Goal: Task Accomplishment & Management: Manage account settings

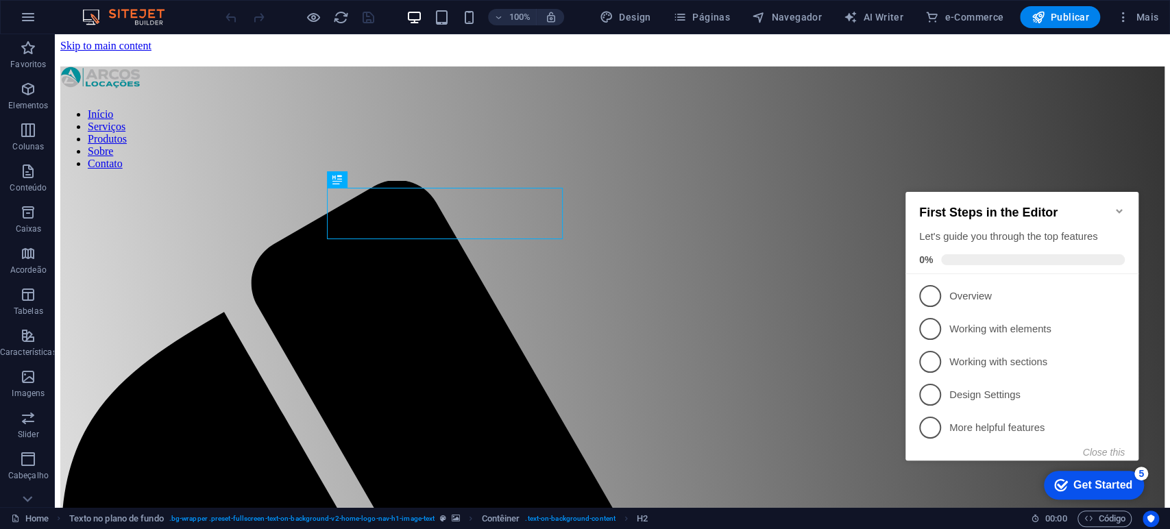
click at [1117, 206] on icon "Minimize checklist" at bounding box center [1118, 211] width 11 height 11
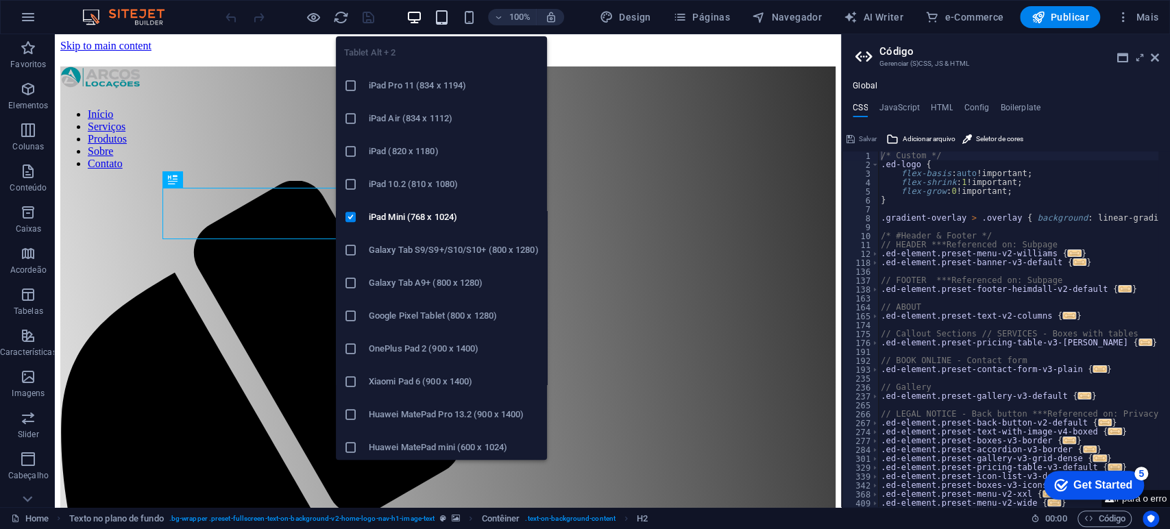
click at [442, 14] on icon "button" at bounding box center [442, 18] width 16 height 16
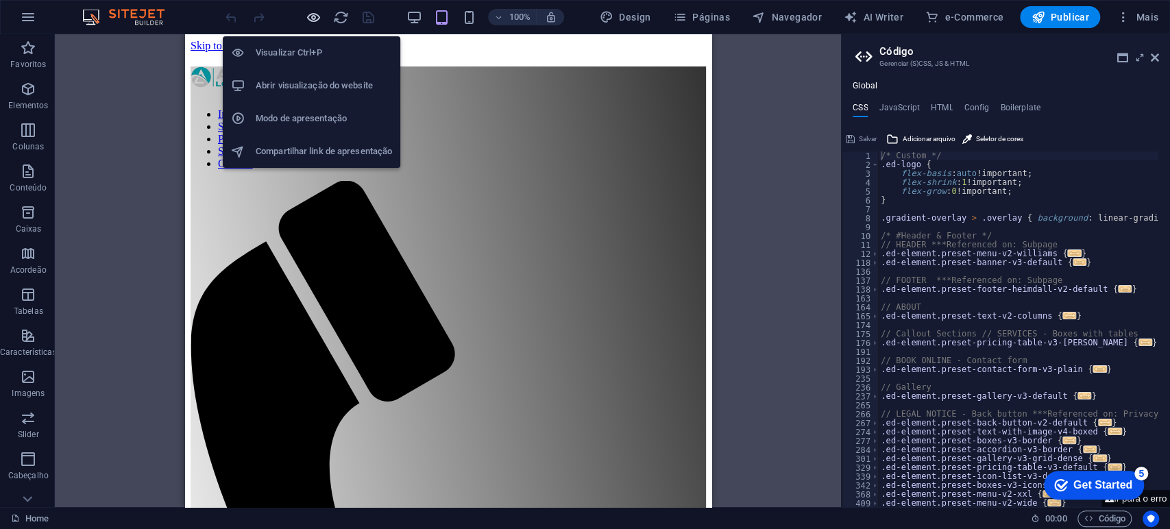
click at [310, 21] on icon "button" at bounding box center [314, 18] width 16 height 16
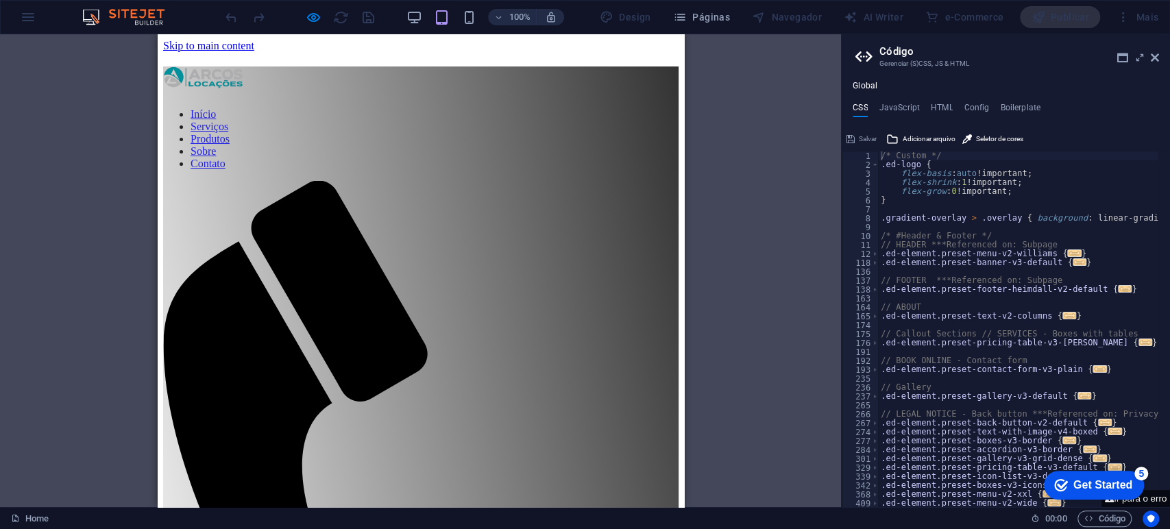
drag, startPoint x: 640, startPoint y: 55, endPoint x: 637, endPoint y: 64, distance: 10.2
click at [54, 277] on div "Arraste aqui para substituir o conteúdo existente. Pressione “Ctrl” se quiser c…" at bounding box center [420, 270] width 841 height 473
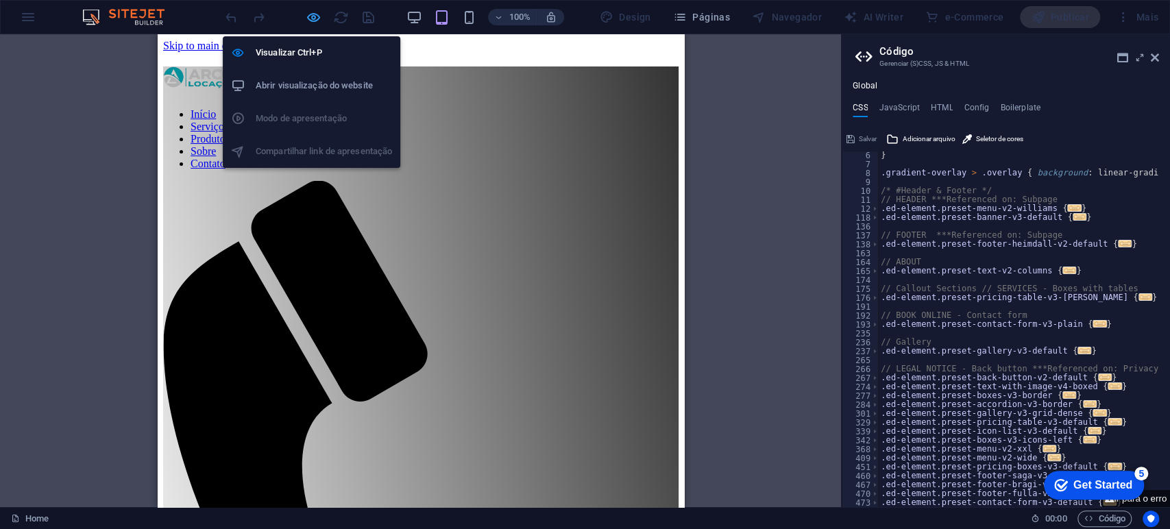
click at [311, 16] on icon "button" at bounding box center [314, 18] width 16 height 16
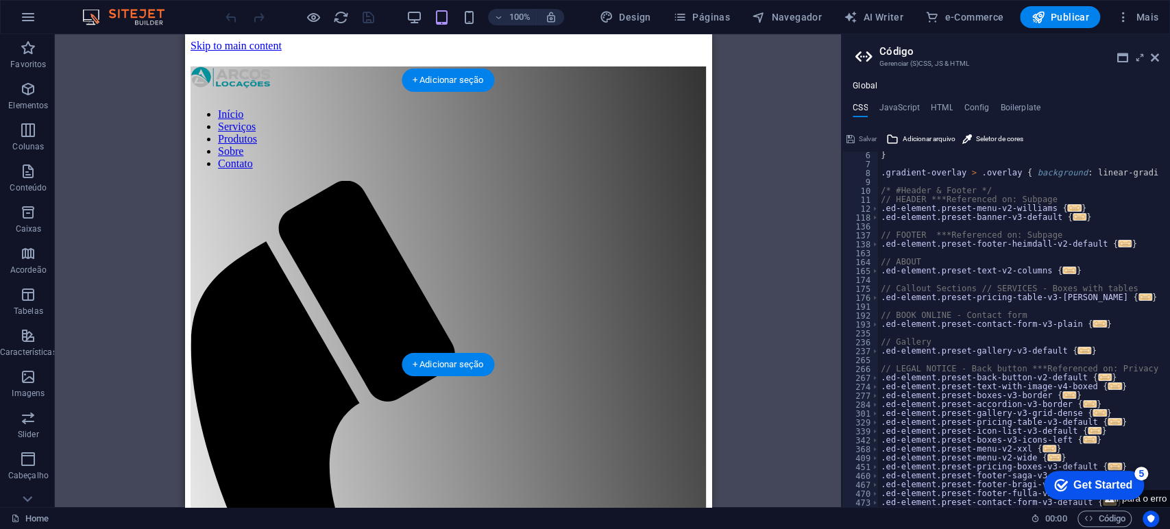
click at [576, 108] on nav "Início Serviços Produtos Sobre Contato" at bounding box center [447, 139] width 515 height 62
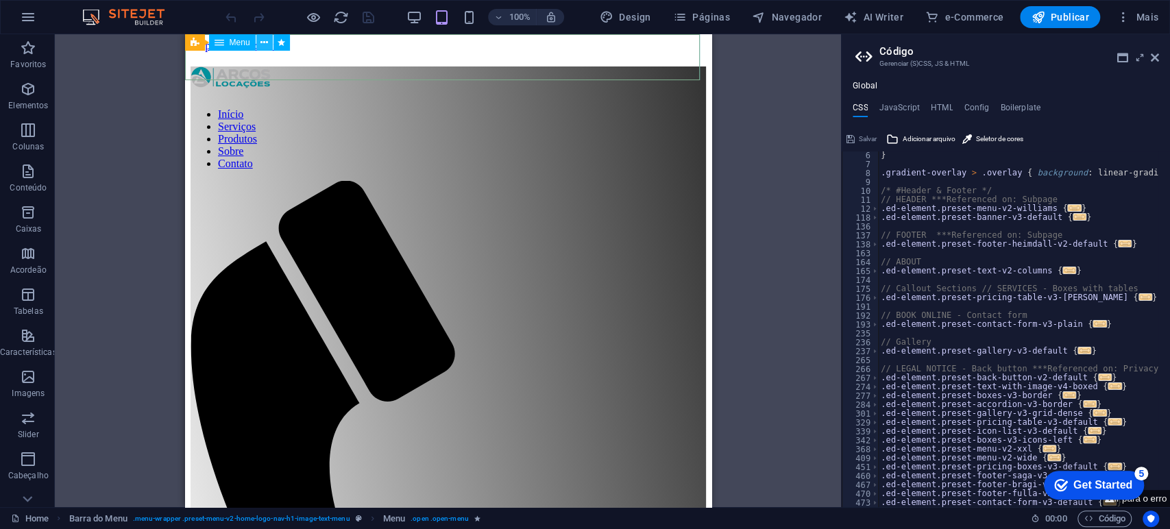
click at [264, 42] on icon at bounding box center [264, 43] width 8 height 14
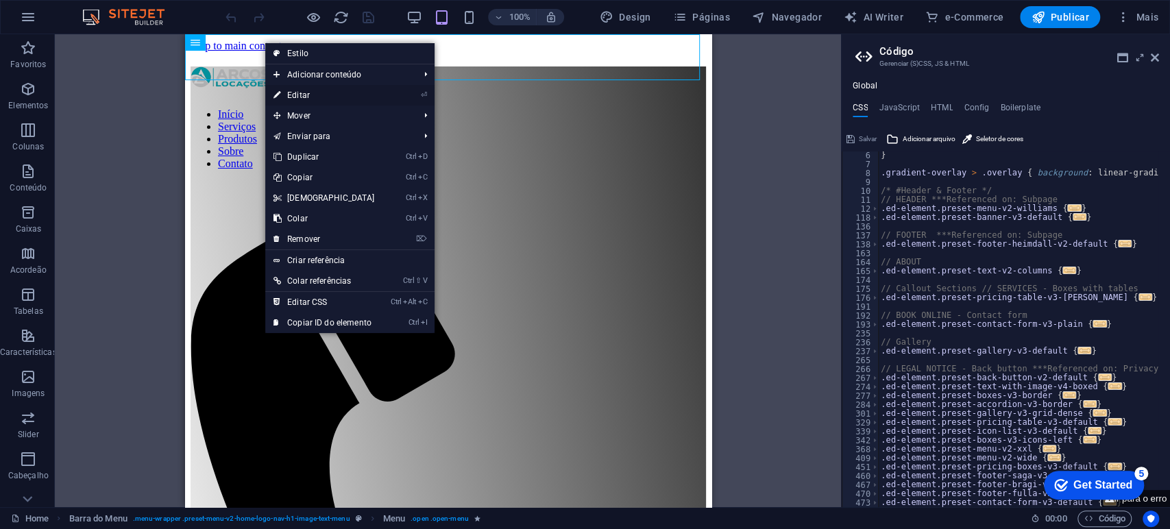
drag, startPoint x: 319, startPoint y: 97, endPoint x: 14, endPoint y: 65, distance: 306.6
click at [319, 97] on link "⏎ Editar" at bounding box center [324, 95] width 118 height 21
select select
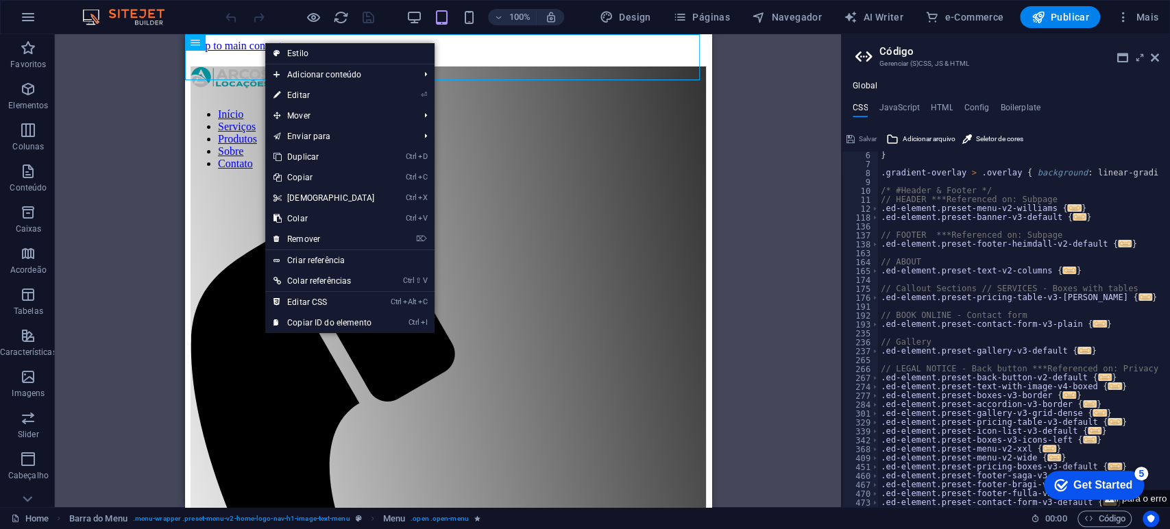
select select
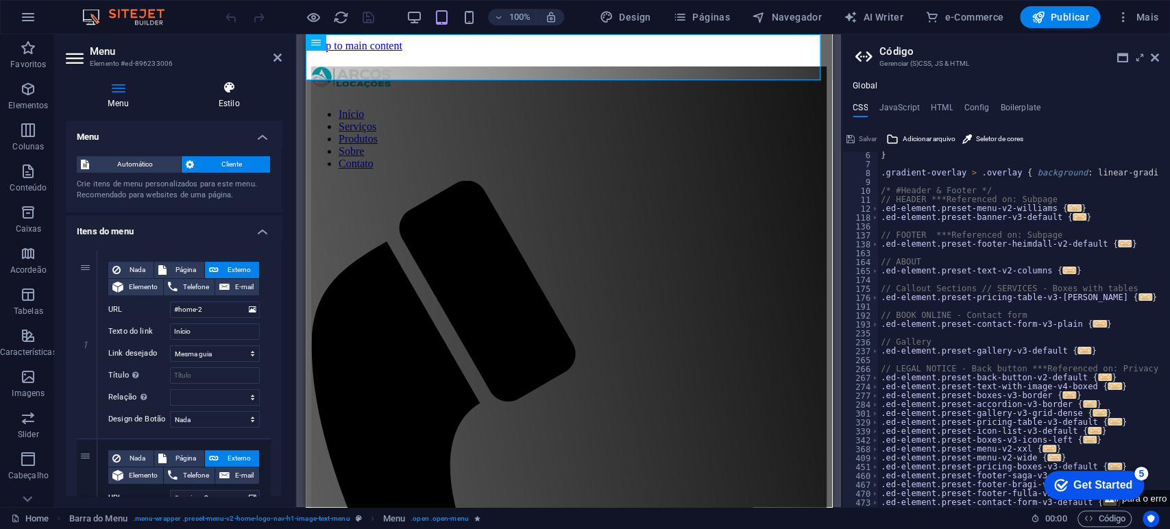
click at [214, 95] on h4 "Estilo" at bounding box center [229, 95] width 106 height 29
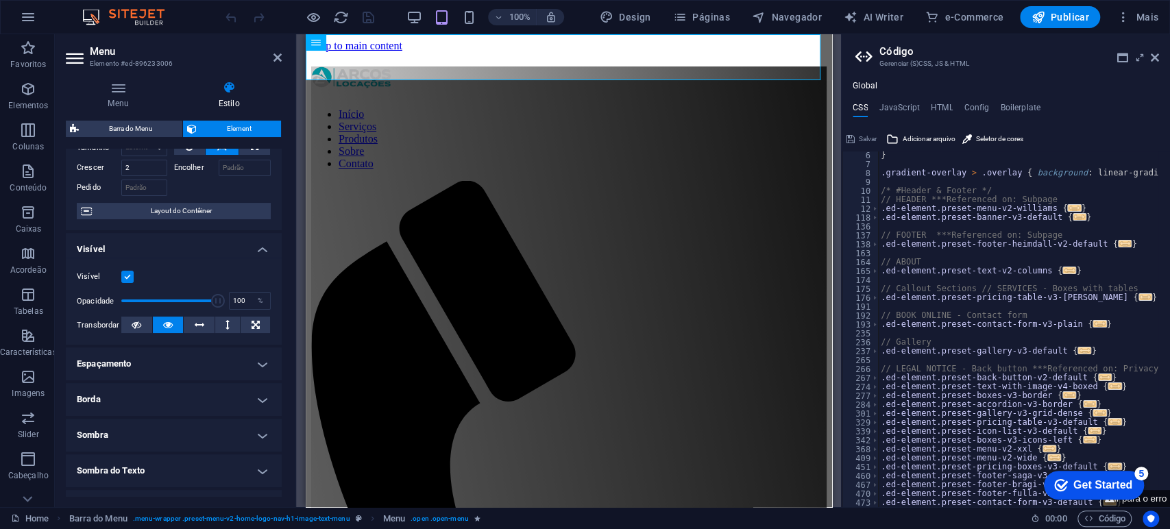
scroll to position [152, 0]
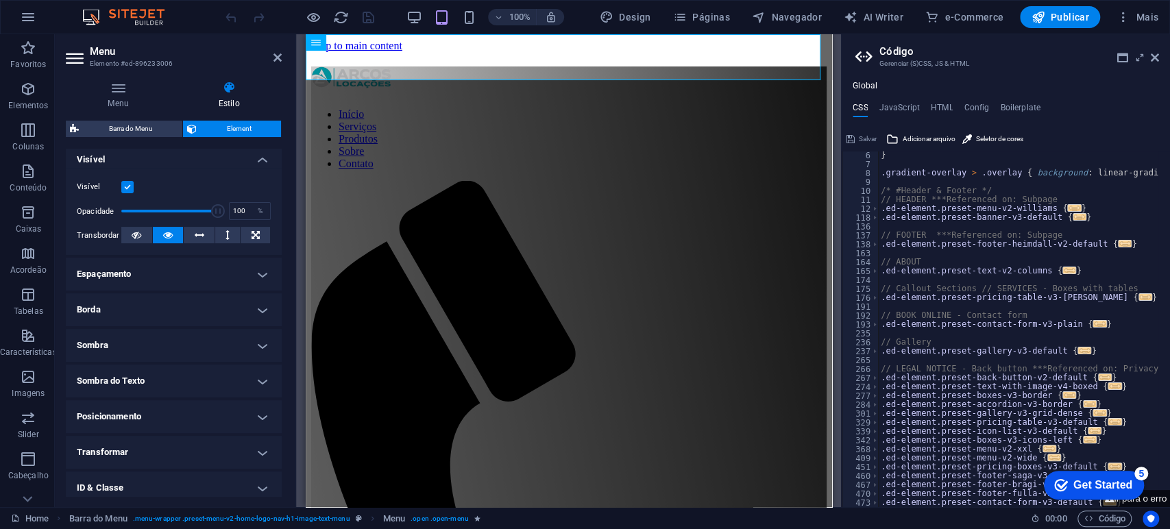
click at [136, 277] on h4 "Espaçamento" at bounding box center [174, 274] width 216 height 33
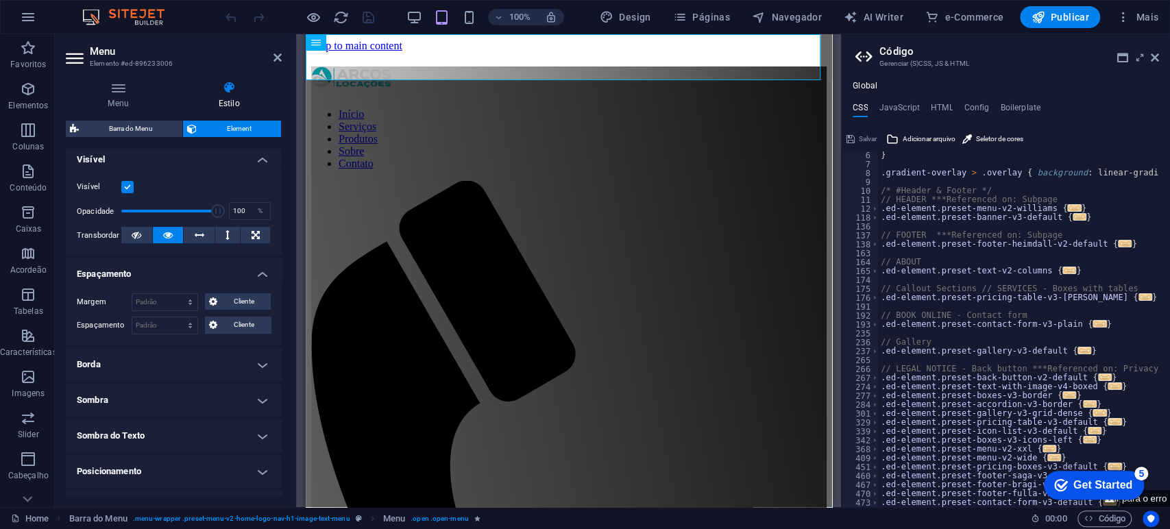
click at [149, 362] on h4 "Borda" at bounding box center [174, 364] width 216 height 33
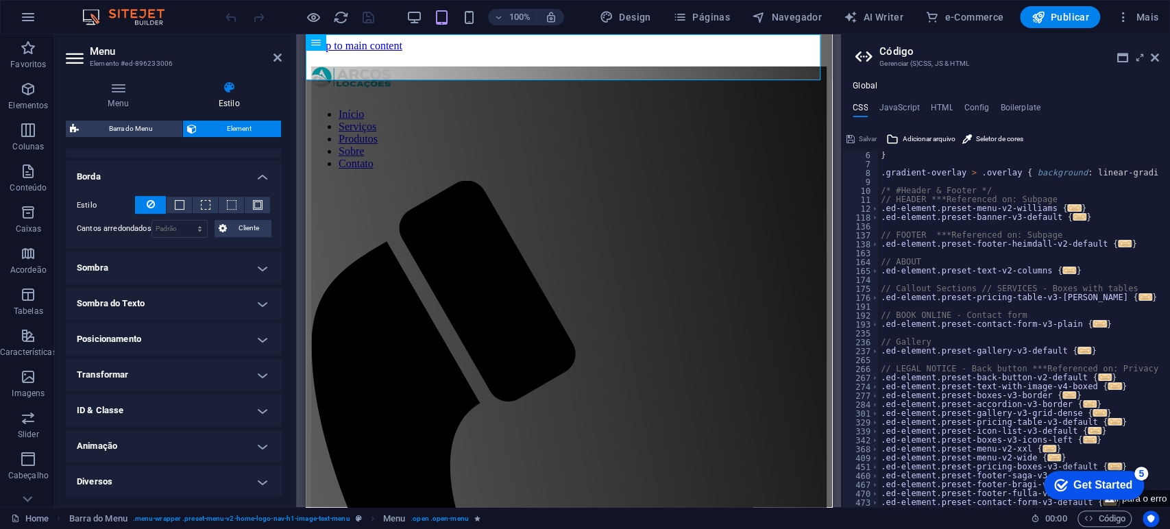
scroll to position [341, 0]
click at [144, 271] on h4 "Sombra" at bounding box center [174, 267] width 216 height 33
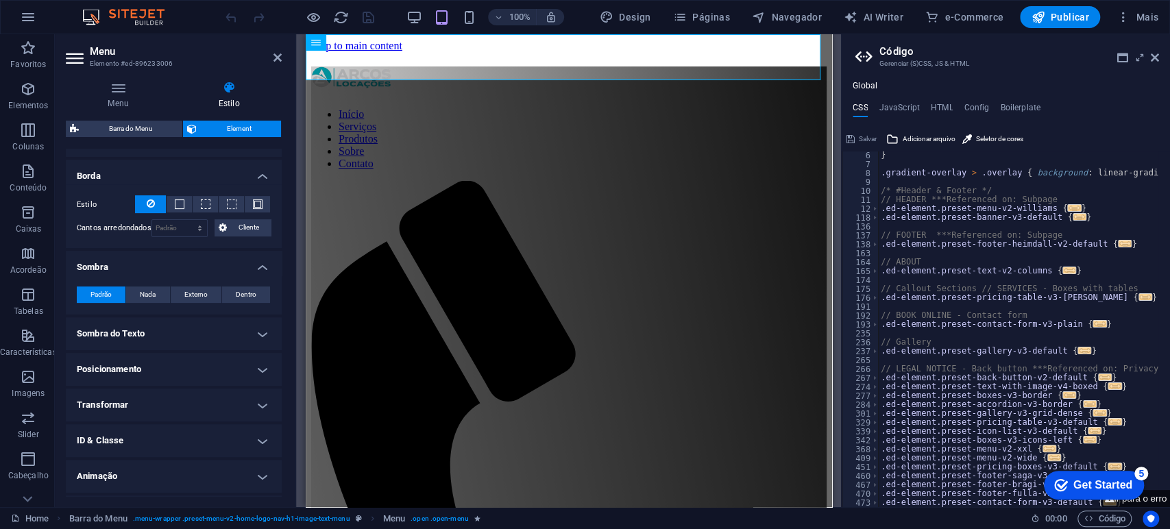
click at [130, 331] on h4 "Sombra do Texto" at bounding box center [174, 333] width 216 height 33
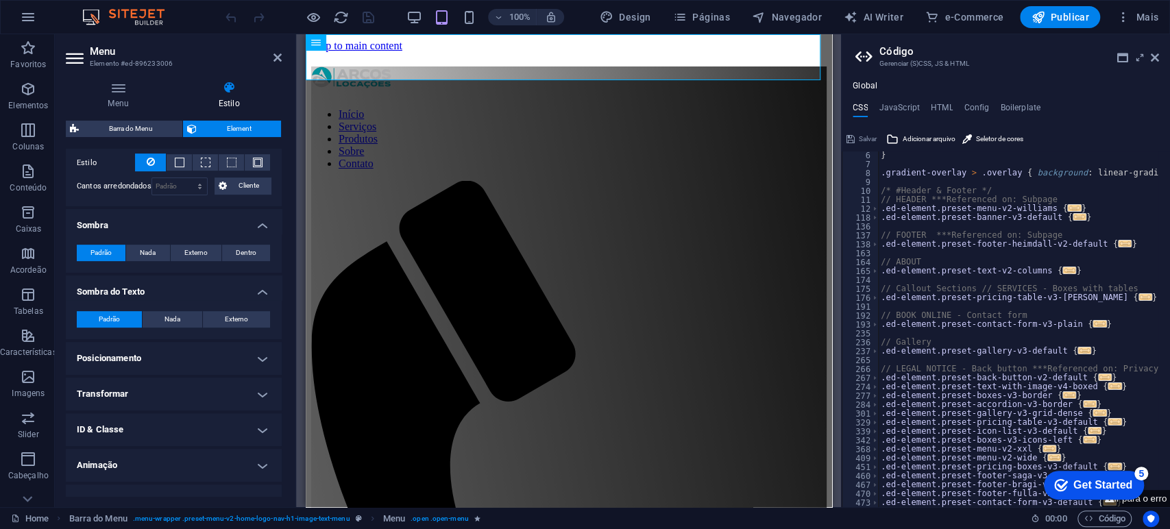
scroll to position [402, 0]
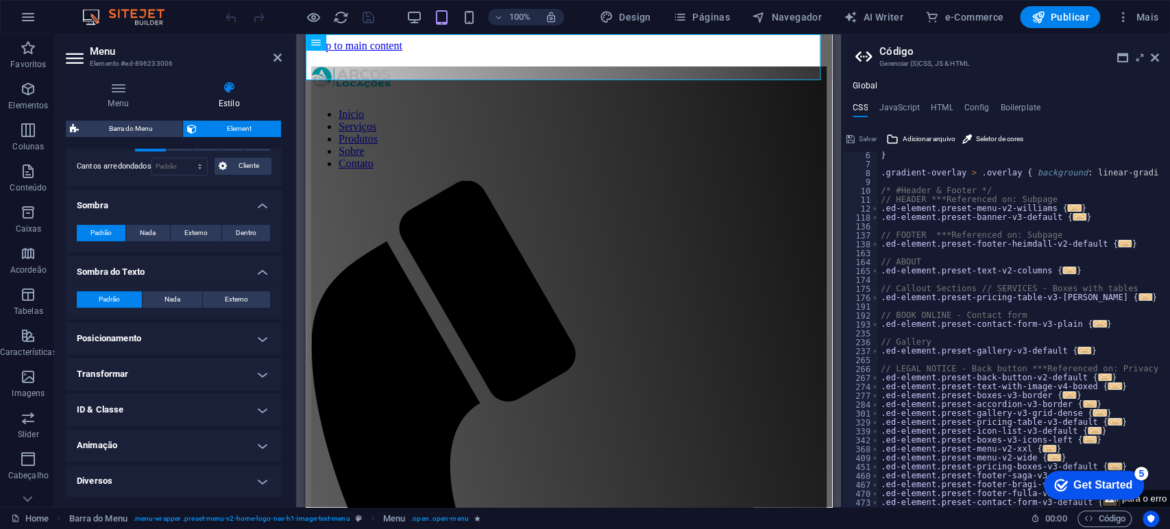
click at [157, 336] on h4 "Posicionamento" at bounding box center [174, 338] width 216 height 33
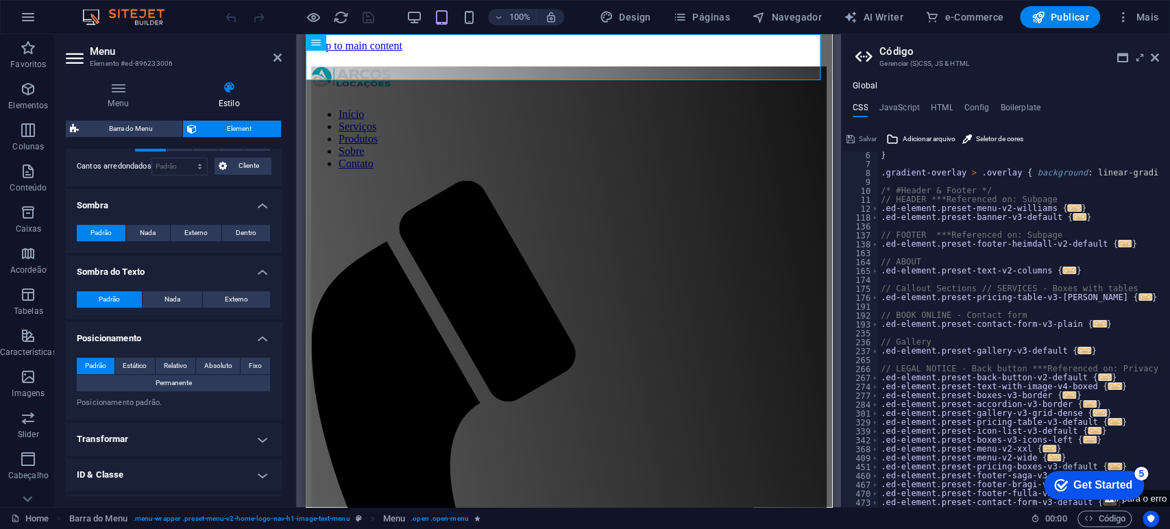
scroll to position [467, 0]
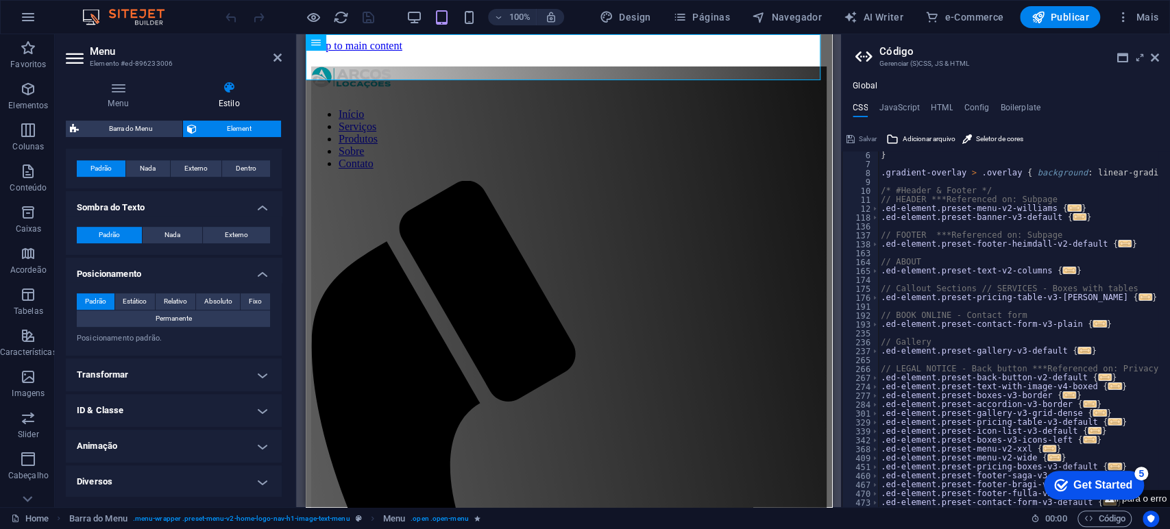
click at [143, 340] on p "Posicionamento padrão." at bounding box center [174, 339] width 194 height 12
drag, startPoint x: 123, startPoint y: 390, endPoint x: 127, endPoint y: 383, distance: 8.4
click at [125, 388] on ul "Layout Como esse elemento se expande no layout (Flexbox). Tamanho Padrão automá…" at bounding box center [174, 90] width 216 height 816
click at [129, 380] on h4 "Transformar" at bounding box center [174, 374] width 216 height 33
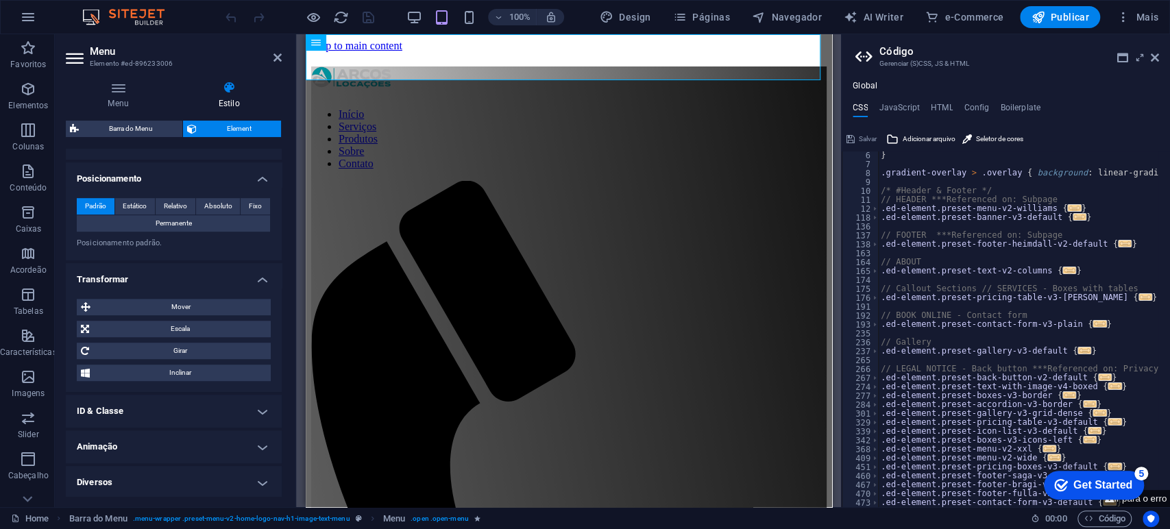
scroll to position [563, 0]
drag, startPoint x: 137, startPoint y: 406, endPoint x: 138, endPoint y: 413, distance: 7.6
click at [137, 407] on h4 "ID & Classe" at bounding box center [174, 409] width 216 height 33
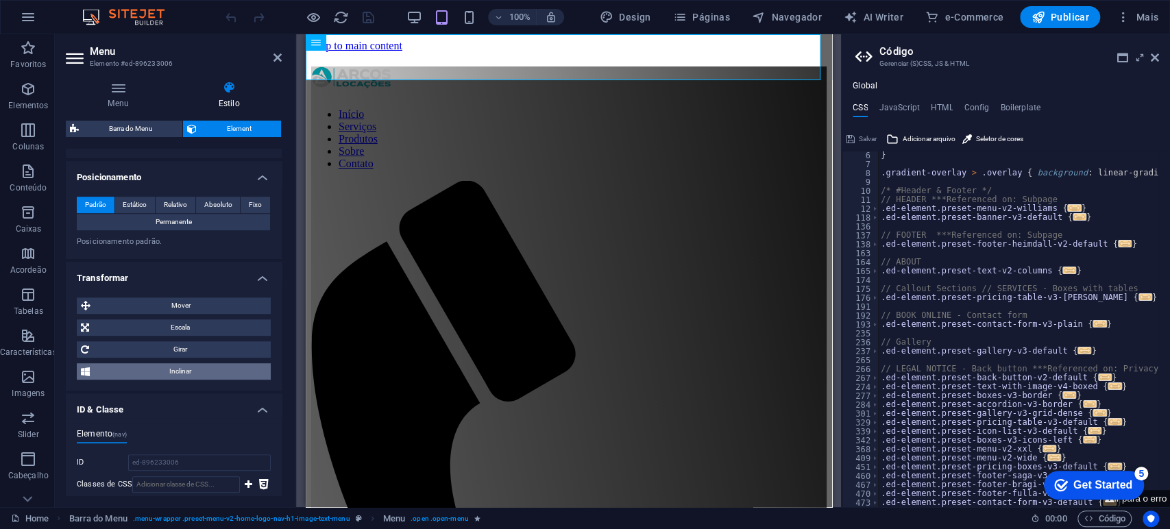
scroll to position [853, 0]
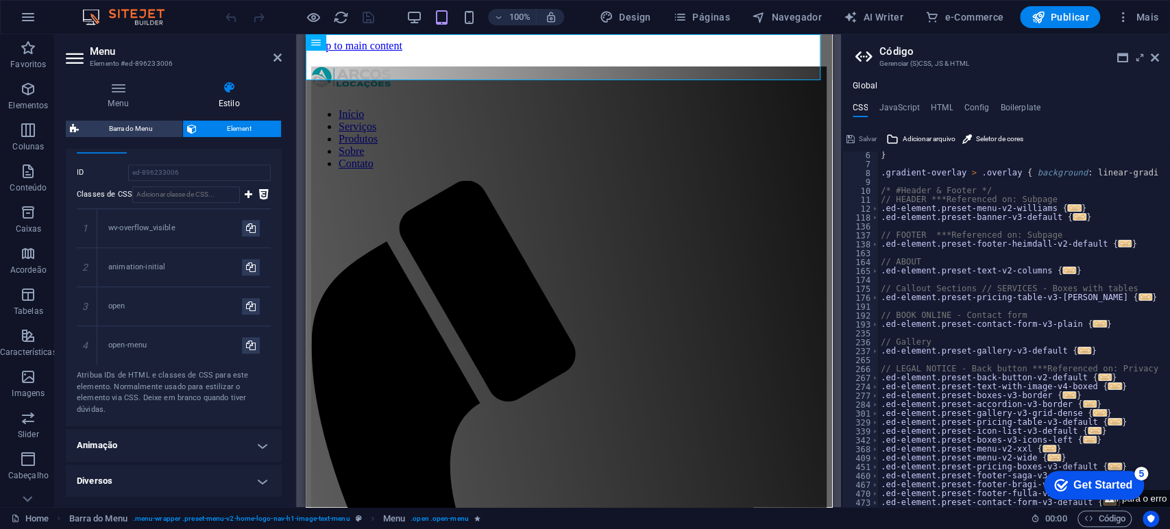
click at [160, 459] on h4 "Animação" at bounding box center [174, 445] width 216 height 33
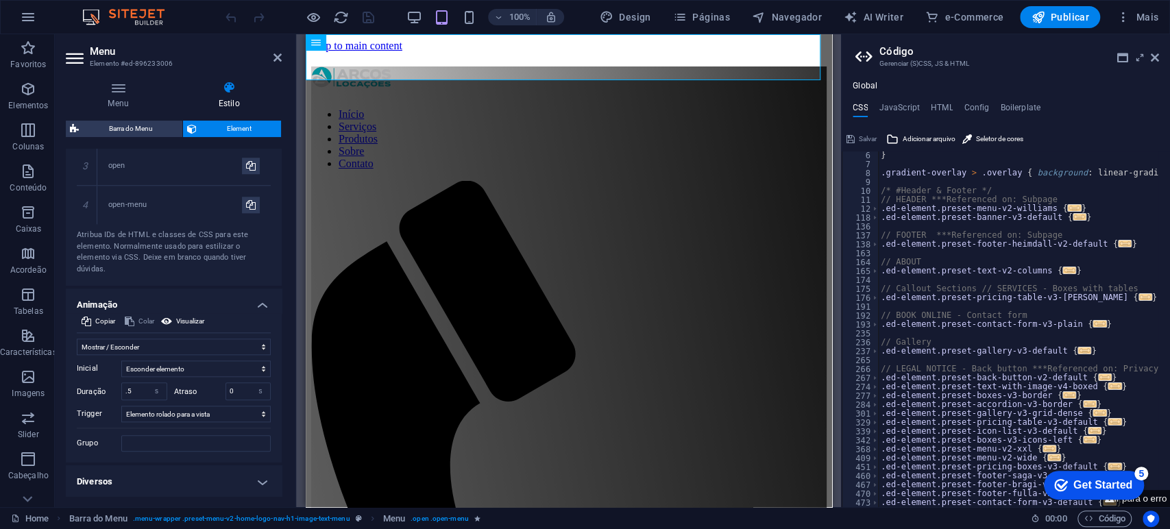
click at [140, 484] on h4 "Diversos" at bounding box center [174, 481] width 216 height 33
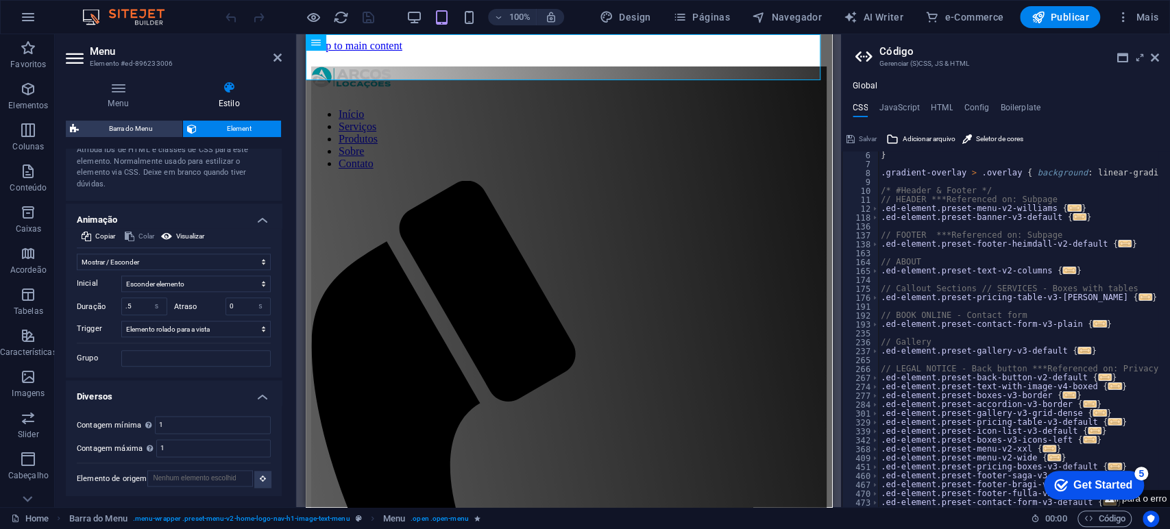
click at [1153, 55] on icon at bounding box center [1154, 57] width 8 height 11
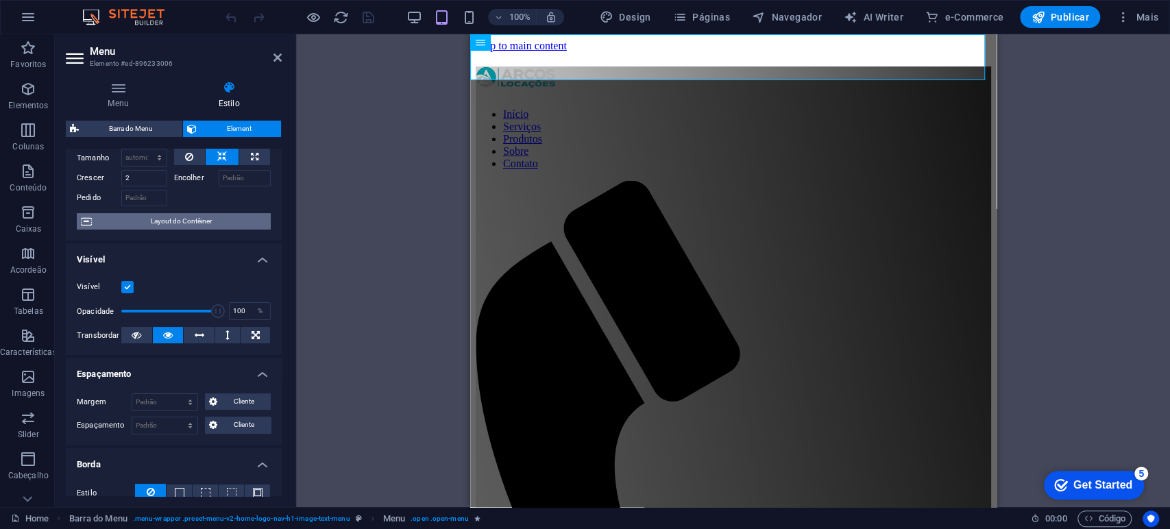
scroll to position [0, 0]
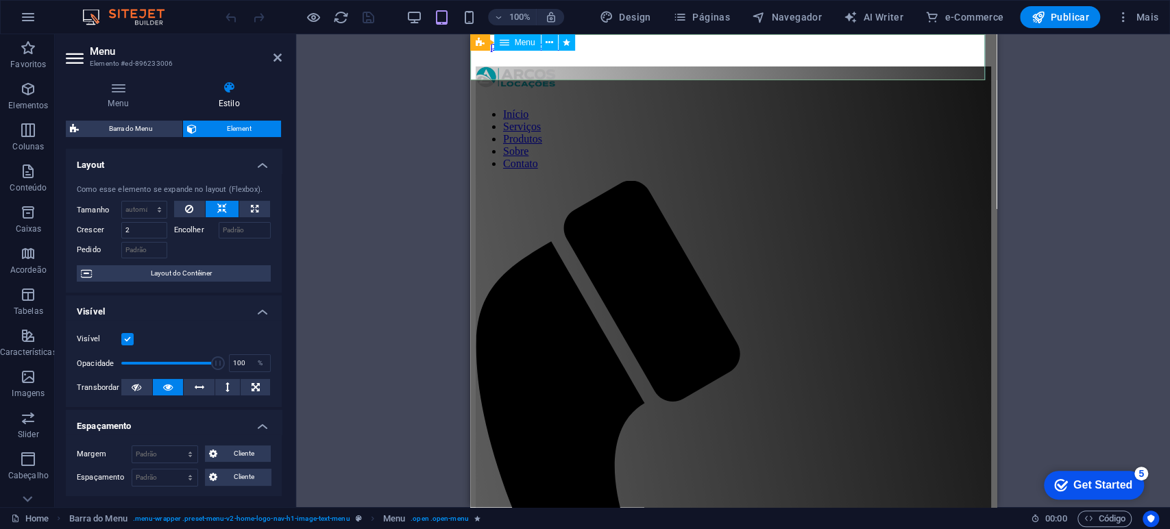
click at [645, 108] on nav "Início Serviços Produtos Sobre Contato" at bounding box center [732, 139] width 515 height 62
click at [128, 130] on span "Barra do Menu" at bounding box center [130, 129] width 95 height 16
select select "rem"
select select "preset-menu-v2-home-logo-nav-h1-image-text-menu"
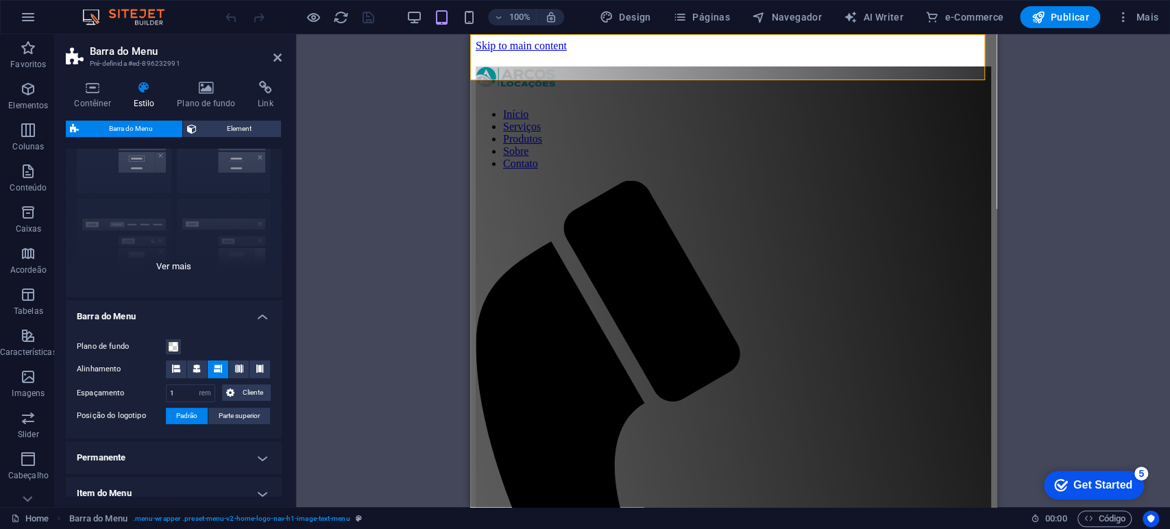
scroll to position [152, 0]
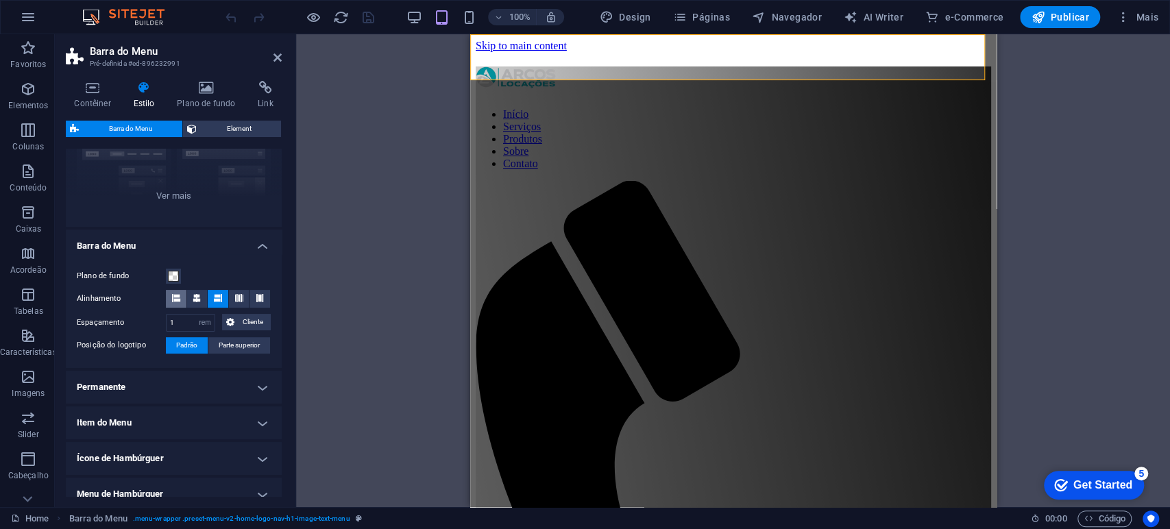
click at [179, 297] on icon at bounding box center [176, 298] width 8 height 8
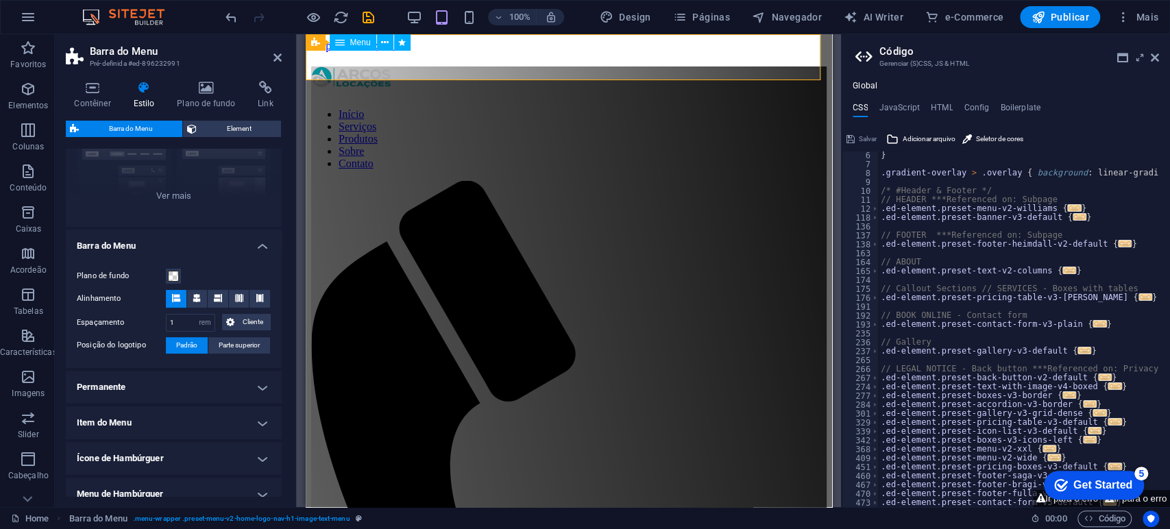
scroll to position [45, 0]
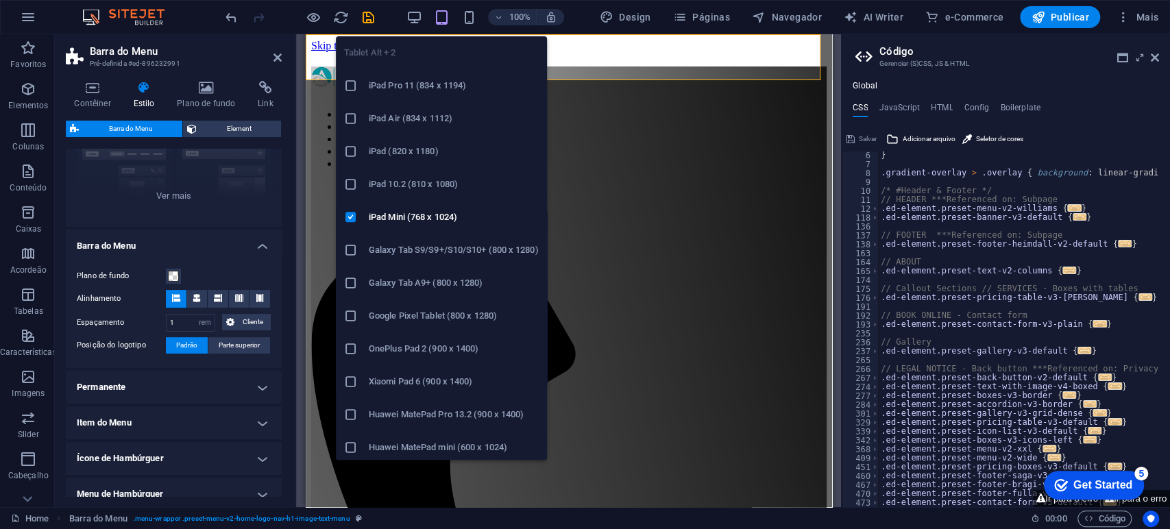
click at [443, 18] on icon "button" at bounding box center [442, 18] width 16 height 16
drag, startPoint x: 443, startPoint y: 16, endPoint x: 356, endPoint y: 32, distance: 87.8
click at [439, 17] on icon "button" at bounding box center [442, 18] width 16 height 16
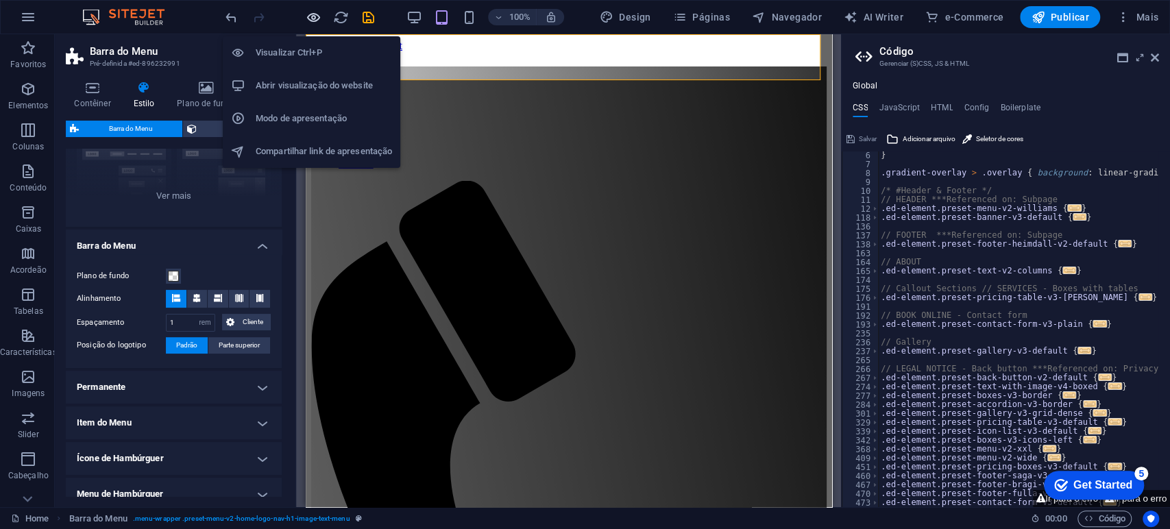
click at [307, 15] on icon "button" at bounding box center [314, 18] width 16 height 16
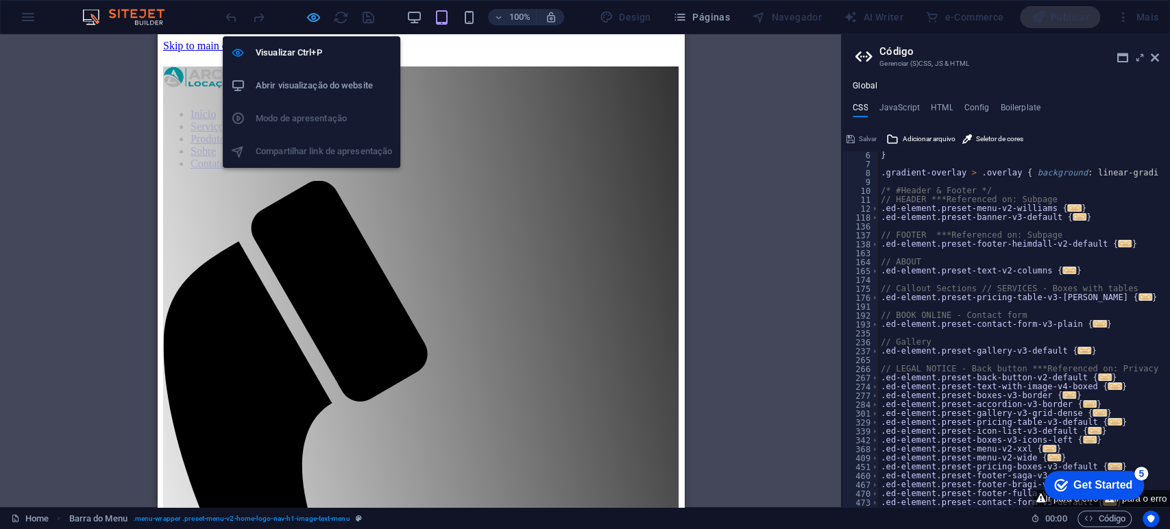
click at [312, 24] on icon "button" at bounding box center [314, 18] width 16 height 16
select select "rem"
select select "preset-menu-v2-home-logo-nav-h1-image-text-menu"
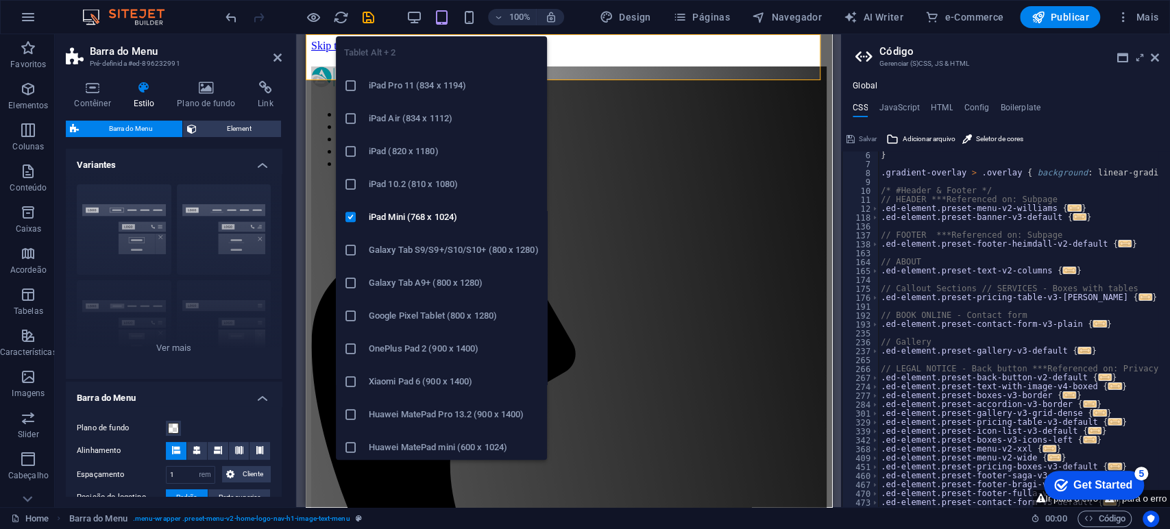
click at [447, 15] on icon "button" at bounding box center [442, 18] width 16 height 16
click at [445, 10] on div "100%" at bounding box center [485, 17] width 158 height 22
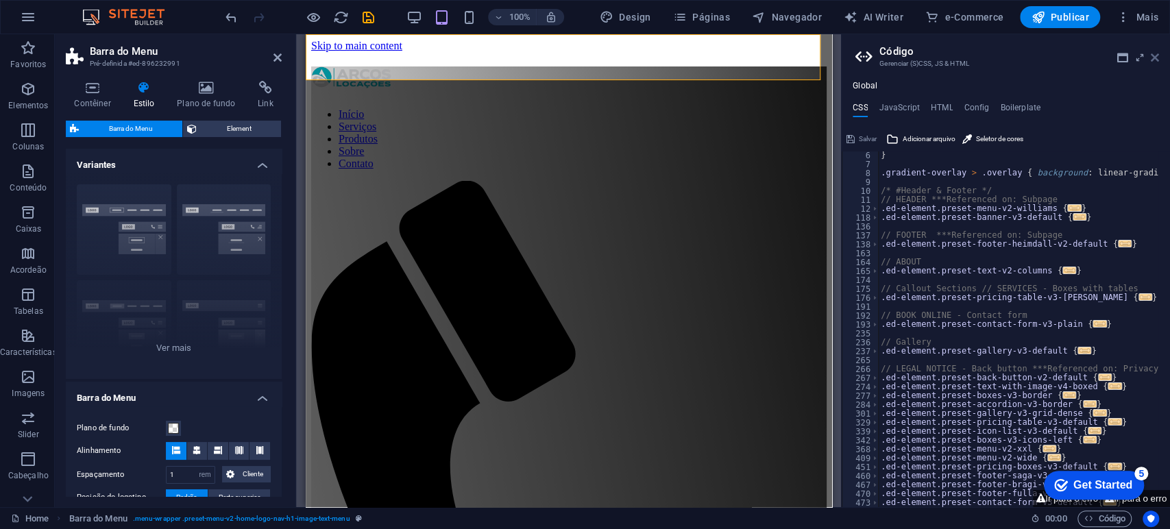
click at [1155, 53] on icon at bounding box center [1154, 57] width 8 height 11
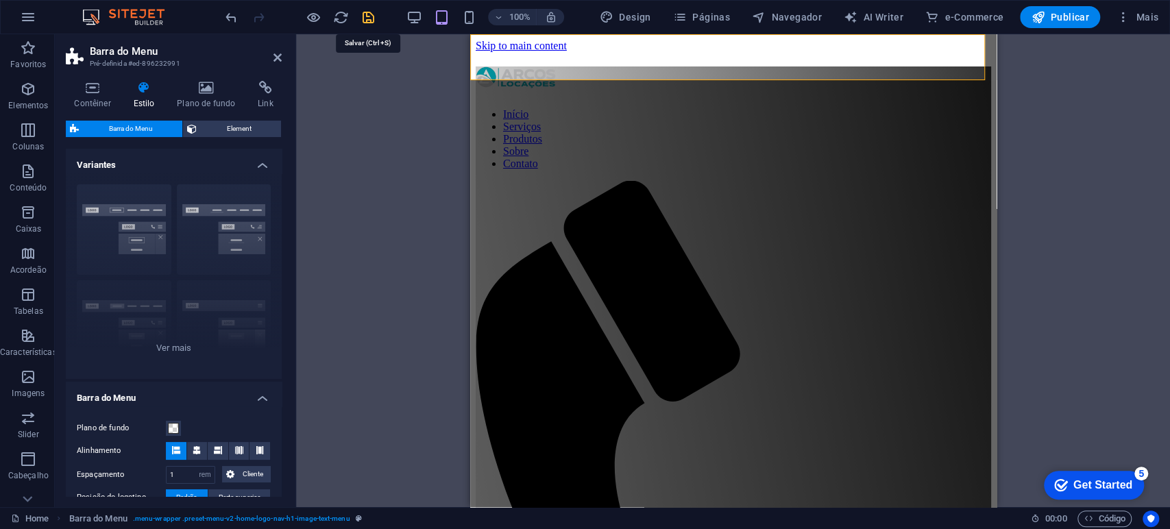
click at [367, 20] on icon "save" at bounding box center [368, 18] width 16 height 16
select select "rem"
select select "preset-menu-v2-home-logo-nav-h1-image-text-menu"
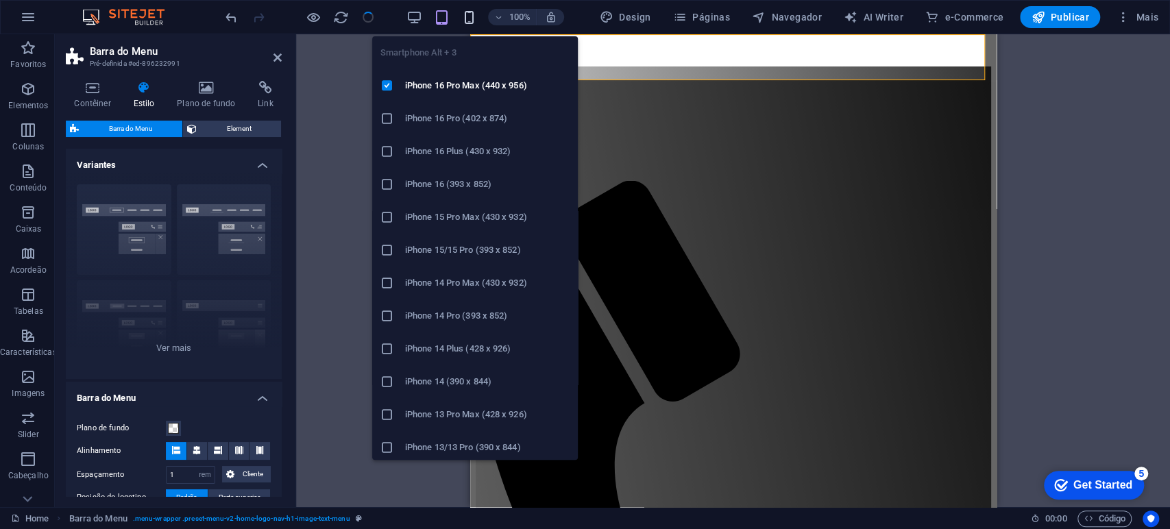
click at [473, 16] on icon "button" at bounding box center [469, 18] width 16 height 16
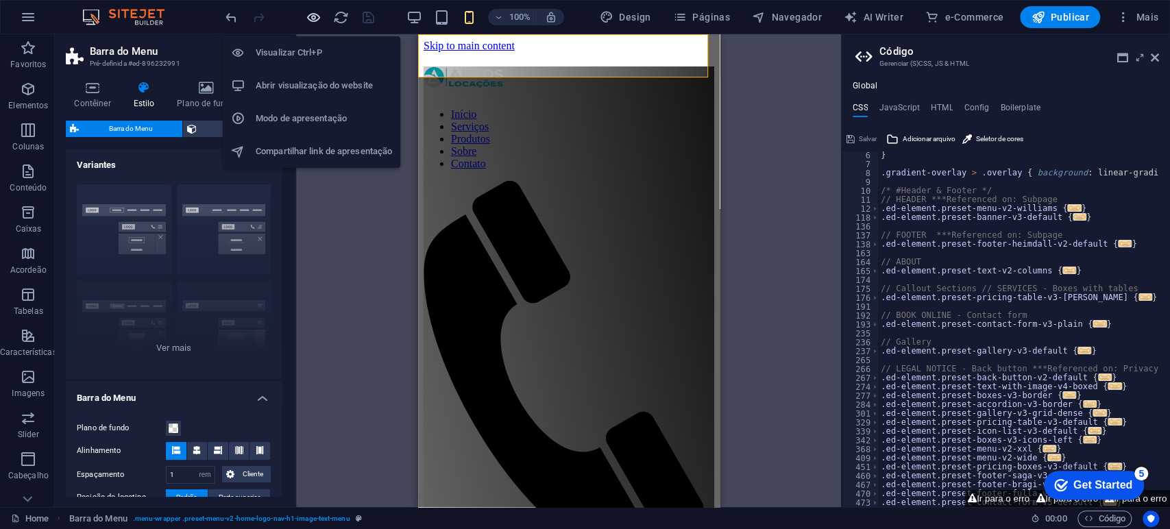
click at [312, 14] on icon "button" at bounding box center [314, 18] width 16 height 16
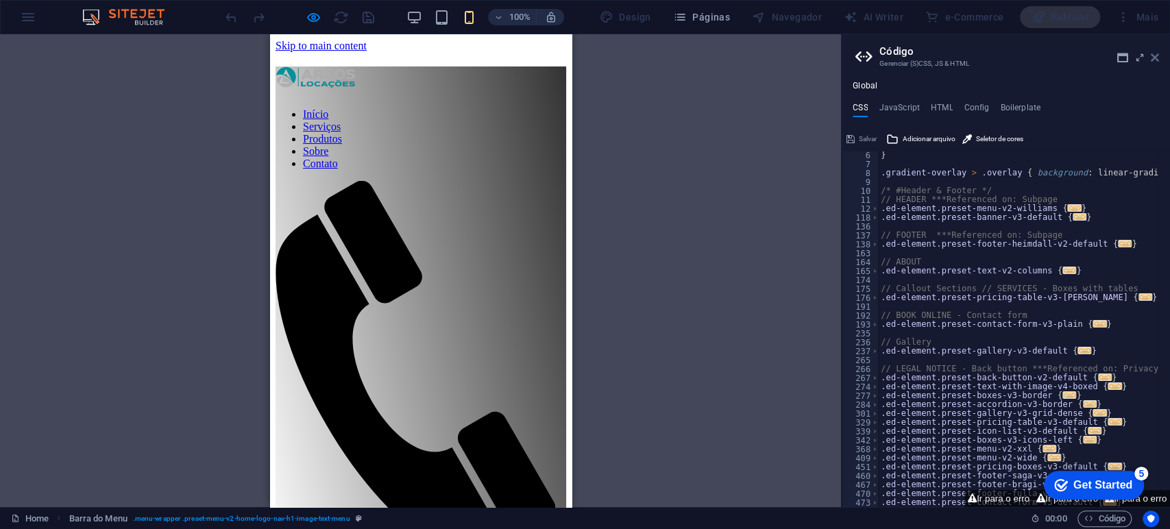
drag, startPoint x: 1151, startPoint y: 59, endPoint x: 1133, endPoint y: 71, distance: 21.9
click at [1151, 59] on icon at bounding box center [1154, 57] width 8 height 11
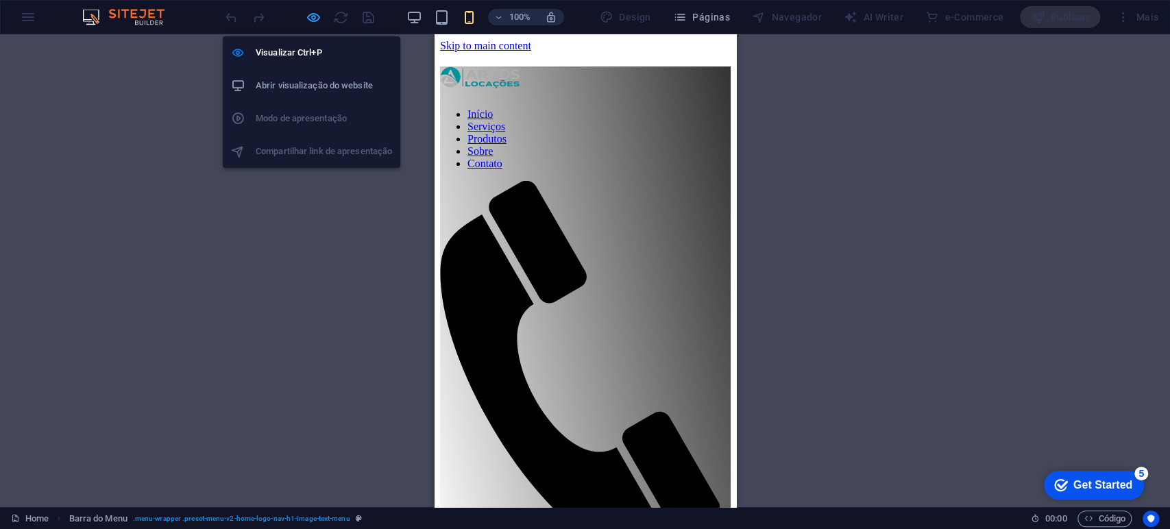
click at [312, 19] on icon "button" at bounding box center [314, 18] width 16 height 16
select select "rem"
select select "preset-menu-v2-home-logo-nav-h1-image-text-menu"
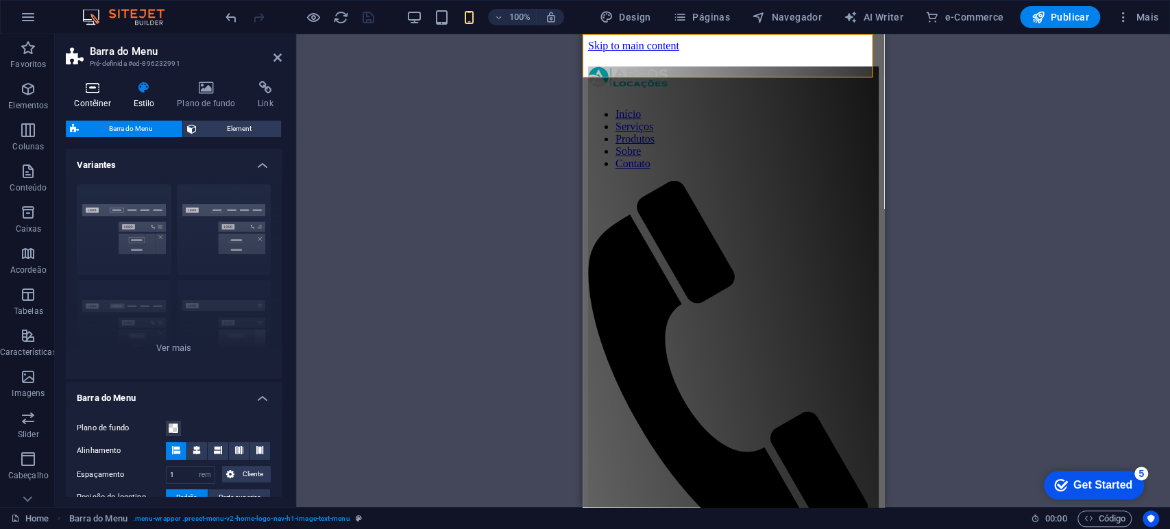
click at [84, 90] on icon at bounding box center [92, 88] width 53 height 14
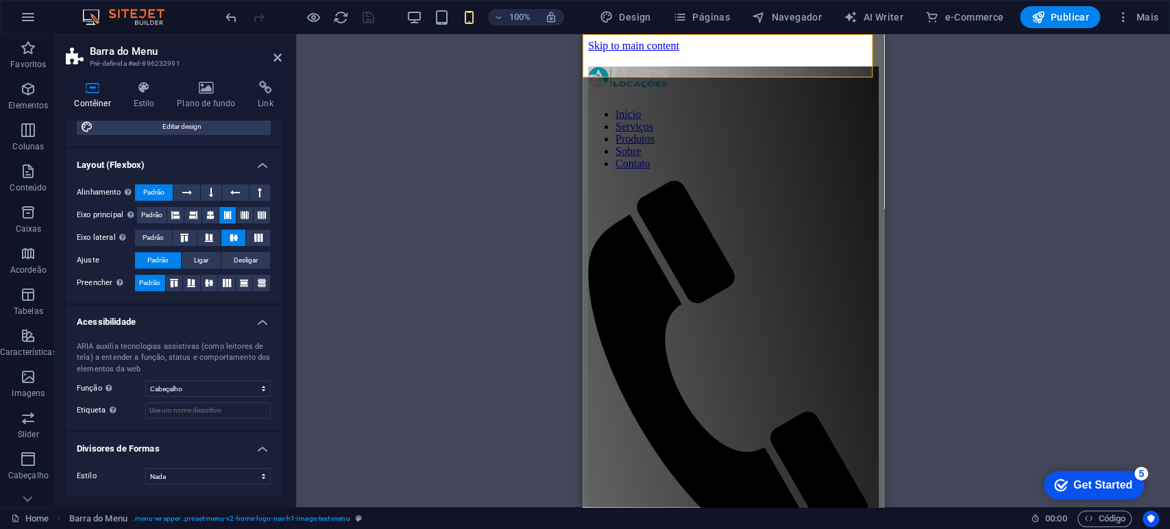
scroll to position [171, 0]
click at [145, 87] on icon at bounding box center [144, 88] width 38 height 14
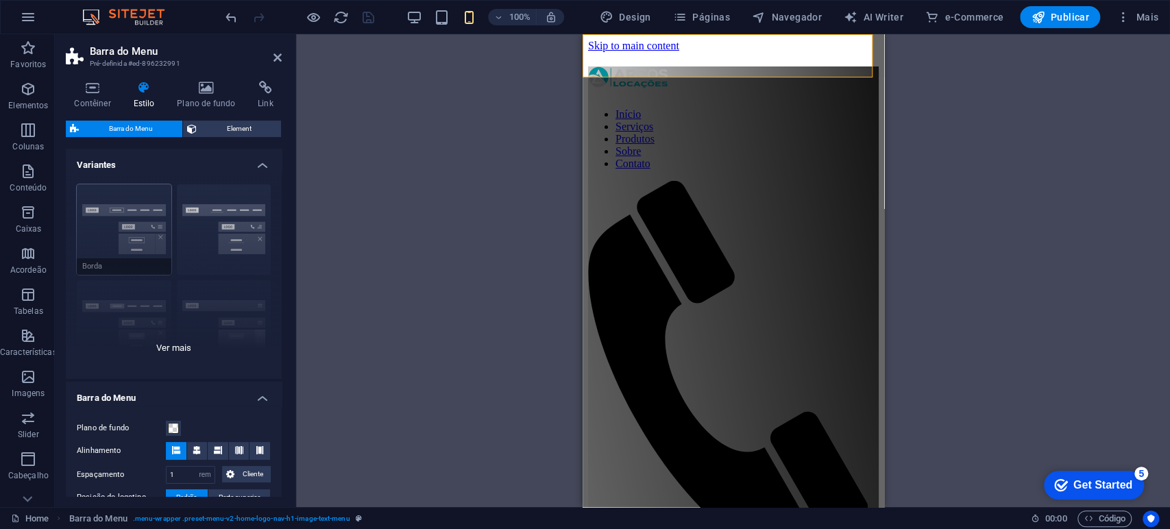
click at [137, 207] on div "Borda Centralizada Padrão Fixo Loki Trigger Largo XXL" at bounding box center [174, 276] width 216 height 206
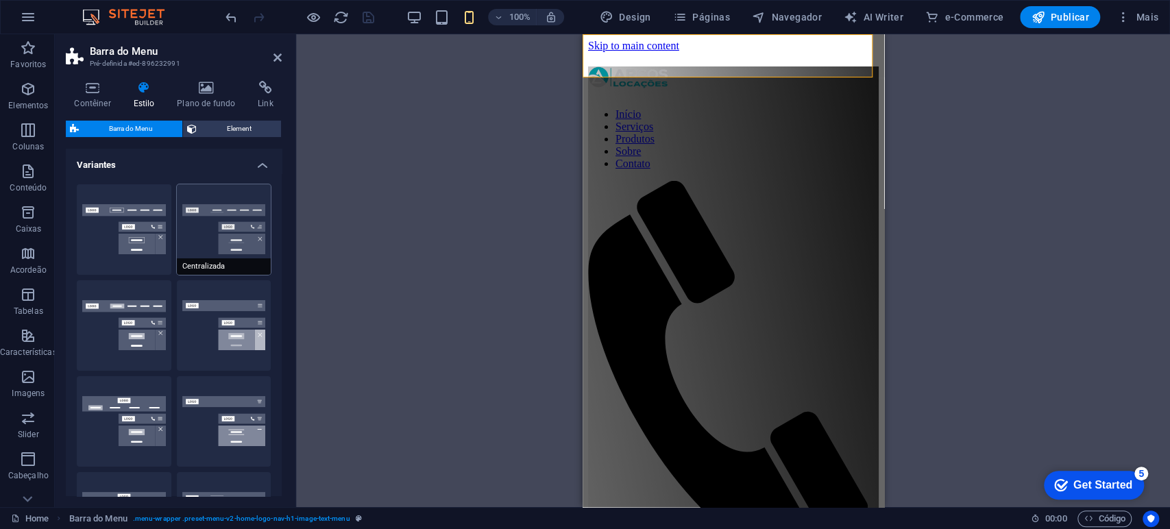
click at [244, 227] on button "Centralizada" at bounding box center [224, 229] width 95 height 90
click at [122, 210] on button "Borda" at bounding box center [124, 229] width 95 height 90
click at [99, 333] on div "Padrão" at bounding box center [124, 325] width 95 height 90
drag, startPoint x: 219, startPoint y: 335, endPoint x: 136, endPoint y: 420, distance: 119.2
click at [219, 338] on button "Fixo" at bounding box center [224, 325] width 95 height 90
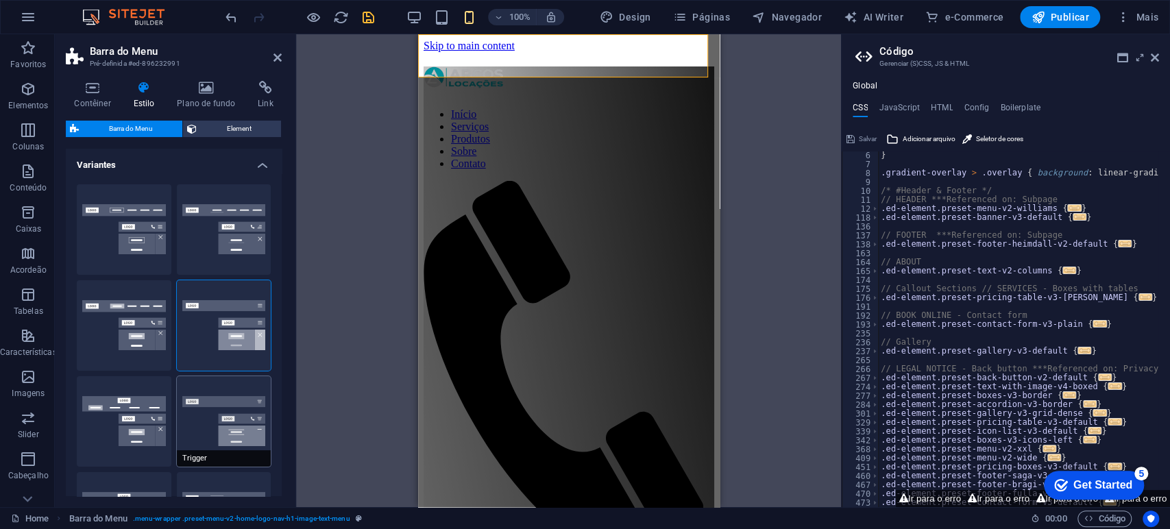
drag, startPoint x: 127, startPoint y: 411, endPoint x: 232, endPoint y: 458, distance: 115.6
click at [134, 416] on button "Loki" at bounding box center [124, 421] width 95 height 90
select select "DISABLED_OPTION_VALUE"
type input "2"
type input "1"
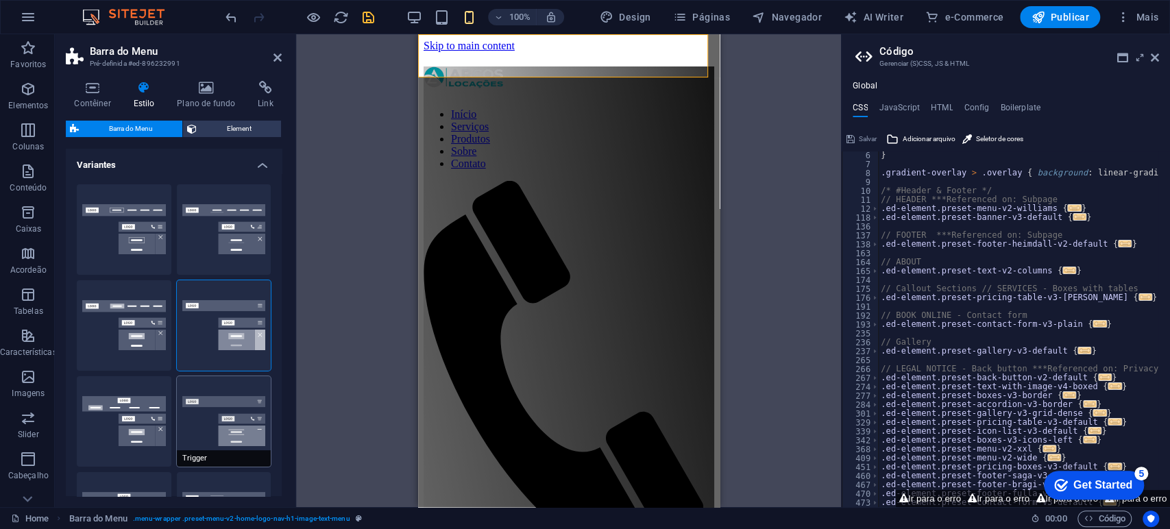
scroll to position [45, 0]
click at [233, 458] on span "Trigger" at bounding box center [224, 458] width 95 height 16
click at [106, 472] on div "Largo" at bounding box center [124, 517] width 95 height 90
click at [1157, 58] on icon at bounding box center [1154, 57] width 8 height 11
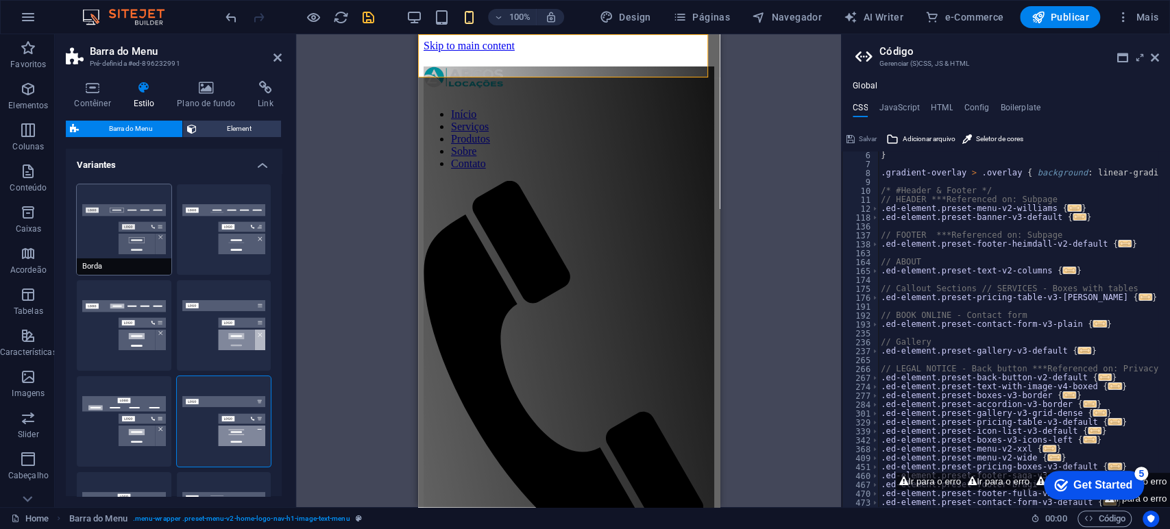
drag, startPoint x: 101, startPoint y: 218, endPoint x: 131, endPoint y: 186, distance: 43.6
click at [101, 219] on button "Borda" at bounding box center [124, 229] width 95 height 90
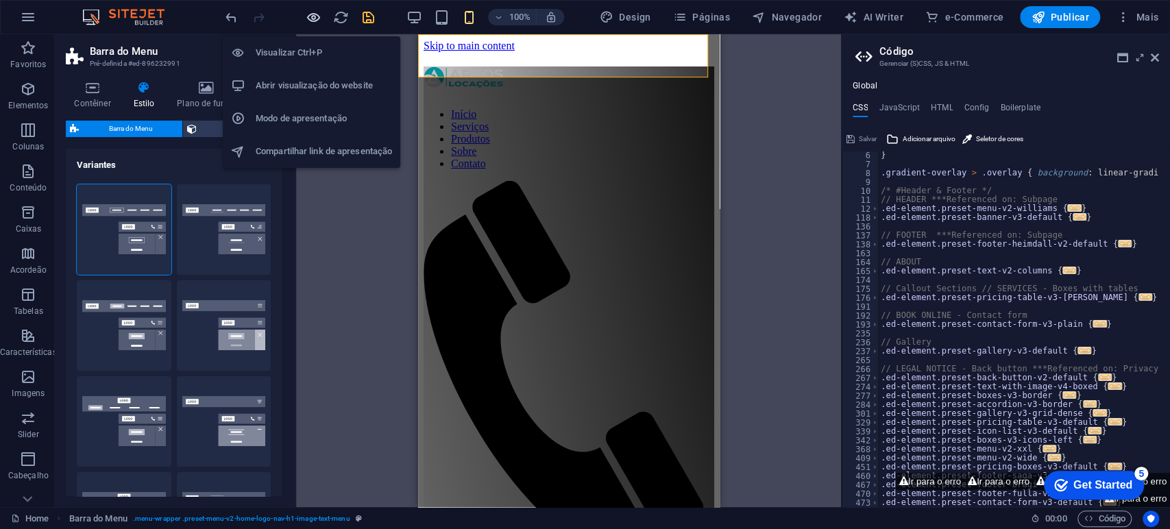
click at [309, 21] on icon "button" at bounding box center [314, 18] width 16 height 16
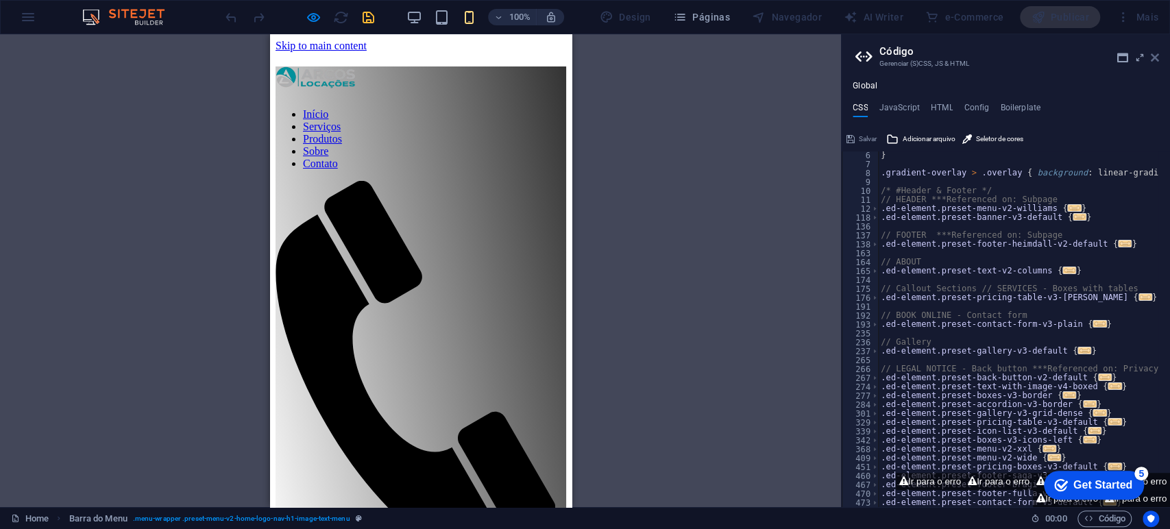
click at [1160, 53] on aside "Código Gerenciar (S)CSS, JS & HTML Global CSS JavaScript HTML Config Boilerplat…" at bounding box center [1005, 270] width 329 height 473
click at [1156, 53] on icon at bounding box center [1154, 57] width 8 height 11
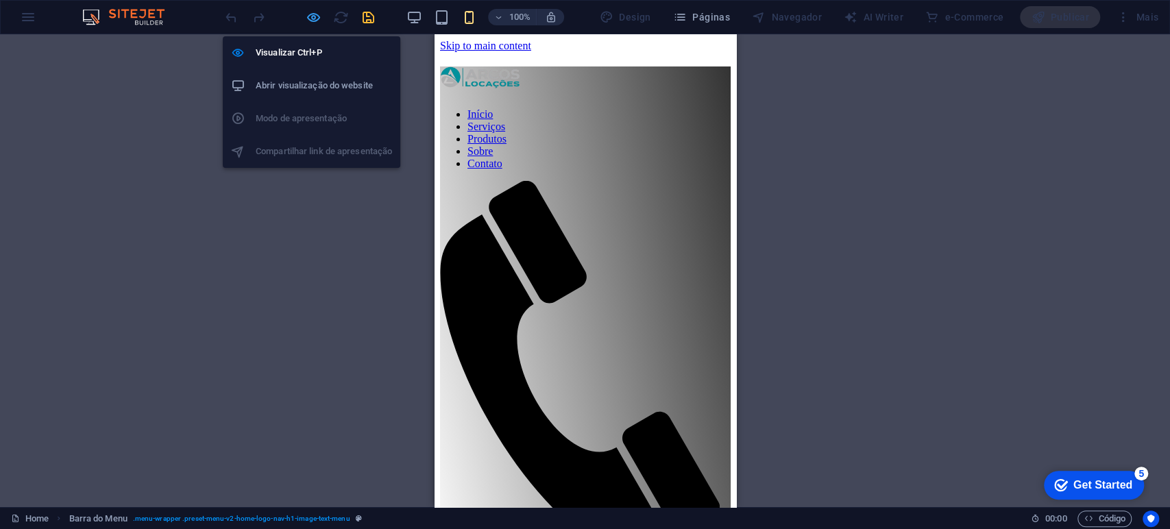
click at [312, 14] on icon "button" at bounding box center [314, 18] width 16 height 16
select select "rem"
select select "preset-menu-v2-home-logo-nav-h1-image-text-menu"
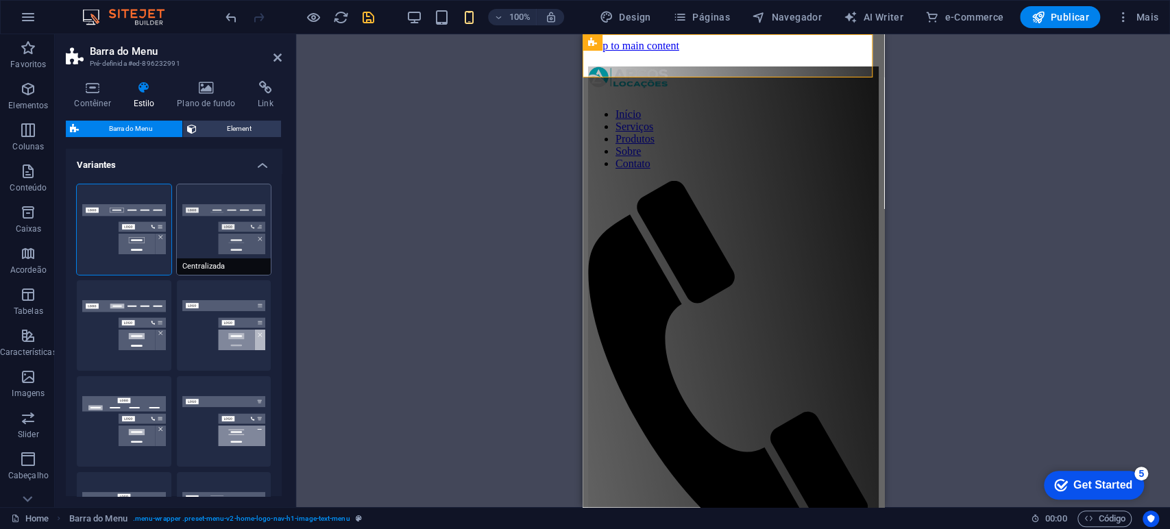
drag, startPoint x: 210, startPoint y: 248, endPoint x: 210, endPoint y: 258, distance: 9.6
click at [210, 249] on button "Centralizada" at bounding box center [224, 229] width 95 height 90
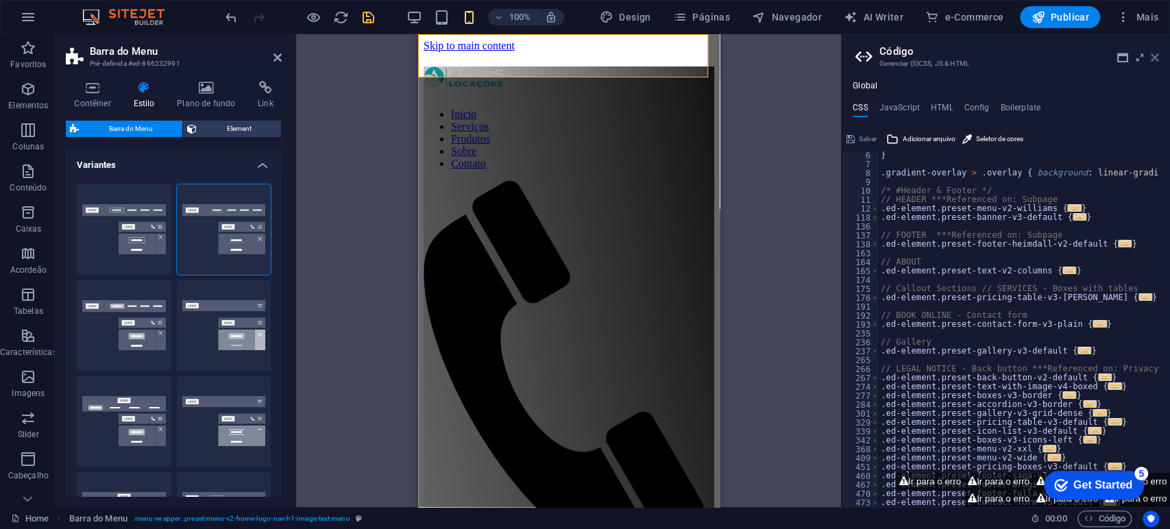
drag, startPoint x: 1150, startPoint y: 49, endPoint x: 1151, endPoint y: 58, distance: 9.6
click at [1150, 49] on h2 "Código" at bounding box center [1019, 51] width 280 height 12
click at [1154, 58] on icon at bounding box center [1154, 57] width 8 height 11
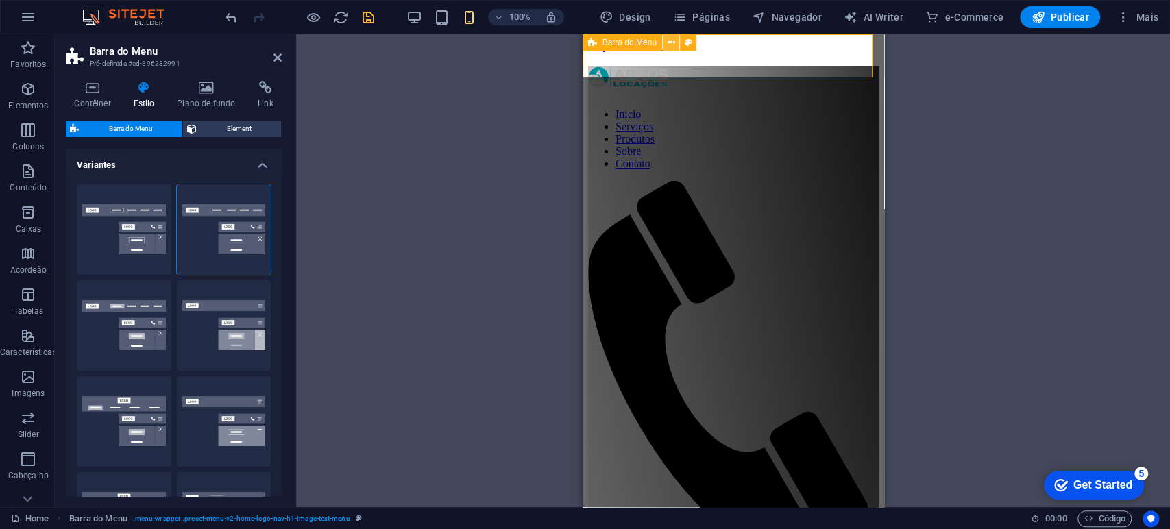
click at [672, 38] on icon at bounding box center [671, 43] width 8 height 14
click at [658, 39] on icon at bounding box center [662, 43] width 8 height 14
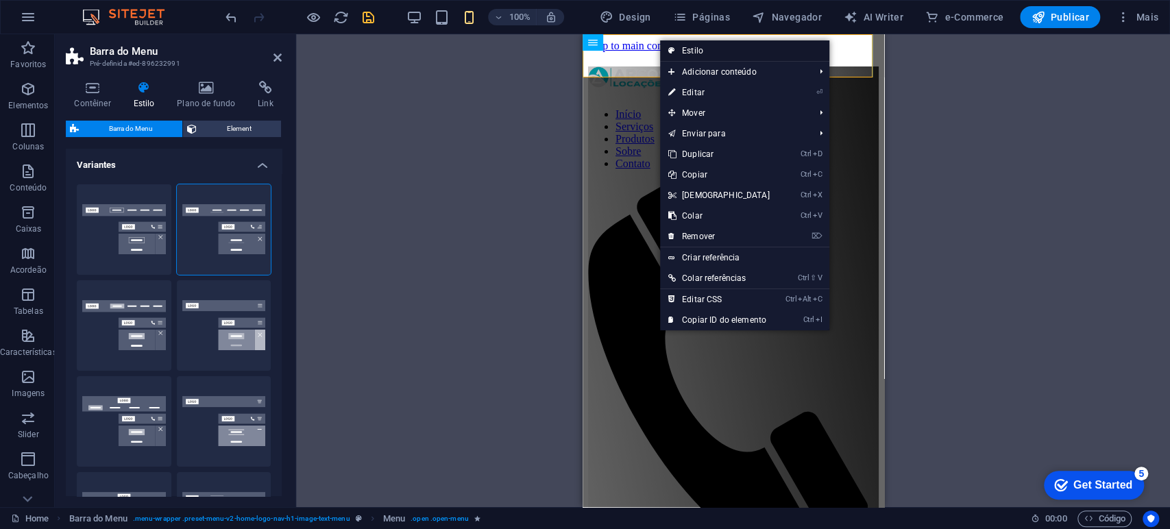
drag, startPoint x: 708, startPoint y: 49, endPoint x: 125, endPoint y: 19, distance: 583.9
click at [708, 49] on link "Estilo" at bounding box center [744, 50] width 169 height 21
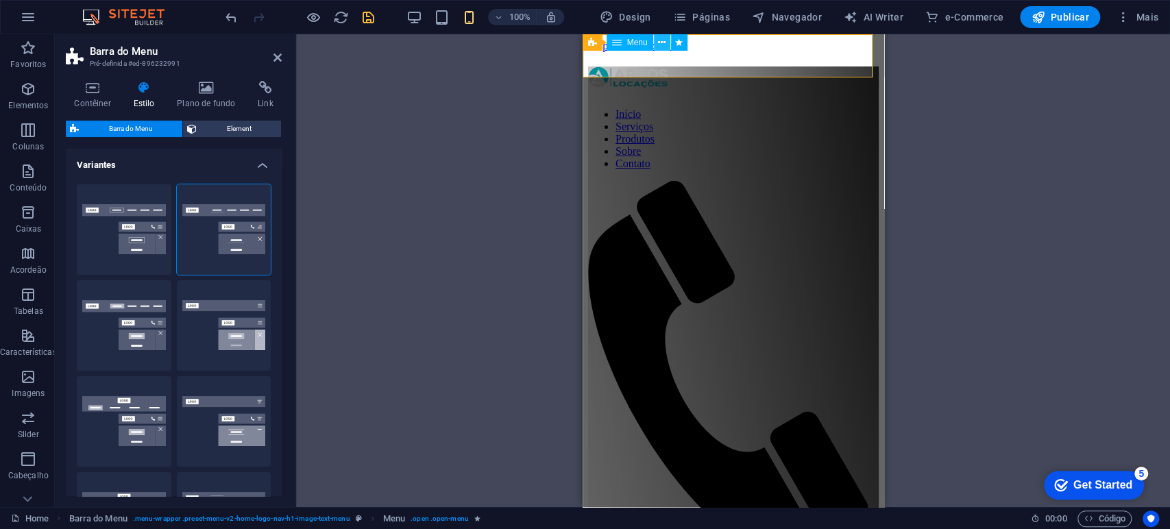
click at [661, 42] on icon at bounding box center [662, 43] width 8 height 14
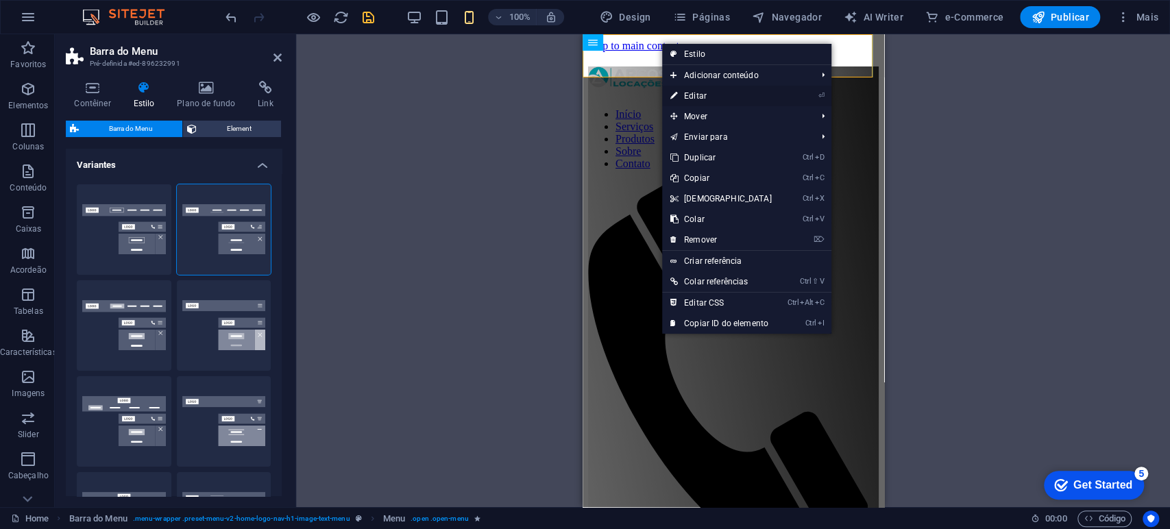
click at [707, 99] on link "⏎ Editar" at bounding box center [721, 96] width 118 height 21
select select "fade"
select select "s"
select select "scroll"
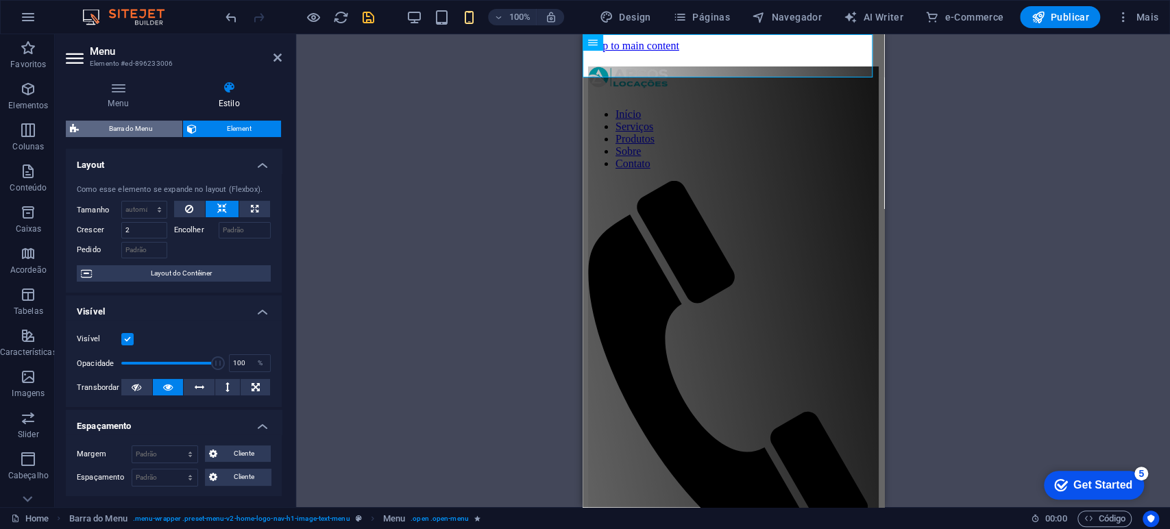
click at [137, 125] on span "Barra do Menu" at bounding box center [130, 129] width 95 height 16
select select "rem"
select select "preset-menu-v2-home-logo-nav-h1-image-text-menu"
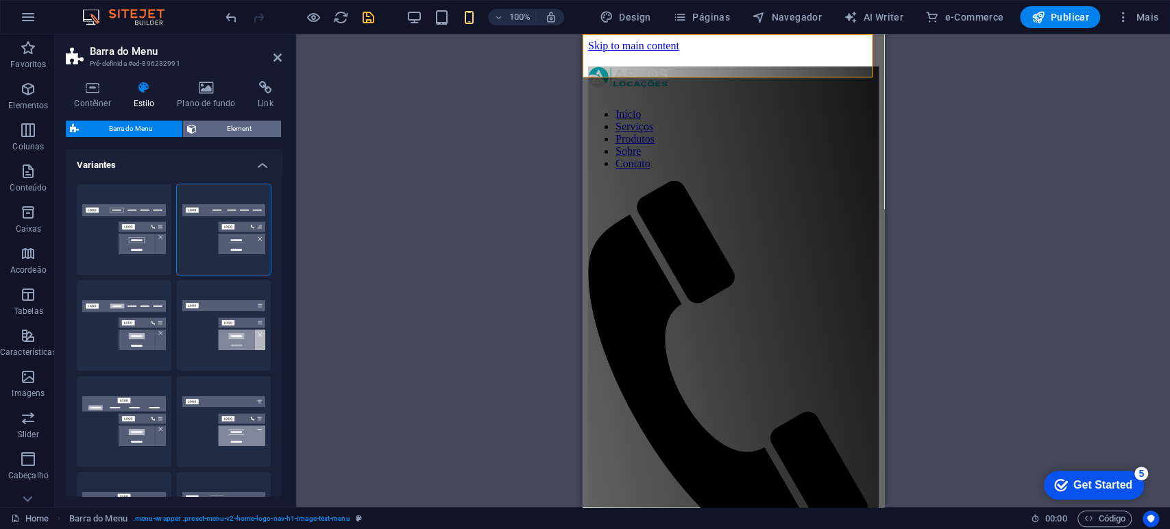
click at [258, 128] on span "Element" at bounding box center [239, 129] width 76 height 16
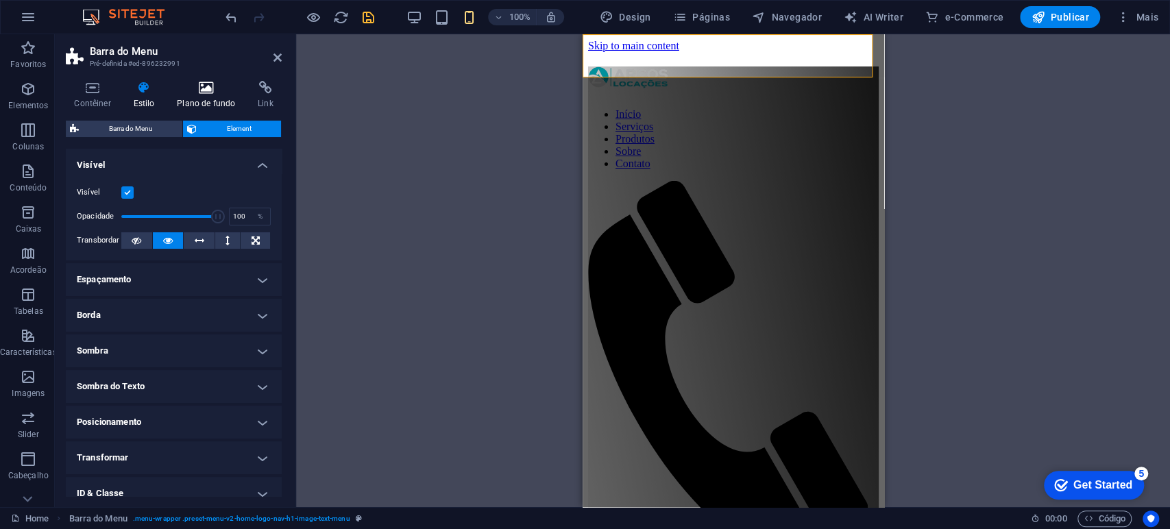
click at [197, 89] on icon at bounding box center [206, 88] width 75 height 14
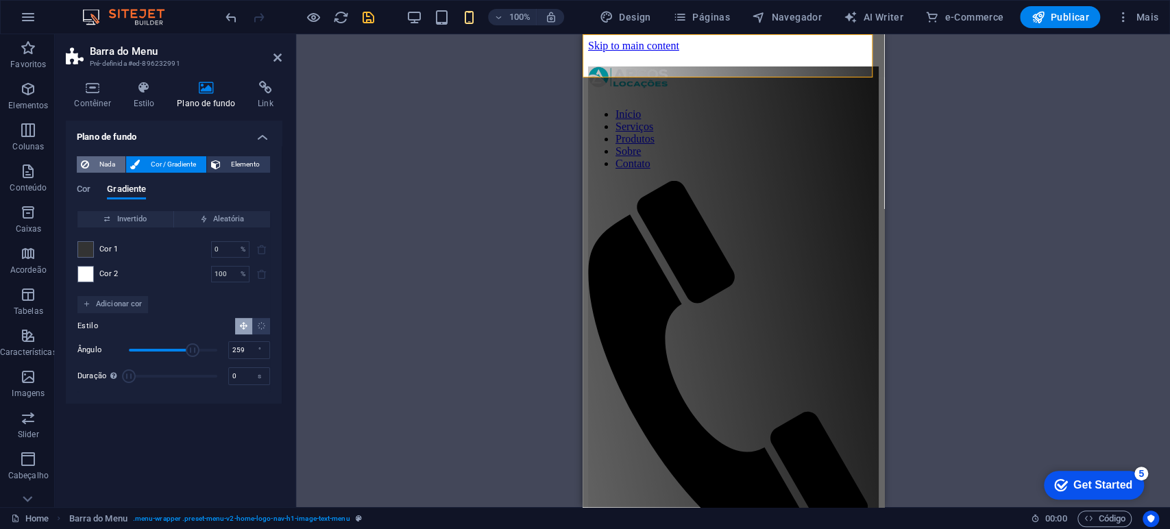
click at [109, 157] on span "Nada" at bounding box center [107, 164] width 28 height 16
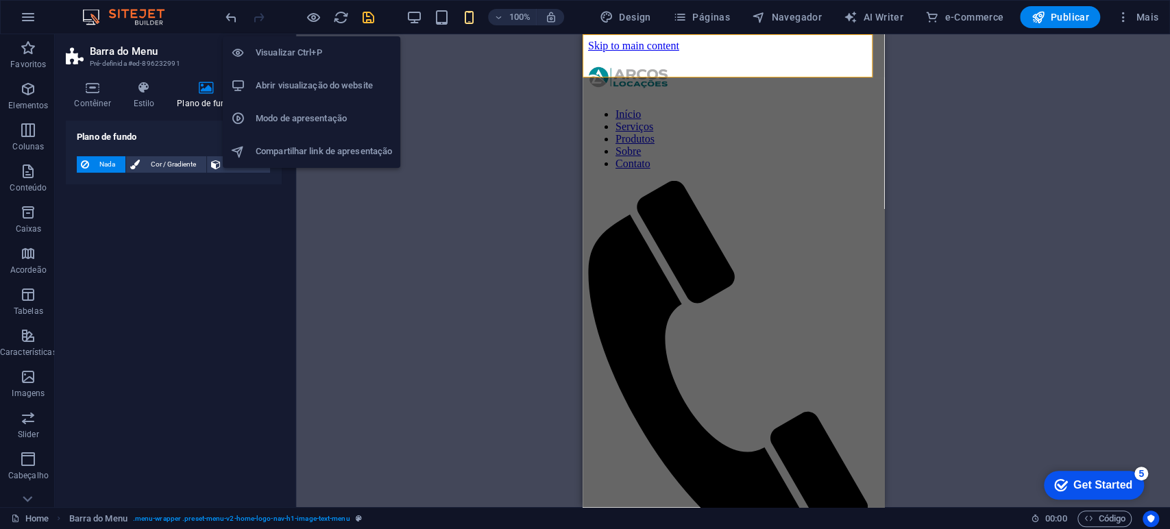
drag, startPoint x: 308, startPoint y: 14, endPoint x: 315, endPoint y: 27, distance: 15.0
click at [307, 14] on icon "button" at bounding box center [314, 18] width 16 height 16
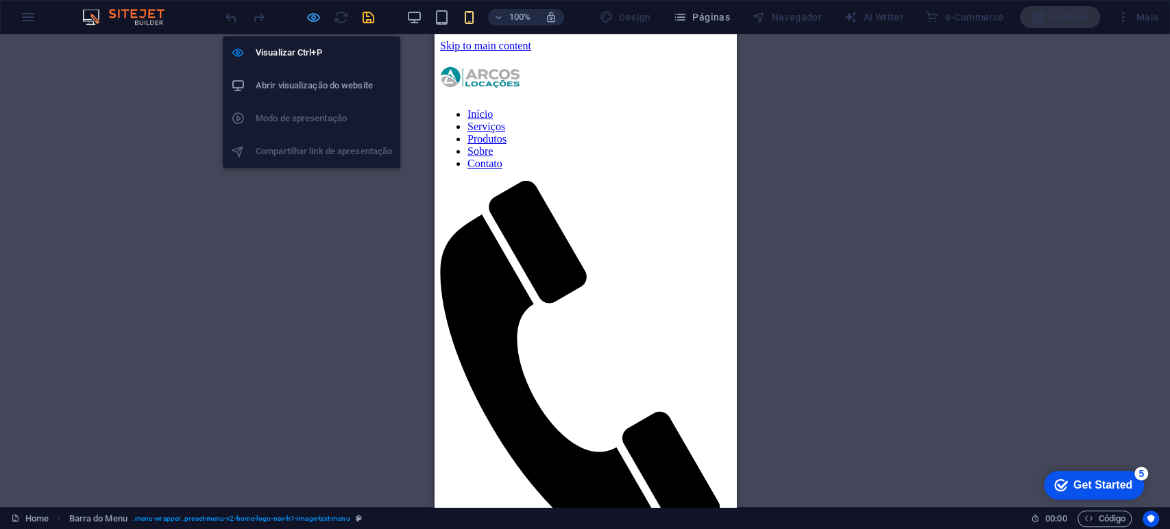
click at [310, 19] on icon "button" at bounding box center [314, 18] width 16 height 16
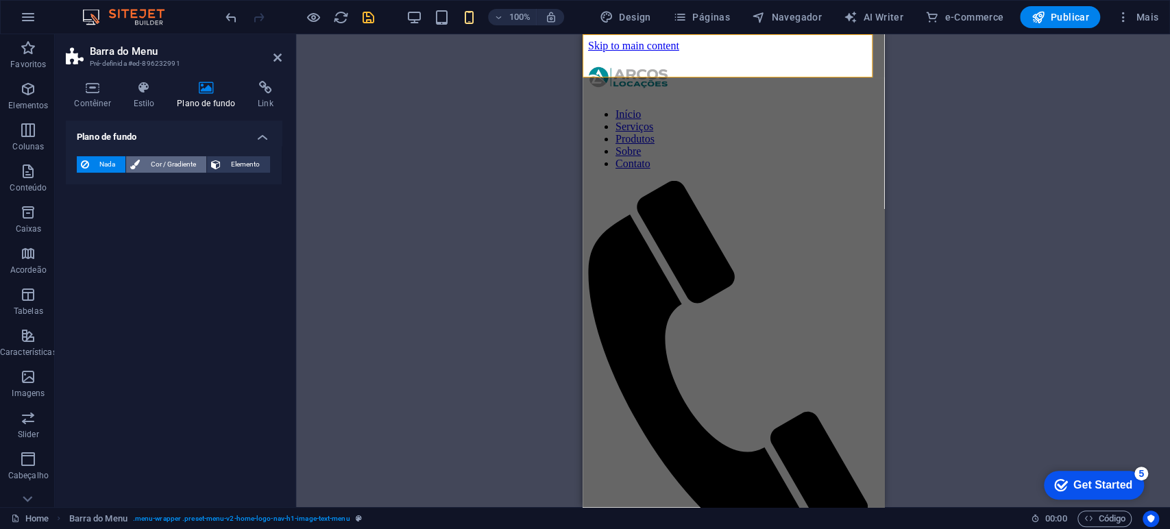
click at [175, 169] on span "Cor / Gradiente" at bounding box center [173, 164] width 58 height 16
click at [112, 193] on span "Gradiente" at bounding box center [126, 190] width 39 height 19
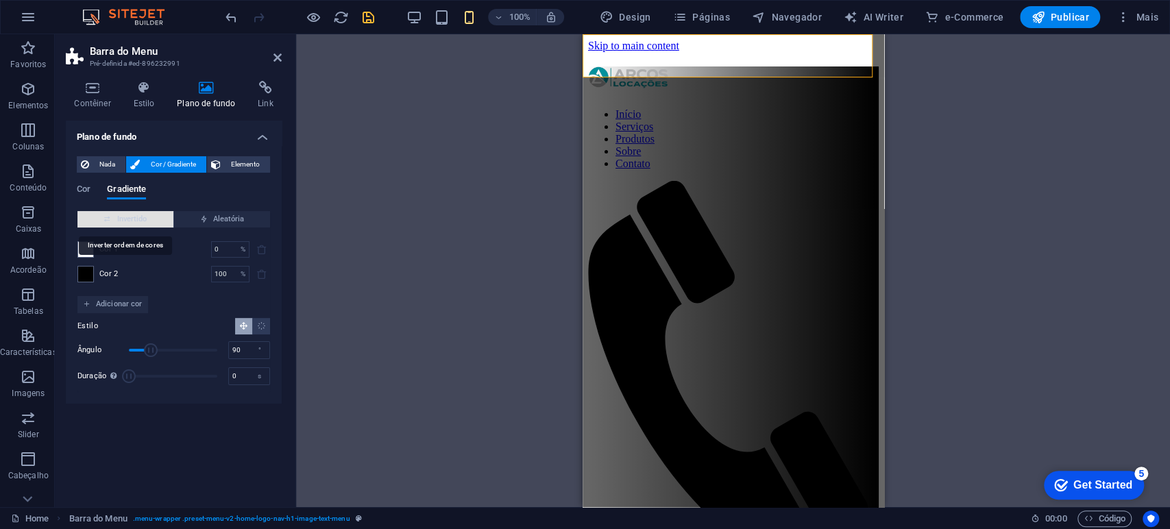
click at [149, 217] on span "Invertido" at bounding box center [125, 219] width 85 height 16
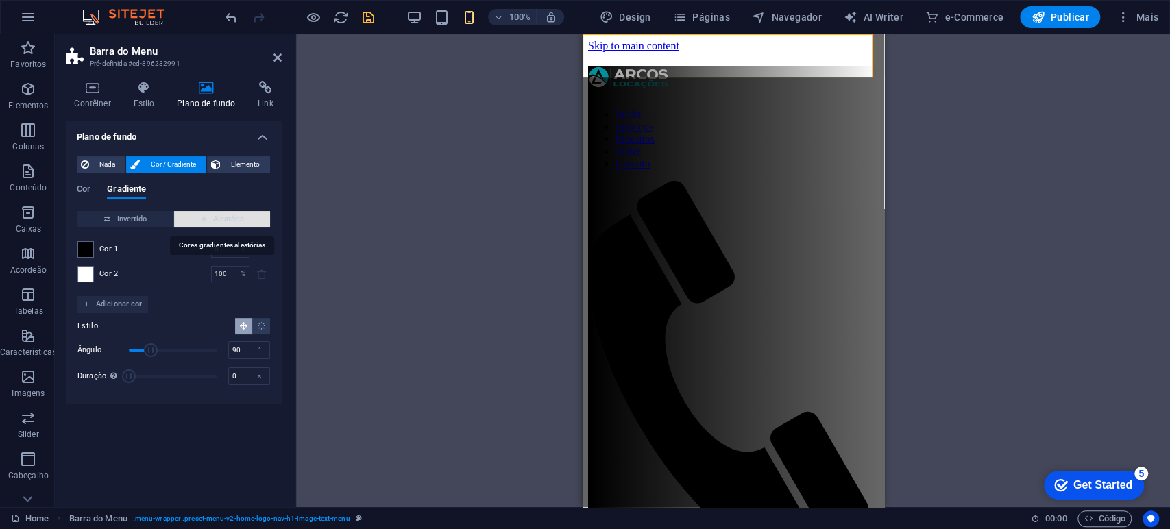
click at [231, 220] on span "Aleatória" at bounding box center [222, 219] width 85 height 16
type input "281"
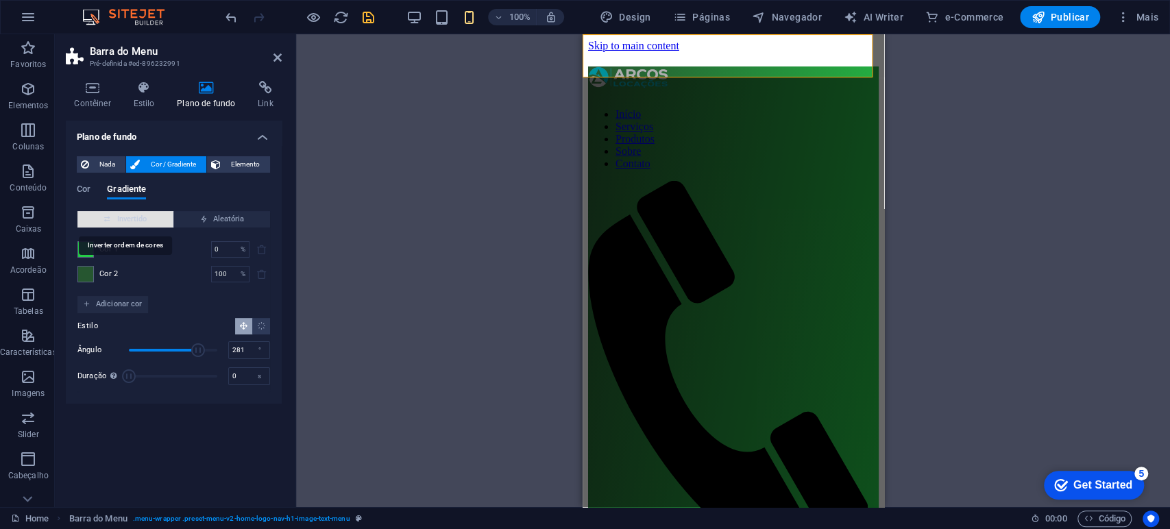
click at [136, 223] on span "Invertido" at bounding box center [125, 219] width 85 height 16
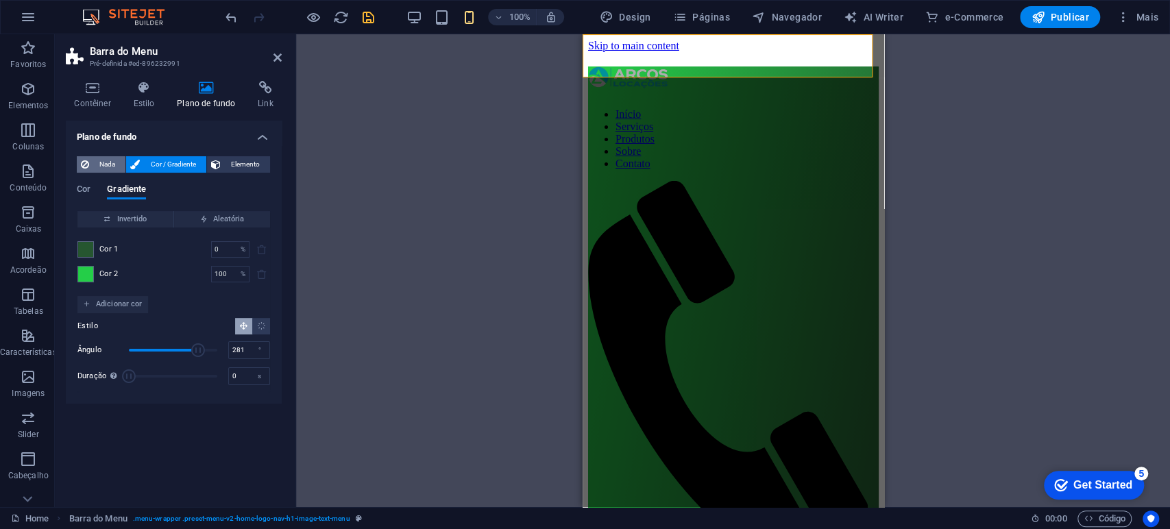
click at [108, 163] on span "Nada" at bounding box center [107, 164] width 28 height 16
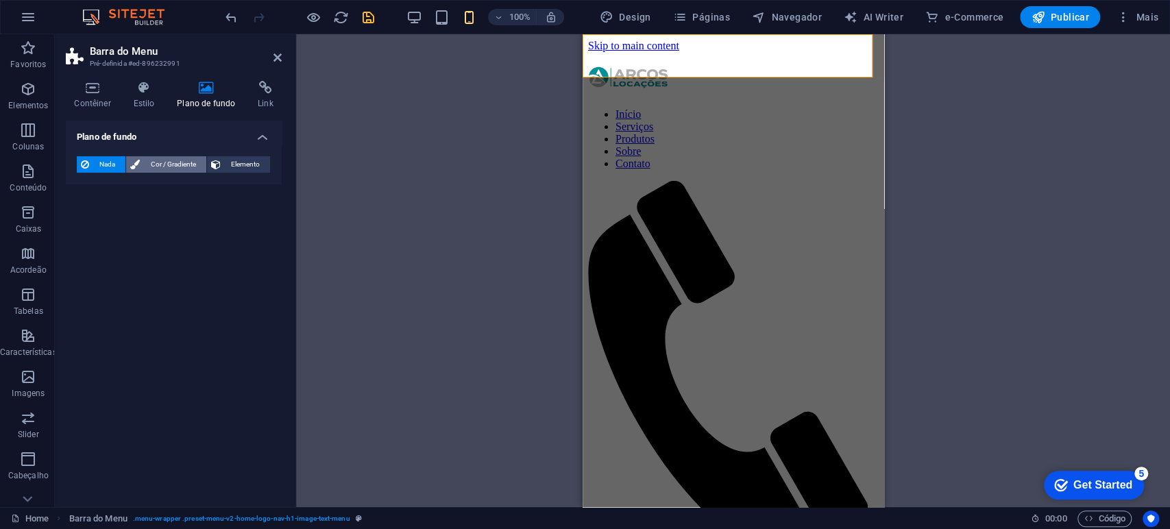
drag, startPoint x: 151, startPoint y: 159, endPoint x: 158, endPoint y: 175, distance: 17.5
click at [151, 160] on span "Cor / Gradiente" at bounding box center [173, 164] width 58 height 16
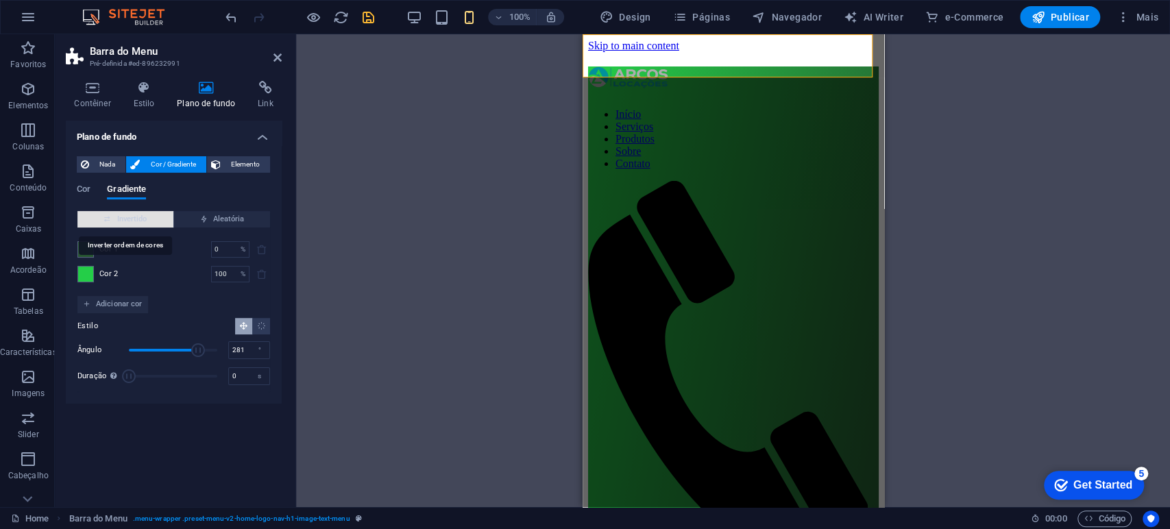
click at [122, 219] on span "Invertido" at bounding box center [125, 219] width 85 height 16
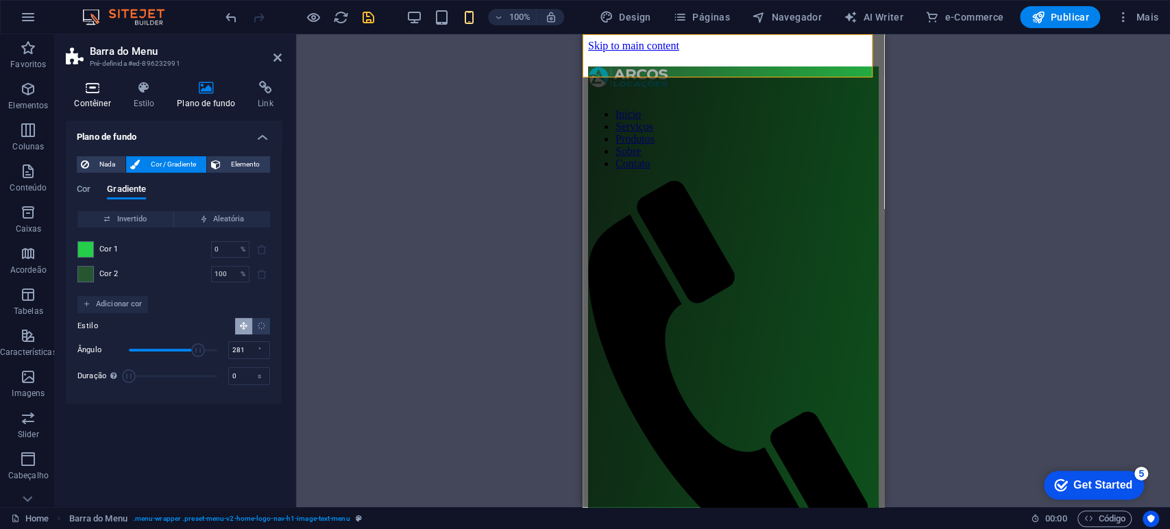
click at [90, 86] on icon at bounding box center [92, 88] width 53 height 14
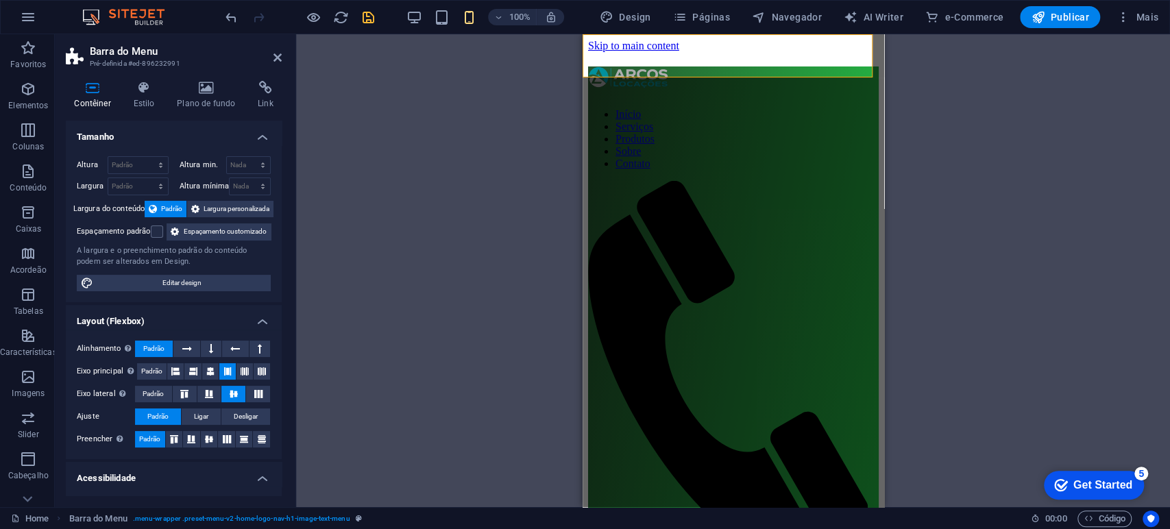
drag, startPoint x: 280, startPoint y: 55, endPoint x: 288, endPoint y: 54, distance: 7.6
click at [280, 56] on icon at bounding box center [277, 57] width 8 height 11
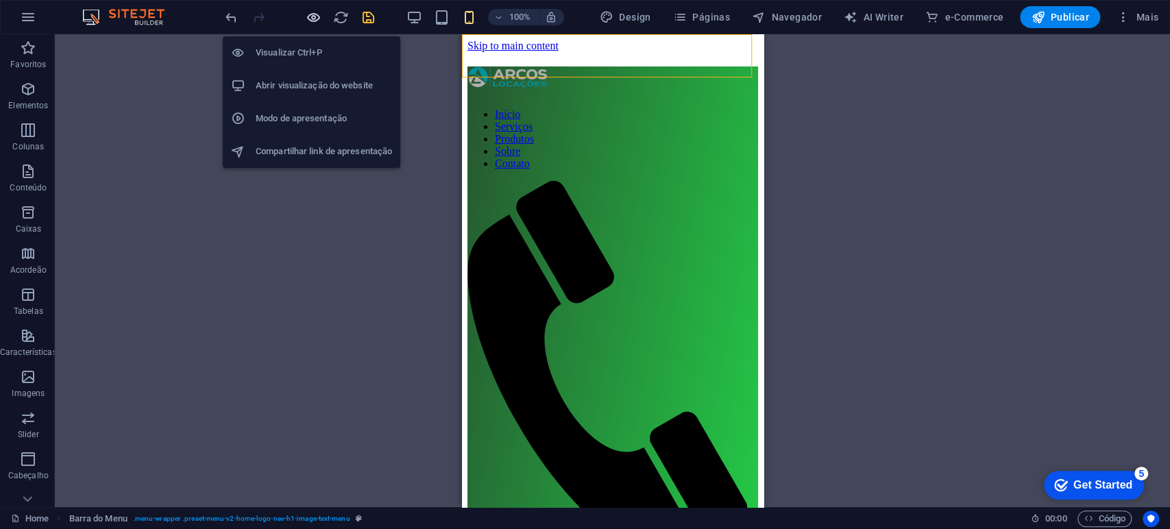
click at [309, 16] on icon "button" at bounding box center [314, 18] width 16 height 16
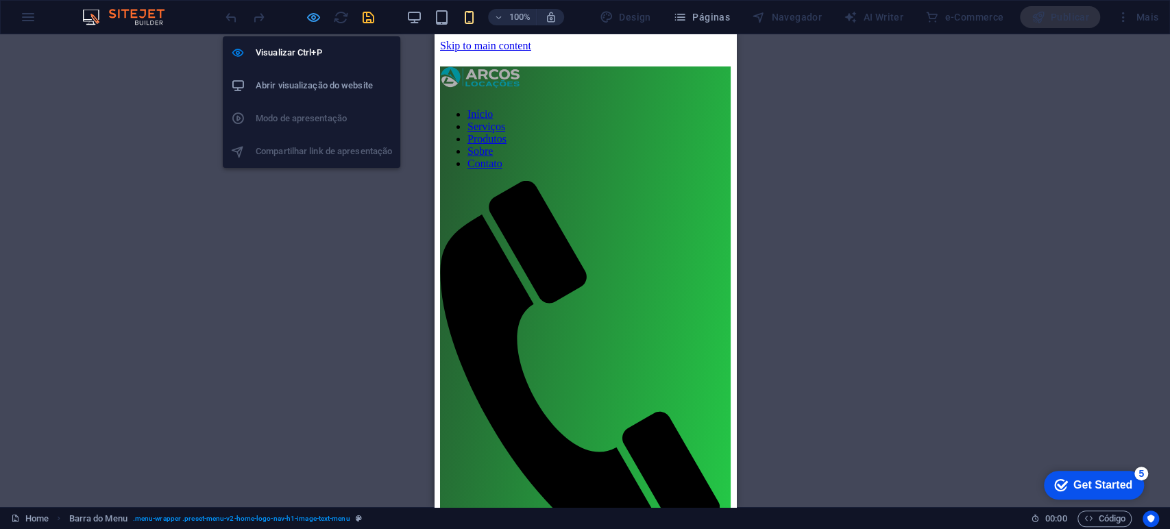
click at [306, 14] on icon "button" at bounding box center [314, 18] width 16 height 16
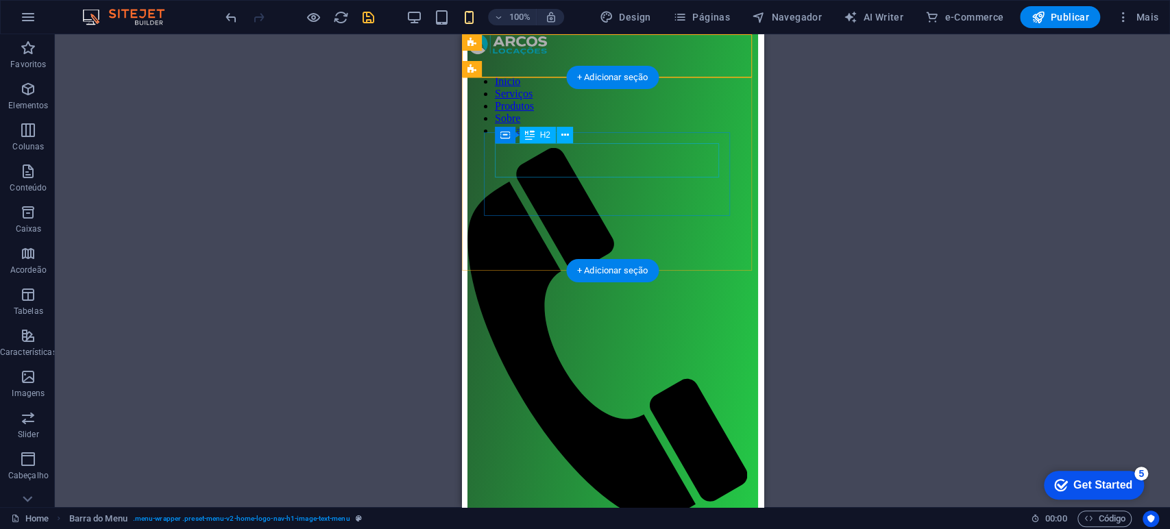
scroll to position [0, 0]
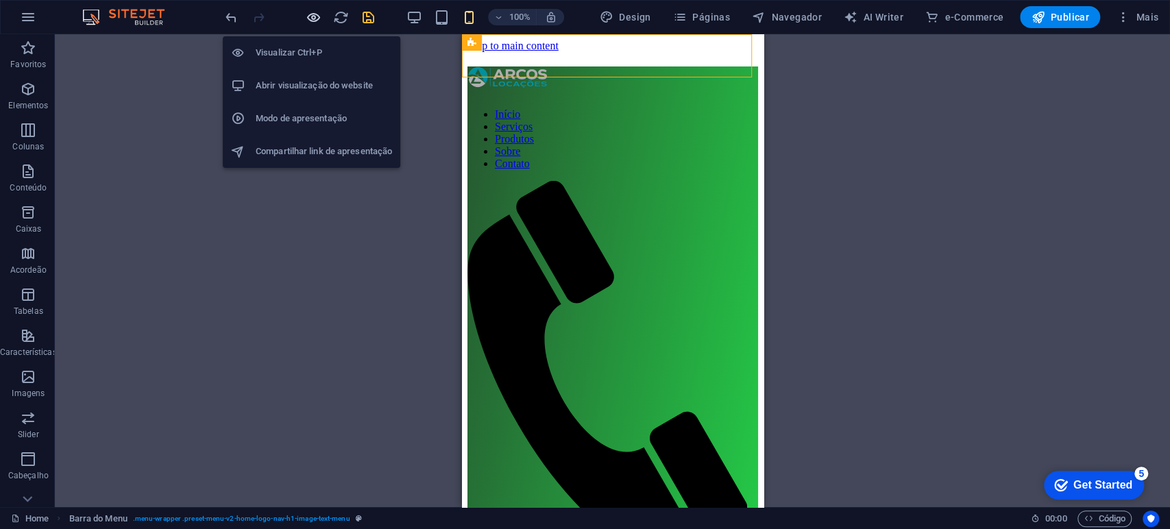
click at [310, 19] on icon "button" at bounding box center [314, 18] width 16 height 16
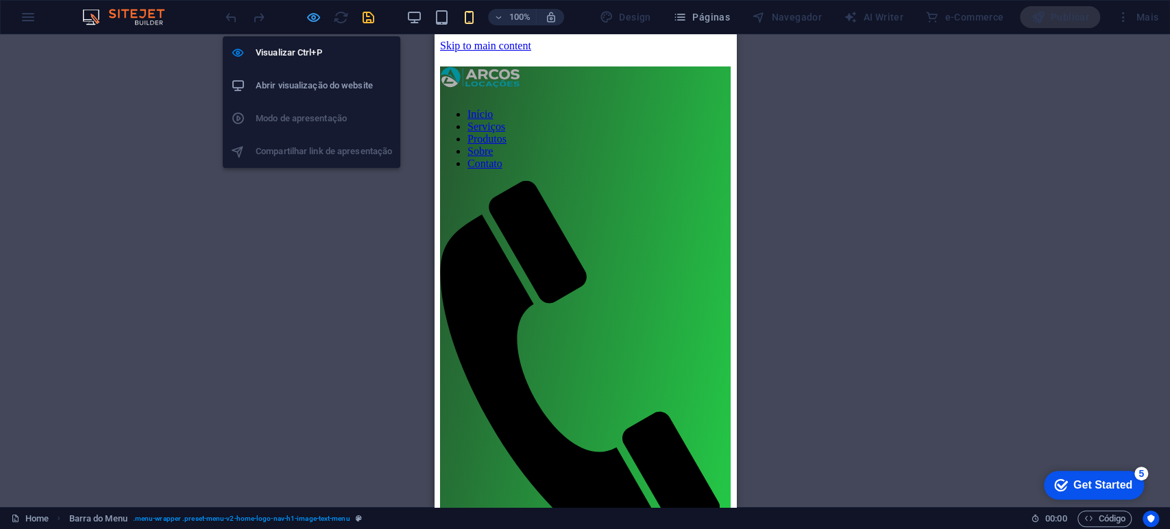
click at [309, 16] on icon "button" at bounding box center [314, 18] width 16 height 16
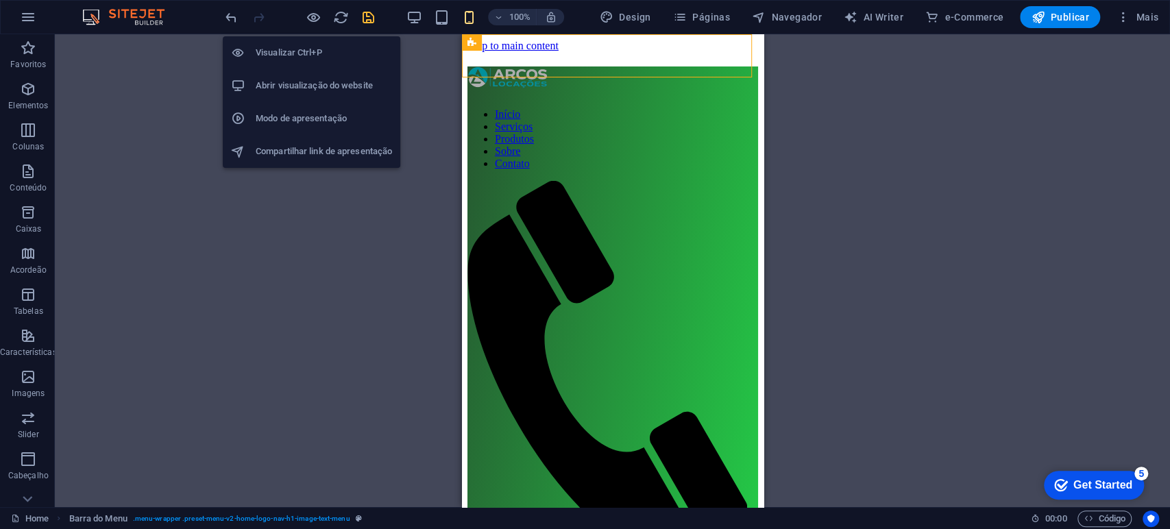
drag, startPoint x: 308, startPoint y: 12, endPoint x: 378, endPoint y: 32, distance: 72.7
click at [308, 13] on icon "button" at bounding box center [314, 18] width 16 height 16
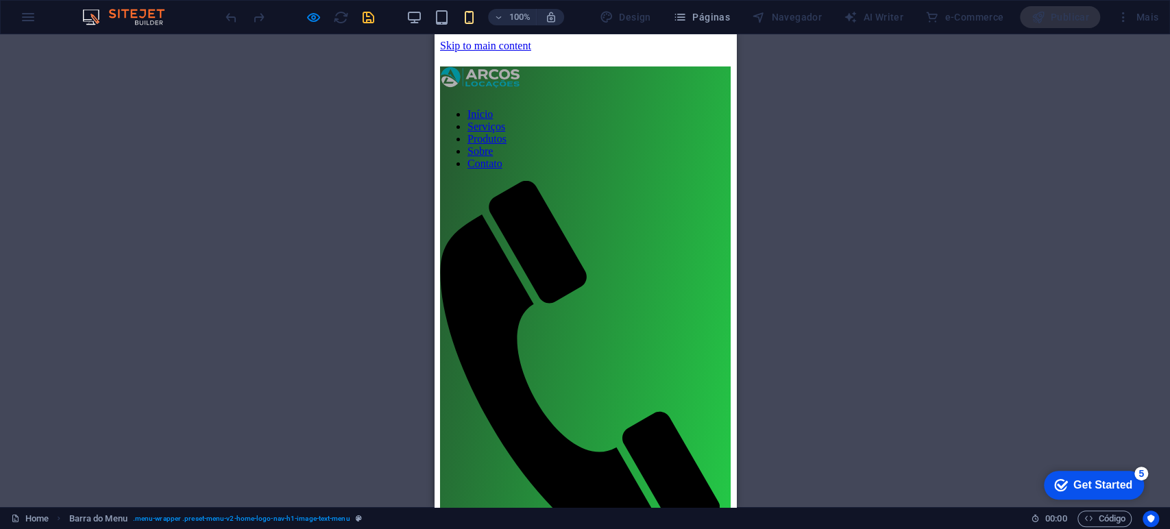
click at [706, 66] on header "Início Serviços Produtos Sobre Contato" at bounding box center [584, 344] width 291 height 557
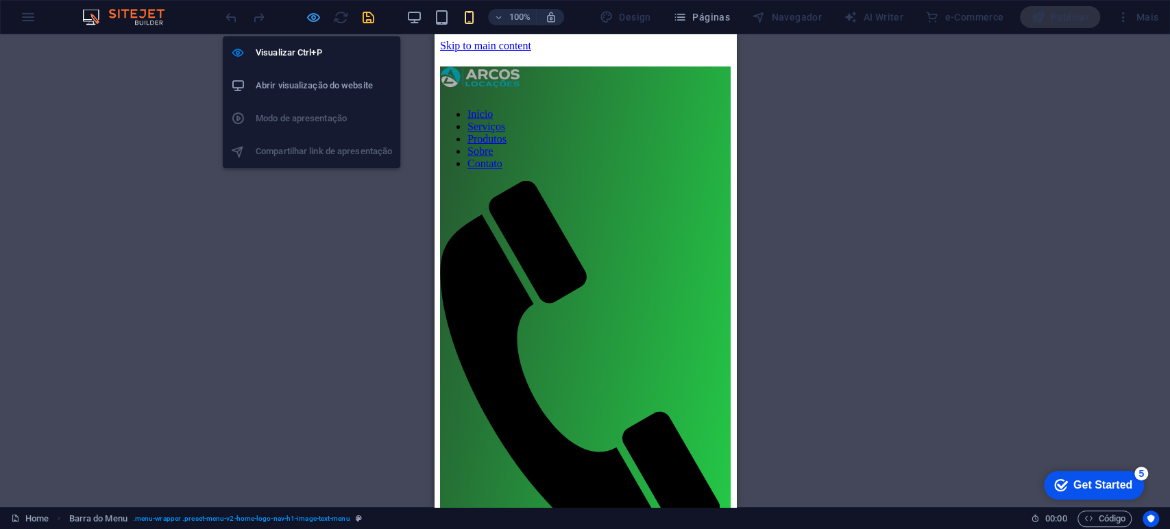
click at [310, 14] on icon "button" at bounding box center [314, 18] width 16 height 16
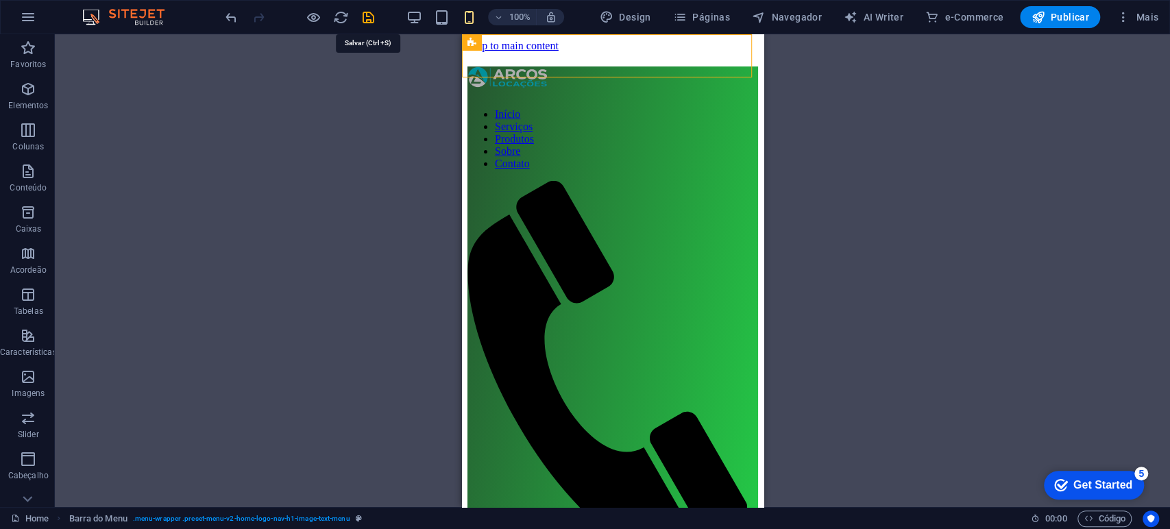
drag, startPoint x: 362, startPoint y: 16, endPoint x: 354, endPoint y: 42, distance: 27.5
click at [362, 17] on icon "save" at bounding box center [368, 18] width 16 height 16
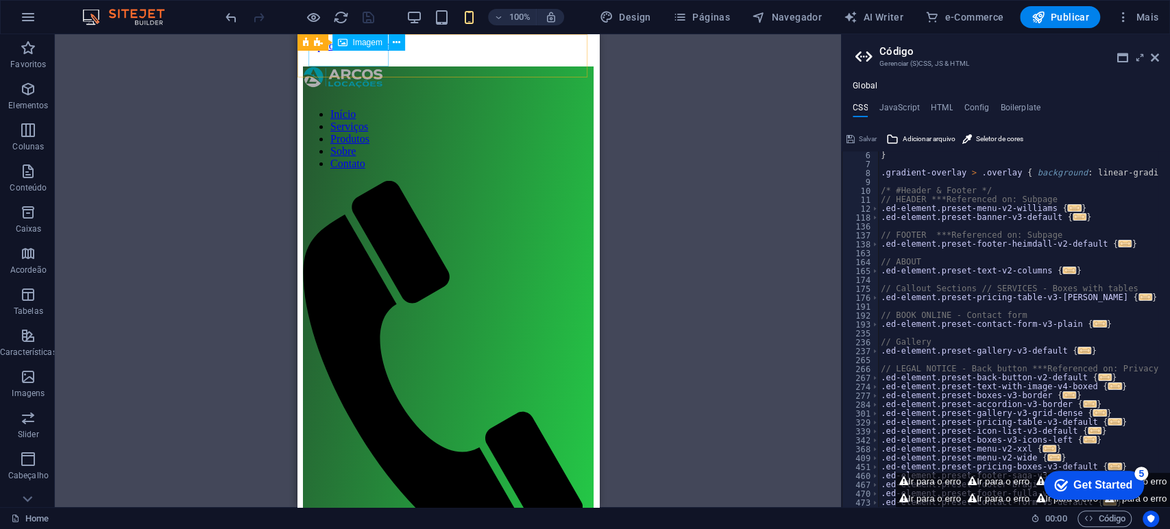
click at [356, 44] on span "Imagem" at bounding box center [367, 42] width 29 height 8
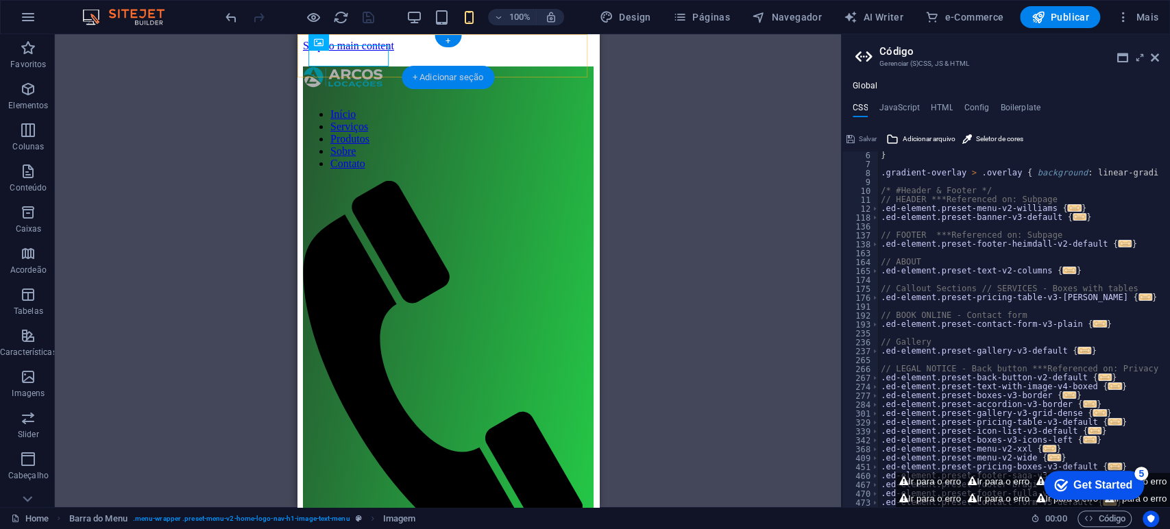
click at [420, 66] on div "+ Adicionar seção" at bounding box center [448, 77] width 93 height 23
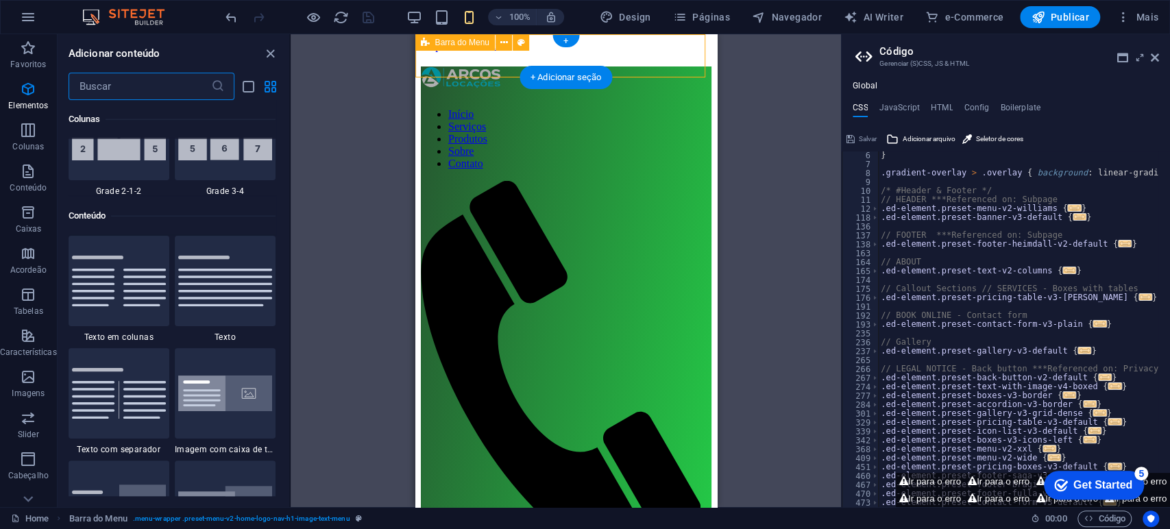
scroll to position [2397, 0]
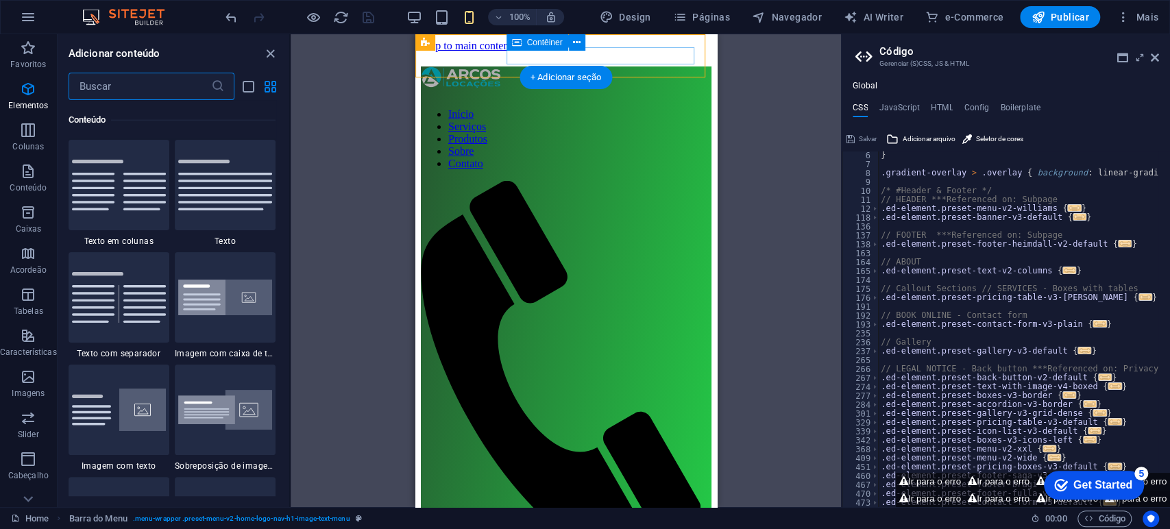
click at [541, 181] on div at bounding box center [565, 402] width 291 height 443
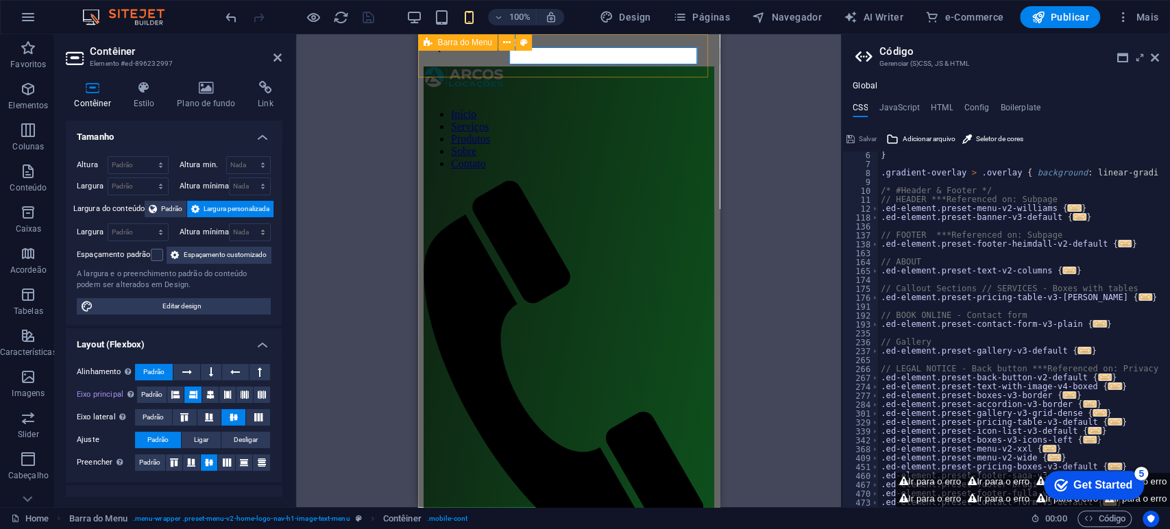
click at [507, 68] on div "Início Serviços Produtos Sobre Contato" at bounding box center [568, 344] width 291 height 557
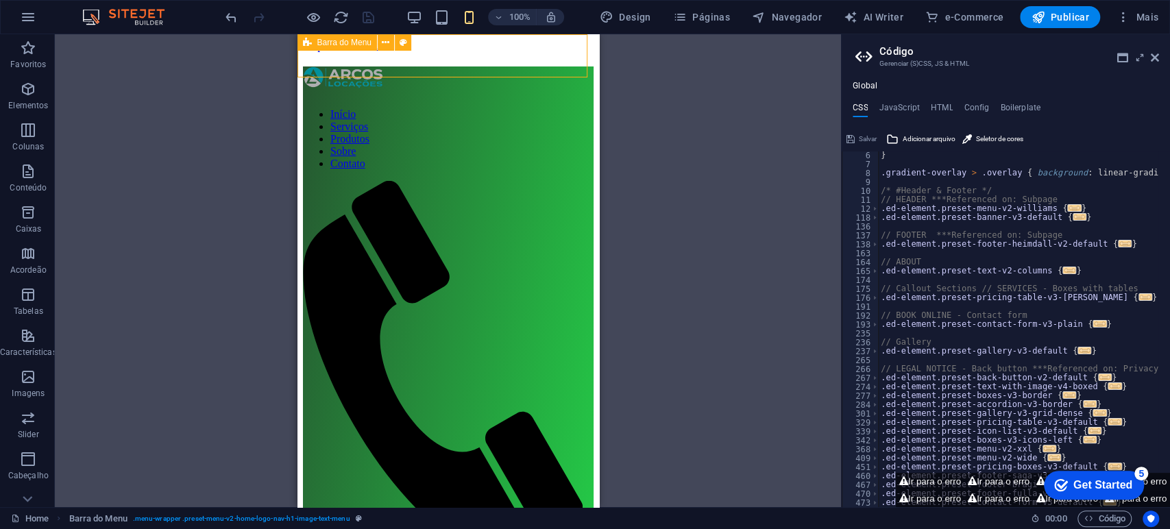
click at [506, 69] on div "Início Serviços Produtos Sobre Contato" at bounding box center [447, 344] width 291 height 557
click at [500, 70] on div "Início Serviços Produtos Sobre Contato" at bounding box center [447, 344] width 291 height 557
select select "header"
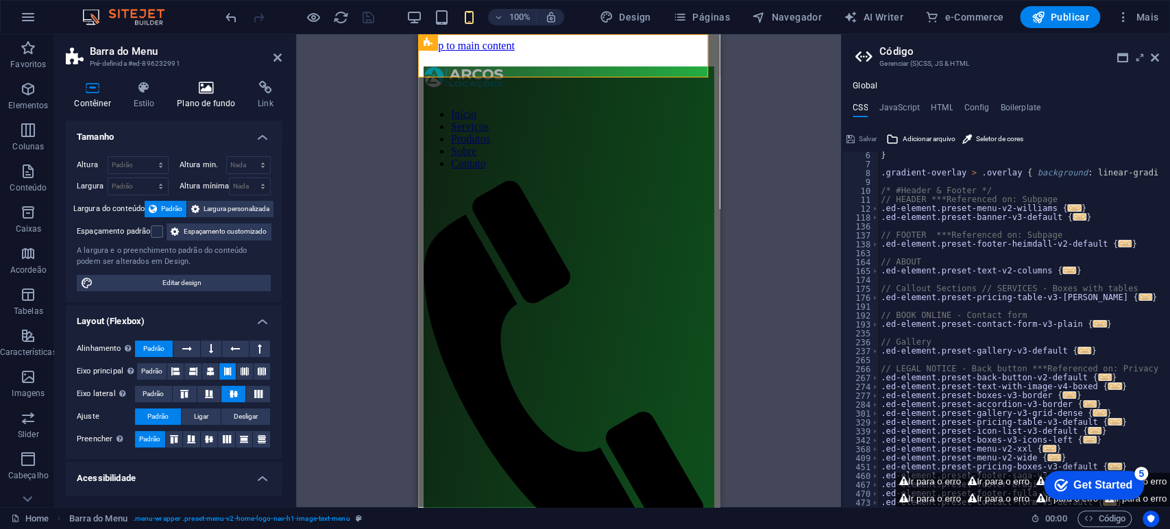
click at [214, 90] on icon at bounding box center [206, 88] width 75 height 14
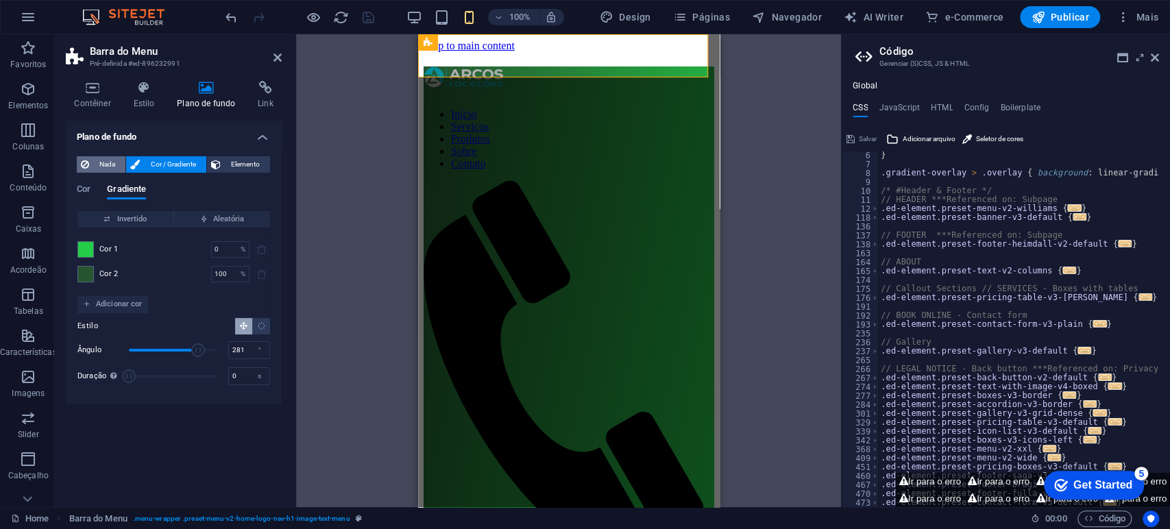
click at [106, 166] on span "Nada" at bounding box center [107, 164] width 28 height 16
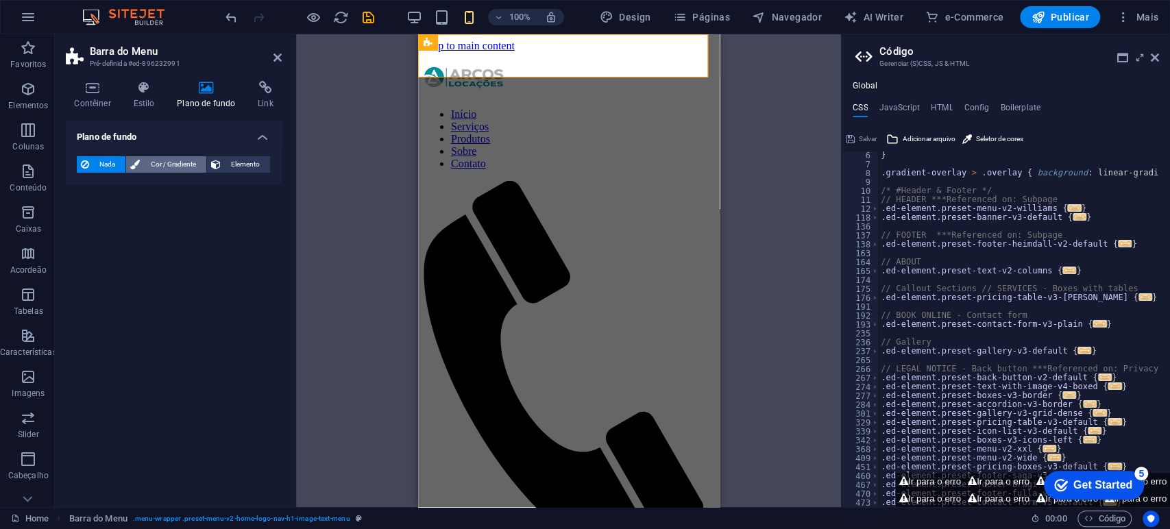
click at [175, 162] on span "Cor / Gradiente" at bounding box center [173, 164] width 58 height 16
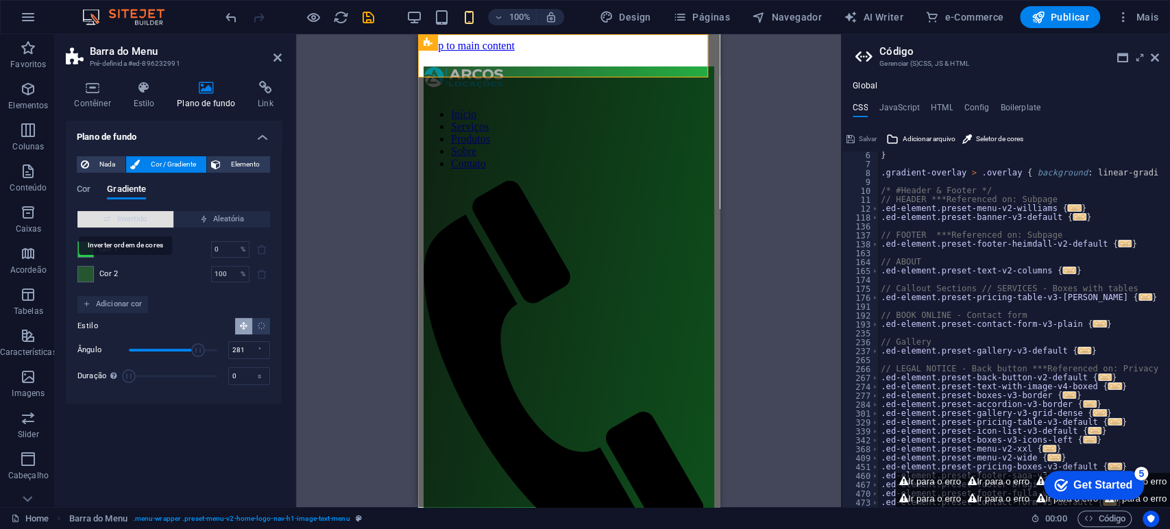
click at [125, 216] on span "Invertido" at bounding box center [125, 219] width 85 height 16
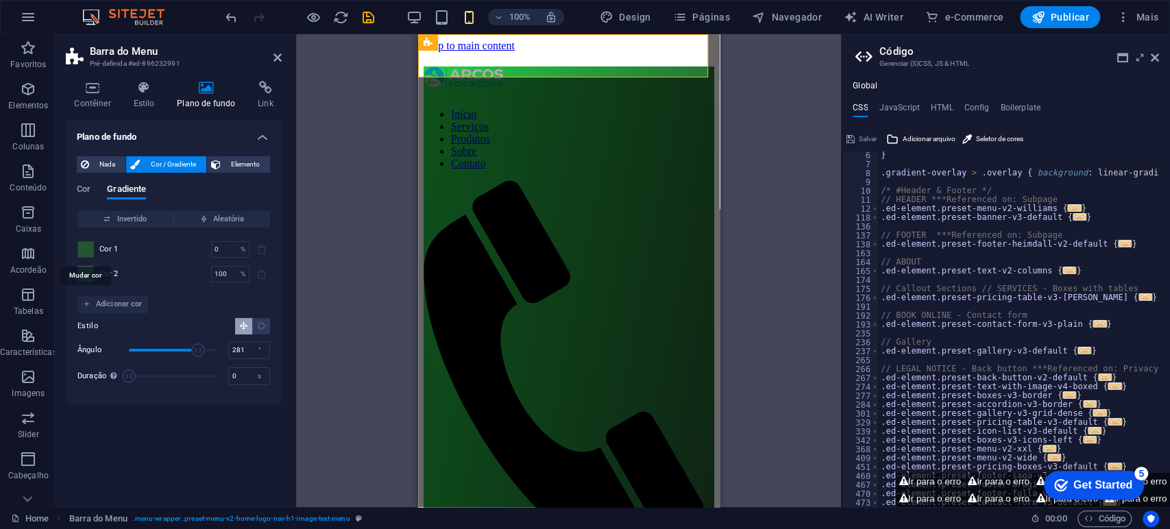
click at [83, 249] on span at bounding box center [85, 249] width 15 height 15
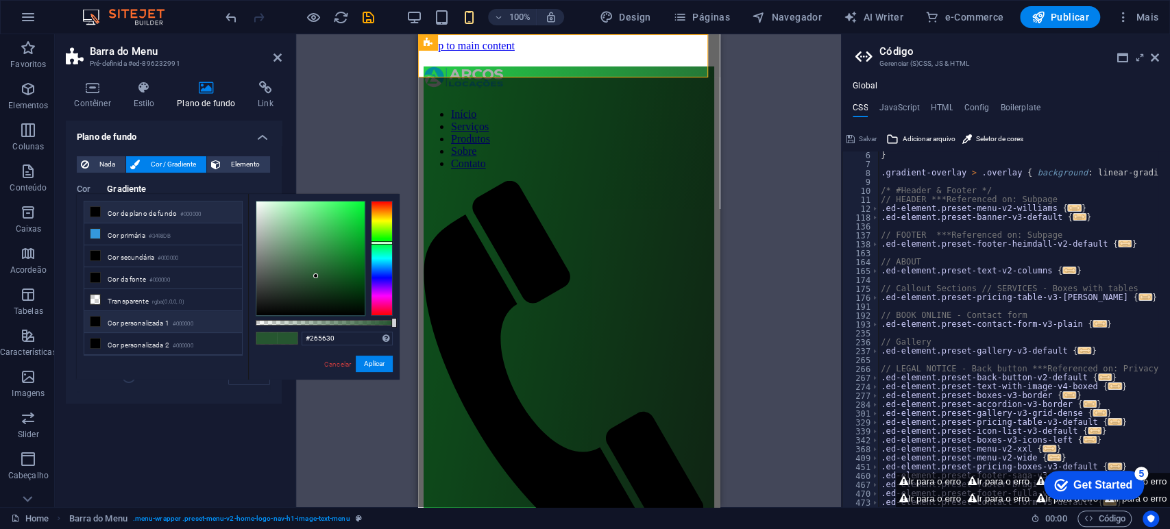
drag, startPoint x: 115, startPoint y: 301, endPoint x: 94, endPoint y: 317, distance: 26.0
click at [115, 302] on li "Transparente rgba(0,0,0,.0)" at bounding box center [163, 300] width 158 height 22
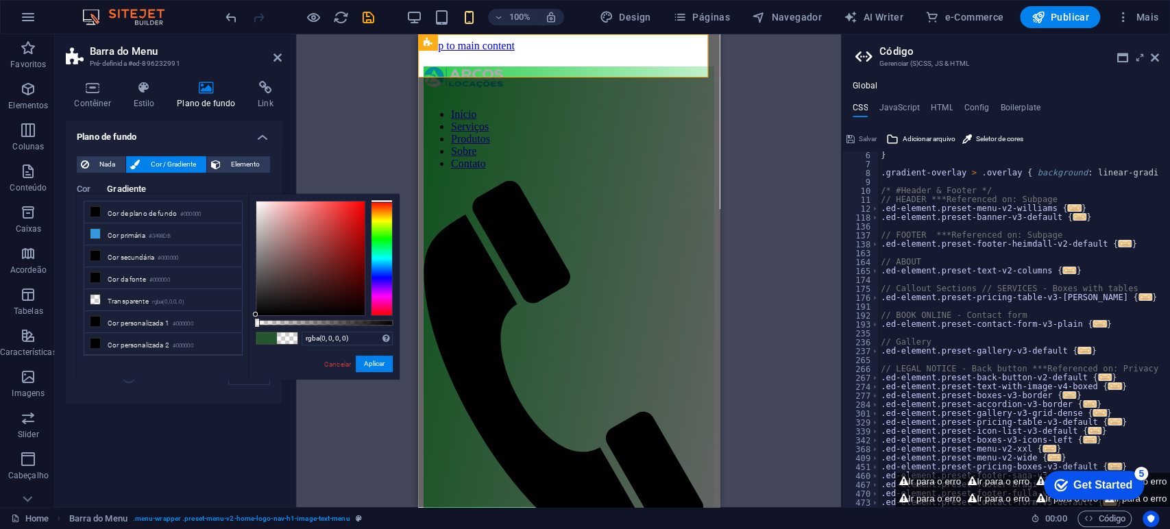
click at [260, 183] on div "Cor Gradiente Cor Invertido Aleatória Cor 1 0 % ​ Cor 2 100 % ​ Adicionar cor E…" at bounding box center [174, 282] width 194 height 219
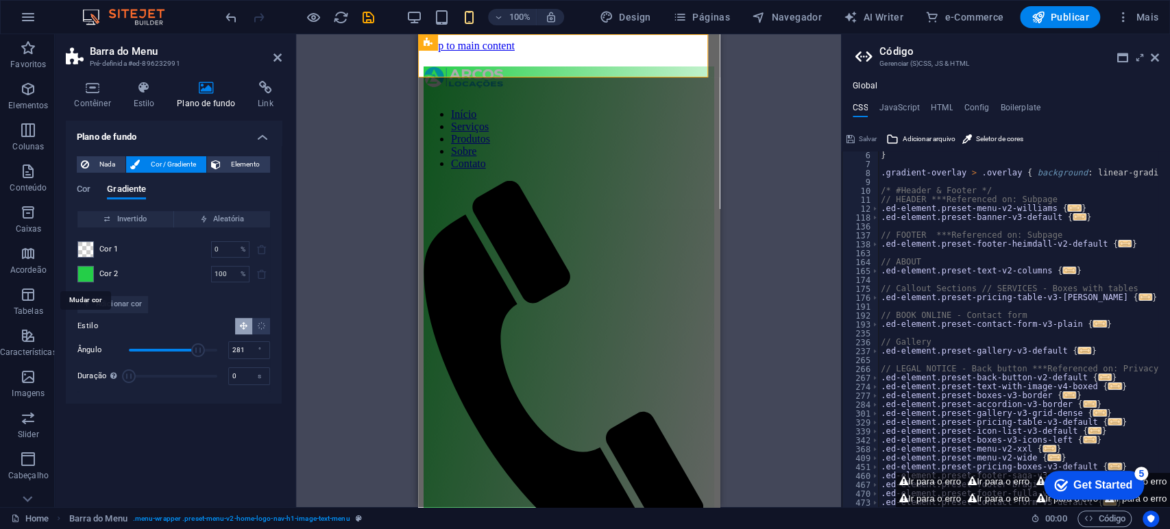
click at [82, 269] on span at bounding box center [85, 274] width 15 height 15
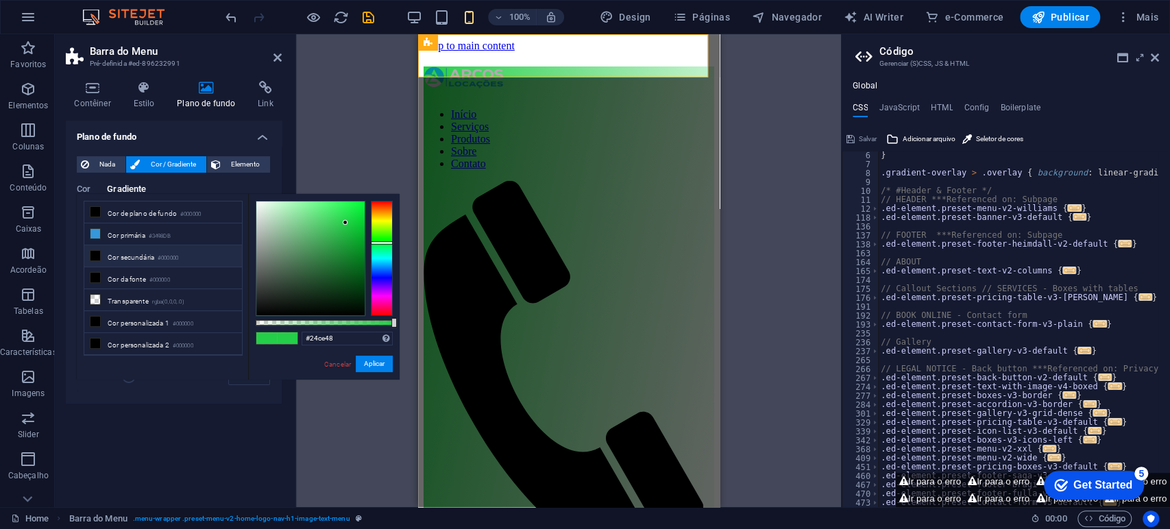
click at [121, 258] on li "Cor secundária #000000" at bounding box center [163, 256] width 158 height 22
type input "#000000"
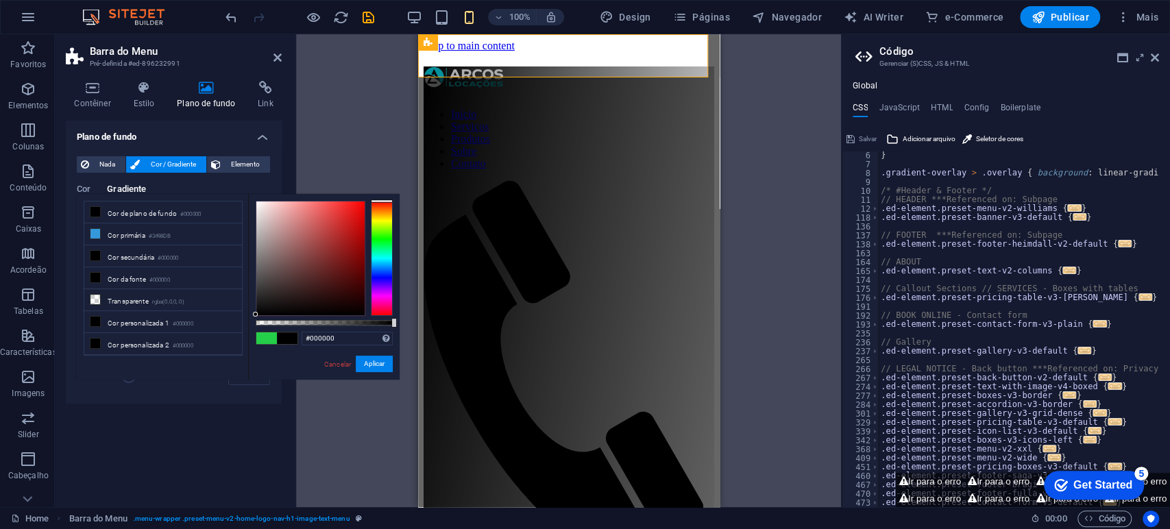
click at [153, 452] on div "Plano de fundo Nada Cor / Gradiente Elemento Esticar o plano de fundo para a la…" at bounding box center [174, 308] width 216 height 375
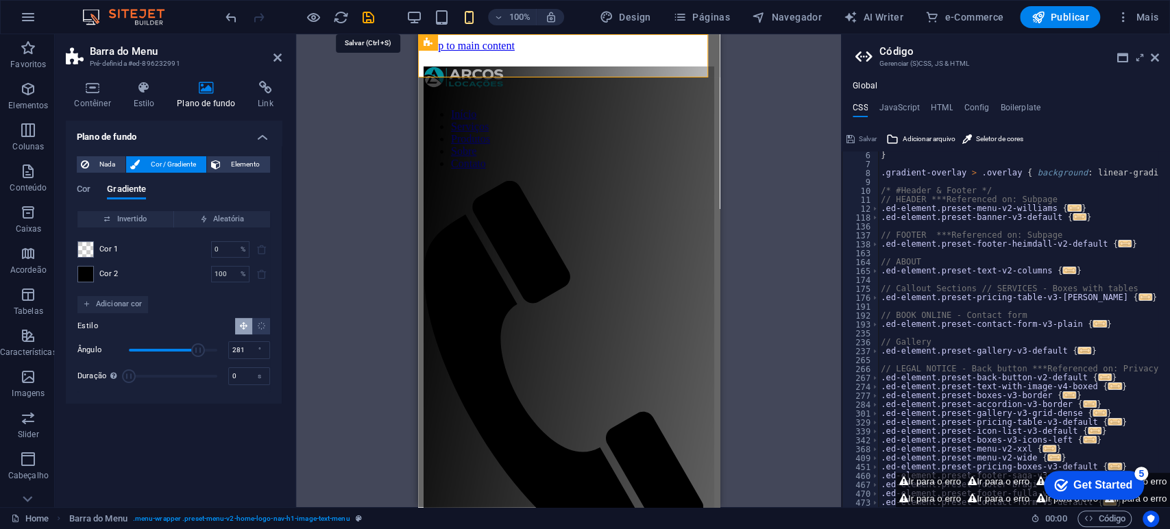
click at [369, 17] on icon "save" at bounding box center [368, 18] width 16 height 16
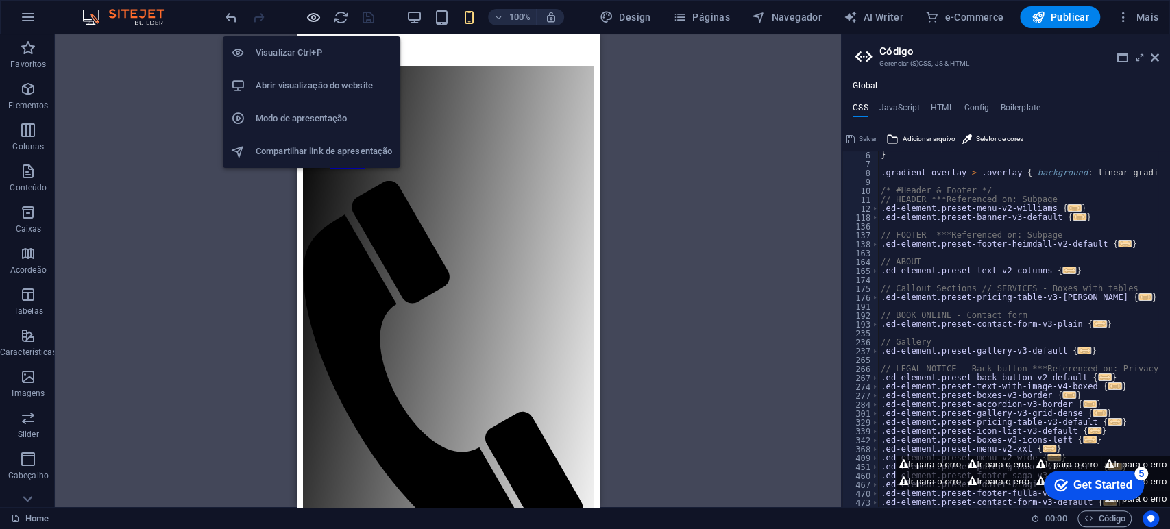
click at [312, 19] on icon "button" at bounding box center [314, 18] width 16 height 16
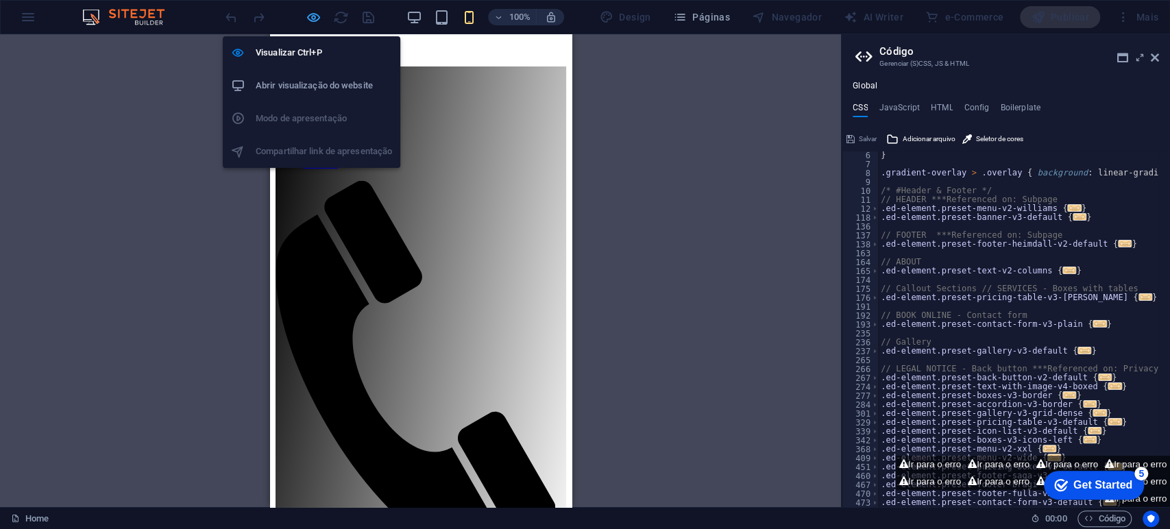
click at [317, 15] on icon "button" at bounding box center [314, 18] width 16 height 16
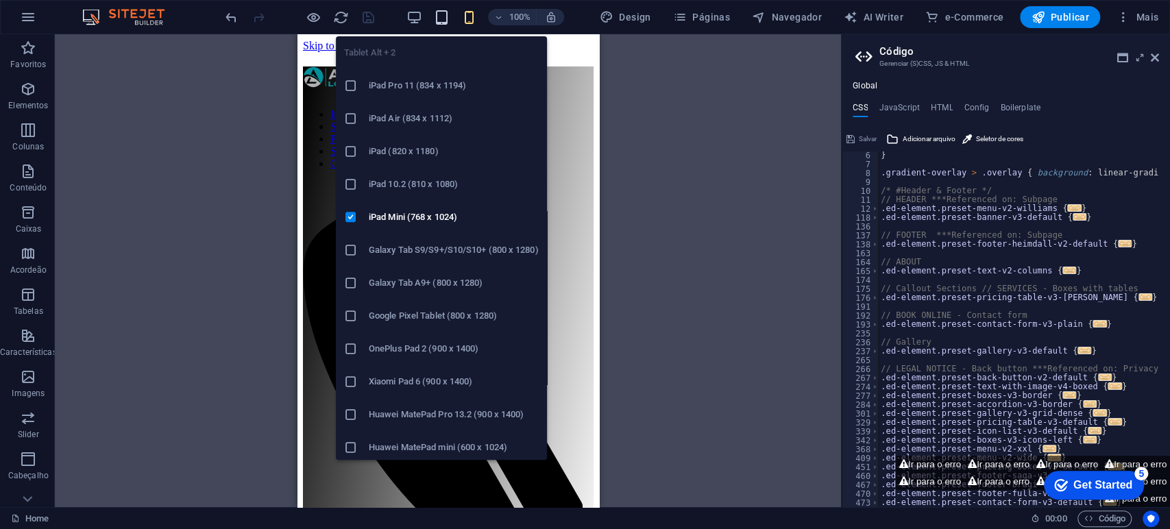
click at [442, 21] on icon "button" at bounding box center [442, 18] width 16 height 16
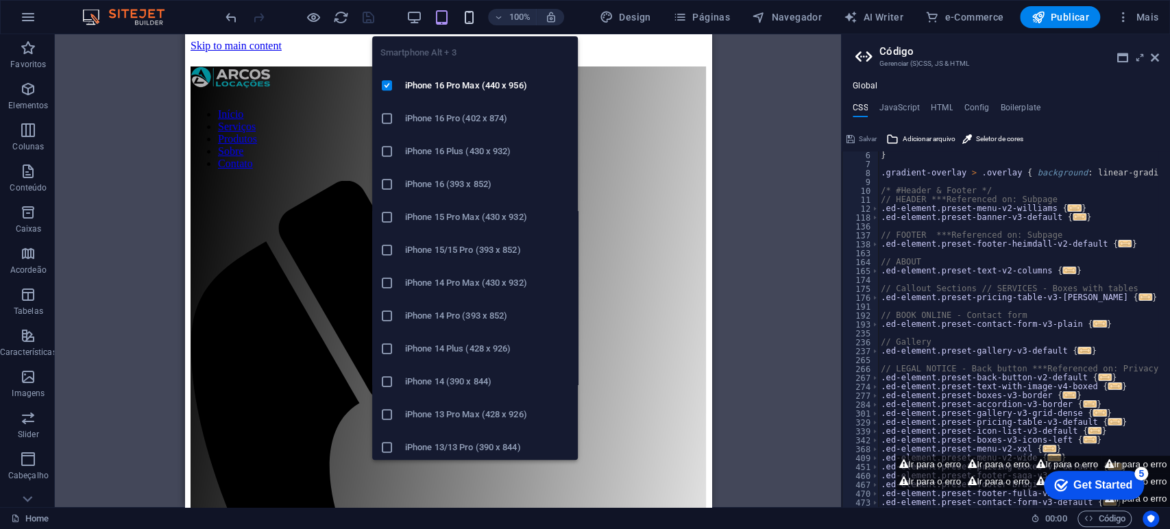
click at [473, 10] on icon "button" at bounding box center [469, 18] width 16 height 16
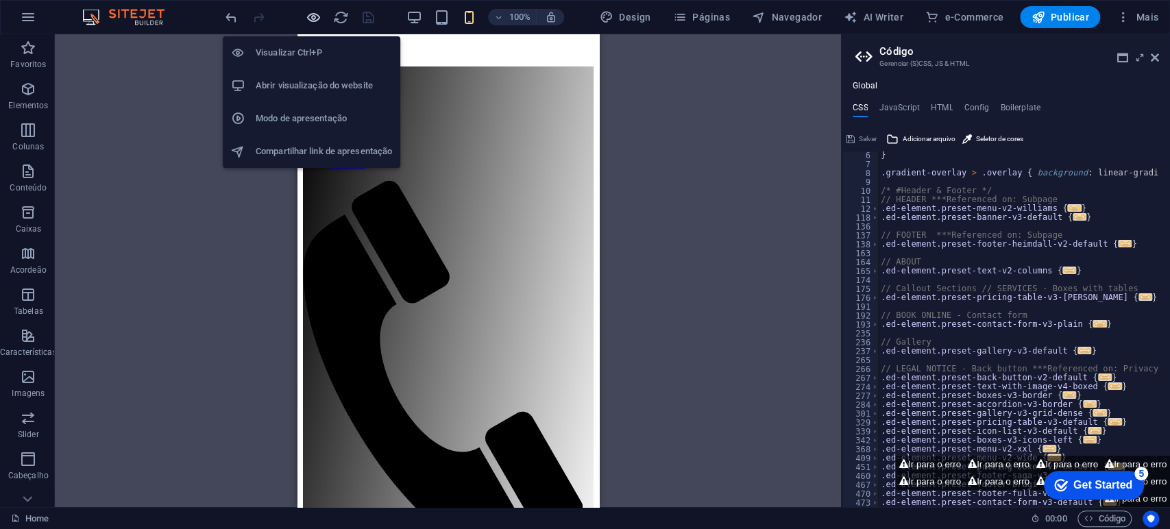
click at [310, 15] on icon "button" at bounding box center [314, 18] width 16 height 16
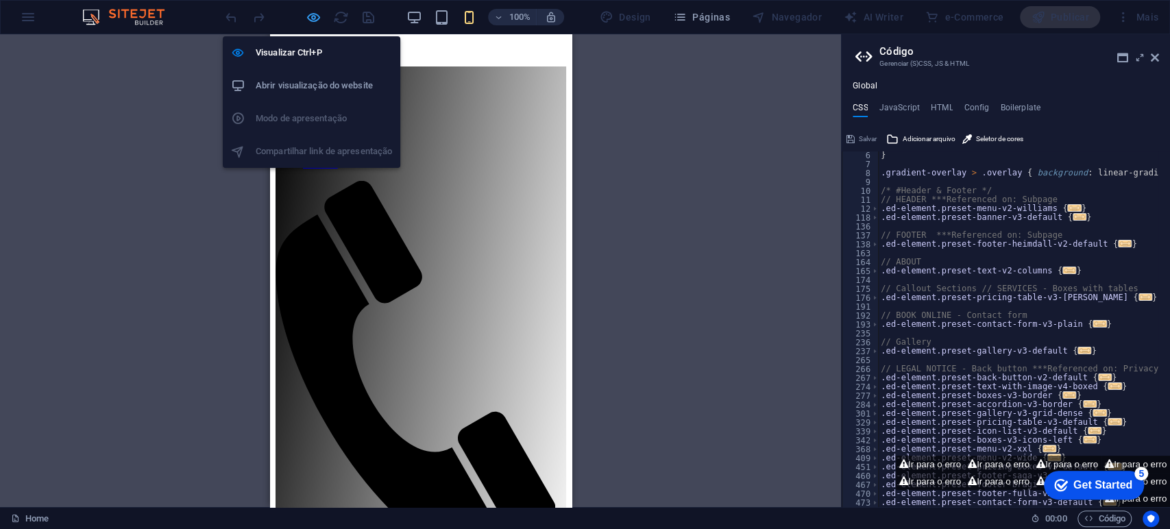
click at [311, 16] on icon "button" at bounding box center [314, 18] width 16 height 16
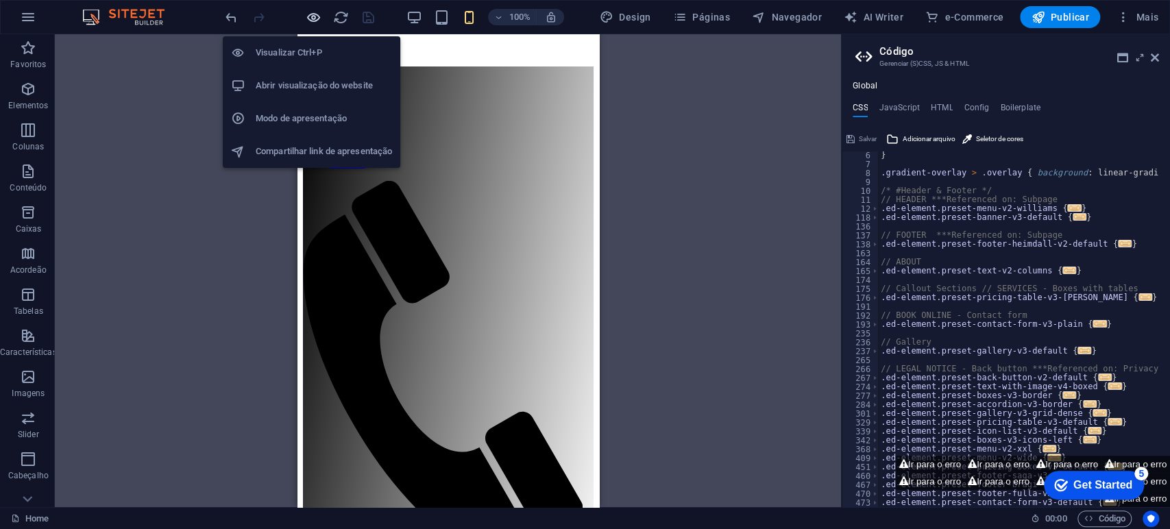
click at [312, 15] on icon "button" at bounding box center [314, 18] width 16 height 16
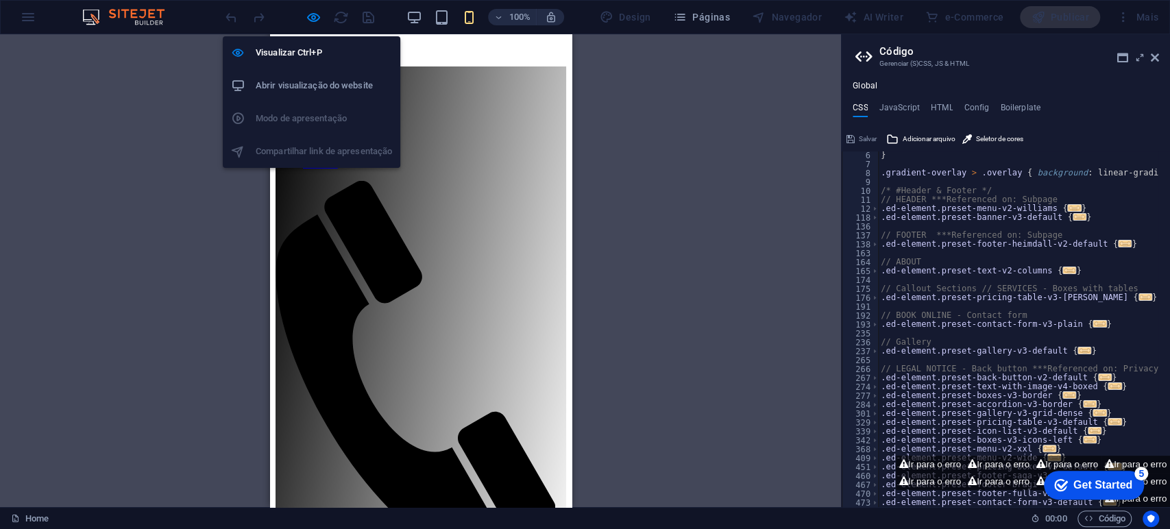
click at [291, 119] on ul "Visualizar Ctrl+P Abrir visualização do website Modo de apresentação Compartilh…" at bounding box center [311, 102] width 177 height 132
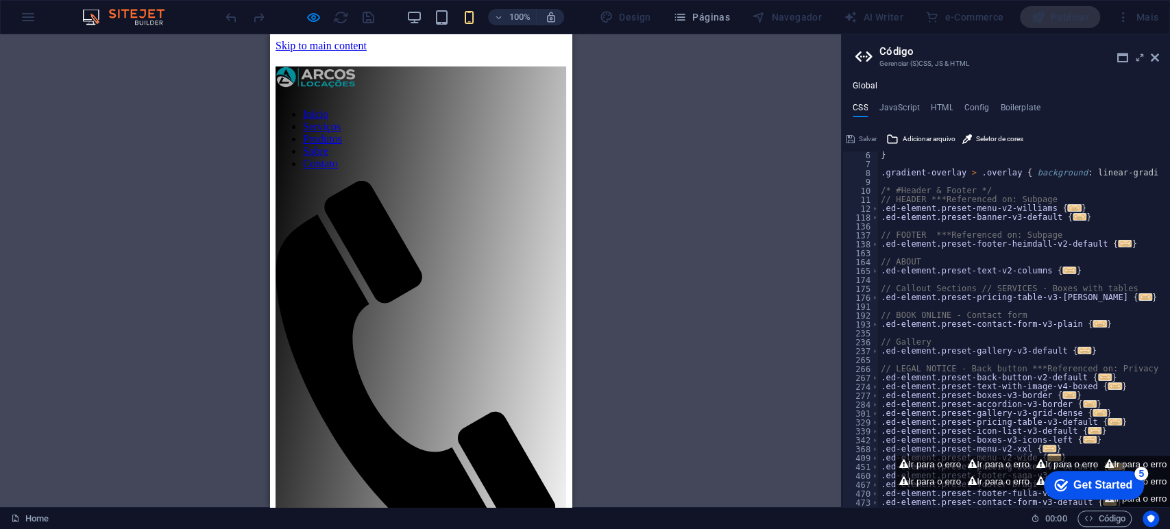
click at [104, 343] on div "H2 Texto no plano de fundo Contêiner Menu Barra do Menu Barra do Menu Imagem Co…" at bounding box center [420, 270] width 841 height 473
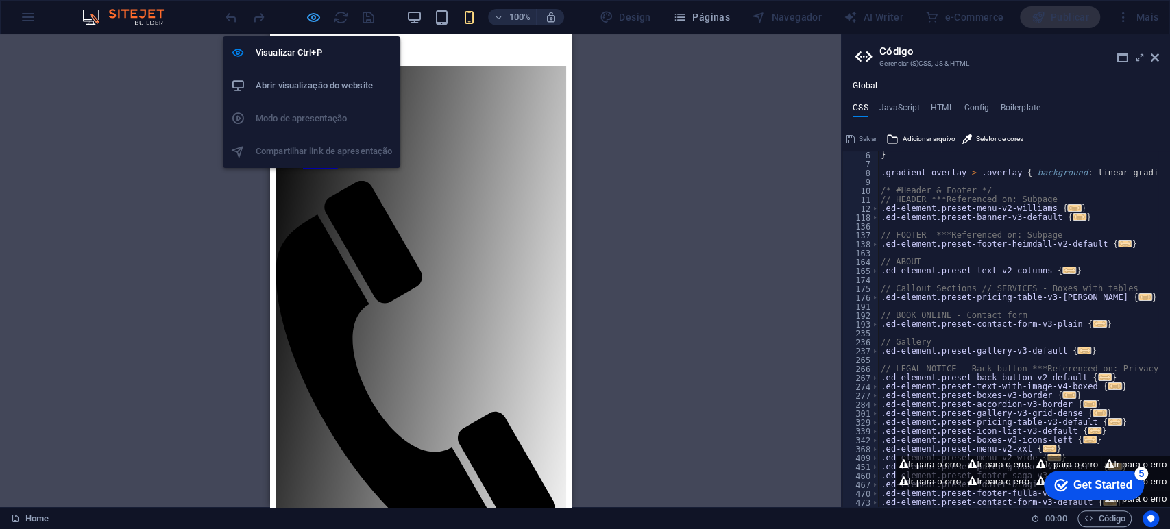
click at [311, 16] on icon "button" at bounding box center [314, 18] width 16 height 16
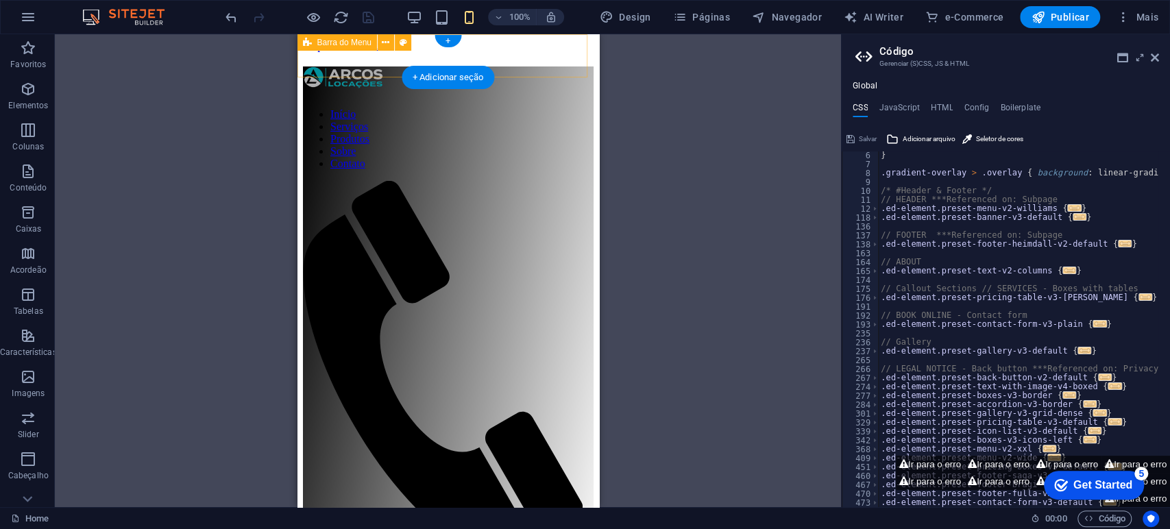
click at [390, 71] on div "Início Serviços Produtos Sobre Contato" at bounding box center [447, 344] width 291 height 557
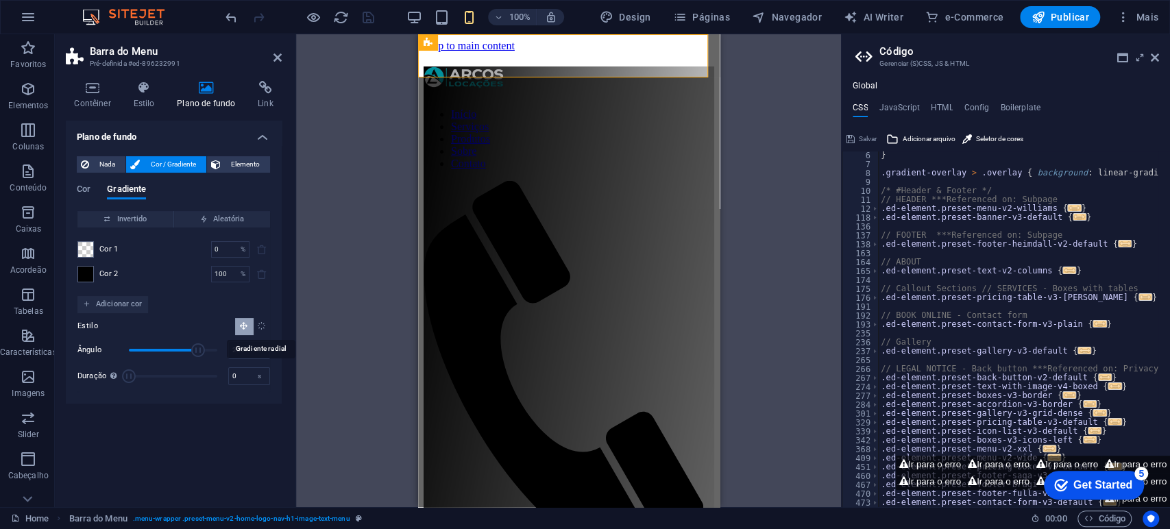
click at [260, 323] on icon "Gradiente radial" at bounding box center [261, 325] width 9 height 9
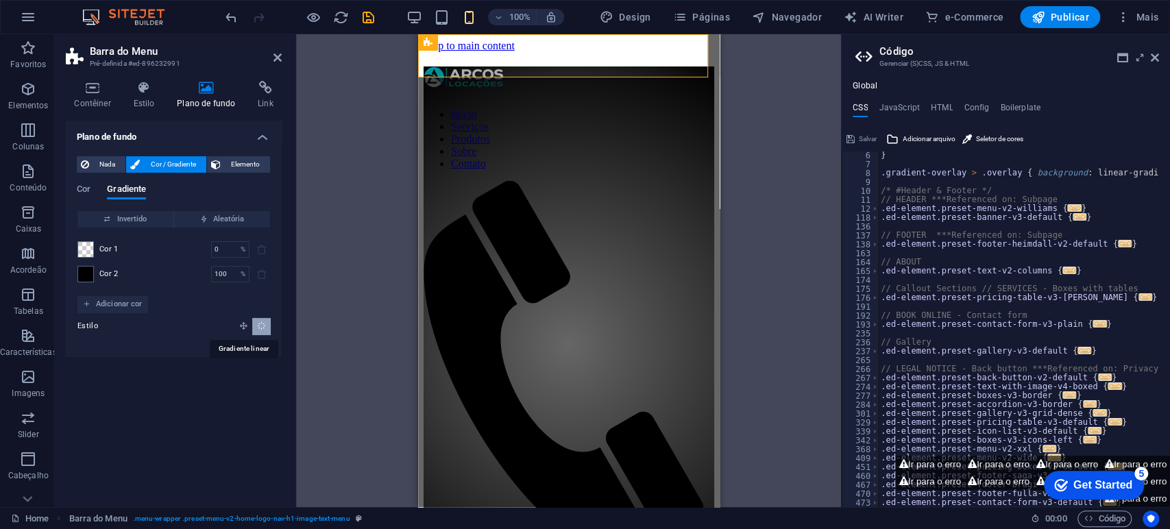
click at [241, 323] on icon "Gradiente linear" at bounding box center [243, 325] width 9 height 9
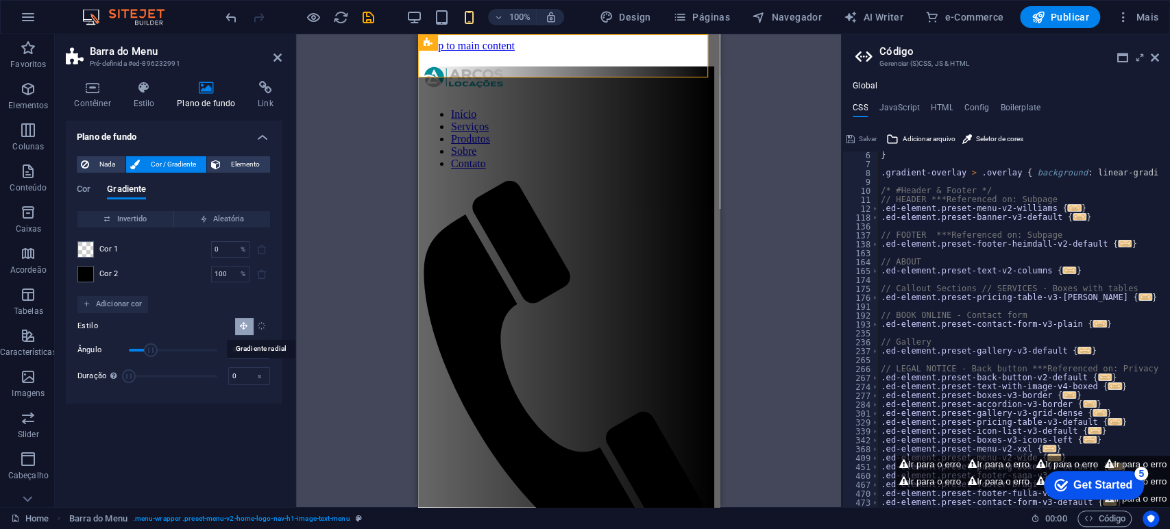
click at [264, 323] on icon "Gradiente radial" at bounding box center [261, 325] width 9 height 9
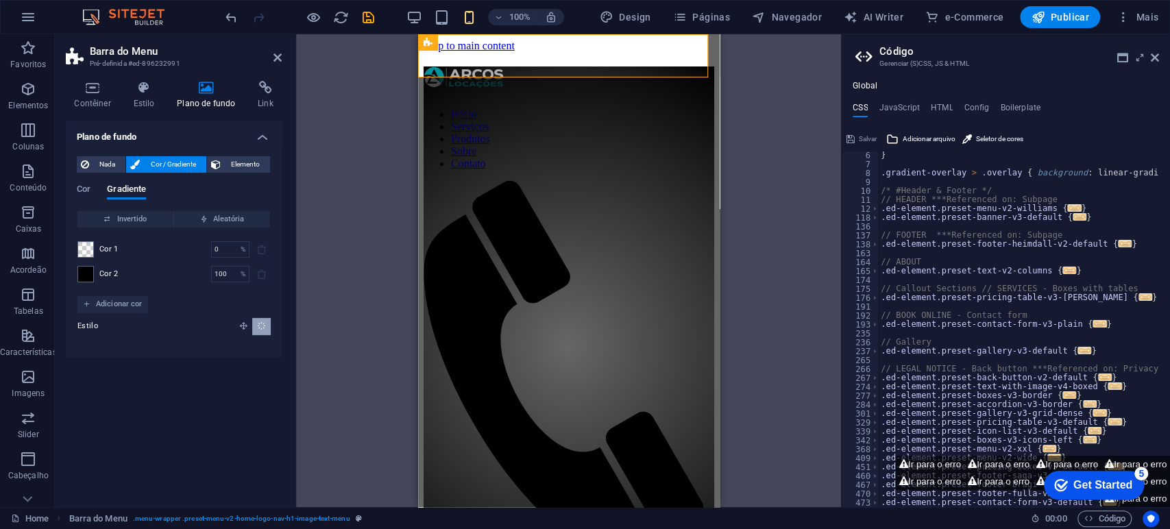
click at [247, 318] on button "Gradiente linear" at bounding box center [243, 326] width 17 height 16
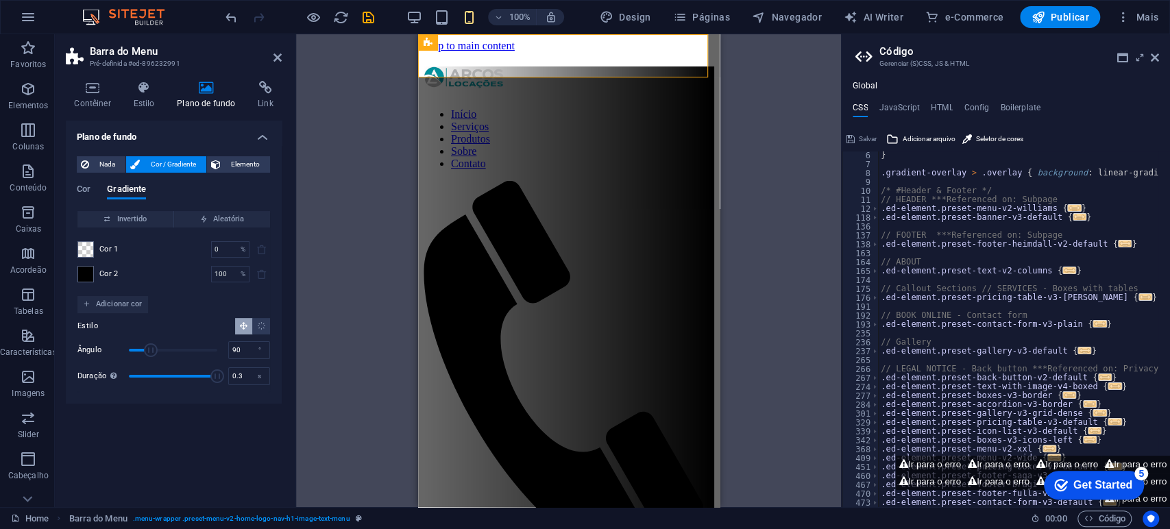
type input "0"
drag, startPoint x: 126, startPoint y: 374, endPoint x: 55, endPoint y: 360, distance: 72.6
click at [55, 358] on div "Contêiner Estilo Plano de fundo Link Tamanho Altura Padrão px rem % vh vw Altur…" at bounding box center [174, 288] width 238 height 437
click at [258, 327] on icon "Gradiente radial" at bounding box center [261, 325] width 9 height 9
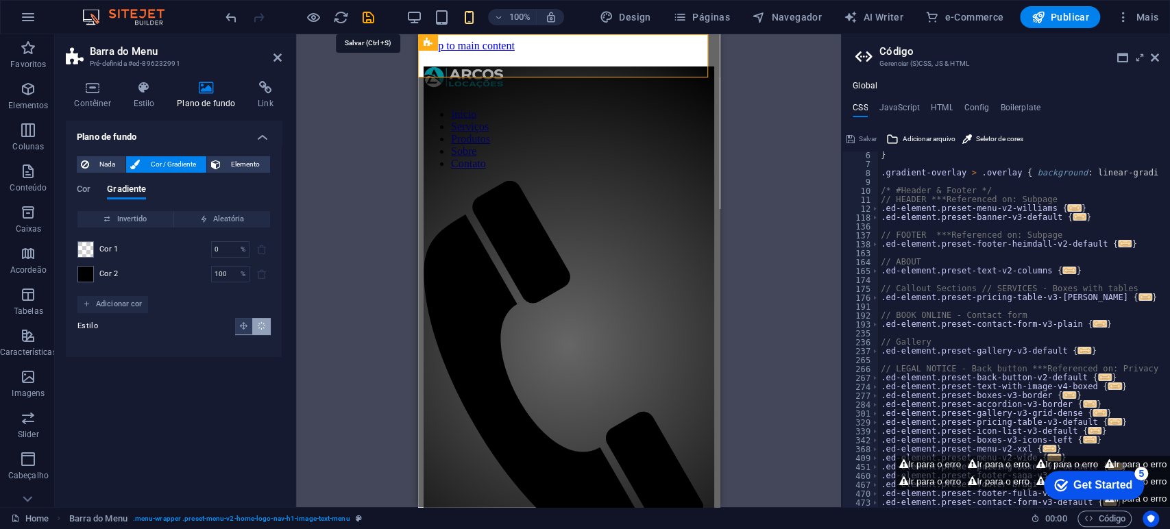
drag, startPoint x: 367, startPoint y: 15, endPoint x: 357, endPoint y: 33, distance: 20.2
click at [367, 16] on icon "save" at bounding box center [368, 18] width 16 height 16
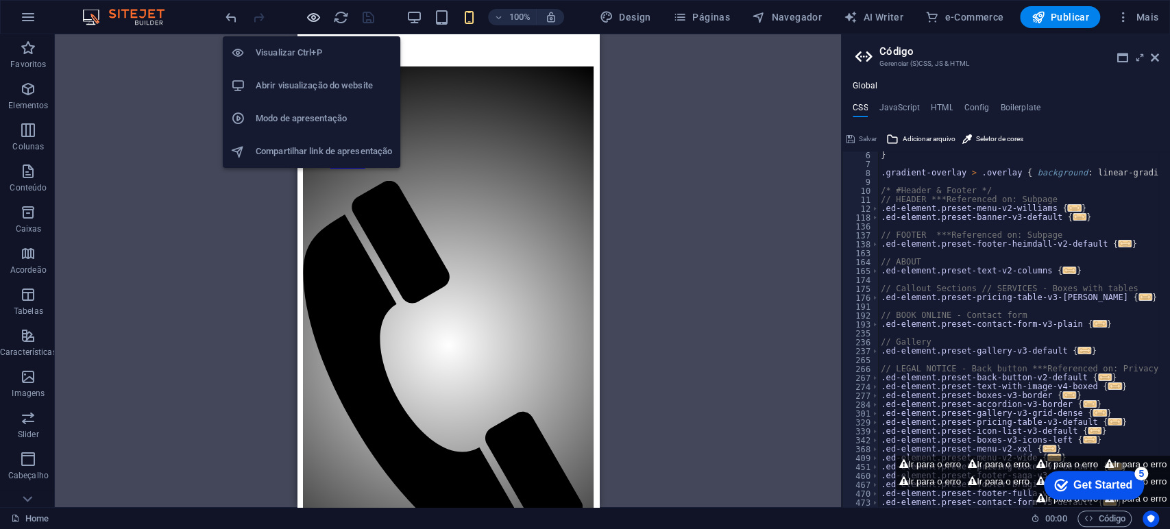
click at [312, 14] on icon "button" at bounding box center [314, 18] width 16 height 16
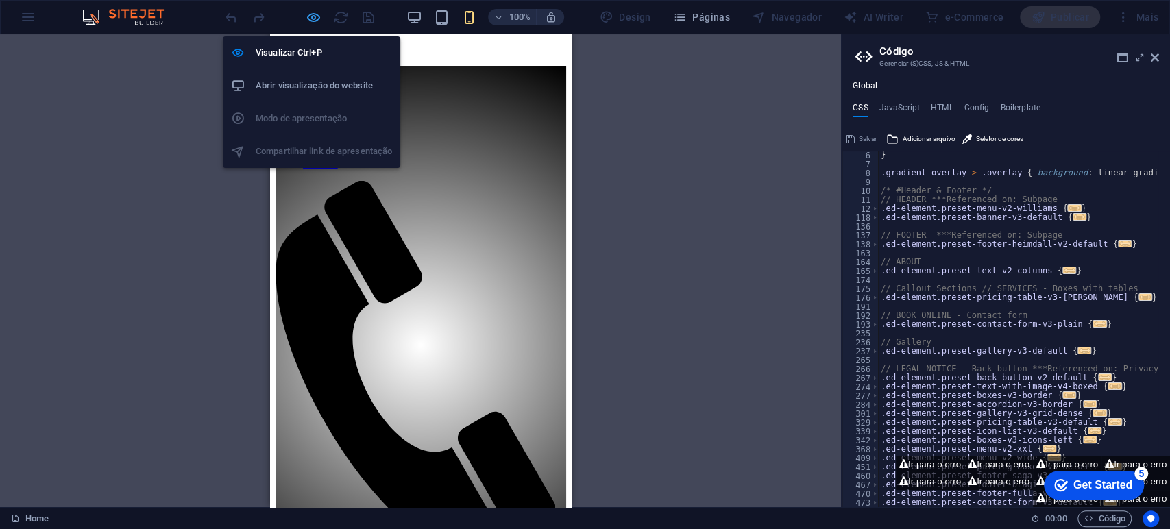
click at [316, 19] on icon "button" at bounding box center [314, 18] width 16 height 16
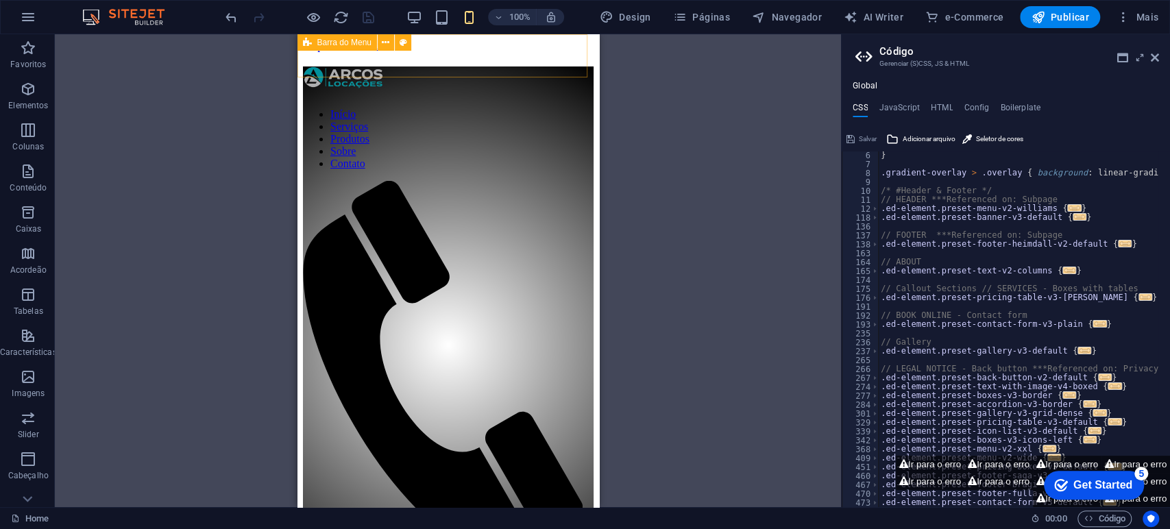
click at [304, 39] on icon at bounding box center [307, 42] width 9 height 16
click at [304, 38] on icon at bounding box center [307, 42] width 9 height 16
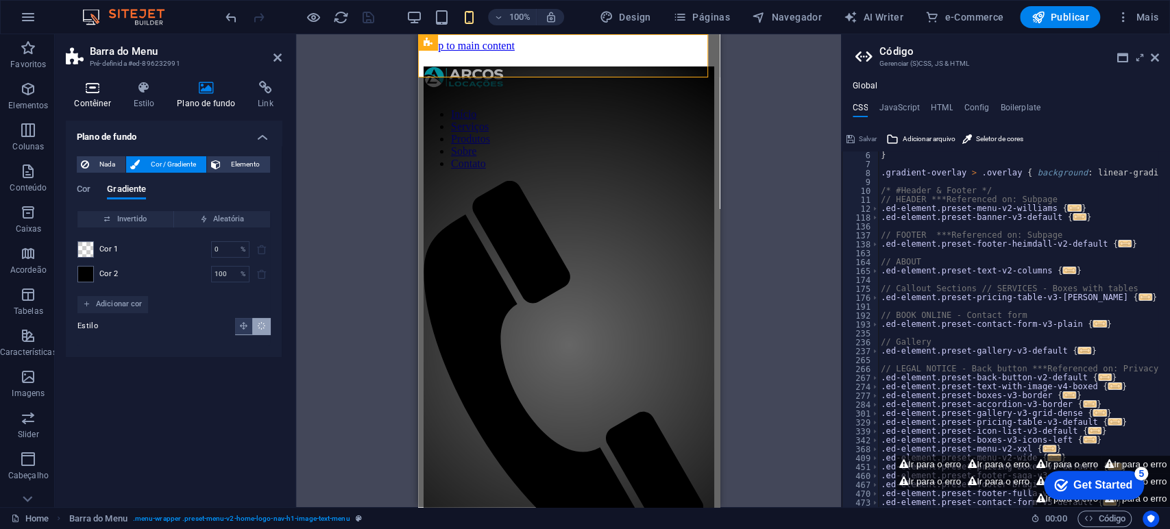
click at [87, 94] on icon at bounding box center [92, 88] width 53 height 14
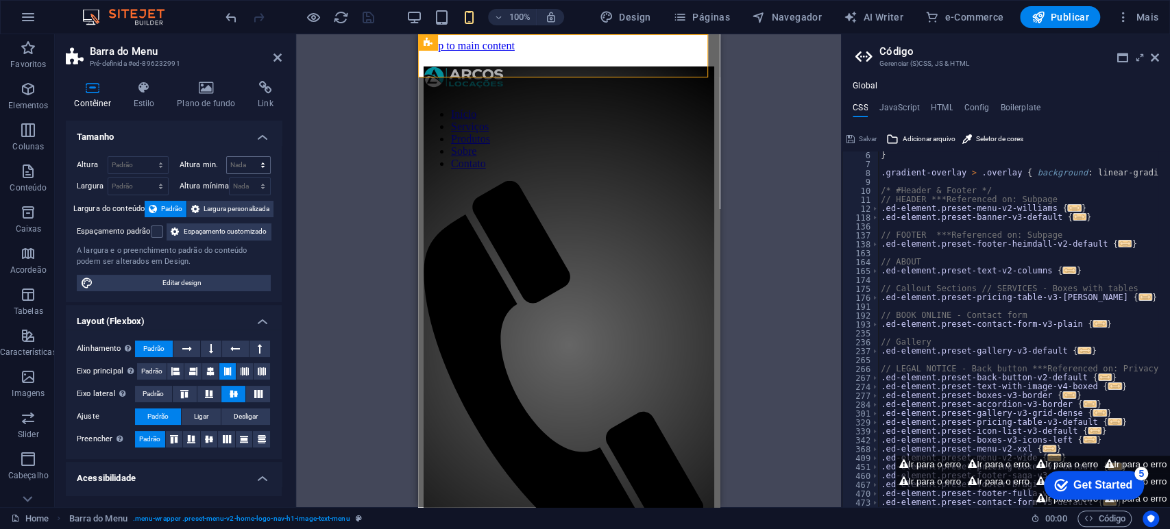
scroll to position [152, 0]
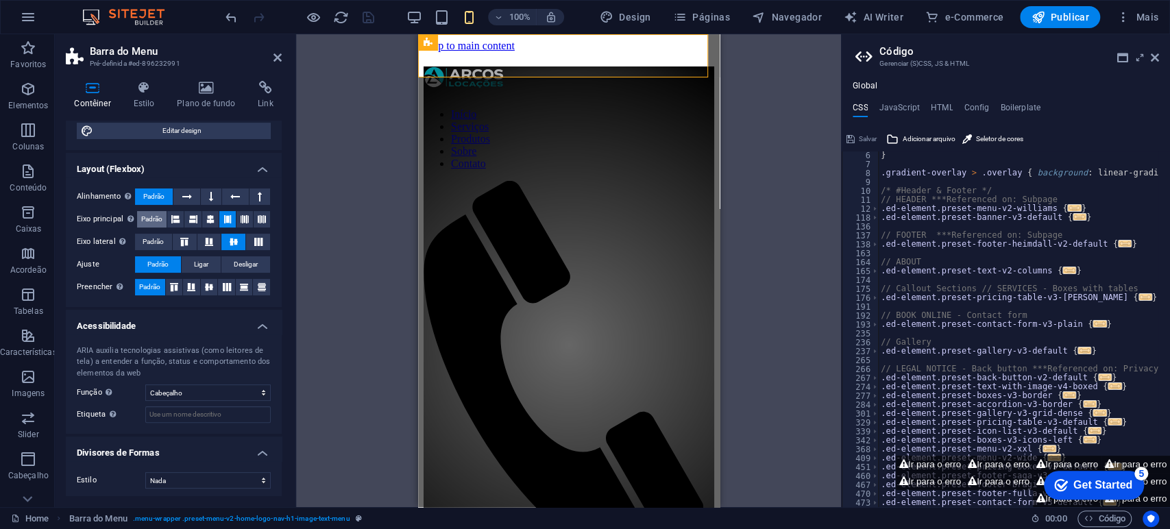
click at [150, 227] on span "Padrão" at bounding box center [151, 219] width 21 height 16
click at [159, 250] on span "Padrão" at bounding box center [153, 242] width 21 height 16
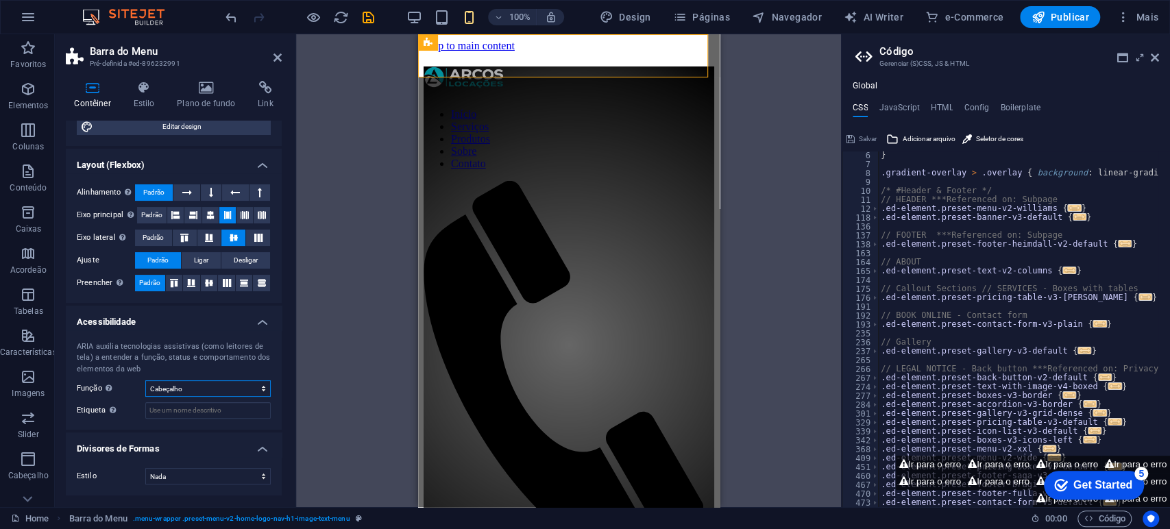
click at [218, 394] on select "Nada Alert Article Banner Cabeçalho Comment Complementary Dialog Marquee Presen…" at bounding box center [207, 388] width 125 height 16
select select "none"
click at [145, 381] on select "Nada Alert Article Banner Cabeçalho Comment Complementary Dialog Marquee Presen…" at bounding box center [207, 388] width 125 height 16
click at [367, 14] on icon "save" at bounding box center [368, 18] width 16 height 16
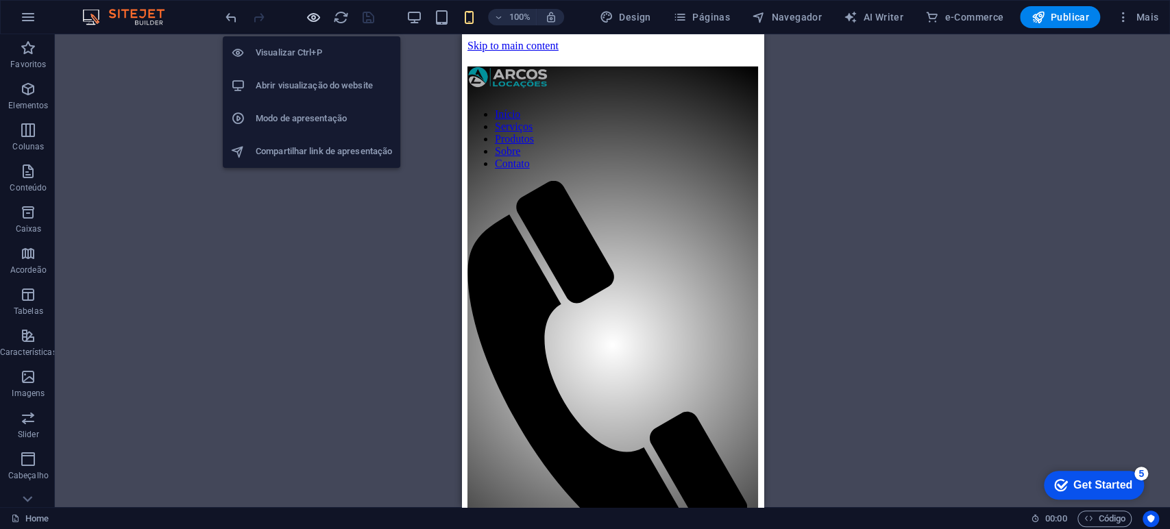
click at [309, 17] on icon "button" at bounding box center [314, 18] width 16 height 16
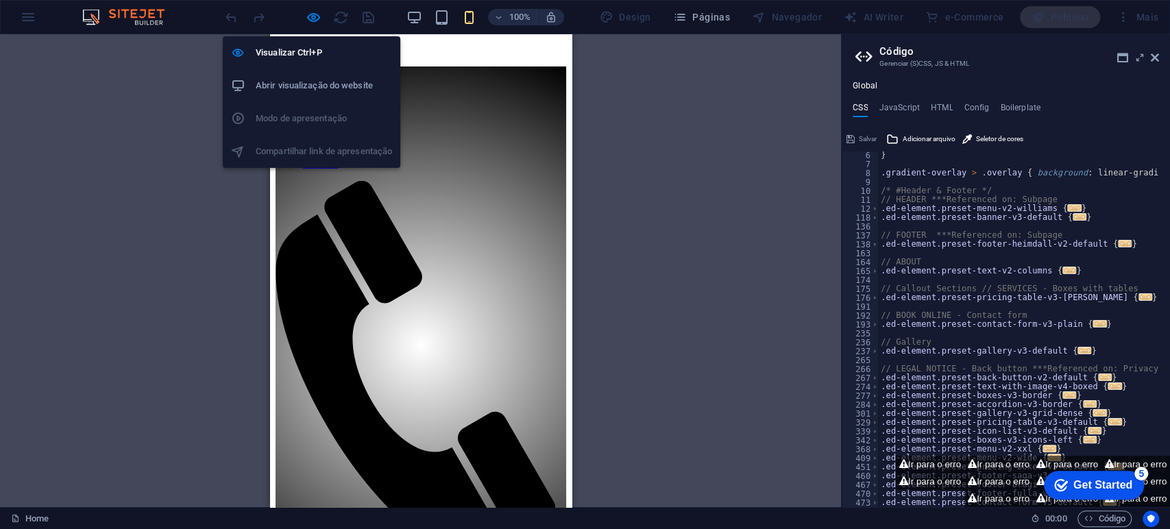
drag, startPoint x: 311, startPoint y: 18, endPoint x: 308, endPoint y: 25, distance: 7.4
click at [311, 19] on icon "button" at bounding box center [314, 18] width 16 height 16
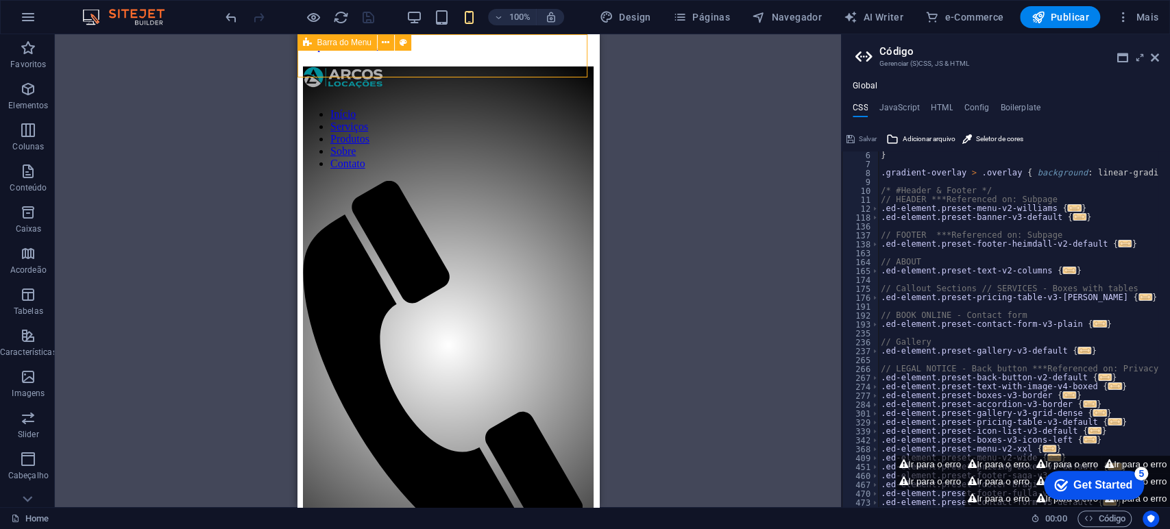
click at [312, 40] on div "Barra do Menu" at bounding box center [336, 42] width 79 height 16
click at [402, 40] on icon at bounding box center [403, 43] width 8 height 14
select select "rem"
select select "preset-menu-v2-home-logo-nav-h1-image-text-menu"
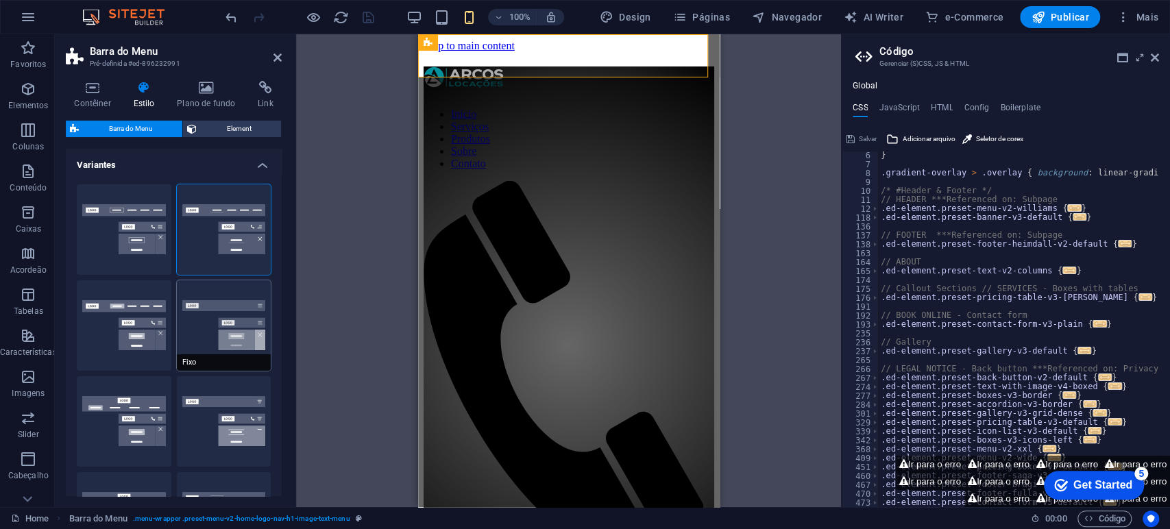
click at [237, 318] on button "Fixo" at bounding box center [224, 325] width 95 height 90
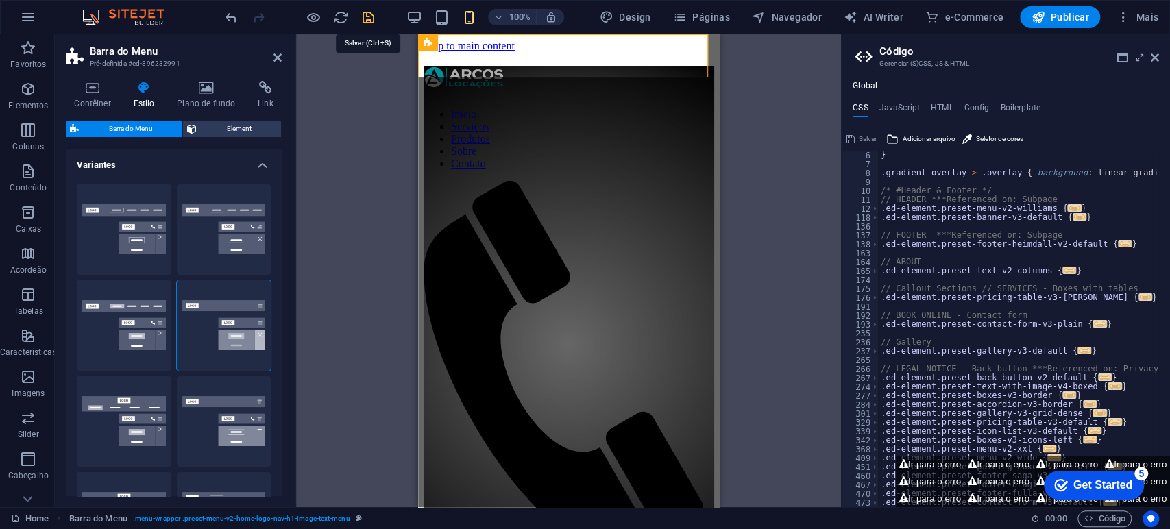
click at [367, 15] on icon "save" at bounding box center [368, 18] width 16 height 16
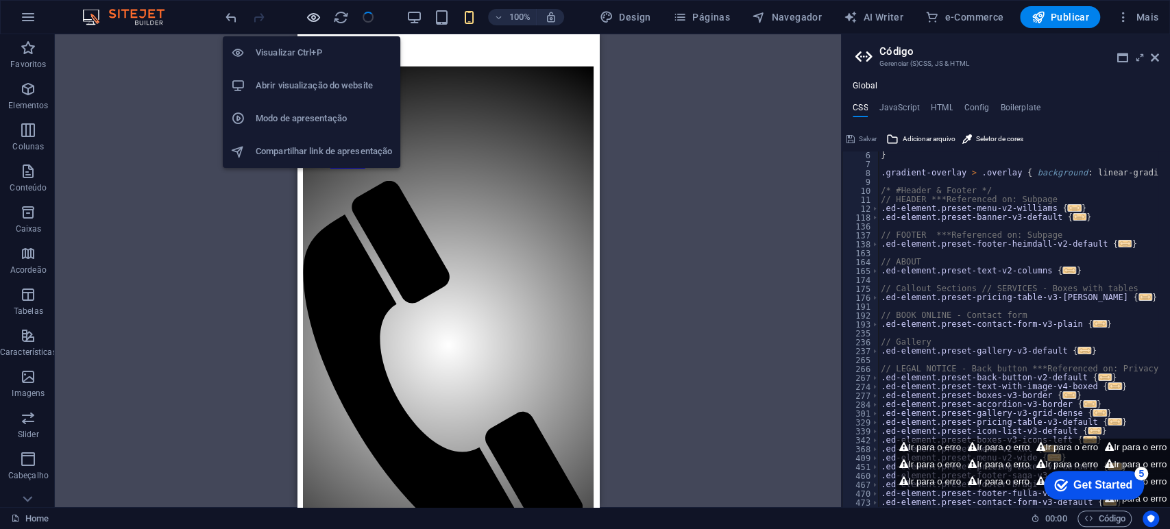
click at [313, 18] on icon "button" at bounding box center [314, 18] width 16 height 16
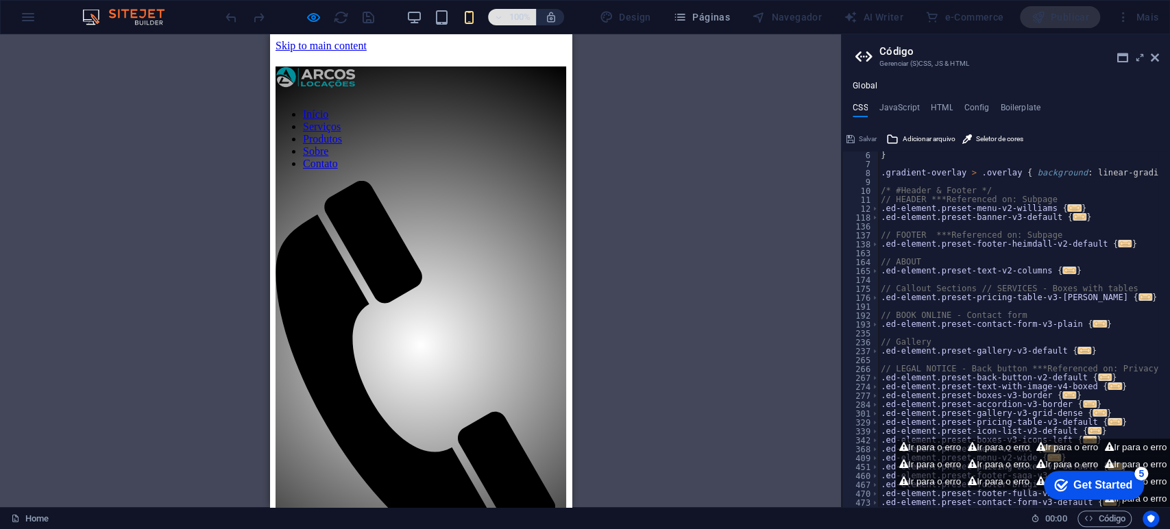
click at [521, 21] on h6 "100%" at bounding box center [519, 17] width 22 height 16
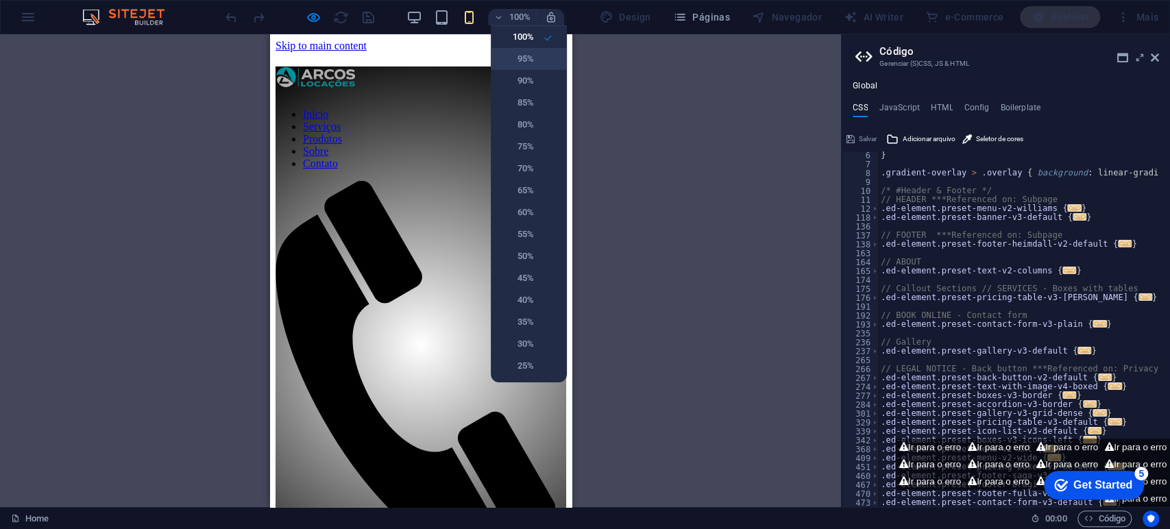
click at [521, 60] on h6 "95%" at bounding box center [516, 59] width 35 height 16
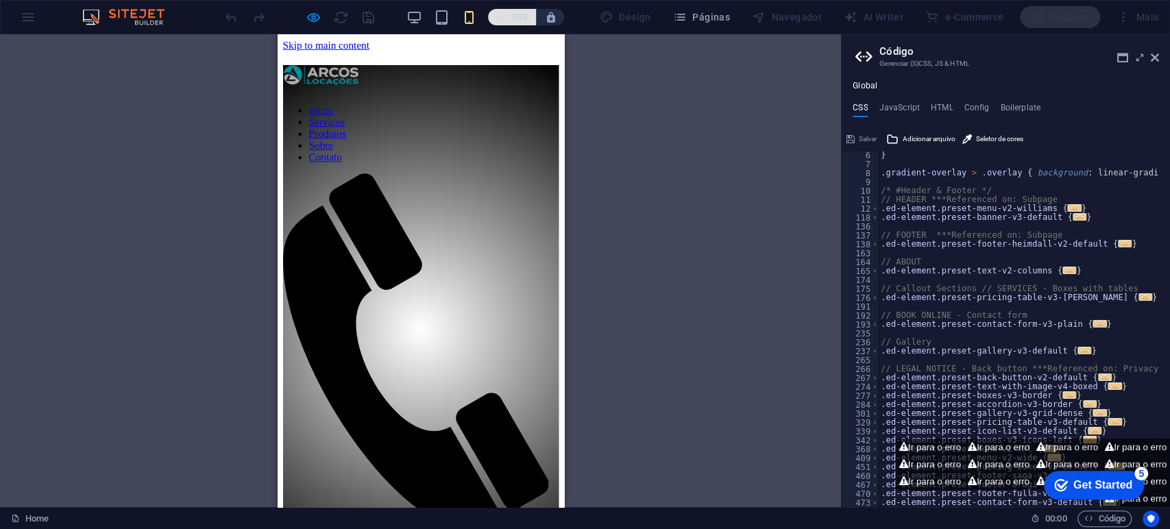
click at [518, 18] on h6 "95%" at bounding box center [519, 17] width 22 height 16
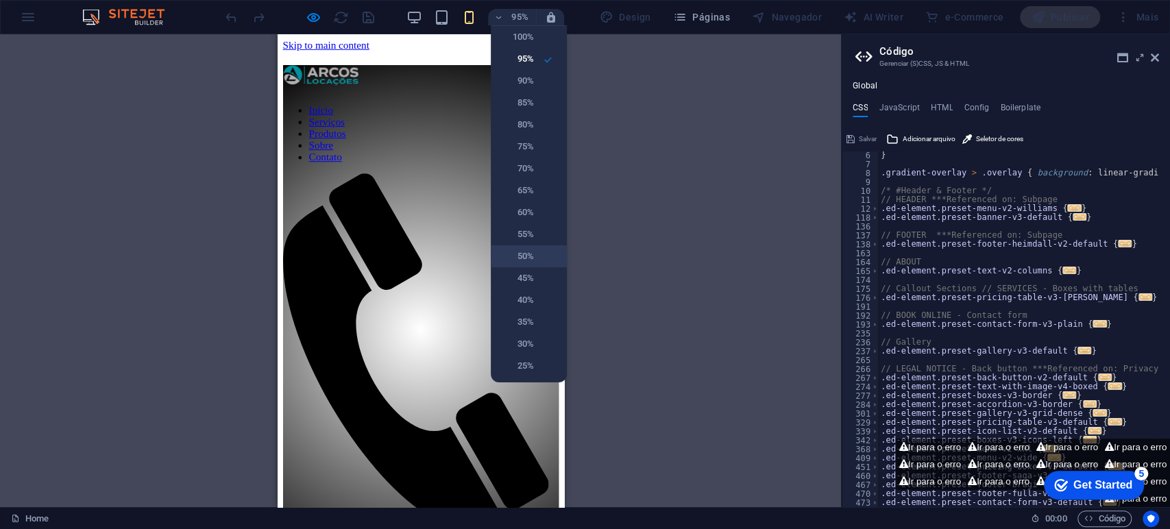
click at [533, 262] on h6 "50%" at bounding box center [516, 256] width 35 height 16
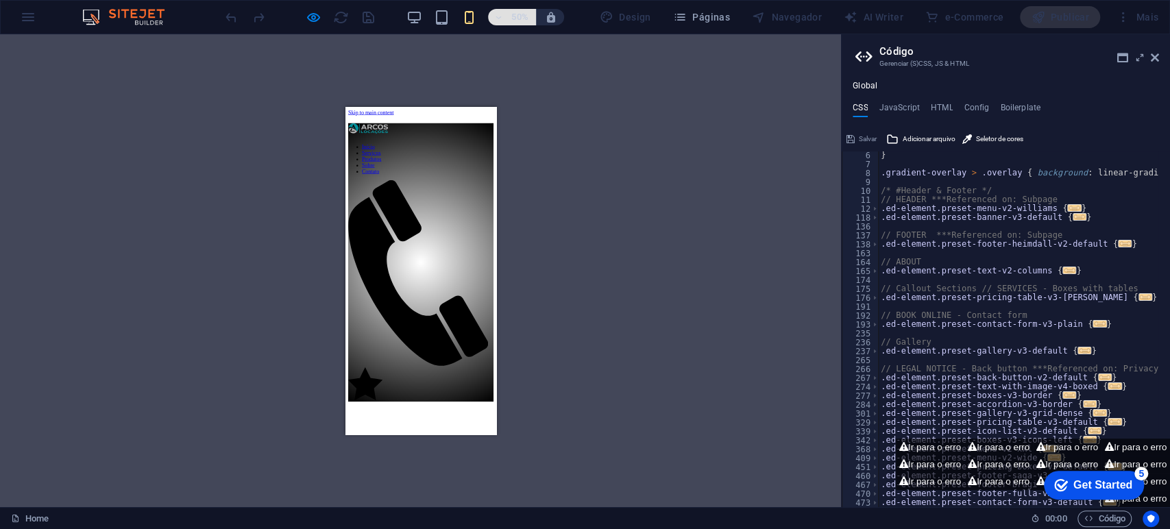
click at [534, 18] on button "50%" at bounding box center [512, 17] width 49 height 16
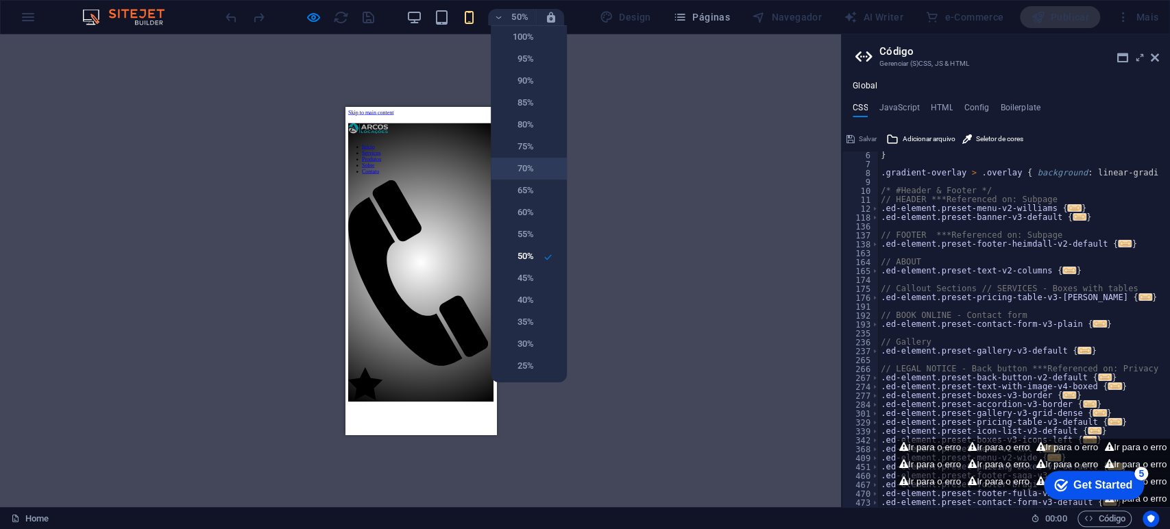
click at [530, 172] on h6 "70%" at bounding box center [516, 168] width 35 height 16
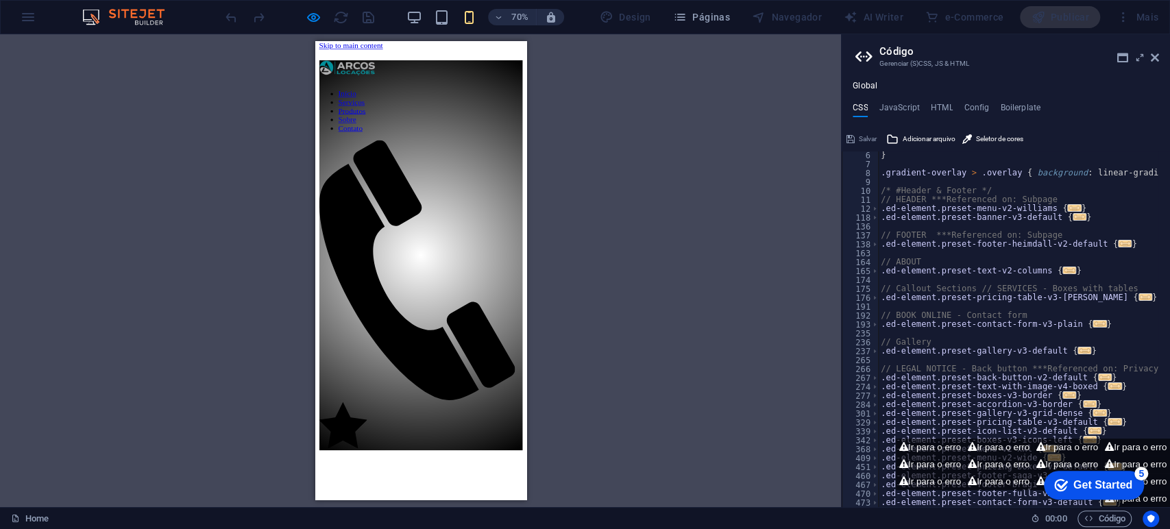
scroll to position [0, 0]
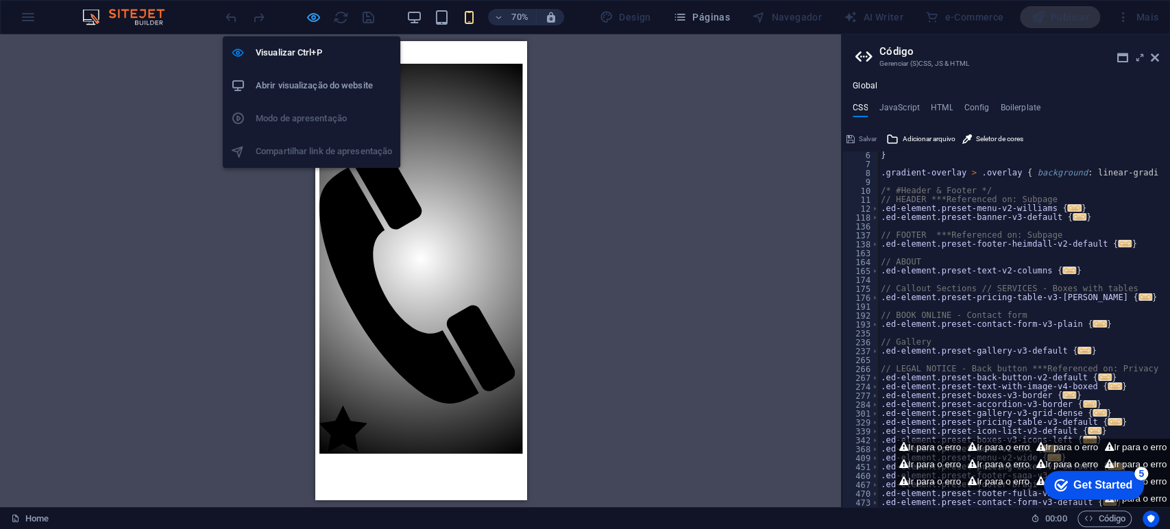
click at [312, 16] on icon "button" at bounding box center [314, 18] width 16 height 16
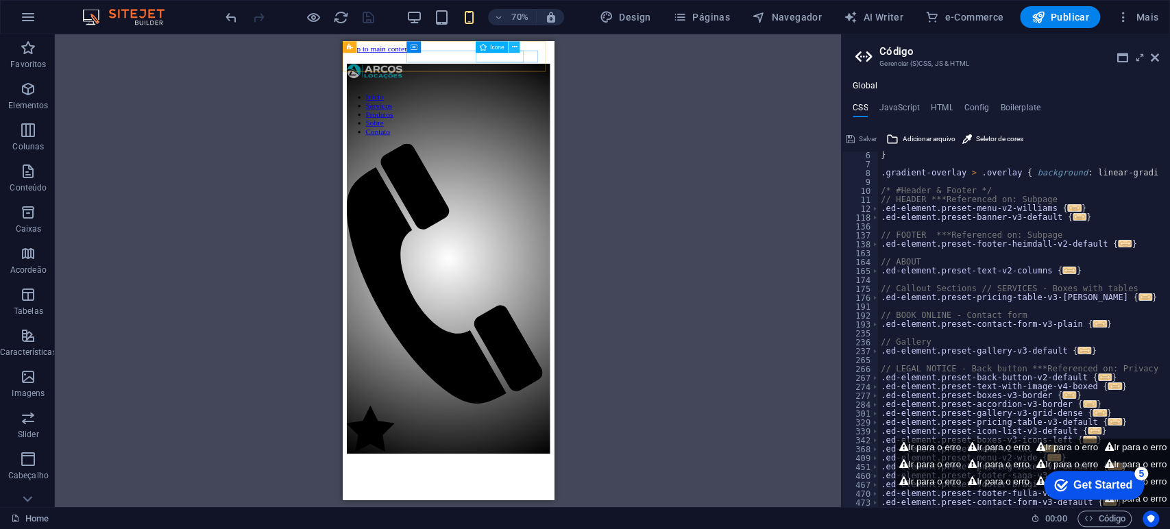
click at [515, 46] on icon at bounding box center [513, 47] width 5 height 10
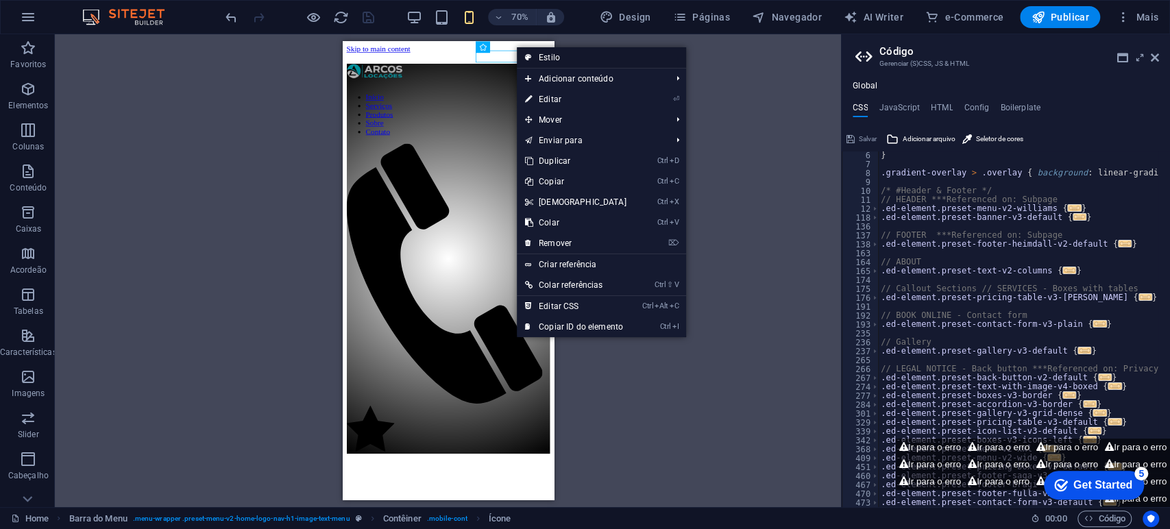
click at [574, 54] on link "Estilo" at bounding box center [601, 57] width 169 height 21
select select "rem"
select select "preset-menu-v2-home-logo-nav-h1-image-text-menu"
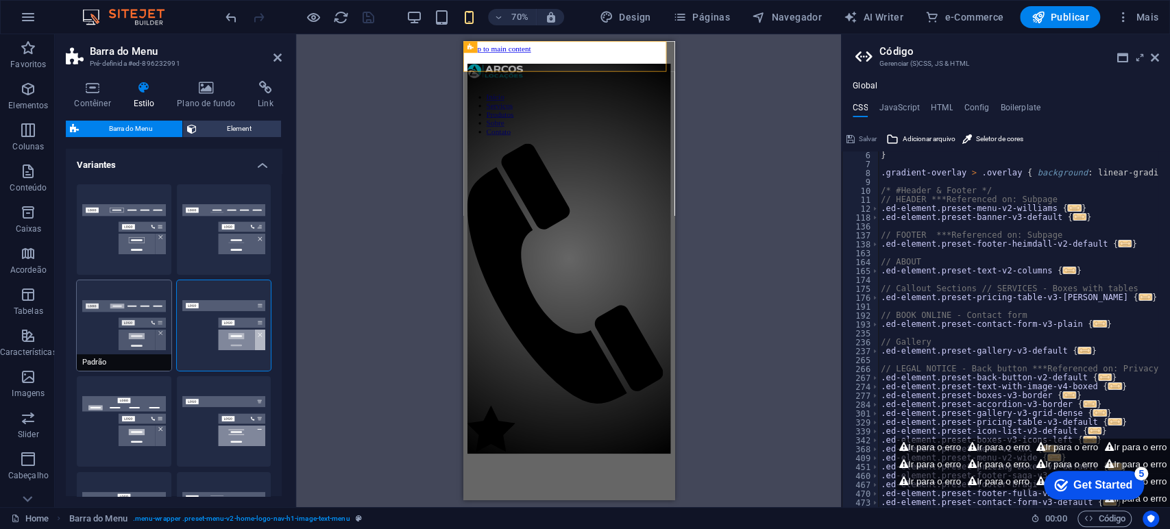
click at [88, 322] on button "Padrão" at bounding box center [124, 325] width 95 height 90
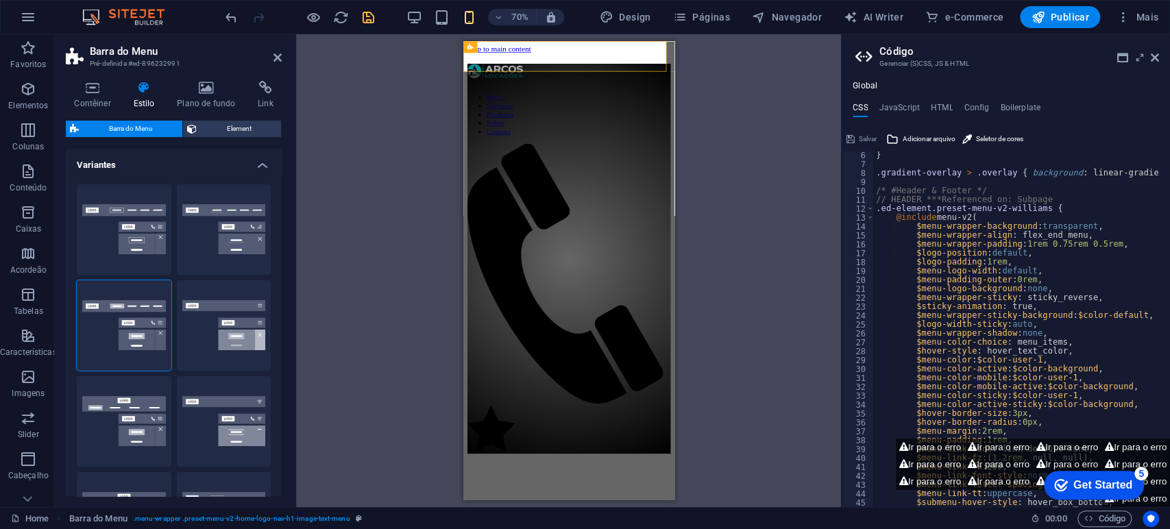
scroll to position [45, 0]
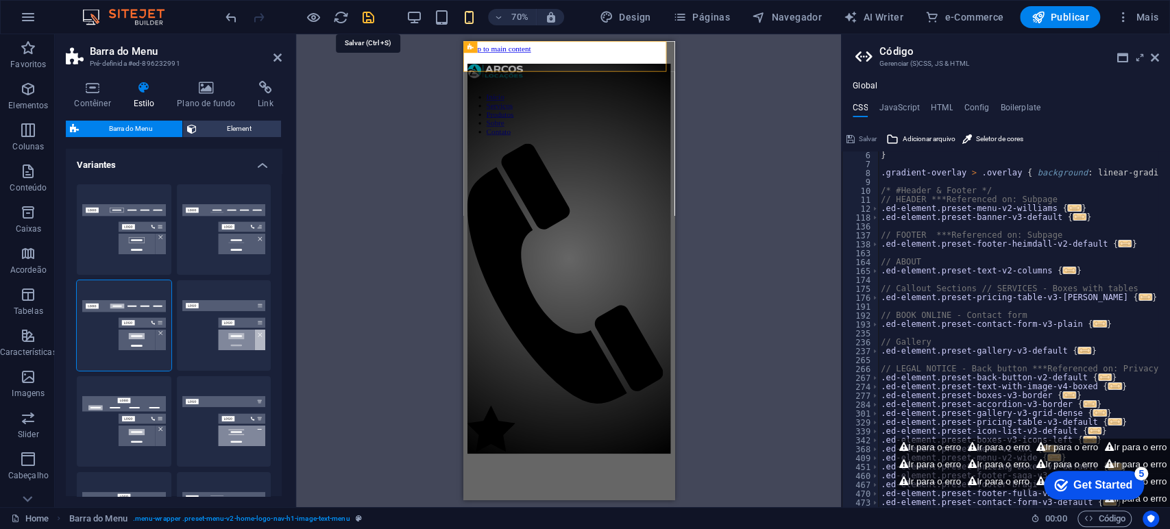
click at [369, 20] on icon "save" at bounding box center [368, 18] width 16 height 16
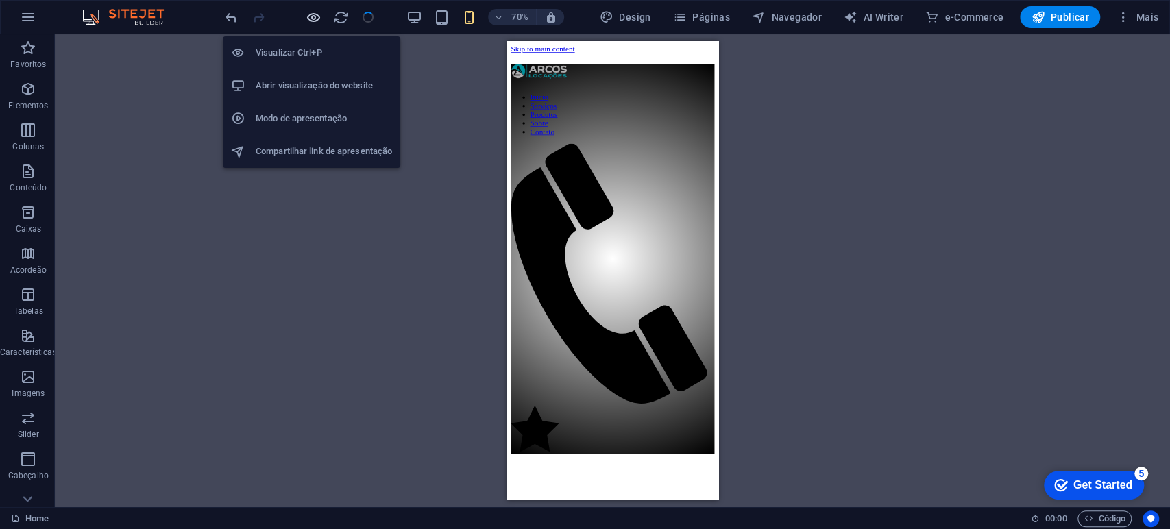
click at [310, 17] on icon "button" at bounding box center [314, 18] width 16 height 16
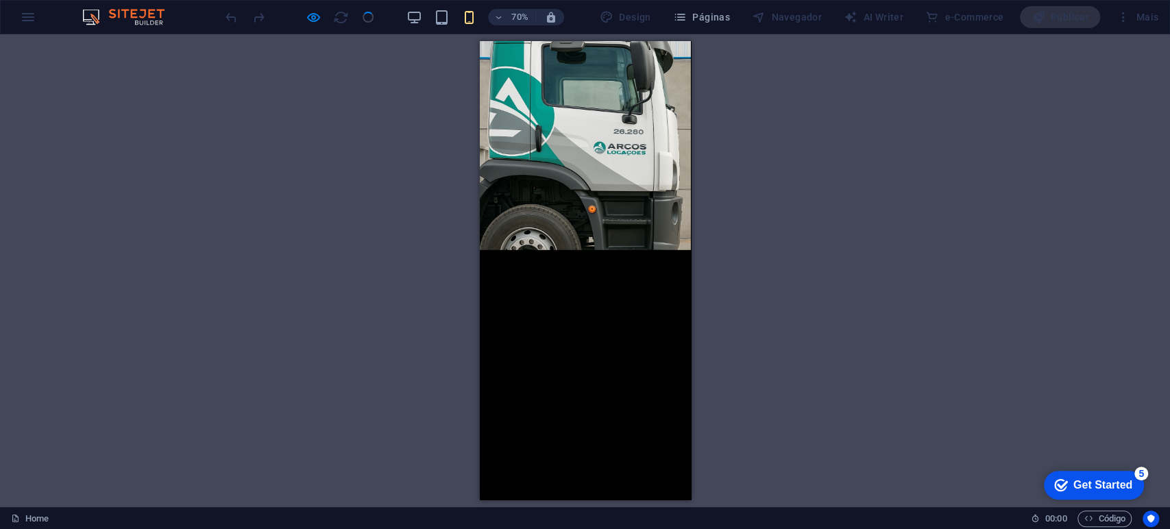
scroll to position [0, 0]
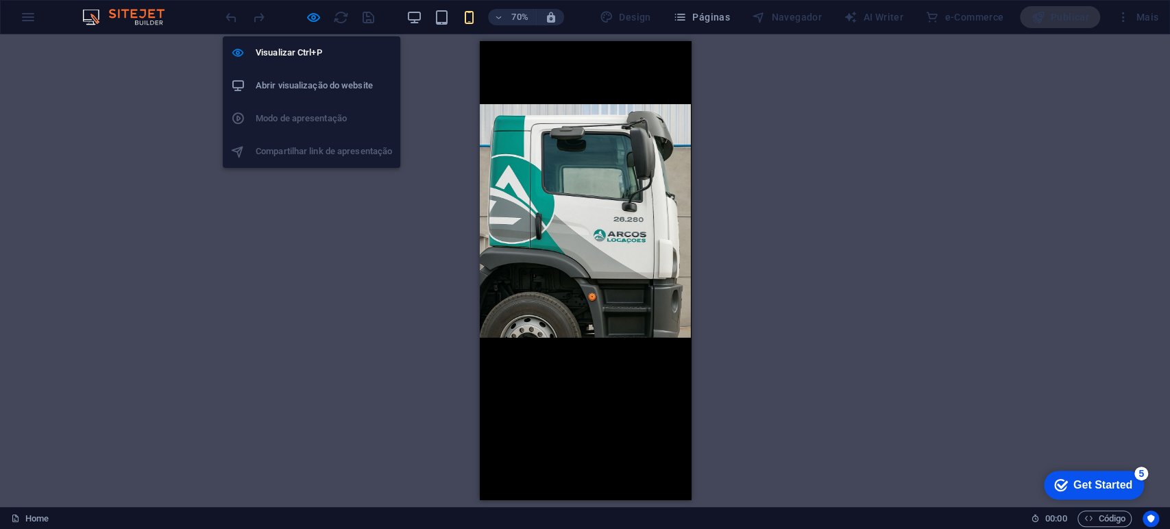
drag, startPoint x: 314, startPoint y: 15, endPoint x: 325, endPoint y: 29, distance: 18.5
click at [314, 16] on icon "button" at bounding box center [314, 18] width 16 height 16
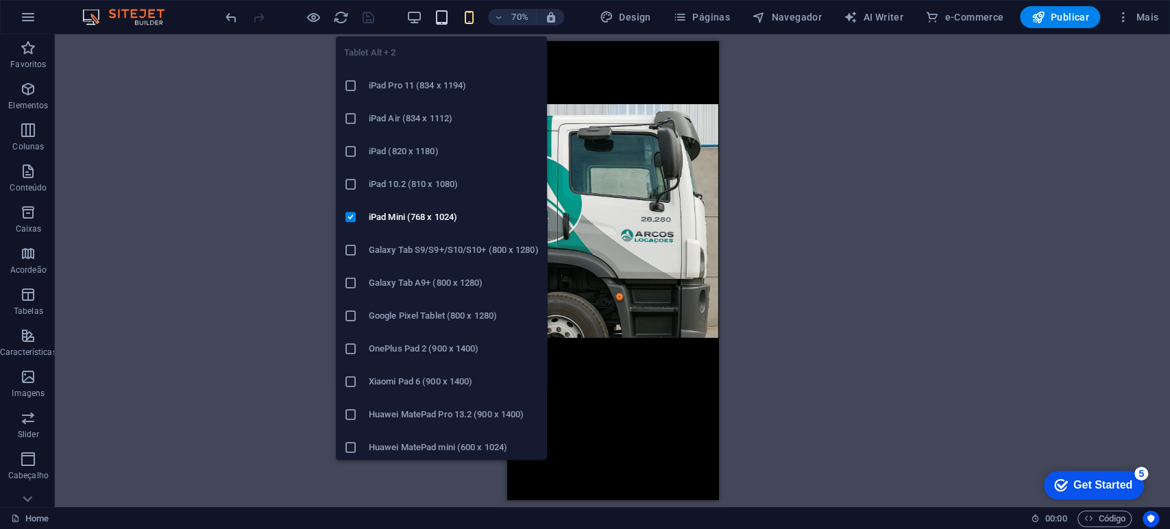
drag, startPoint x: 444, startPoint y: 19, endPoint x: 436, endPoint y: 32, distance: 14.5
click at [444, 20] on icon "button" at bounding box center [442, 18] width 16 height 16
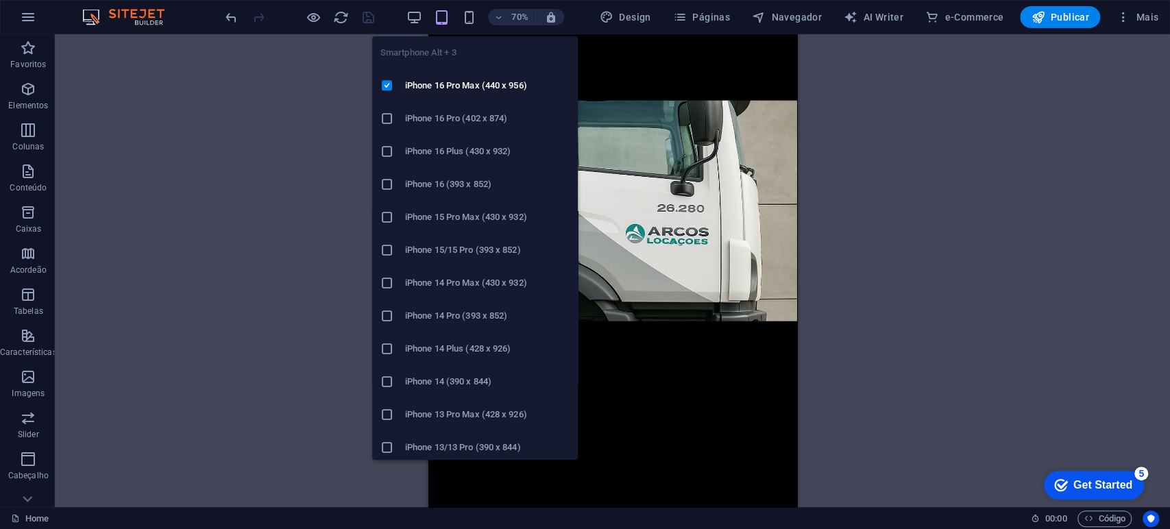
drag, startPoint x: 469, startPoint y: 12, endPoint x: 466, endPoint y: 26, distance: 14.8
click at [469, 12] on icon "button" at bounding box center [469, 18] width 16 height 16
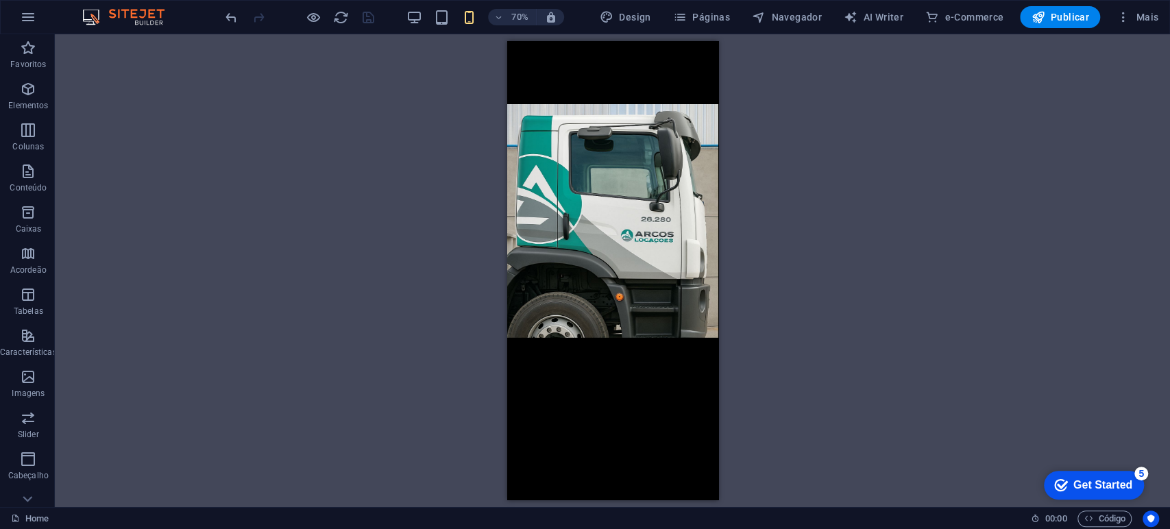
click at [894, 212] on div "Contêiner H2 Texto no plano de fundo Contêiner Menu Barra do Menu Imagem Contêi…" at bounding box center [612, 270] width 1115 height 473
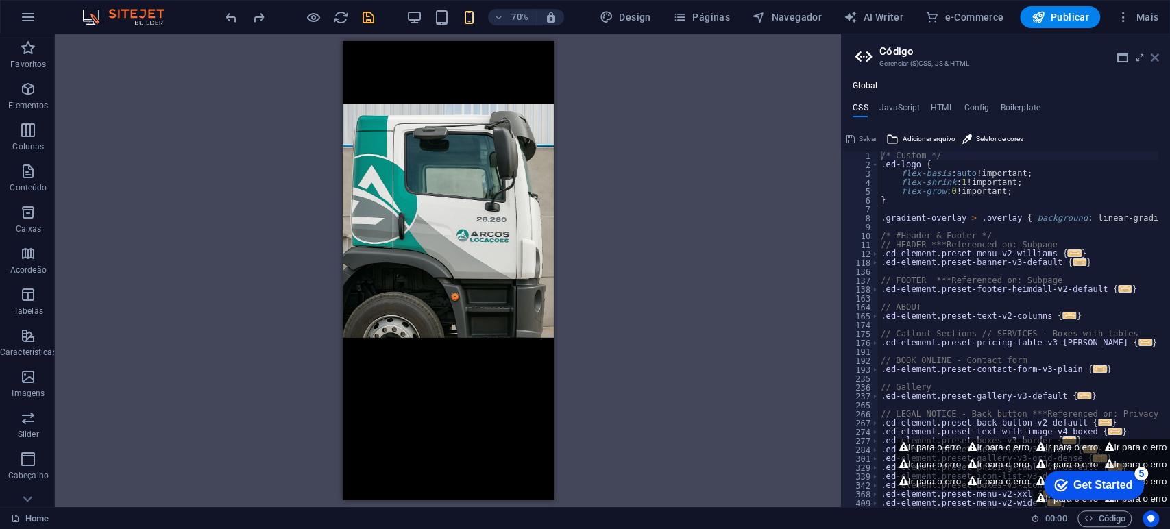
click at [1157, 56] on icon at bounding box center [1154, 57] width 8 height 11
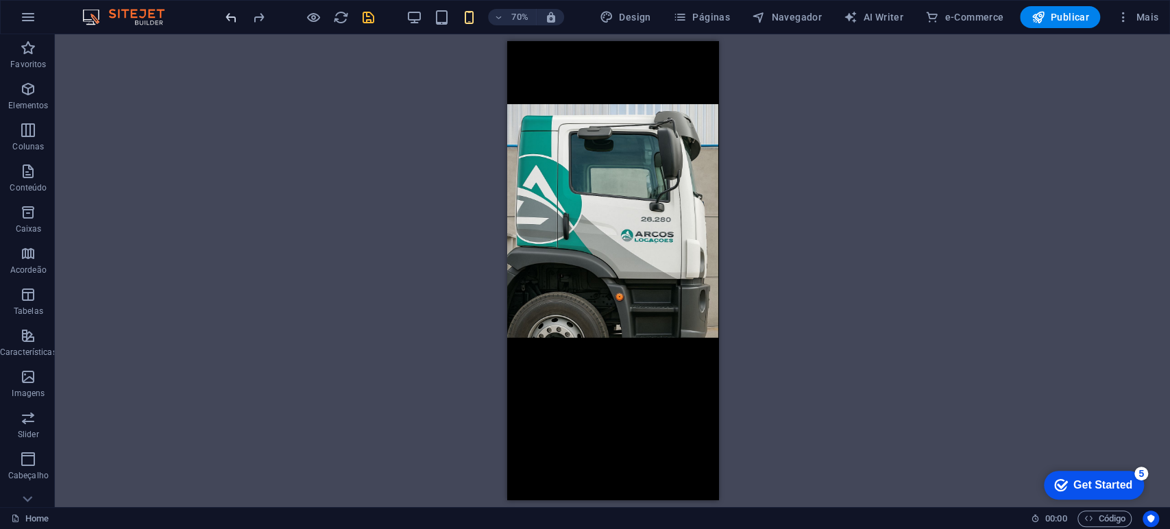
click at [230, 17] on icon "undo" at bounding box center [231, 18] width 16 height 16
click at [284, 243] on div "Contêiner H2 Texto no plano de fundo Contêiner Menu Barra do Menu Imagem Contêi…" at bounding box center [612, 270] width 1115 height 473
click at [230, 16] on icon "undo" at bounding box center [231, 18] width 16 height 16
click at [230, 15] on icon "undo" at bounding box center [231, 18] width 16 height 16
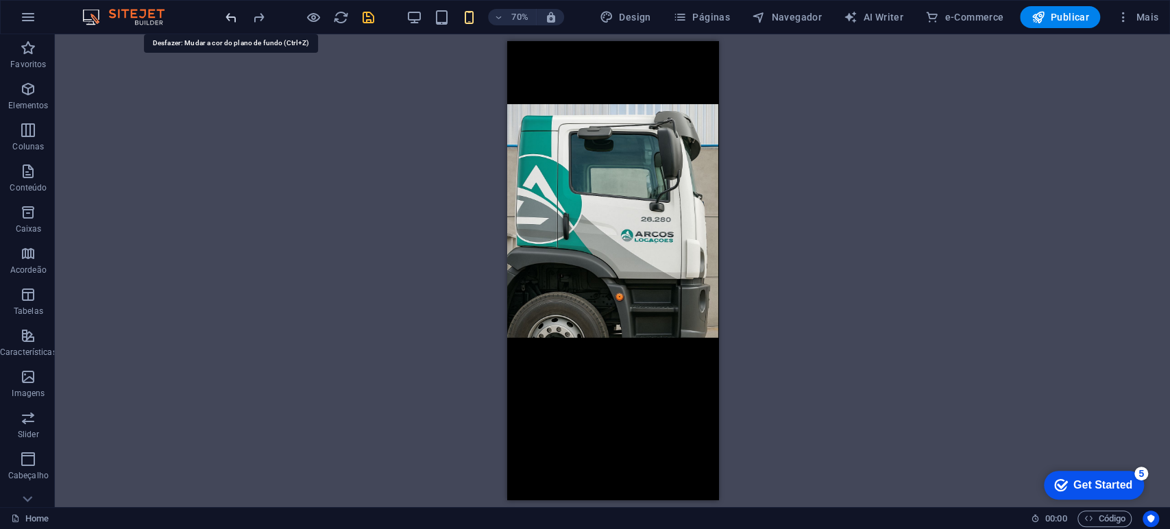
click at [230, 16] on icon "undo" at bounding box center [231, 18] width 16 height 16
click at [341, 203] on div "Contêiner H2 Texto no plano de fundo Contêiner Menu Barra do Menu Imagem Contêi…" at bounding box center [612, 270] width 1115 height 473
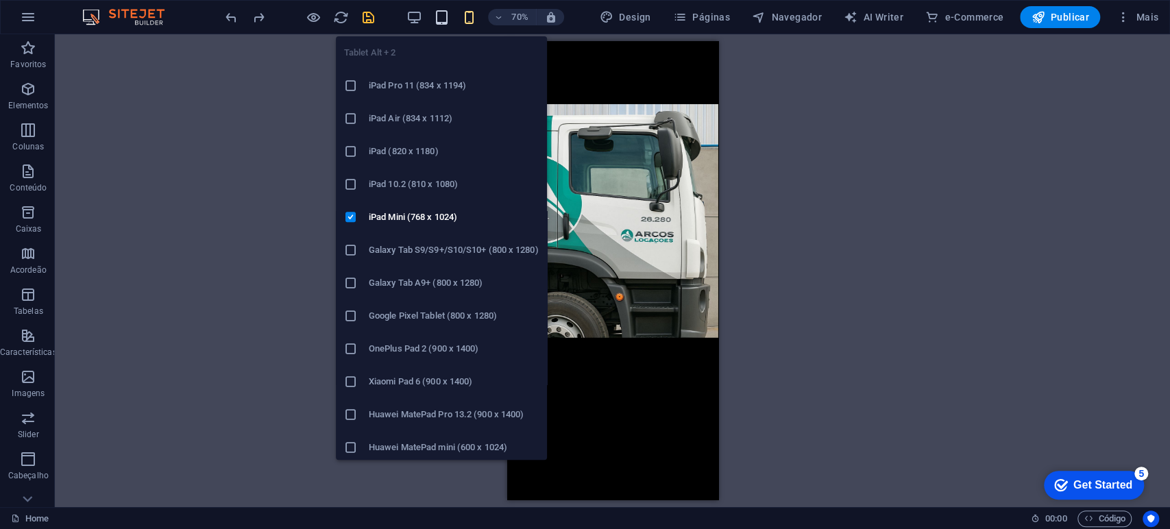
click at [439, 18] on icon "button" at bounding box center [442, 18] width 16 height 16
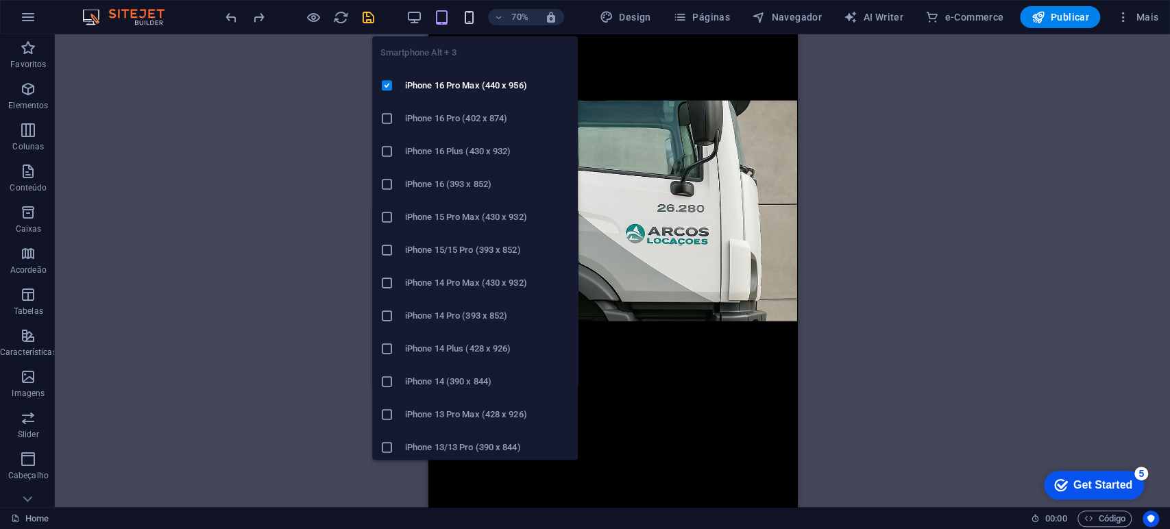
click at [466, 13] on icon "button" at bounding box center [469, 18] width 16 height 16
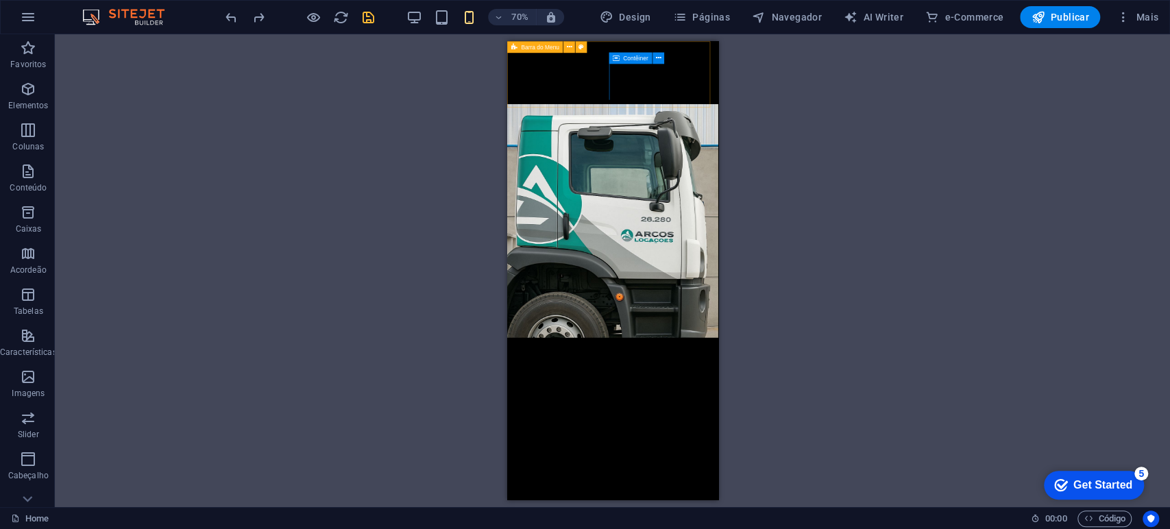
click at [525, 48] on span "Barra do Menu" at bounding box center [540, 47] width 38 height 5
click at [543, 45] on span "Barra do Menu" at bounding box center [540, 47] width 38 height 5
click at [554, 45] on span "Barra do Menu" at bounding box center [540, 47] width 38 height 5
select select "rem"
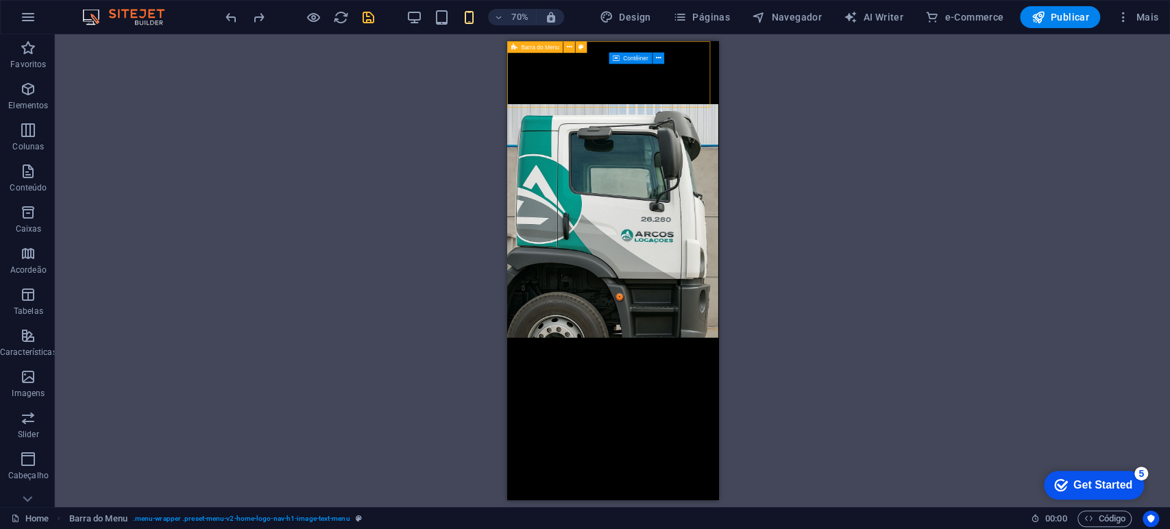
select select "preset-menu-v2-home-logo-nav-h1-image-text-menu"
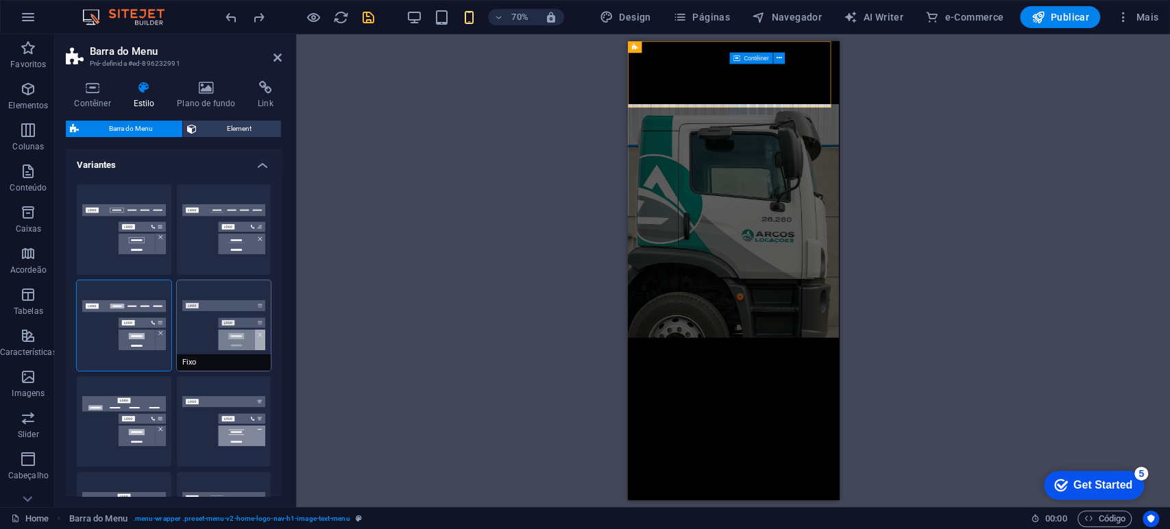
drag, startPoint x: 180, startPoint y: 353, endPoint x: 186, endPoint y: 366, distance: 14.4
click at [181, 354] on button "Fixo" at bounding box center [224, 325] width 95 height 90
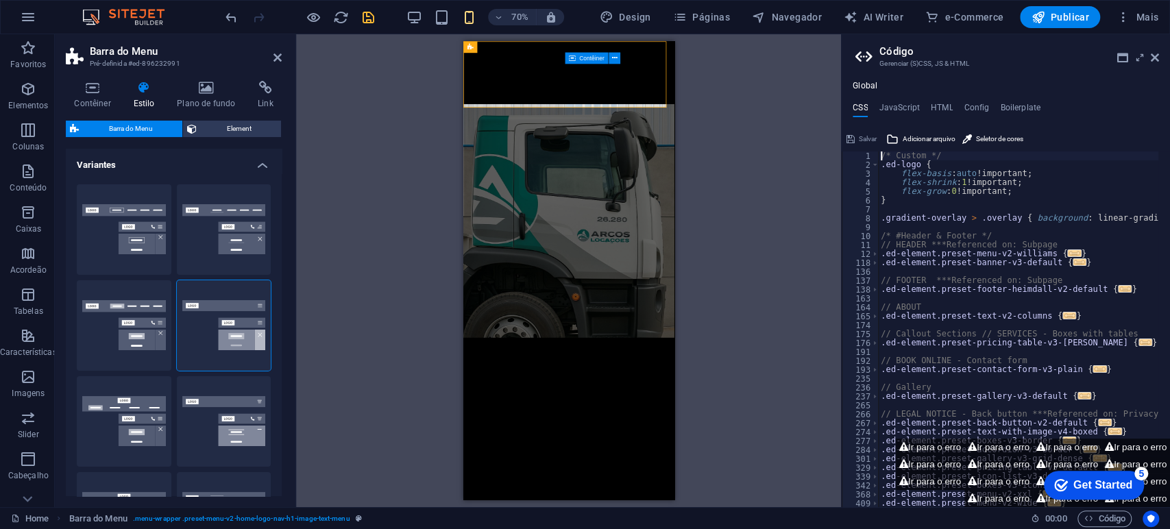
click at [740, 186] on div "Contêiner H2 Texto no plano de fundo Contêiner Menu Barra do Menu Imagem Contêi…" at bounding box center [568, 270] width 545 height 473
click at [1156, 58] on icon at bounding box center [1154, 57] width 8 height 11
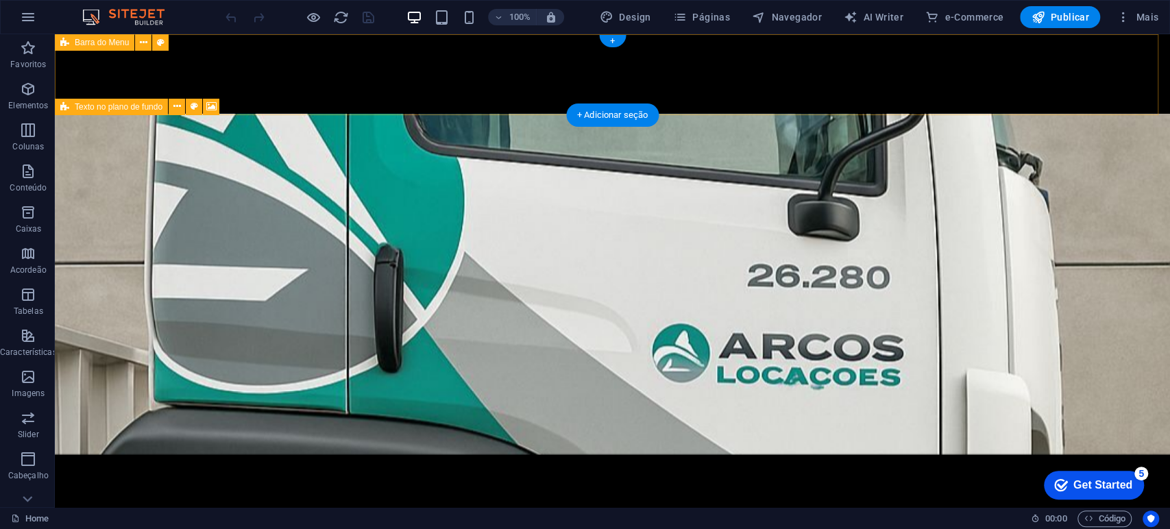
click at [433, 86] on div "Início Serviços Produtos Sobre Contato" at bounding box center [612, 73] width 1115 height 79
drag, startPoint x: 433, startPoint y: 86, endPoint x: 177, endPoint y: 96, distance: 255.8
click at [430, 88] on div "Início Serviços Produtos Sobre Contato" at bounding box center [612, 73] width 1115 height 79
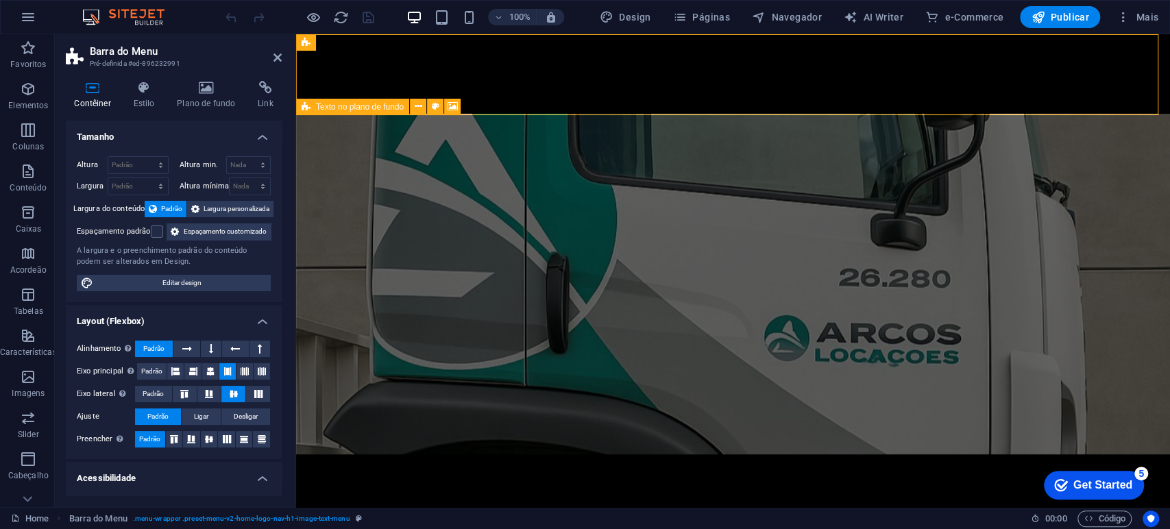
drag, startPoint x: 232, startPoint y: 23, endPoint x: 93, endPoint y: 12, distance: 139.5
click at [230, 24] on div at bounding box center [299, 17] width 153 height 22
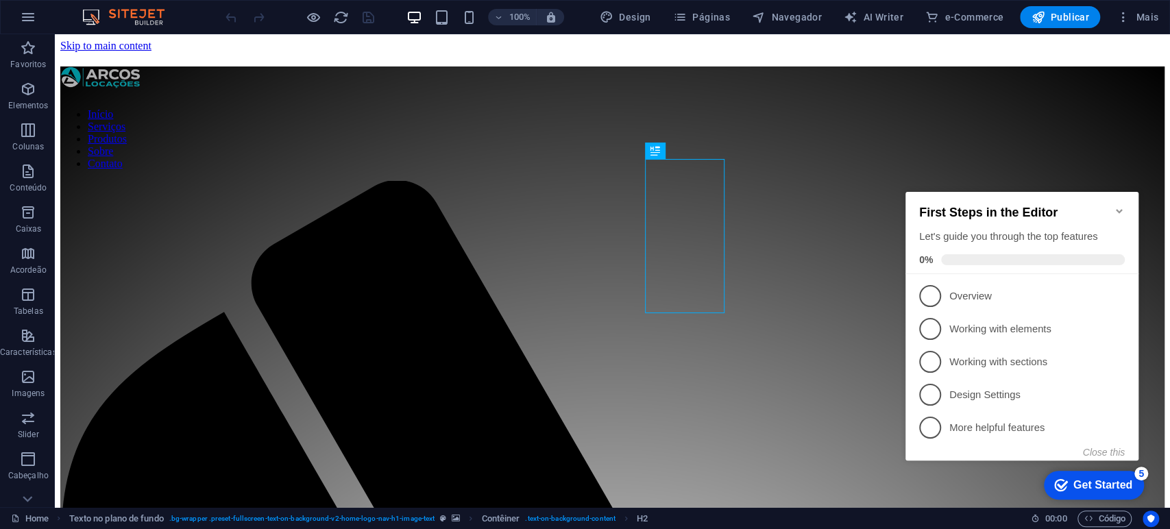
click at [1120, 209] on icon "Minimize checklist" at bounding box center [1119, 211] width 6 height 4
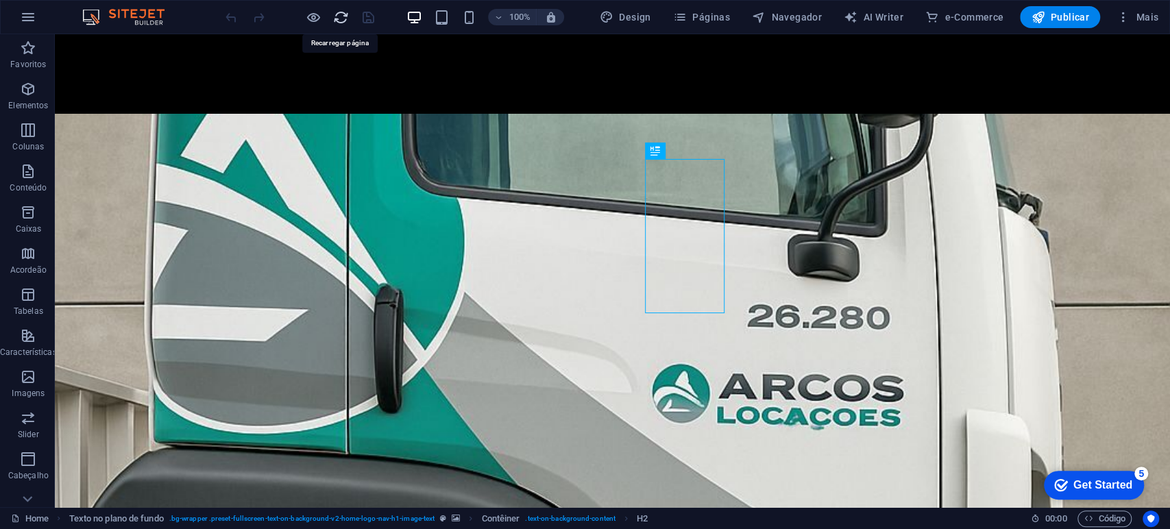
click at [337, 14] on icon "reload" at bounding box center [341, 18] width 16 height 16
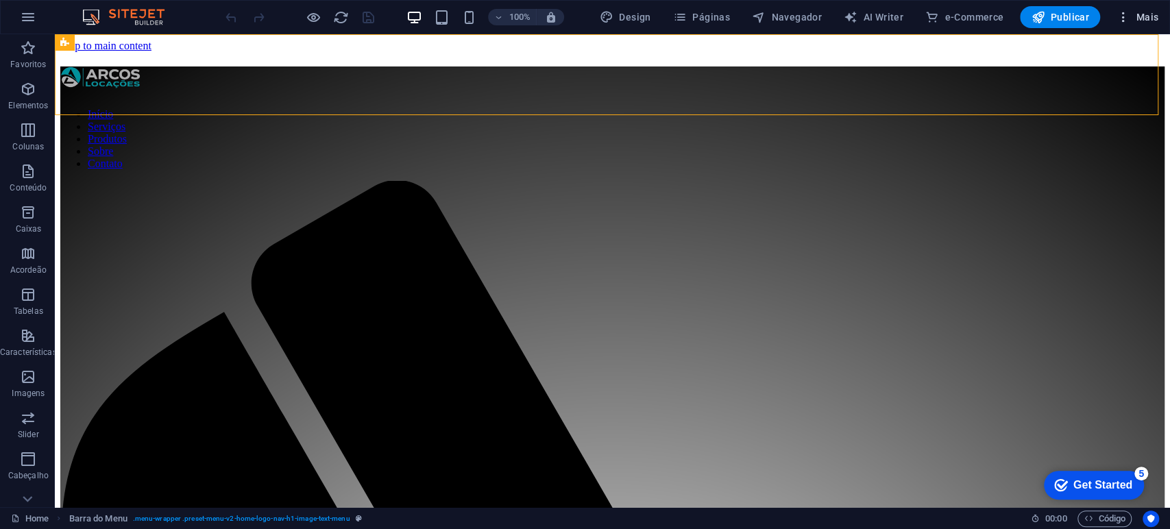
click at [1149, 8] on button "Mais" at bounding box center [1137, 17] width 53 height 22
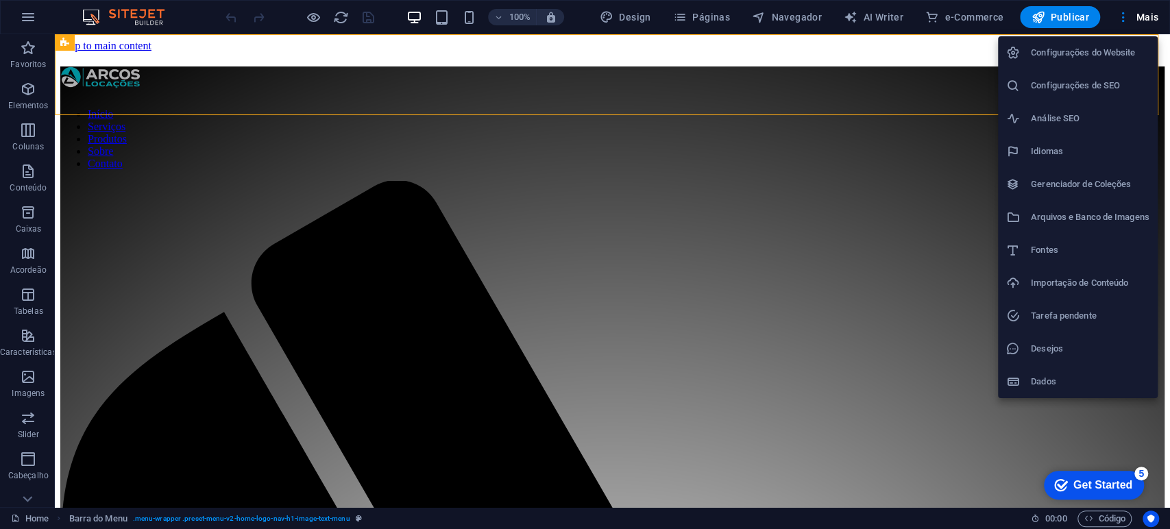
click at [1090, 282] on h6 "Importação de Conteúdo" at bounding box center [1090, 283] width 119 height 16
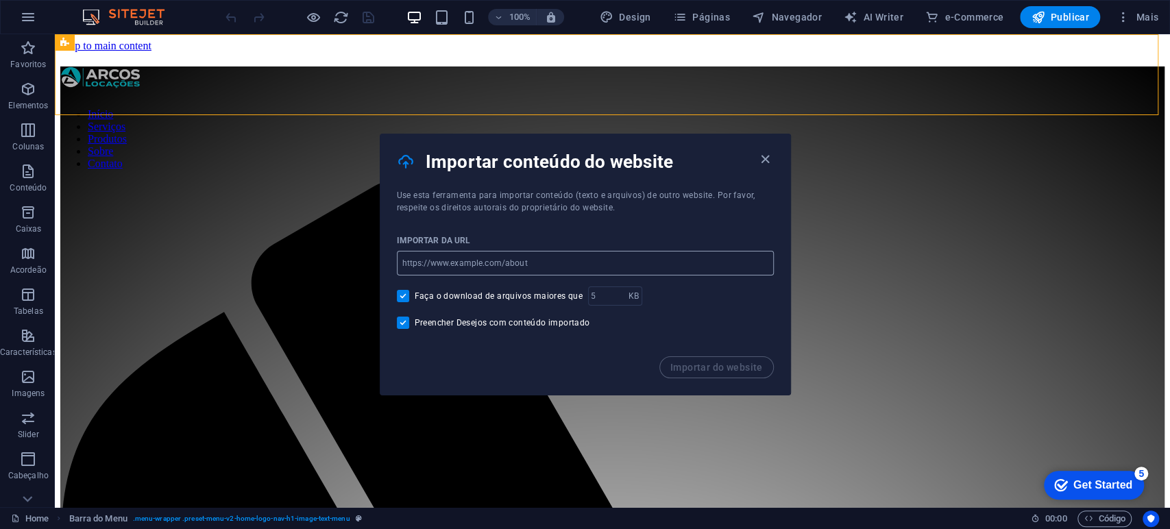
click at [571, 256] on input "url" at bounding box center [585, 263] width 377 height 25
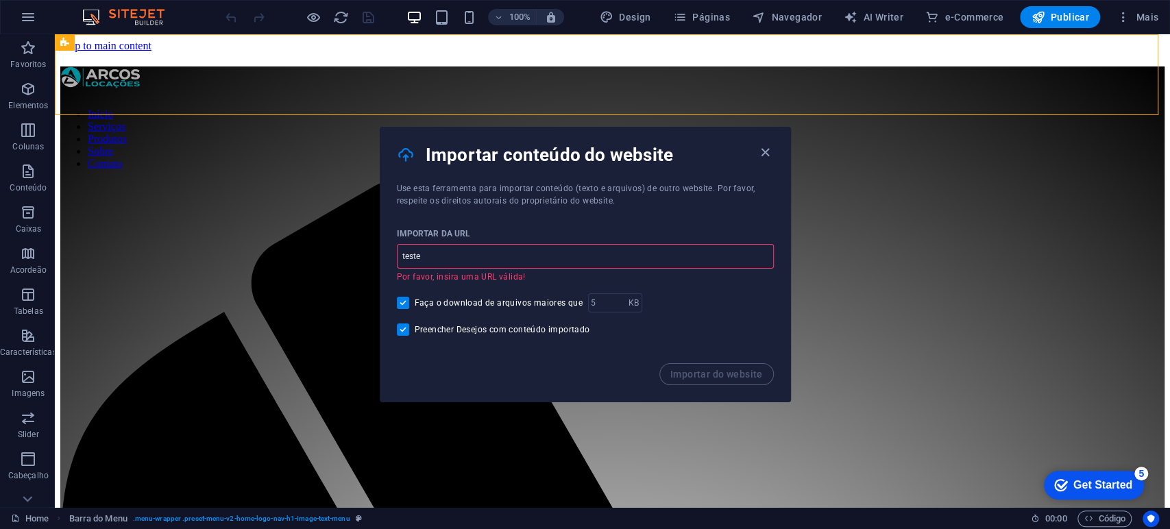
drag, startPoint x: 710, startPoint y: 372, endPoint x: 534, endPoint y: 339, distance: 179.1
click at [709, 372] on div "Importar do website" at bounding box center [585, 382] width 410 height 38
click at [488, 256] on input "teste" at bounding box center [585, 256] width 377 height 25
drag, startPoint x: 526, startPoint y: 294, endPoint x: 282, endPoint y: 266, distance: 246.2
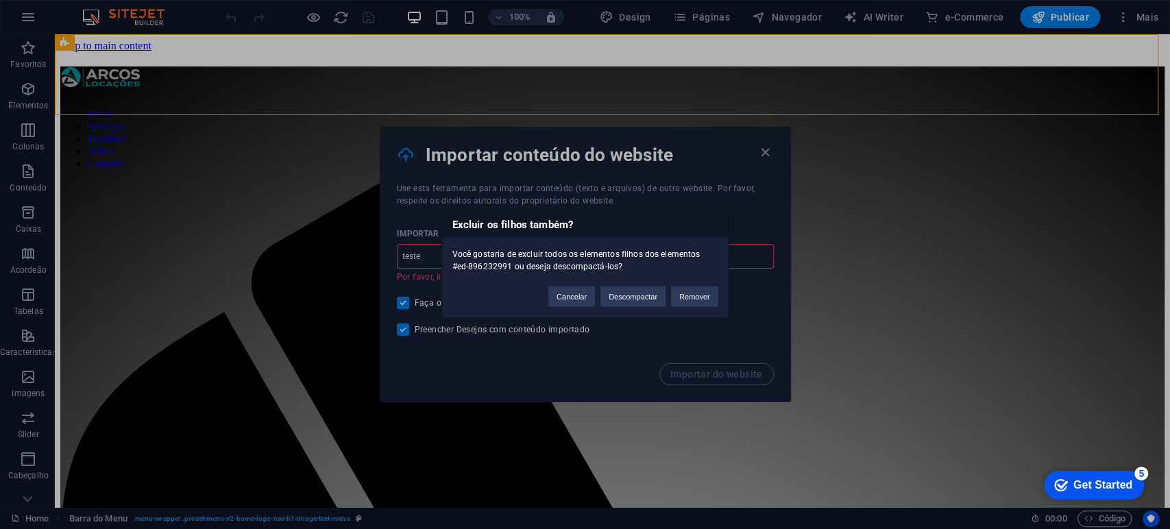
drag, startPoint x: 691, startPoint y: 299, endPoint x: 685, endPoint y: 304, distance: 7.4
click at [691, 299] on button "Remover" at bounding box center [694, 296] width 47 height 21
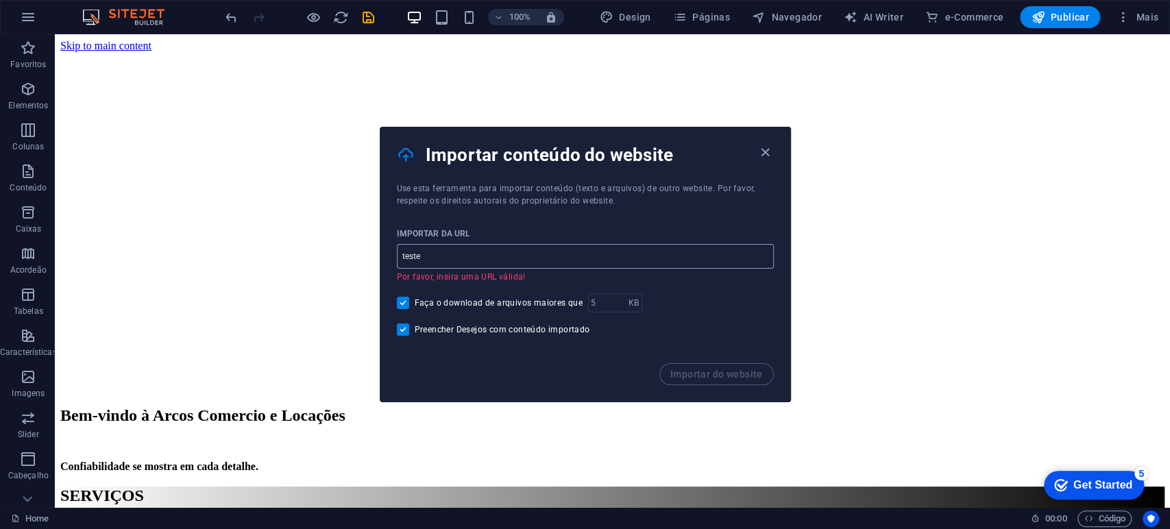
click at [482, 260] on input "teste" at bounding box center [585, 256] width 377 height 25
type input "t"
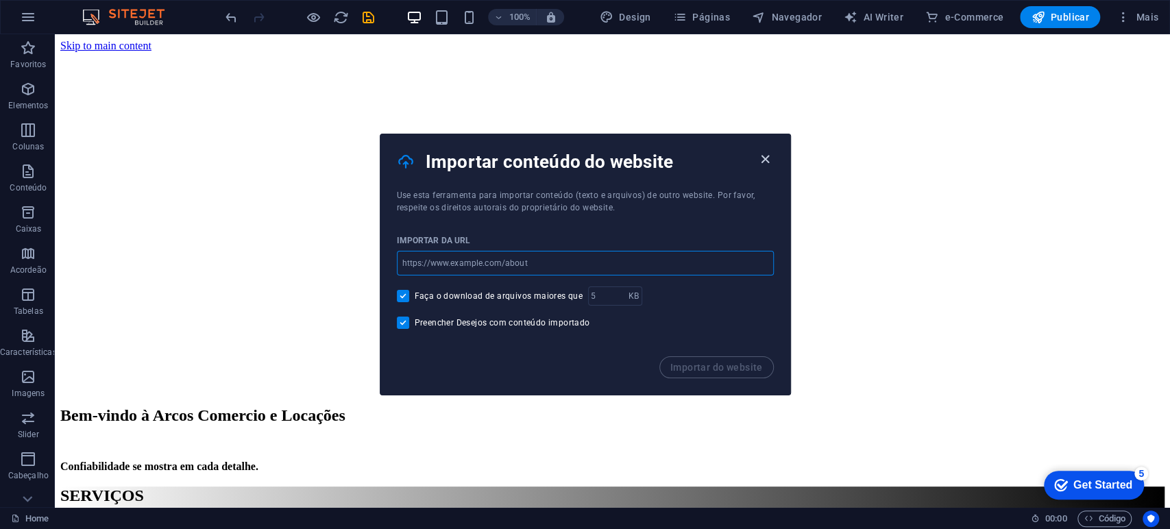
click at [767, 158] on icon "button" at bounding box center [765, 159] width 16 height 16
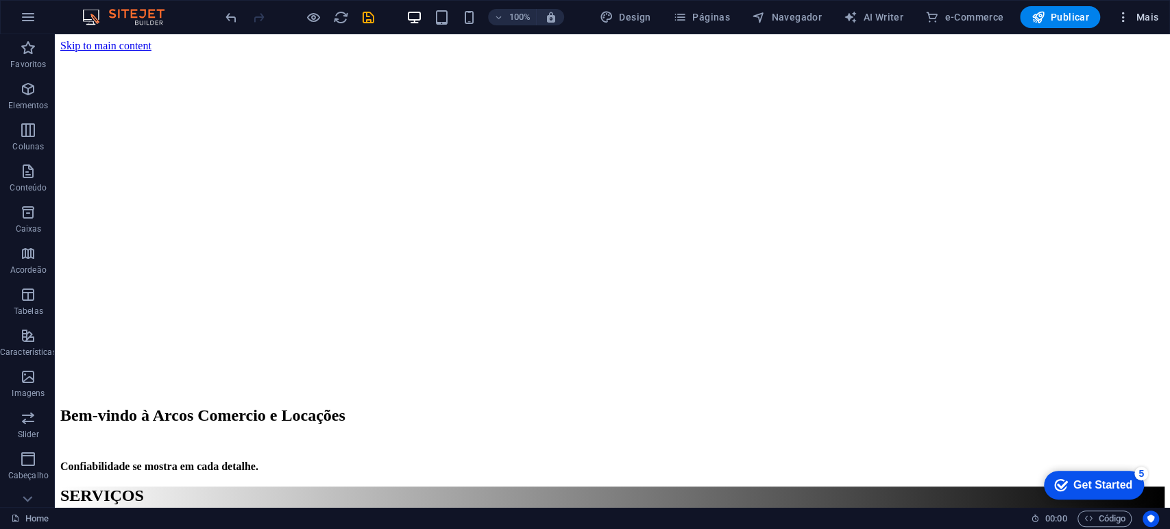
click at [1158, 10] on button "Mais" at bounding box center [1137, 17] width 53 height 22
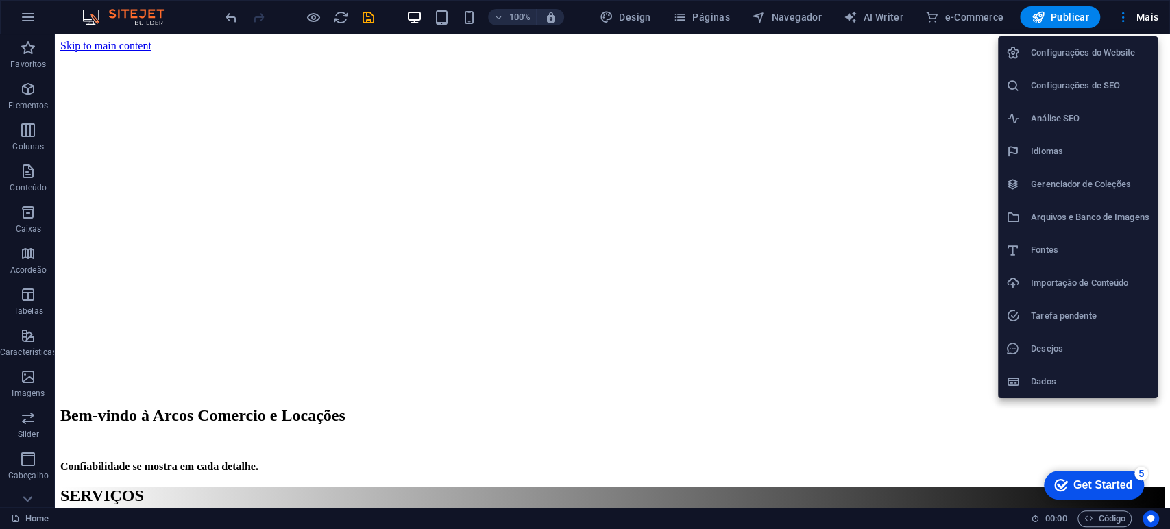
click at [1042, 386] on h6 "Dados" at bounding box center [1090, 381] width 119 height 16
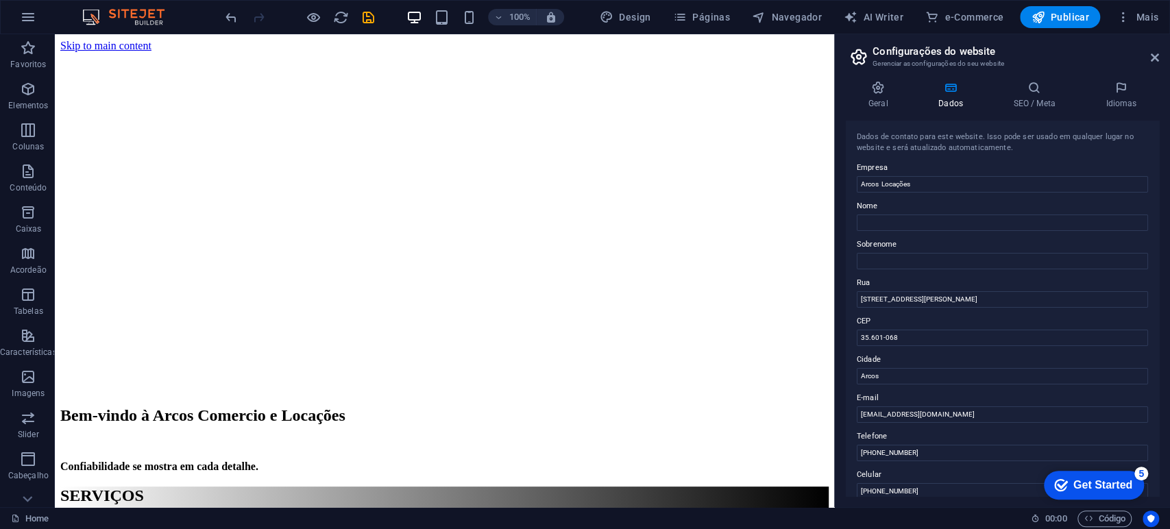
drag, startPoint x: 1050, startPoint y: 86, endPoint x: 1096, endPoint y: 119, distance: 57.0
click at [1050, 87] on icon at bounding box center [1034, 88] width 87 height 14
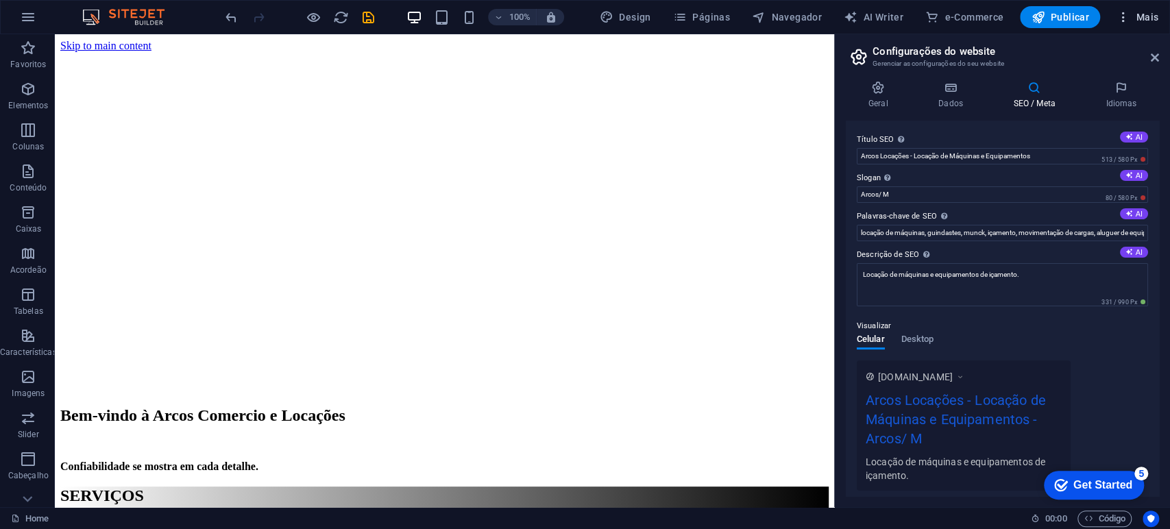
click at [1129, 14] on icon "button" at bounding box center [1123, 17] width 14 height 14
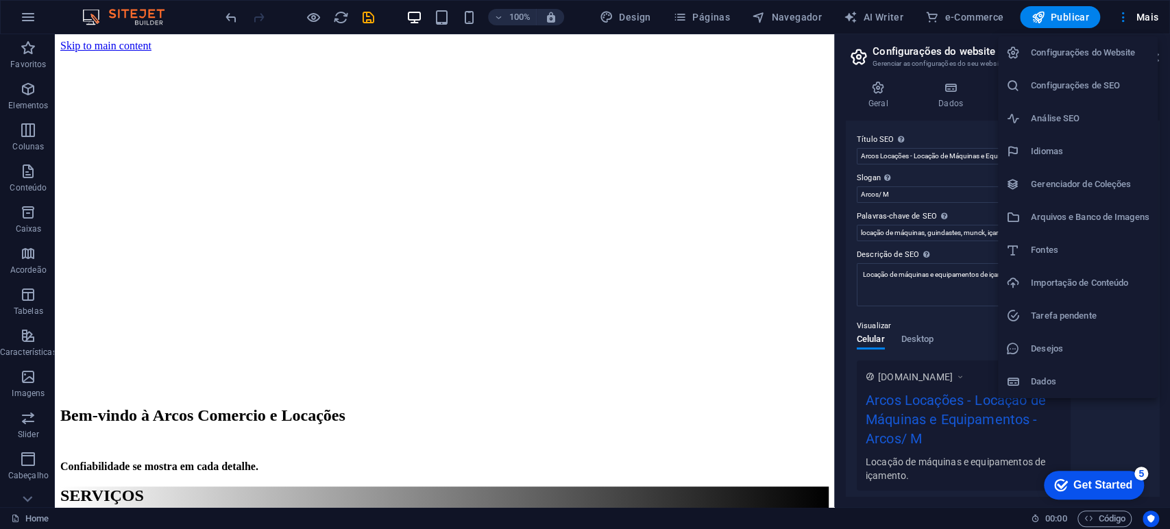
click at [1058, 258] on h6 "Fontes" at bounding box center [1090, 250] width 119 height 16
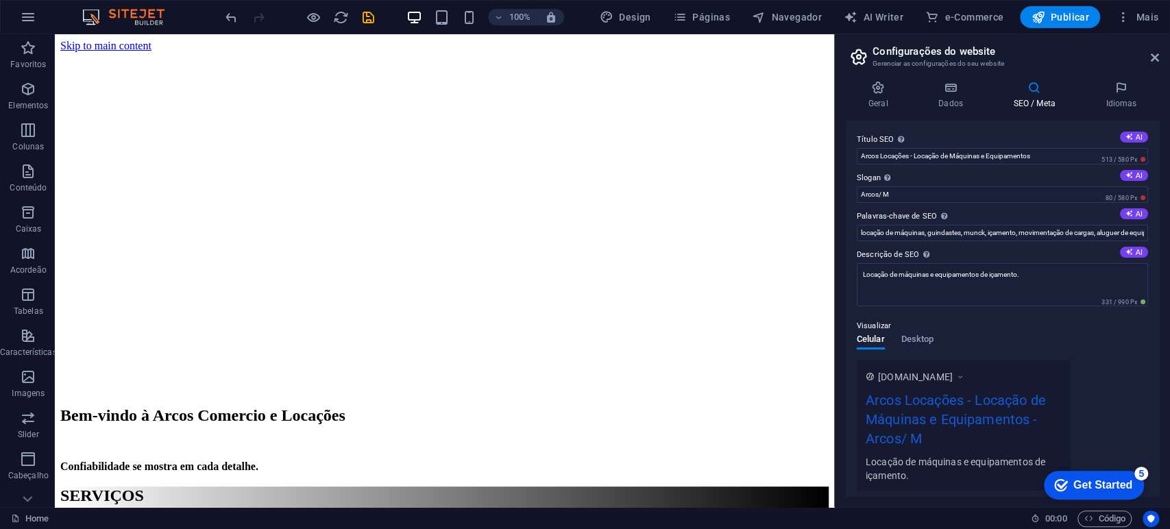
select select "popularity"
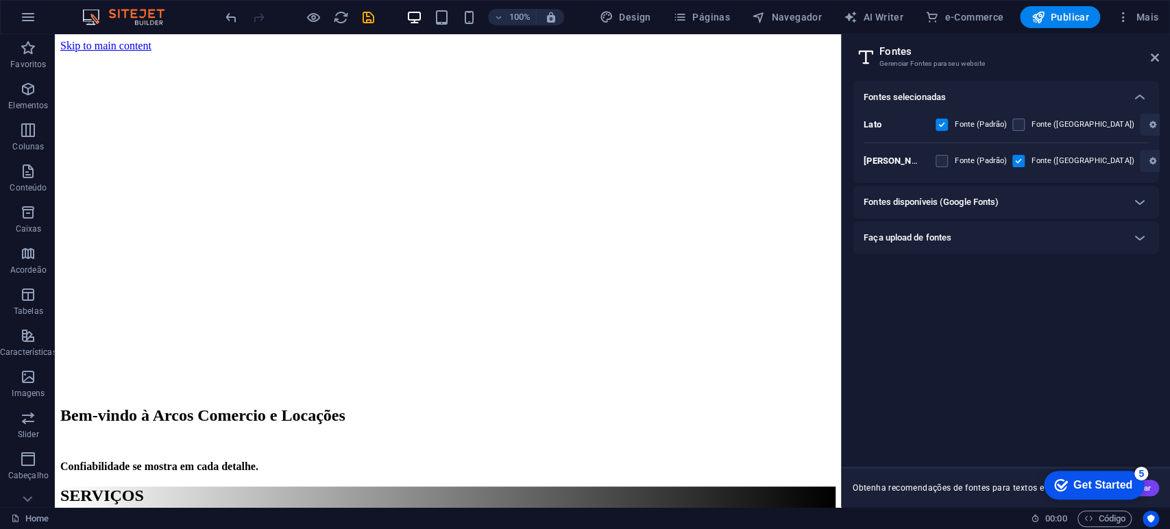
click at [968, 204] on h6 "Fontes disponíveis (Google Fonts)" at bounding box center [930, 202] width 135 height 16
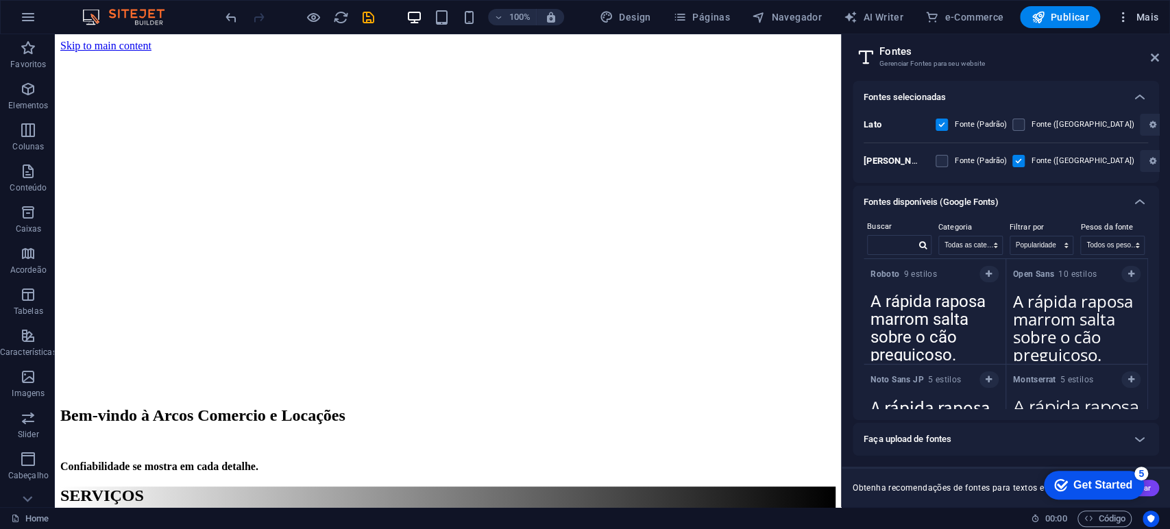
click at [1146, 18] on span "Mais" at bounding box center [1137, 17] width 42 height 14
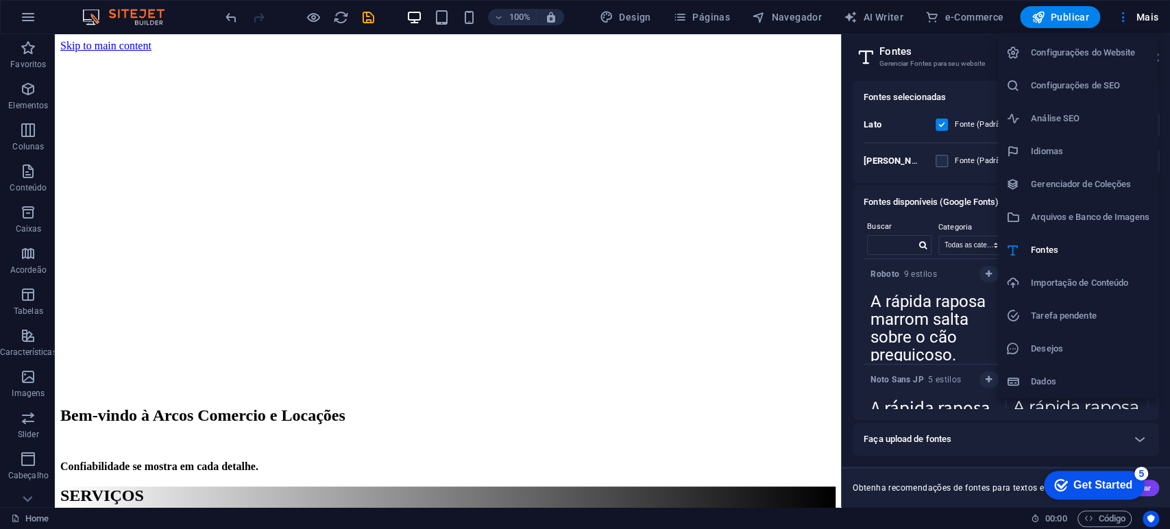
click at [1089, 53] on h6 "Configurações do Website" at bounding box center [1090, 53] width 119 height 16
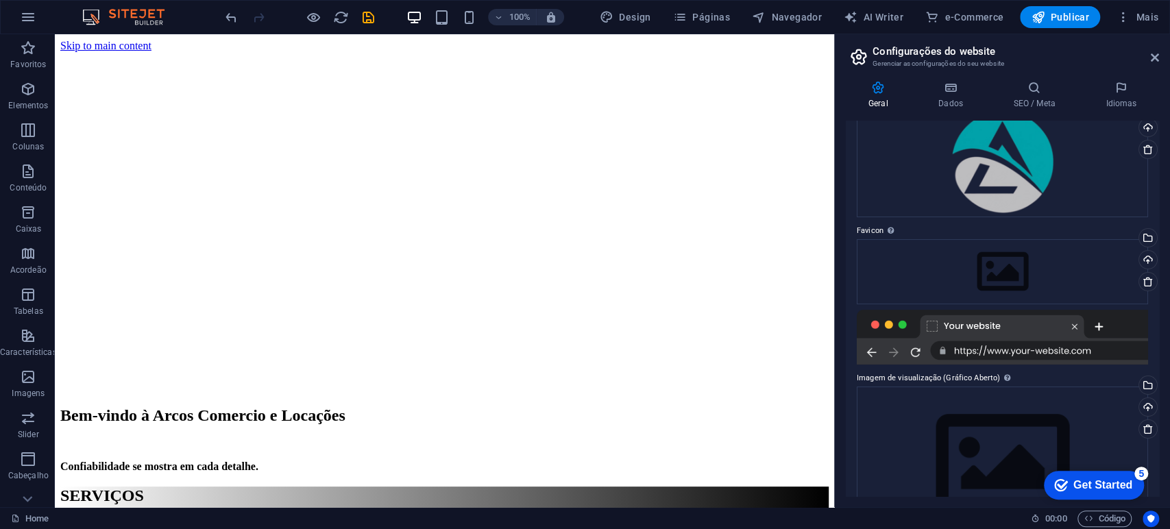
scroll to position [137, 0]
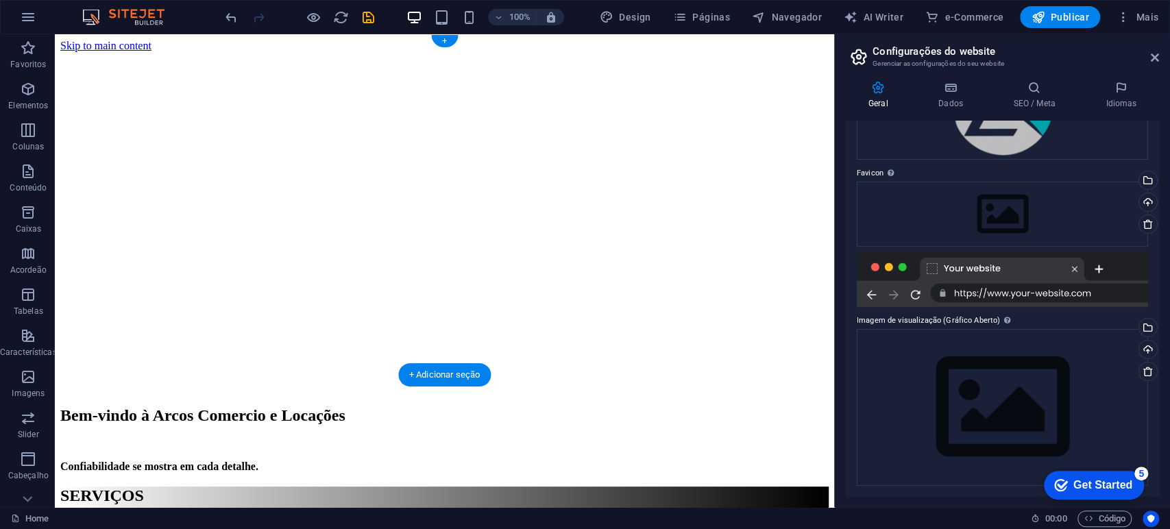
click at [326, 52] on figure at bounding box center [444, 52] width 768 height 0
click at [436, 406] on div "Bem-vindo à Arcos Comercio e Locações Confiabilidade se mostra em cada detalhe." at bounding box center [444, 439] width 768 height 66
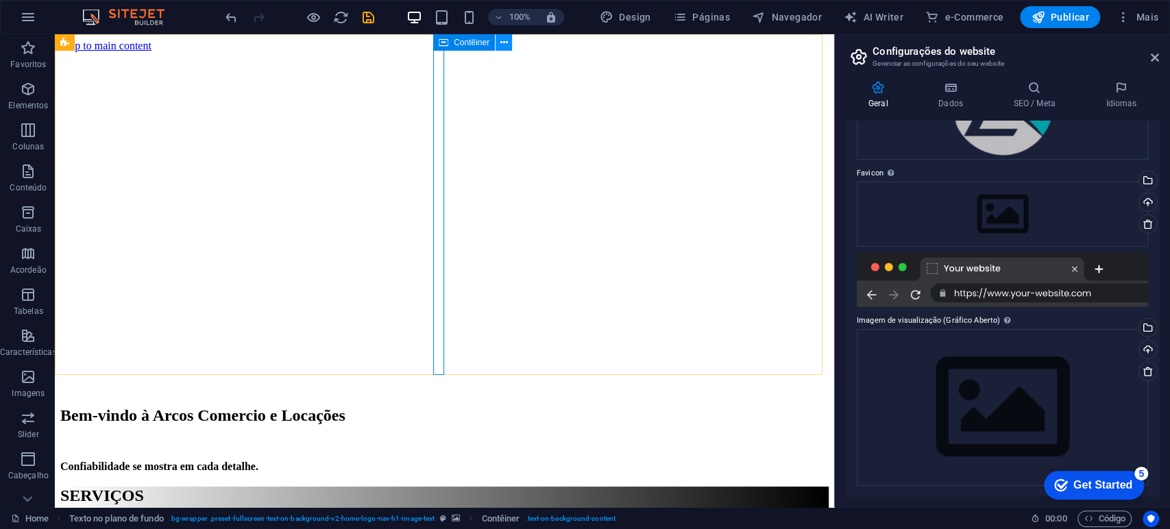
click at [508, 38] on button at bounding box center [503, 42] width 16 height 16
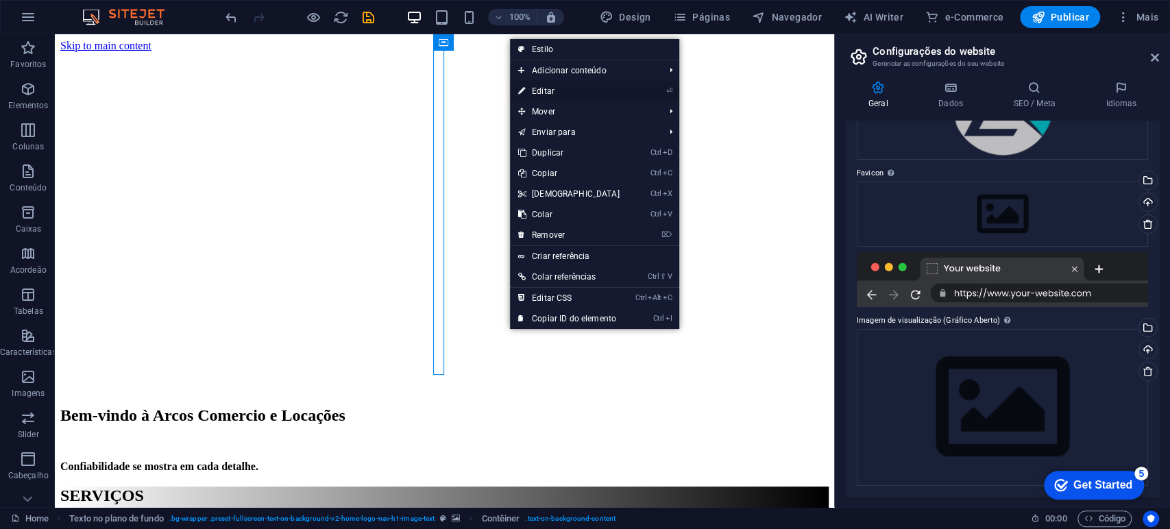
click at [553, 88] on link "⏎ Editar" at bounding box center [569, 91] width 118 height 21
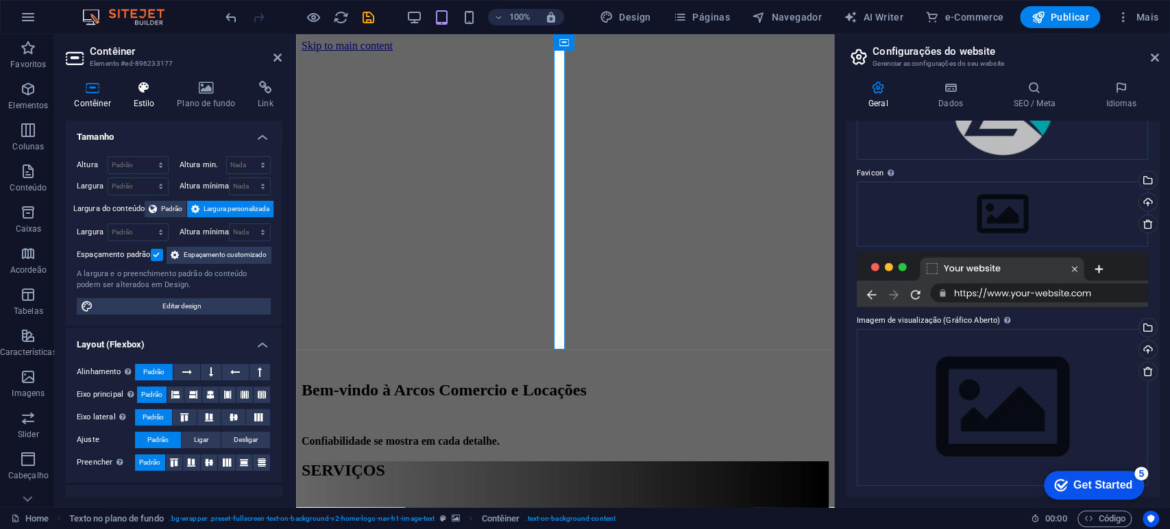
click at [155, 95] on h4 "Estilo" at bounding box center [147, 95] width 44 height 29
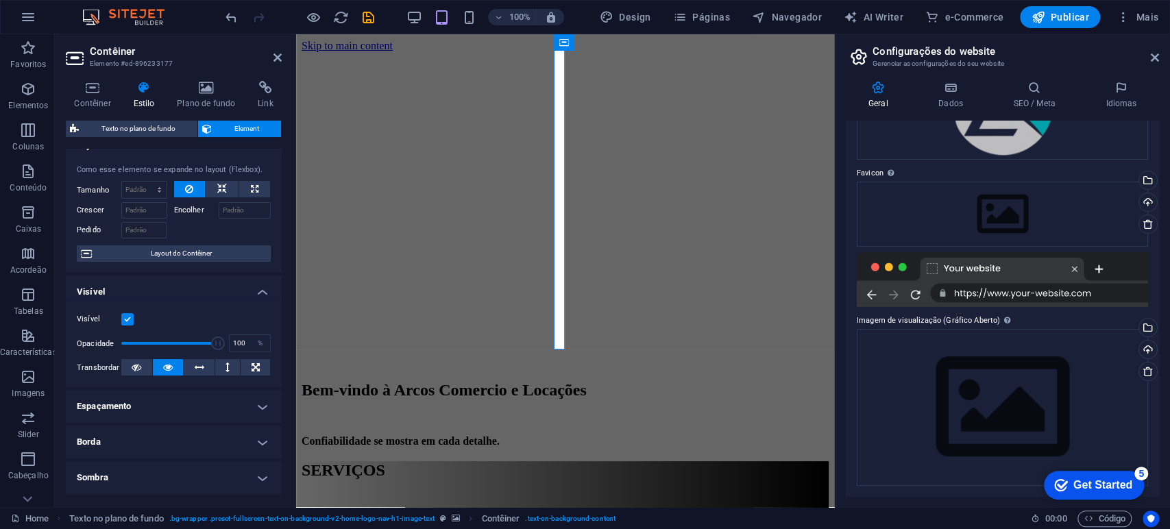
scroll to position [0, 0]
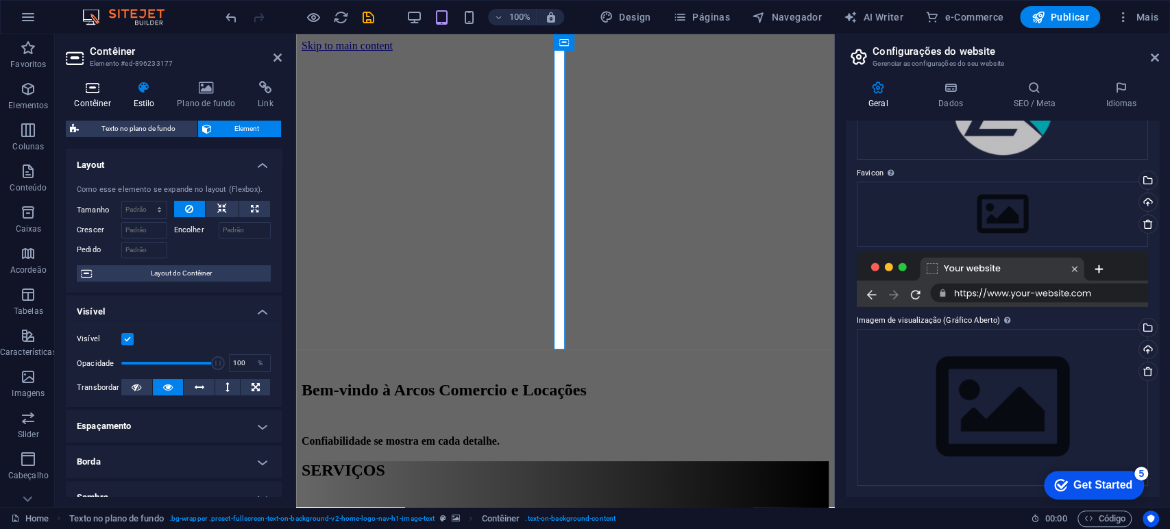
click at [95, 97] on h4 "Contêiner" at bounding box center [95, 95] width 59 height 29
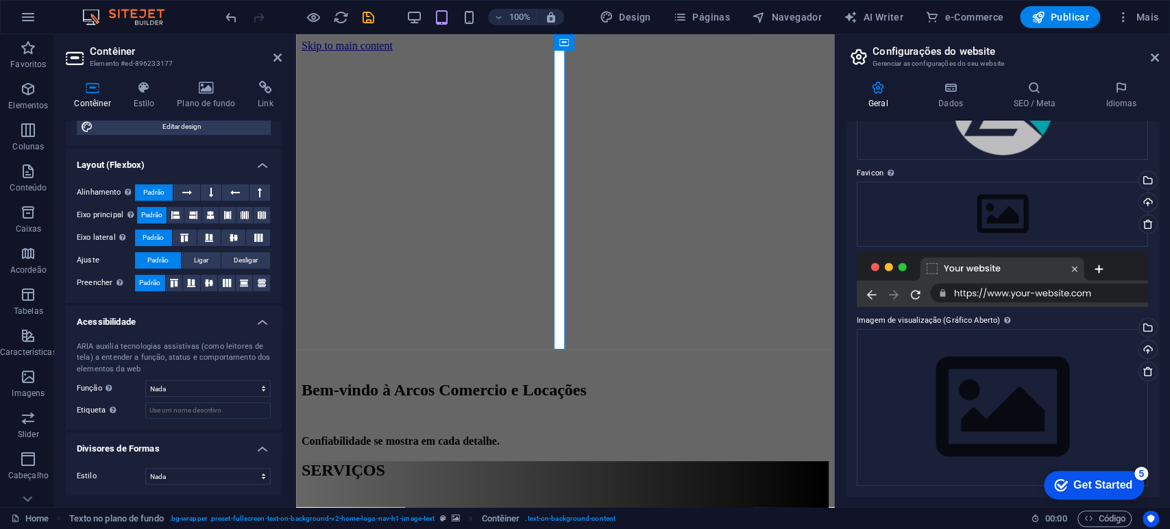
scroll to position [194, 0]
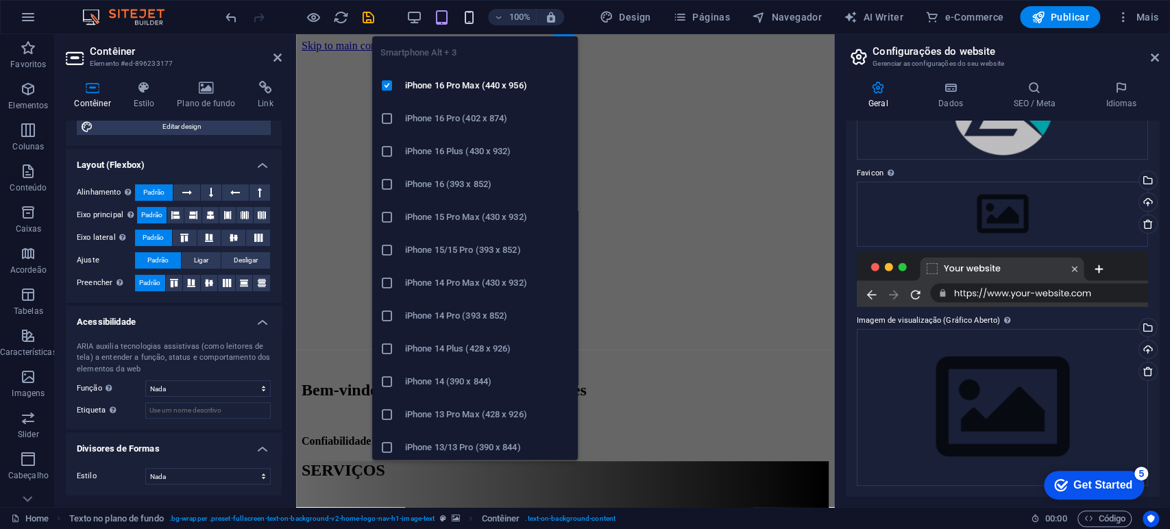
click at [465, 18] on icon "button" at bounding box center [469, 18] width 16 height 16
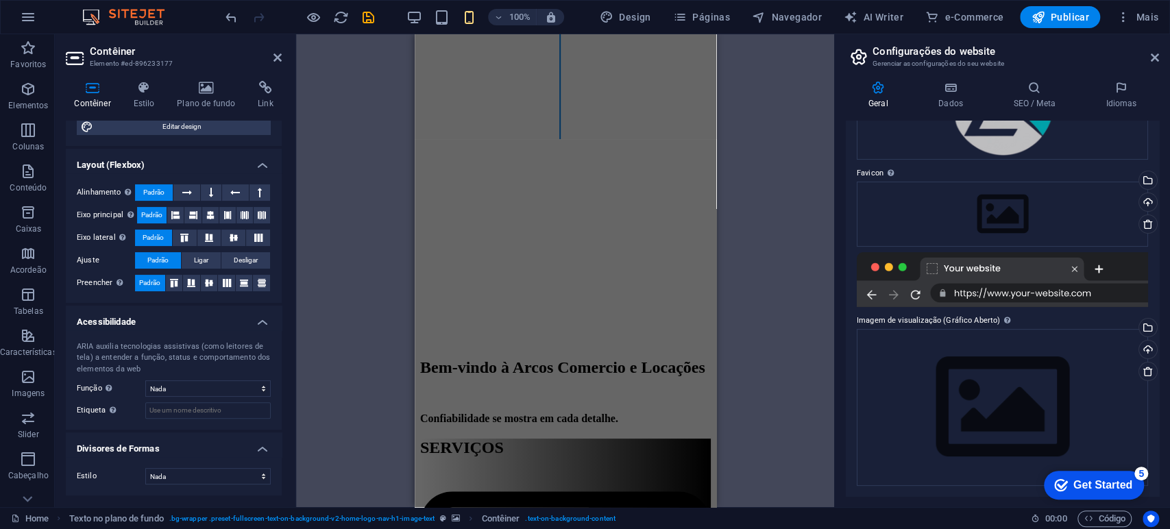
scroll to position [0, 0]
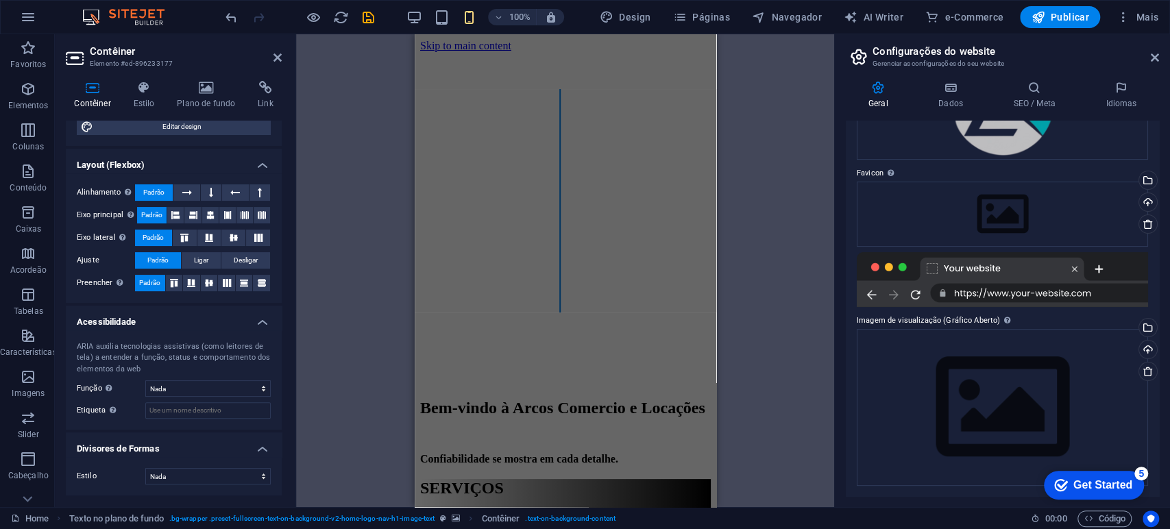
click at [1149, 56] on h2 "Configurações do website" at bounding box center [1015, 51] width 286 height 12
click at [134, 12] on img at bounding box center [130, 17] width 103 height 16
click at [233, 19] on icon "undo" at bounding box center [231, 18] width 16 height 16
click at [233, 20] on div at bounding box center [299, 17] width 153 height 22
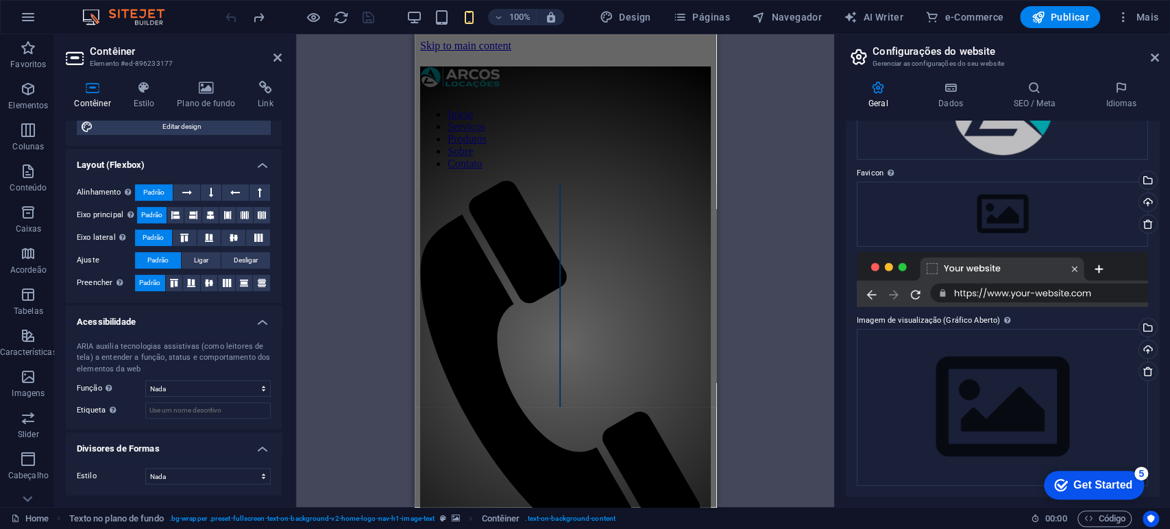
click at [233, 19] on div at bounding box center [299, 17] width 153 height 22
drag, startPoint x: 233, startPoint y: 19, endPoint x: 227, endPoint y: 62, distance: 43.5
click at [233, 19] on div at bounding box center [299, 17] width 153 height 22
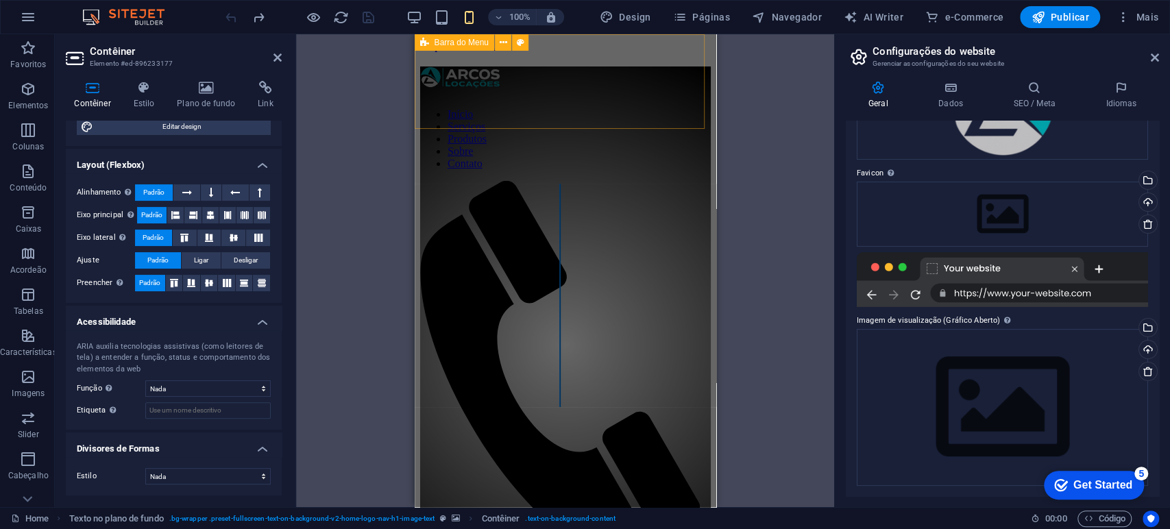
click at [572, 87] on div "Início Serviços Produtos Sobre Contato" at bounding box center [564, 344] width 291 height 557
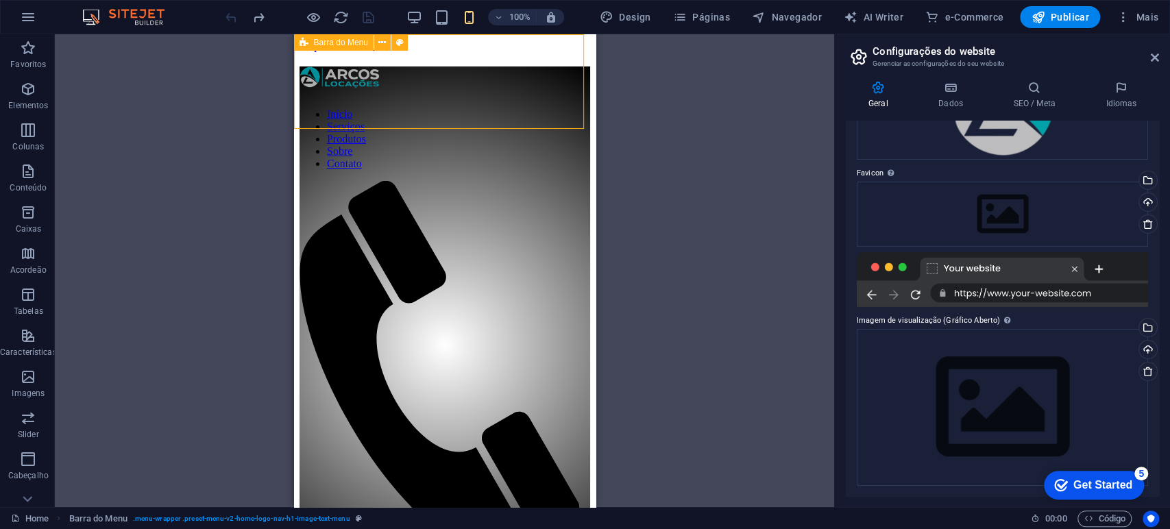
click at [352, 42] on span "Barra do Menu" at bounding box center [341, 42] width 54 height 8
click at [380, 45] on icon at bounding box center [382, 43] width 8 height 14
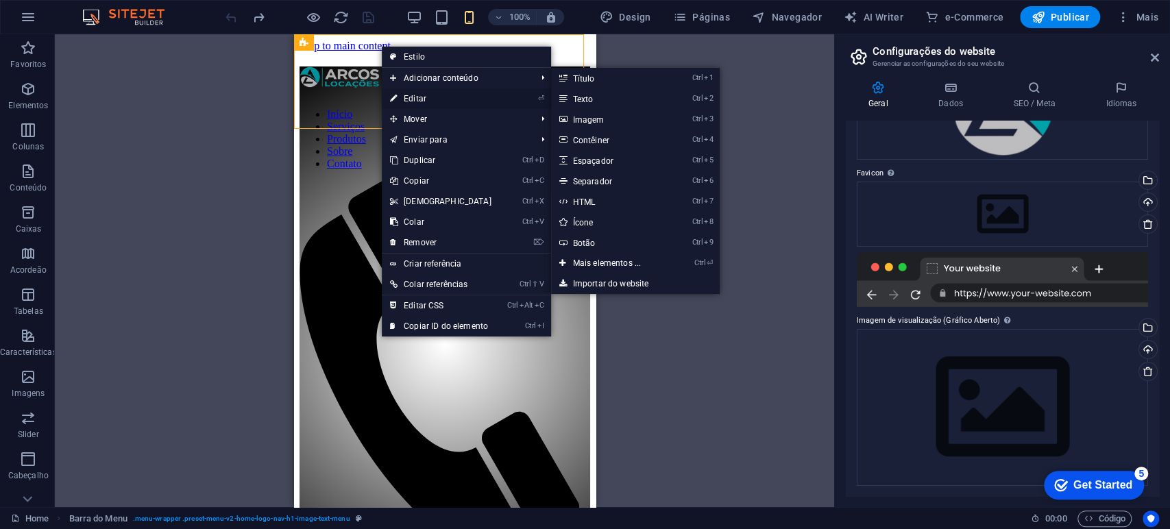
click at [428, 101] on link "⏎ Editar" at bounding box center [441, 98] width 118 height 21
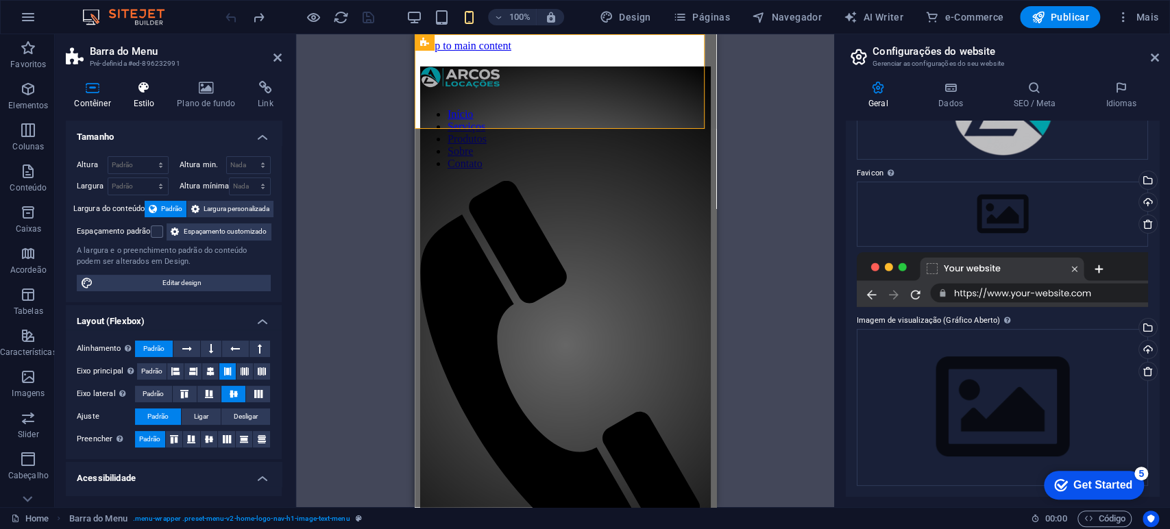
click at [146, 95] on h4 "Estilo" at bounding box center [147, 95] width 44 height 29
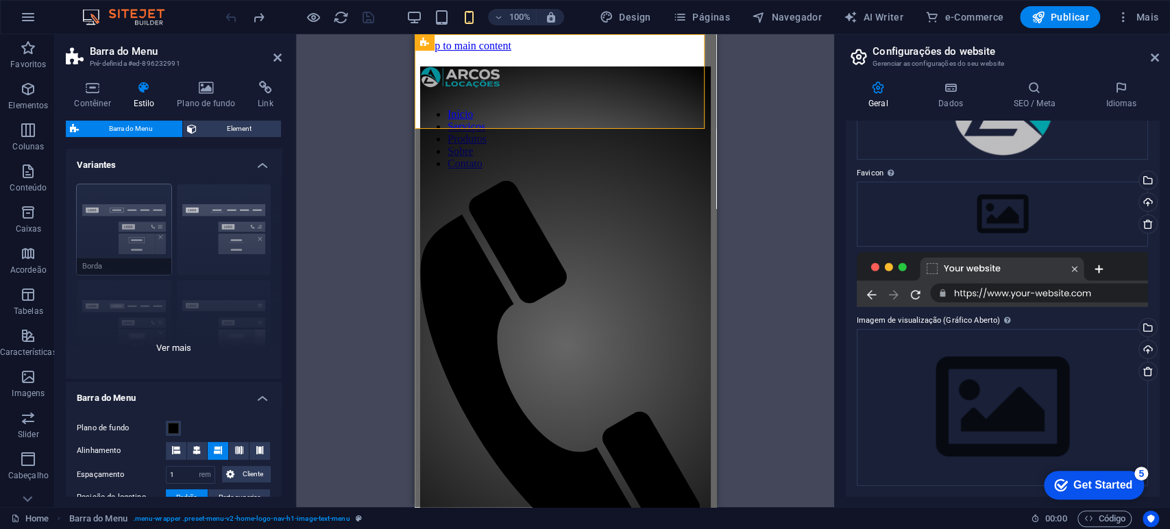
drag, startPoint x: 126, startPoint y: 228, endPoint x: 143, endPoint y: 243, distance: 22.3
click at [126, 229] on div "Borda Centralizada Padrão Fixo Loki Trigger Largo XXL" at bounding box center [174, 276] width 216 height 206
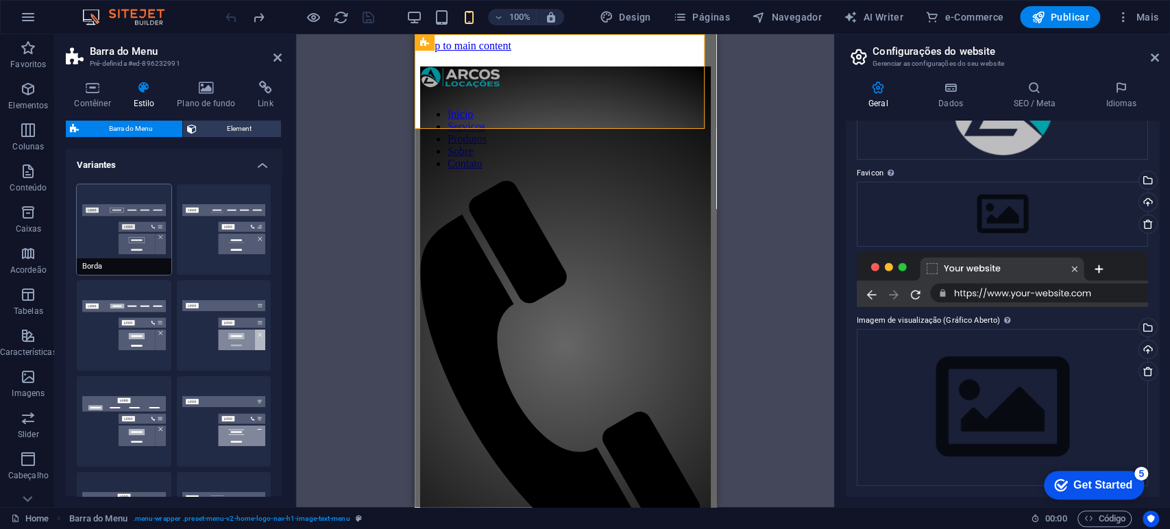
click at [119, 213] on button "Borda" at bounding box center [124, 229] width 95 height 90
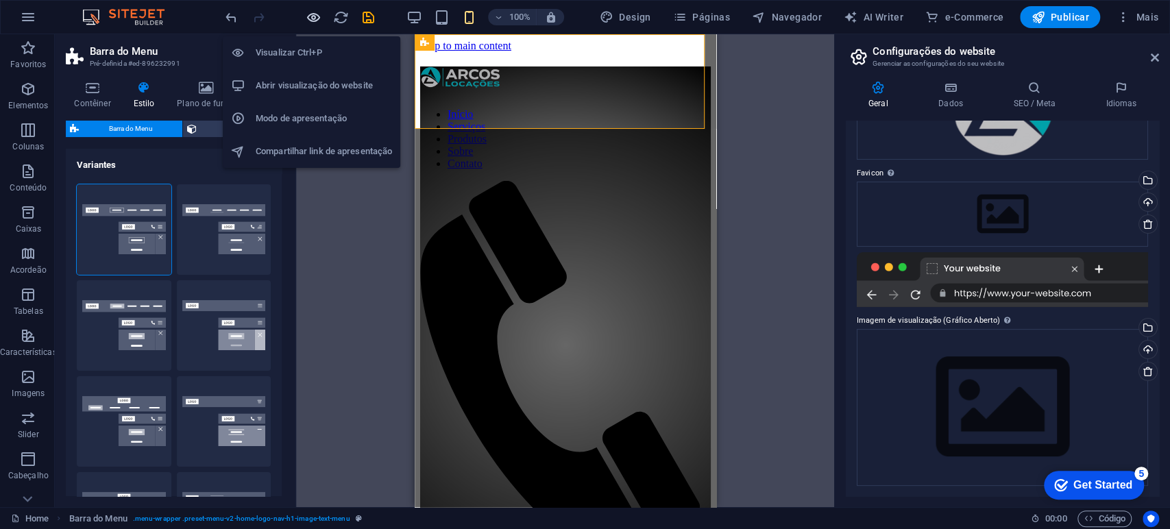
click at [312, 15] on icon "button" at bounding box center [314, 18] width 16 height 16
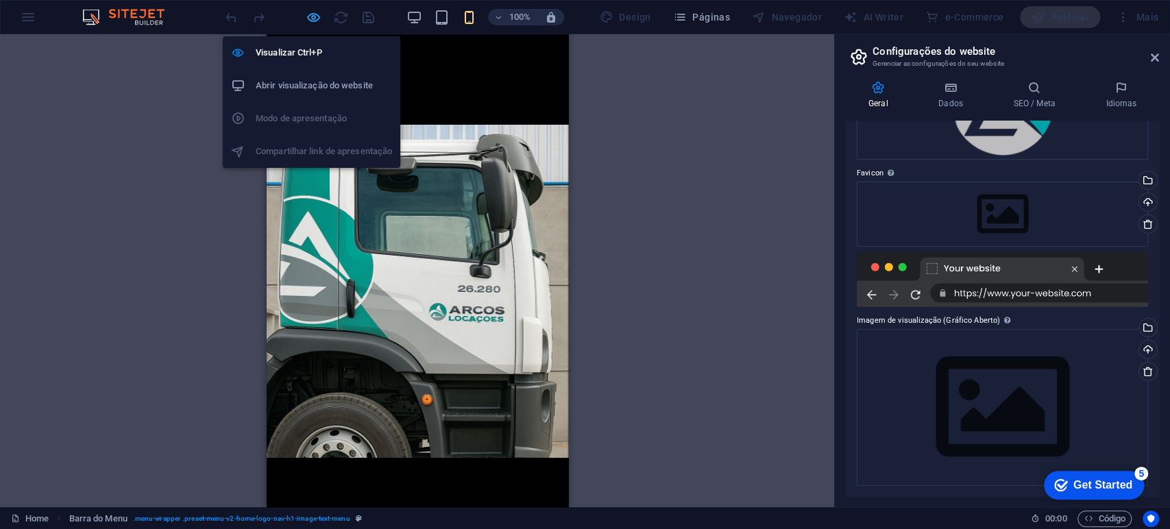
click at [305, 14] on span "button" at bounding box center [313, 18] width 16 height 16
select select "rem"
select select "preset-menu-v2-home-logo-nav-h1-image-text-menu"
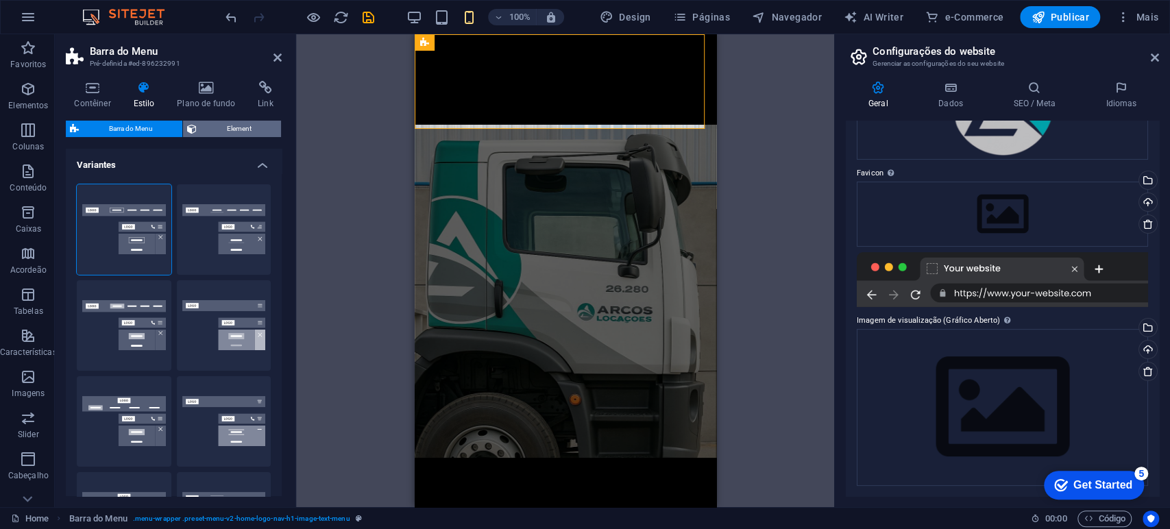
click at [234, 130] on span "Element" at bounding box center [239, 129] width 76 height 16
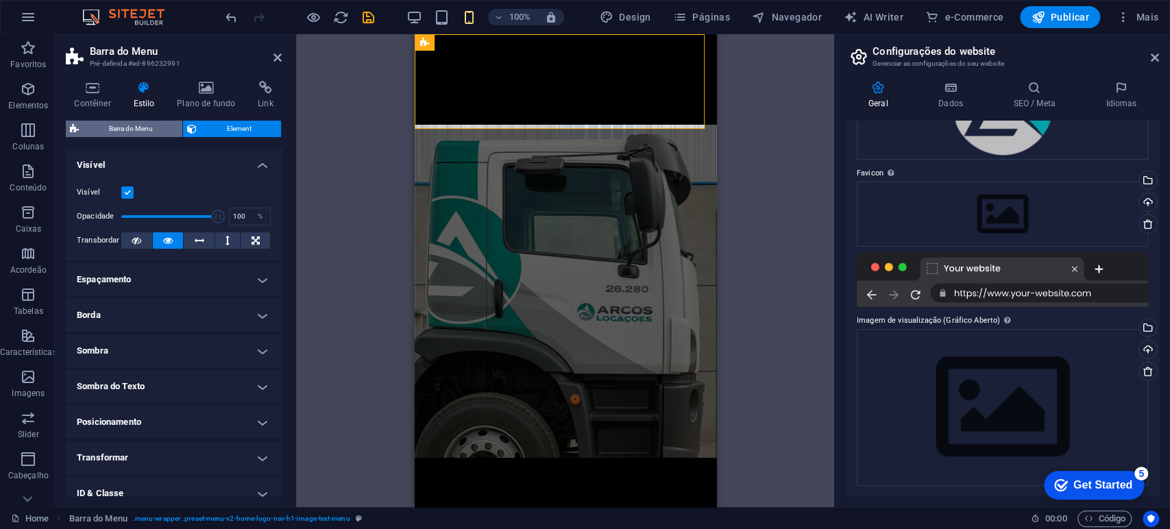
click at [145, 130] on span "Barra do Menu" at bounding box center [130, 129] width 95 height 16
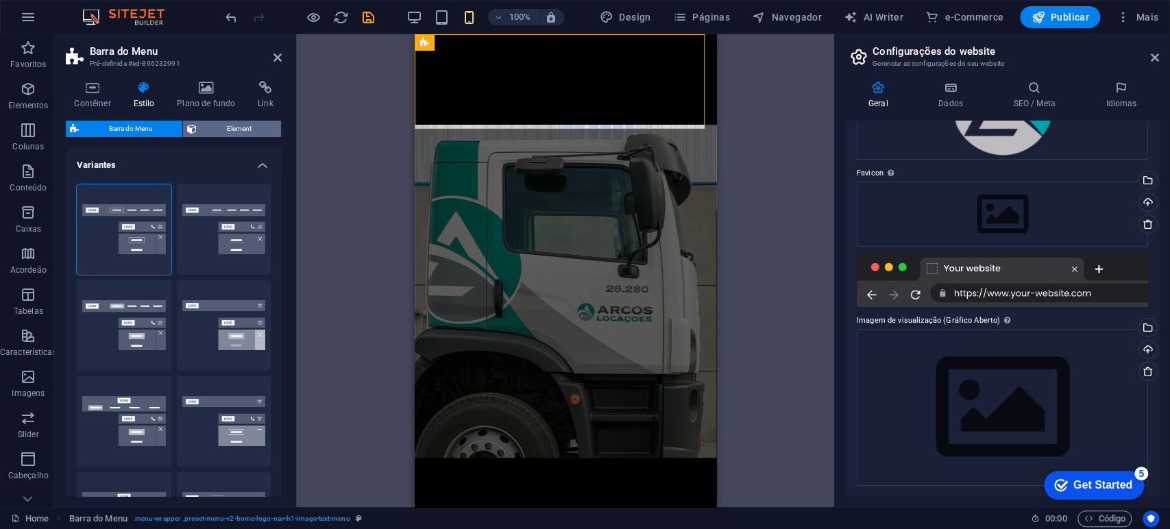
click at [214, 123] on span "Element" at bounding box center [239, 129] width 76 height 16
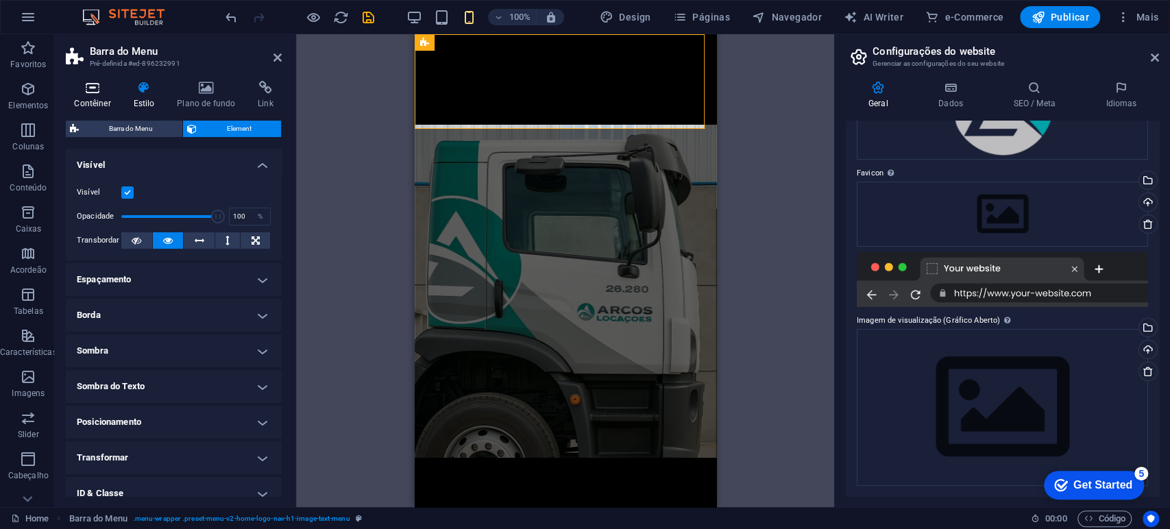
click at [98, 92] on icon at bounding box center [92, 88] width 53 height 14
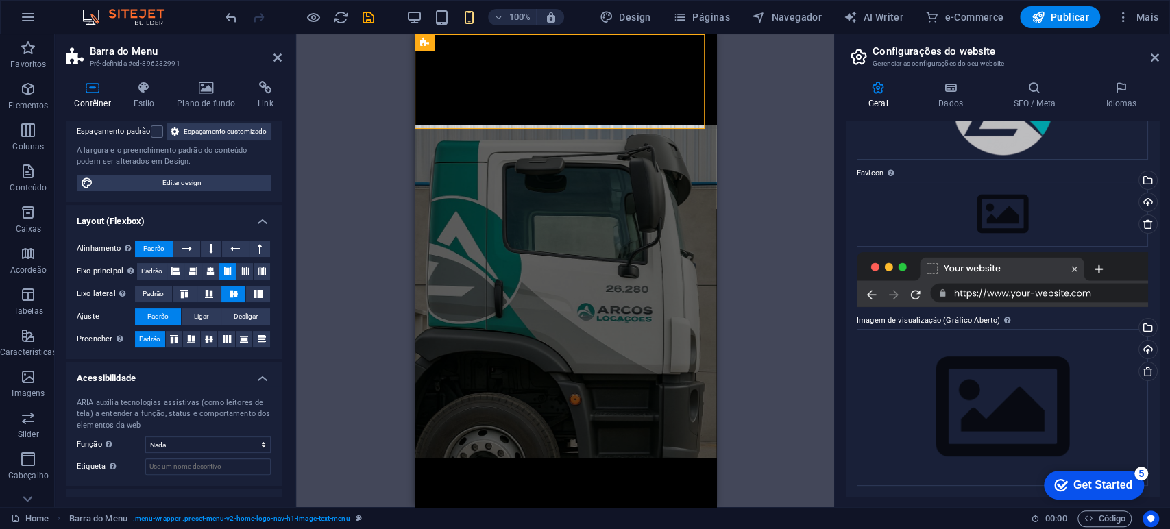
scroll to position [171, 0]
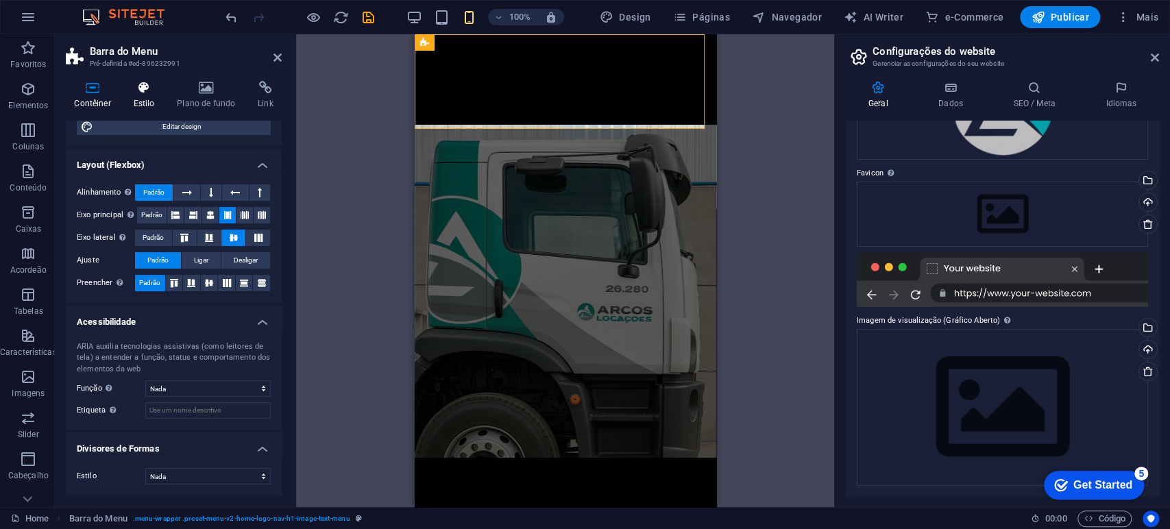
click at [146, 92] on icon at bounding box center [144, 88] width 38 height 14
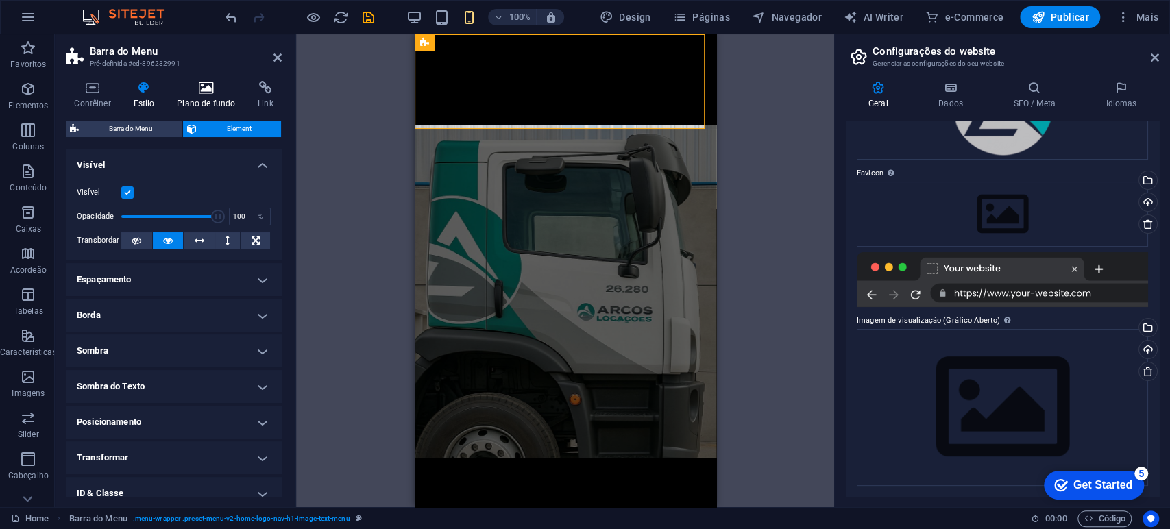
click at [219, 106] on h4 "Plano de fundo" at bounding box center [209, 95] width 81 height 29
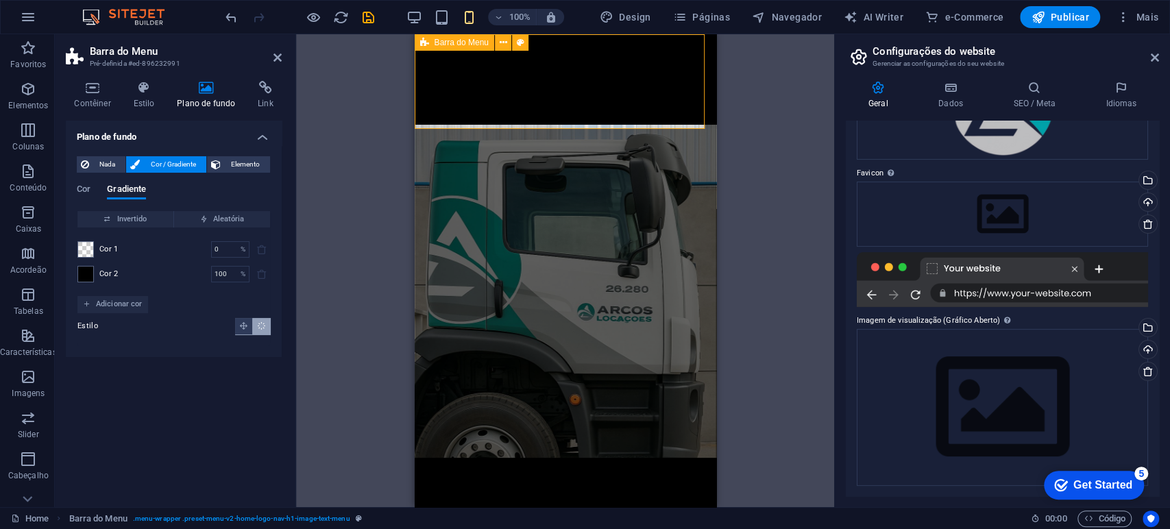
click at [575, 107] on div "Início Serviços Produtos Sobre Contato" at bounding box center [564, 79] width 301 height 90
click at [632, 90] on div "Início Serviços Produtos Sobre Contato" at bounding box center [564, 79] width 301 height 90
drag, startPoint x: 632, startPoint y: 90, endPoint x: 648, endPoint y: 80, distance: 19.4
click at [633, 90] on div "Início Serviços Produtos Sobre Contato" at bounding box center [564, 79] width 301 height 90
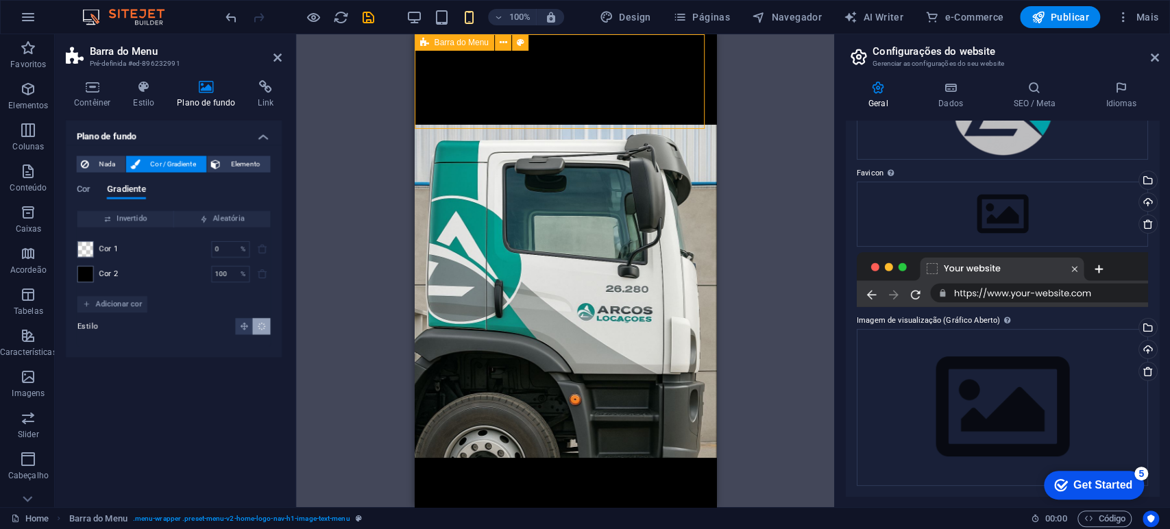
click at [679, 64] on div "Início Serviços Produtos Sobre Contato" at bounding box center [564, 79] width 301 height 90
drag, startPoint x: 678, startPoint y: 54, endPoint x: 667, endPoint y: 69, distance: 19.1
click at [675, 58] on div "Início Serviços Produtos Sobre Contato" at bounding box center [564, 79] width 301 height 90
drag, startPoint x: 650, startPoint y: 81, endPoint x: 429, endPoint y: 75, distance: 221.4
click at [645, 84] on div "Início Serviços Produtos Sobre Contato" at bounding box center [564, 79] width 301 height 90
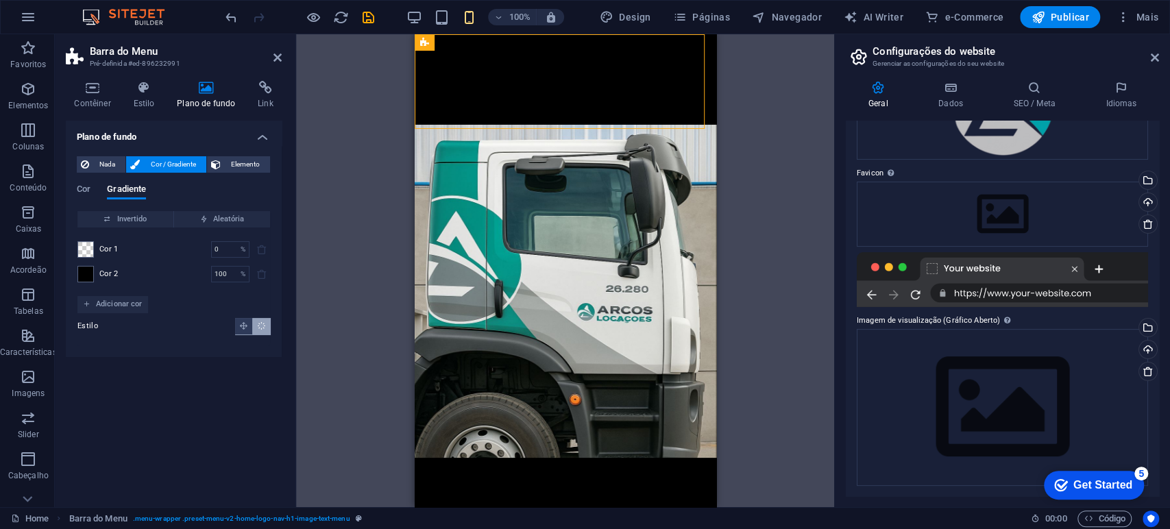
click at [279, 56] on icon at bounding box center [277, 57] width 8 height 11
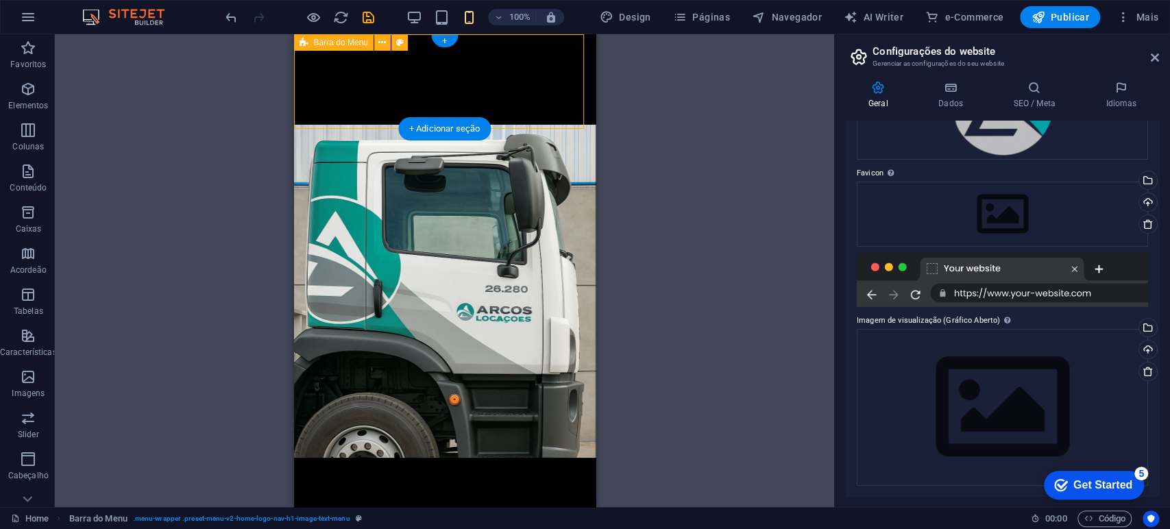
click at [555, 97] on div "Início Serviços Produtos Sobre Contato" at bounding box center [443, 79] width 301 height 90
drag, startPoint x: 555, startPoint y: 95, endPoint x: 517, endPoint y: 86, distance: 39.2
click at [550, 95] on div "Início Serviços Produtos Sobre Contato" at bounding box center [443, 79] width 301 height 90
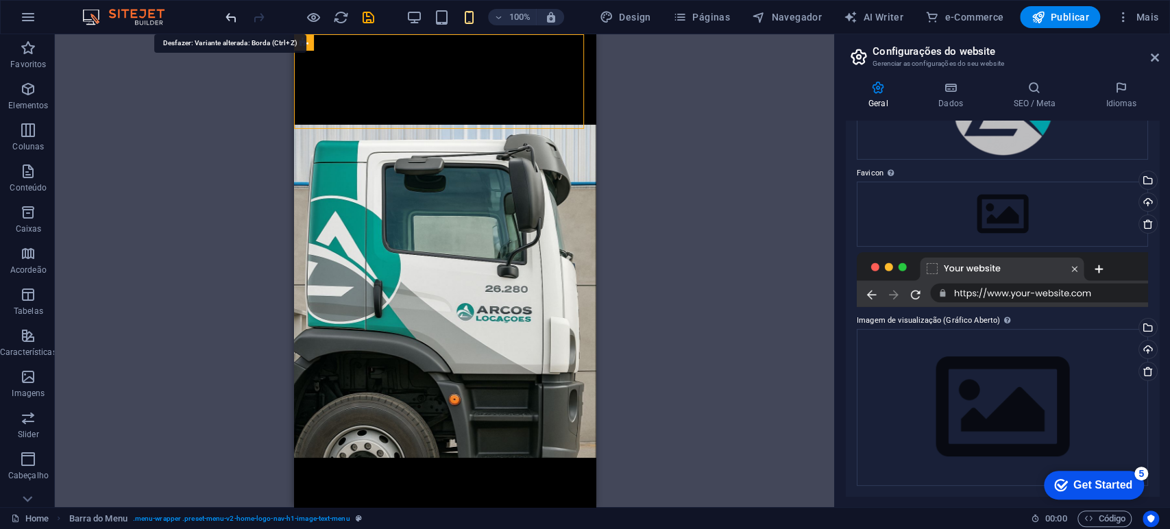
click at [232, 12] on icon "undo" at bounding box center [231, 18] width 16 height 16
click at [755, 171] on div "Barra do Menu Texto no plano de fundo Contêiner Contêiner H2 Contêiner Menu HTM…" at bounding box center [444, 270] width 779 height 473
click at [1155, 54] on icon at bounding box center [1154, 57] width 8 height 11
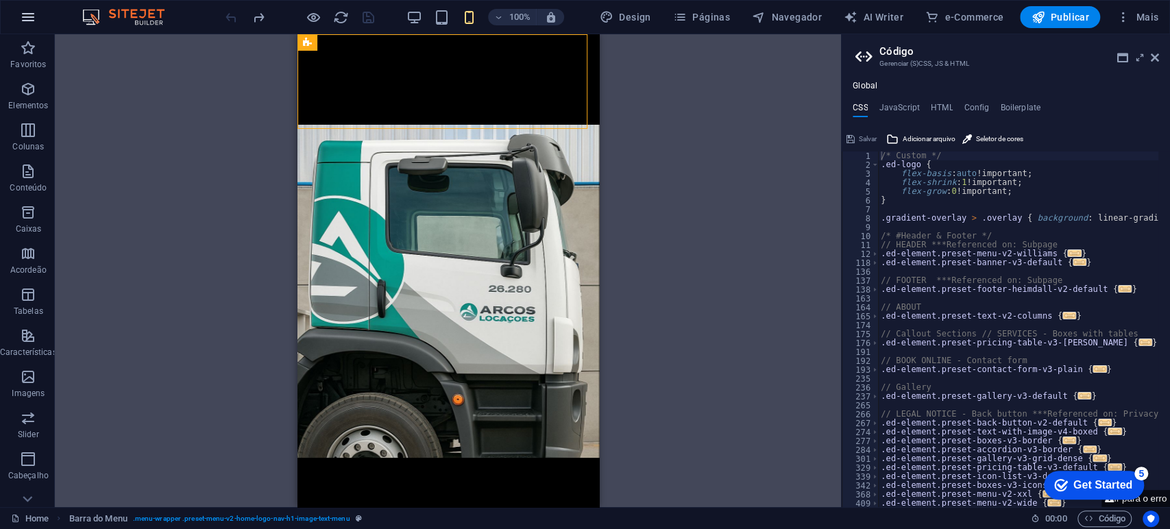
click at [30, 10] on icon "button" at bounding box center [28, 17] width 16 height 16
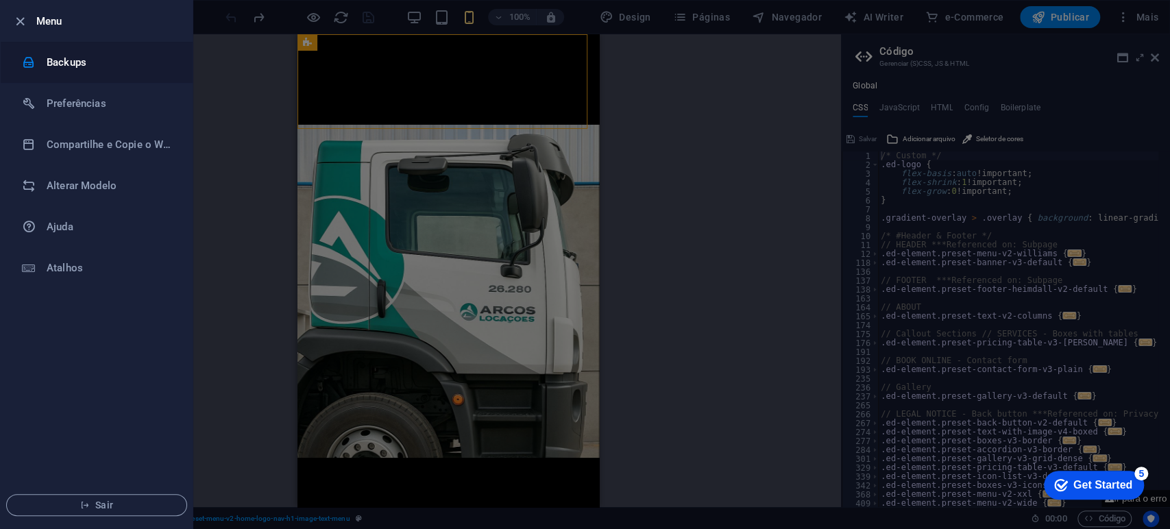
click at [83, 71] on li "Backups" at bounding box center [97, 62] width 192 height 41
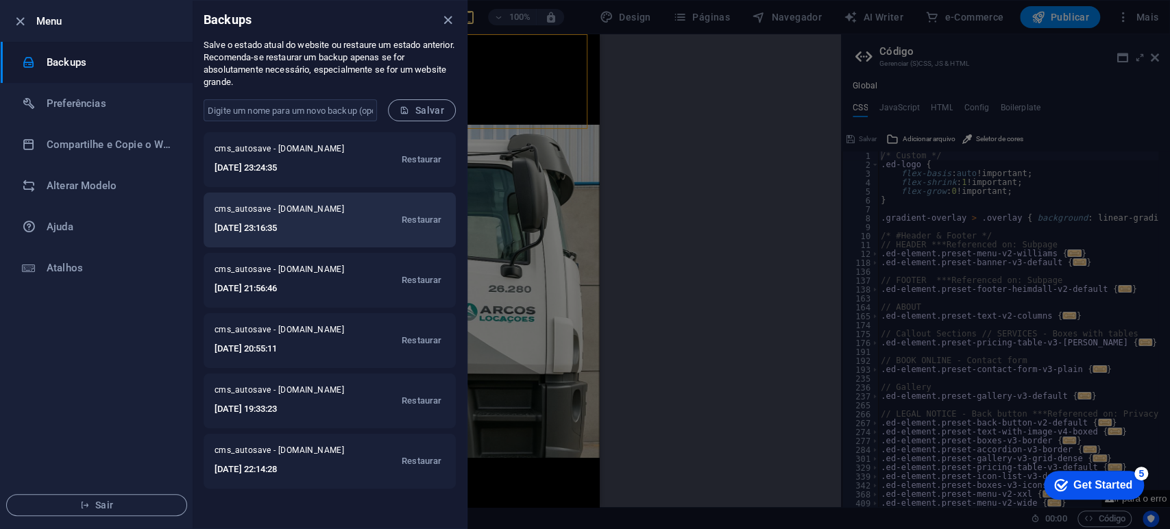
click at [312, 227] on h6 "2025-09-04 23:16:35" at bounding box center [285, 228] width 143 height 16
click at [334, 229] on h6 "2025-09-04 23:16:35" at bounding box center [285, 228] width 143 height 16
click at [424, 219] on span "Restaurar" at bounding box center [422, 220] width 40 height 16
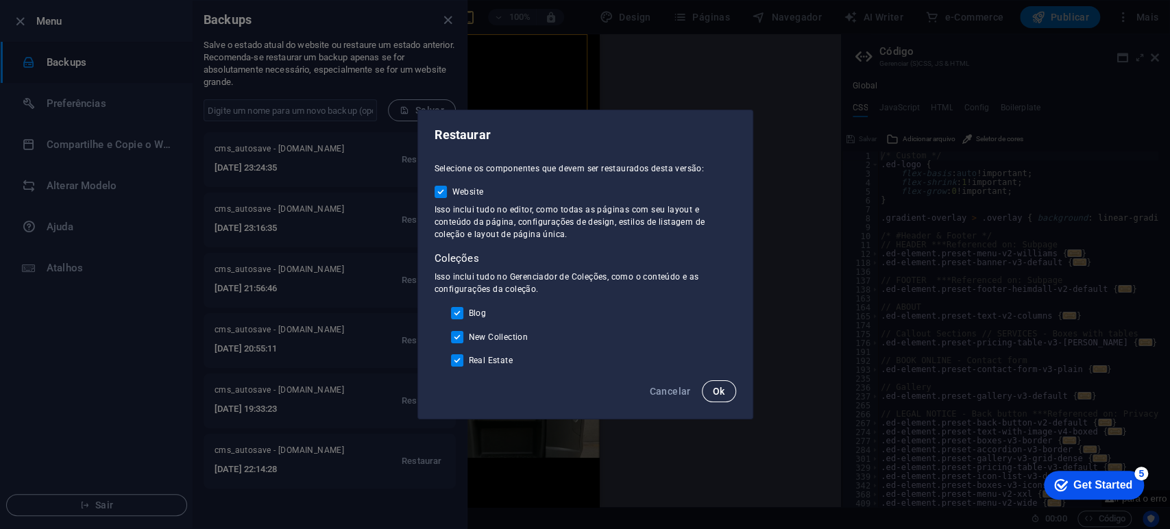
click at [724, 389] on span "Ok" at bounding box center [719, 391] width 12 height 11
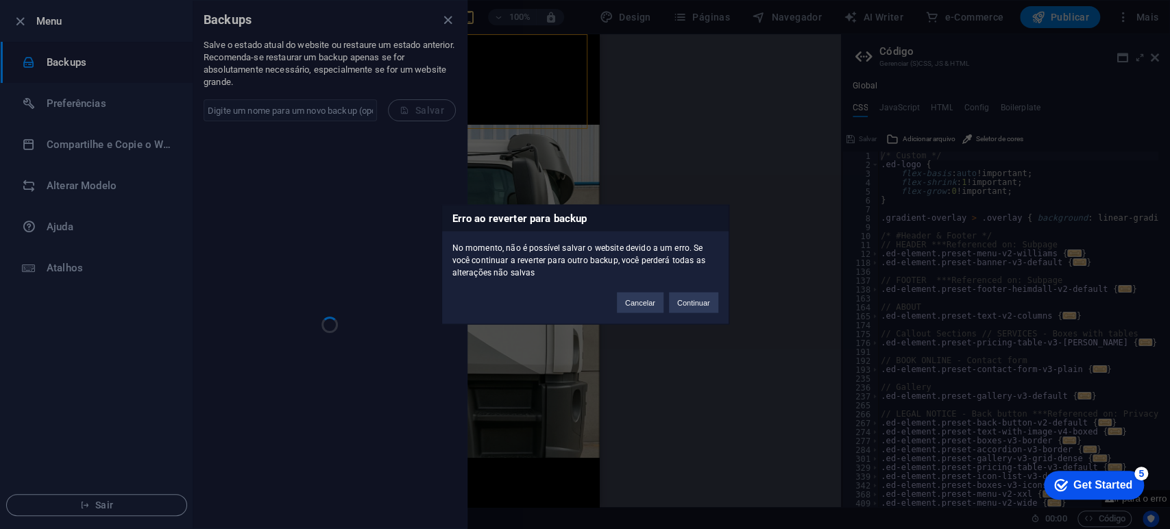
click at [696, 306] on button "Continuar" at bounding box center [693, 303] width 49 height 21
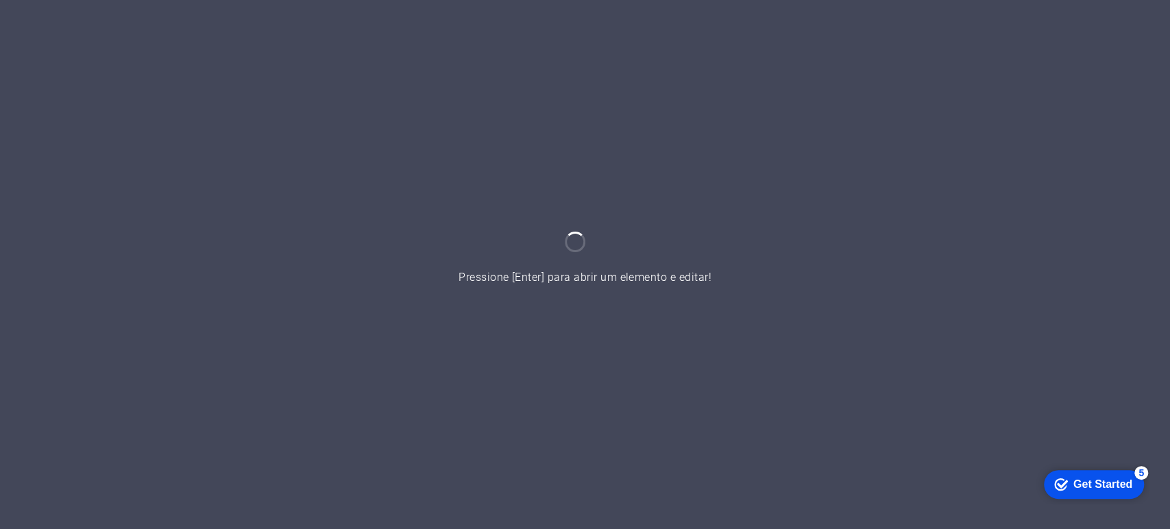
click at [524, 141] on div at bounding box center [585, 264] width 1170 height 529
drag, startPoint x: 1083, startPoint y: 484, endPoint x: 1207, endPoint y: 775, distance: 316.5
click at [1083, 484] on div "Get Started" at bounding box center [1102, 484] width 59 height 12
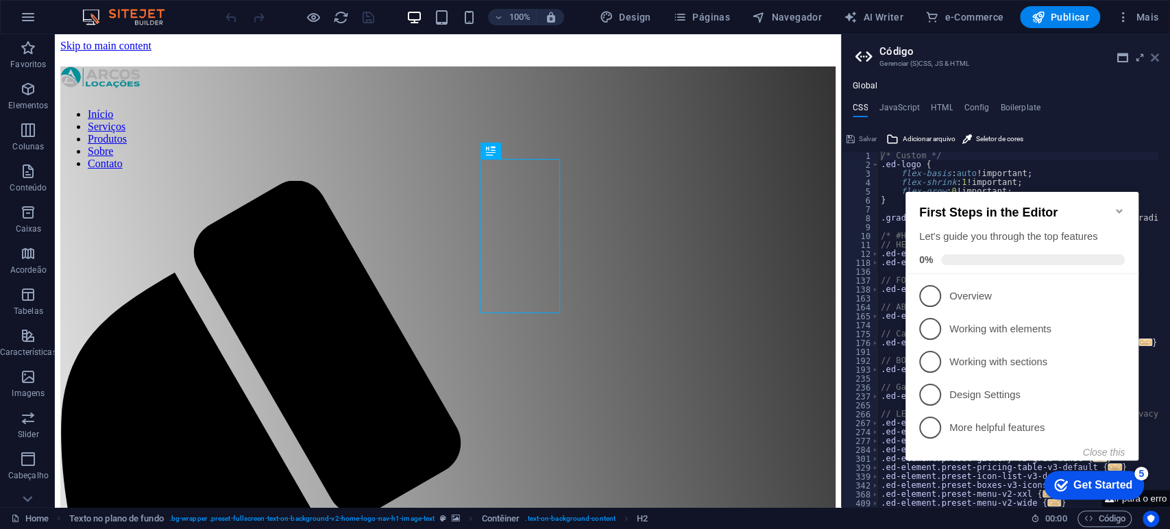
drag, startPoint x: 1155, startPoint y: 61, endPoint x: 1089, endPoint y: 27, distance: 73.6
click at [1155, 61] on icon at bounding box center [1154, 57] width 8 height 11
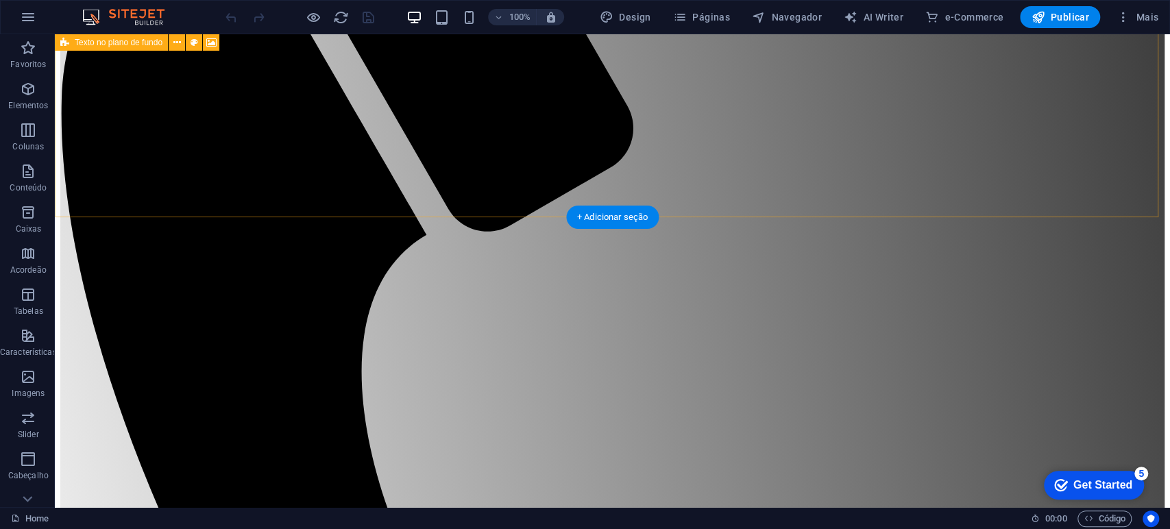
scroll to position [152, 0]
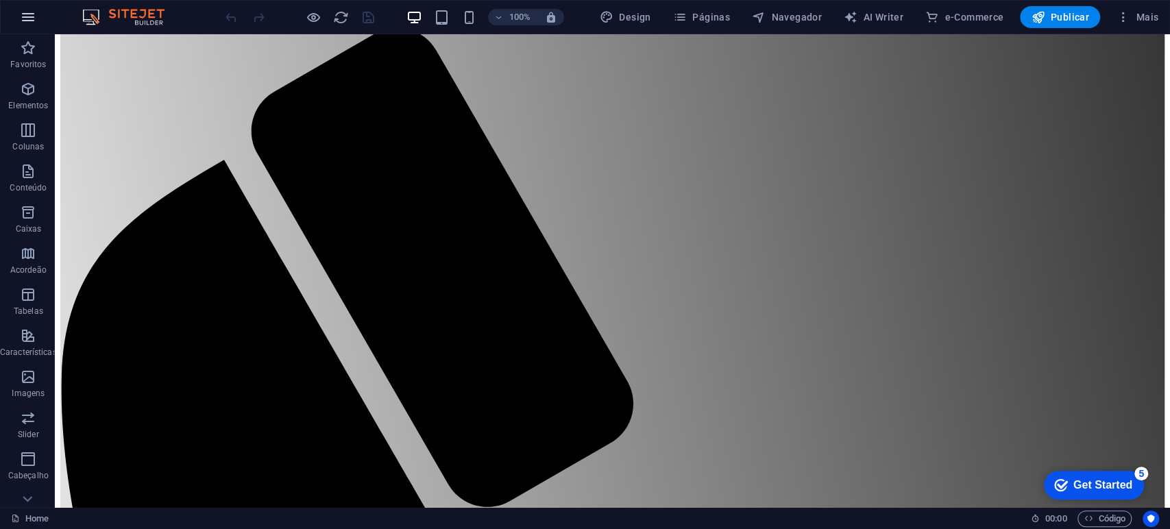
click at [32, 19] on icon "button" at bounding box center [28, 17] width 16 height 16
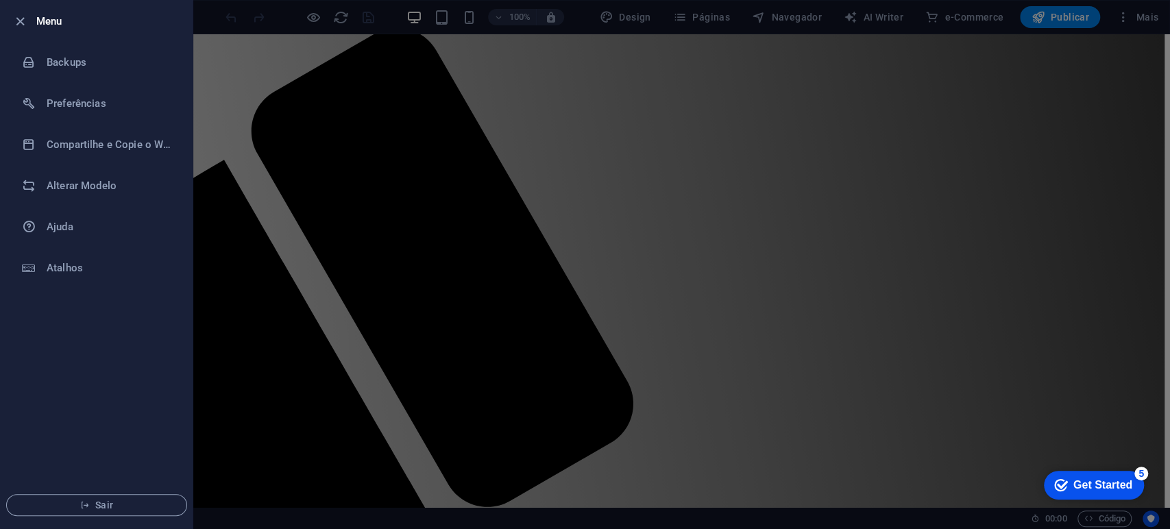
click at [340, 17] on div at bounding box center [585, 264] width 1170 height 529
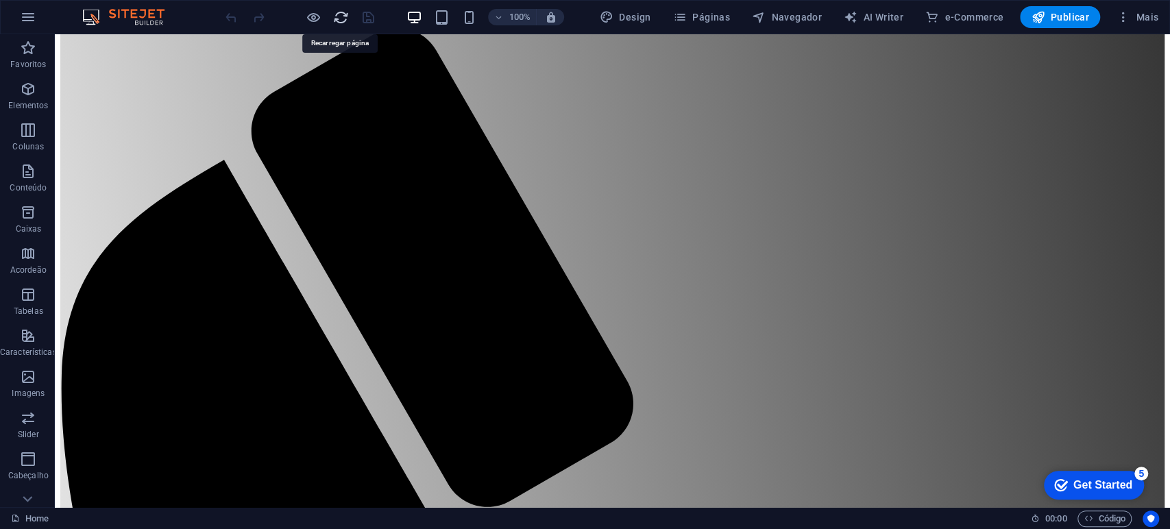
click at [343, 15] on icon "reload" at bounding box center [341, 18] width 16 height 16
click at [339, 16] on icon "reload" at bounding box center [341, 18] width 16 height 16
click at [27, 15] on icon "button" at bounding box center [28, 17] width 16 height 16
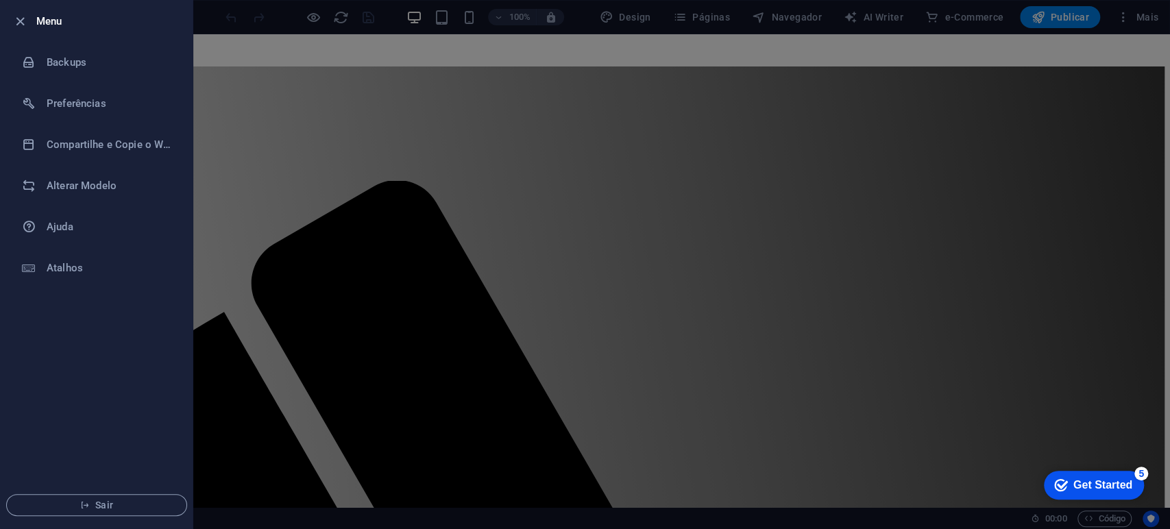
scroll to position [0, 0]
click at [93, 66] on h6 "Backups" at bounding box center [110, 62] width 127 height 16
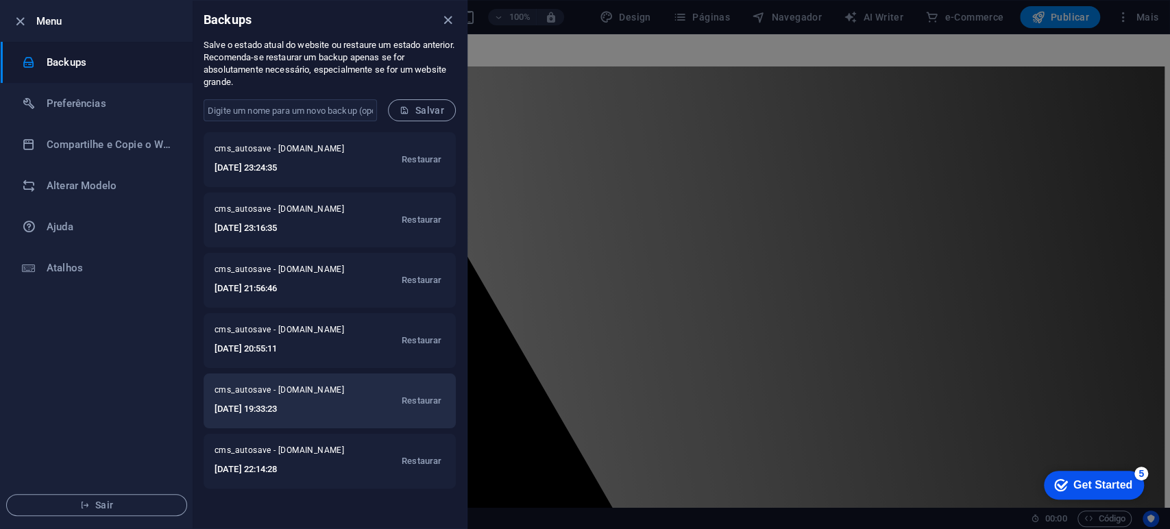
click at [304, 403] on h6 "2025-09-04 19:33:23" at bounding box center [285, 409] width 143 height 16
click at [415, 402] on span "Restaurar" at bounding box center [422, 401] width 40 height 16
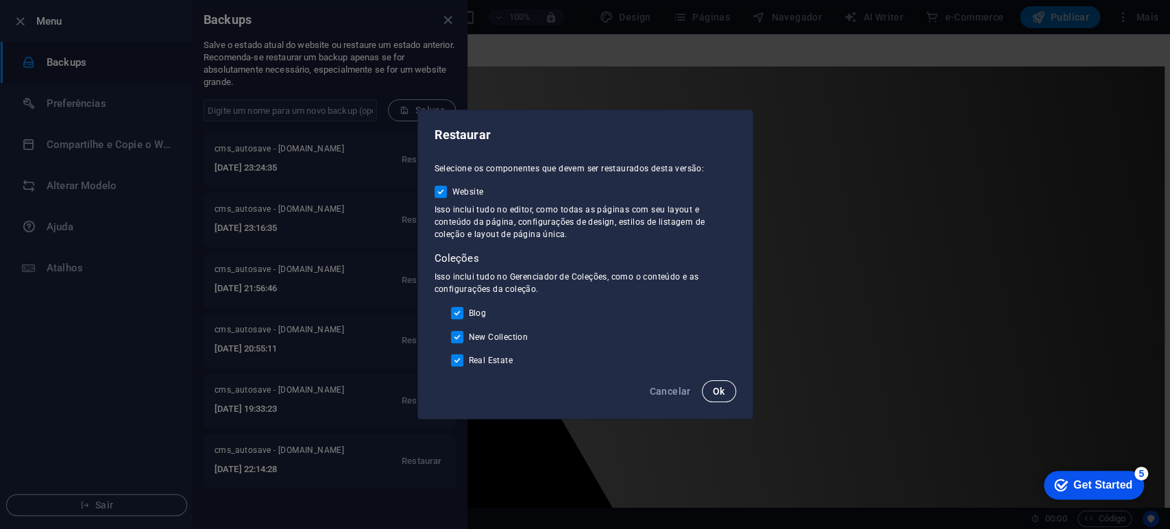
click at [712, 391] on button "Ok" at bounding box center [719, 391] width 34 height 22
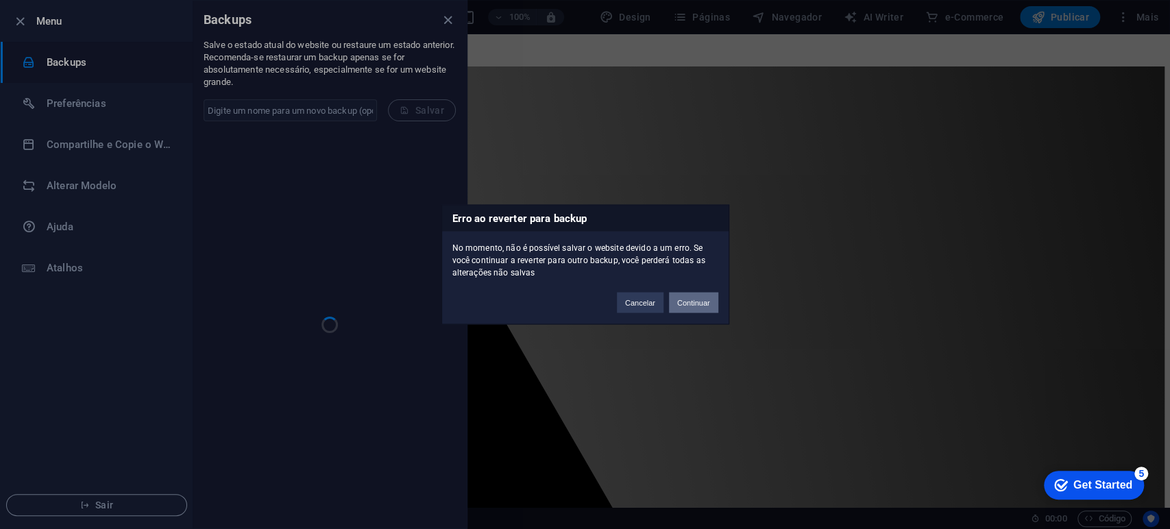
click at [694, 306] on button "Continuar" at bounding box center [693, 303] width 49 height 21
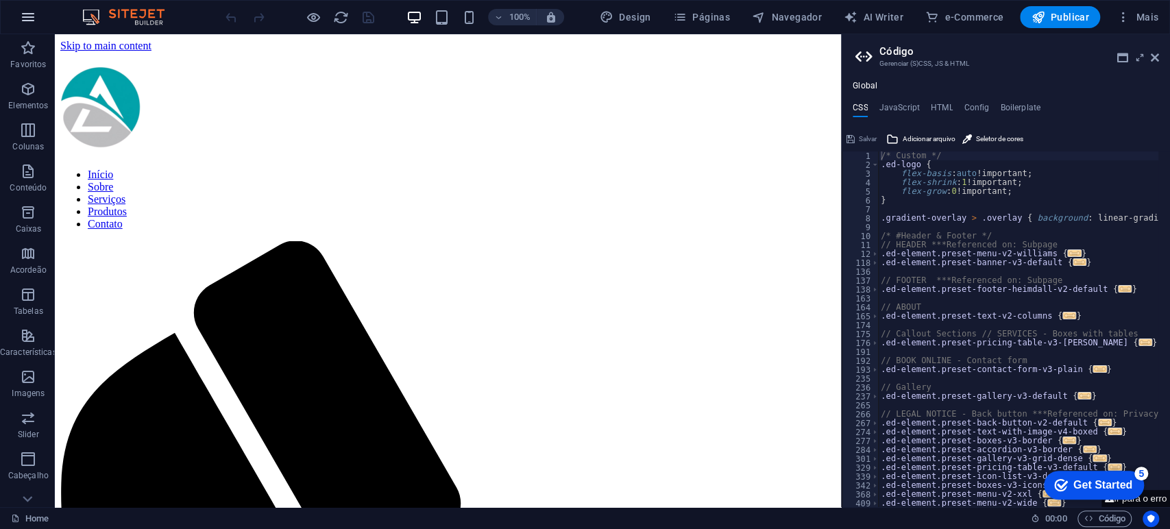
click at [28, 22] on icon "button" at bounding box center [28, 17] width 16 height 16
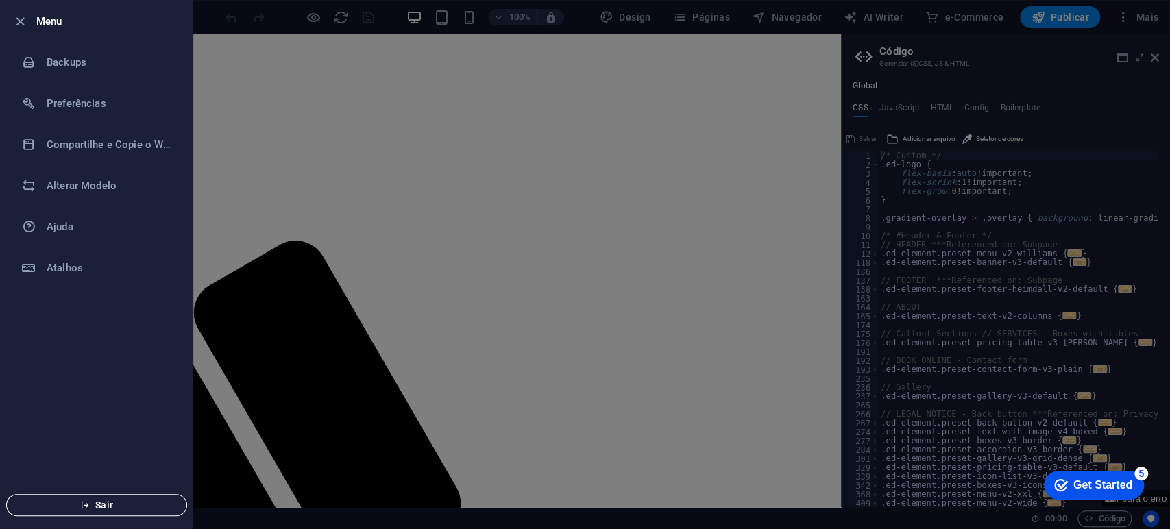
click at [83, 509] on icon "button" at bounding box center [84, 505] width 10 height 10
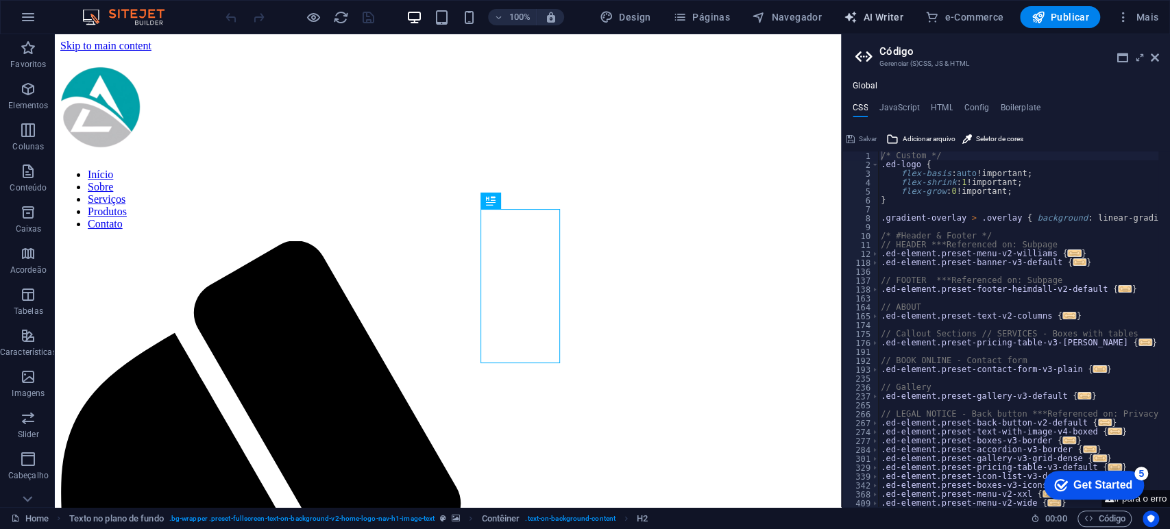
click at [877, 20] on span "AI Writer" at bounding box center [873, 17] width 60 height 14
select select "English"
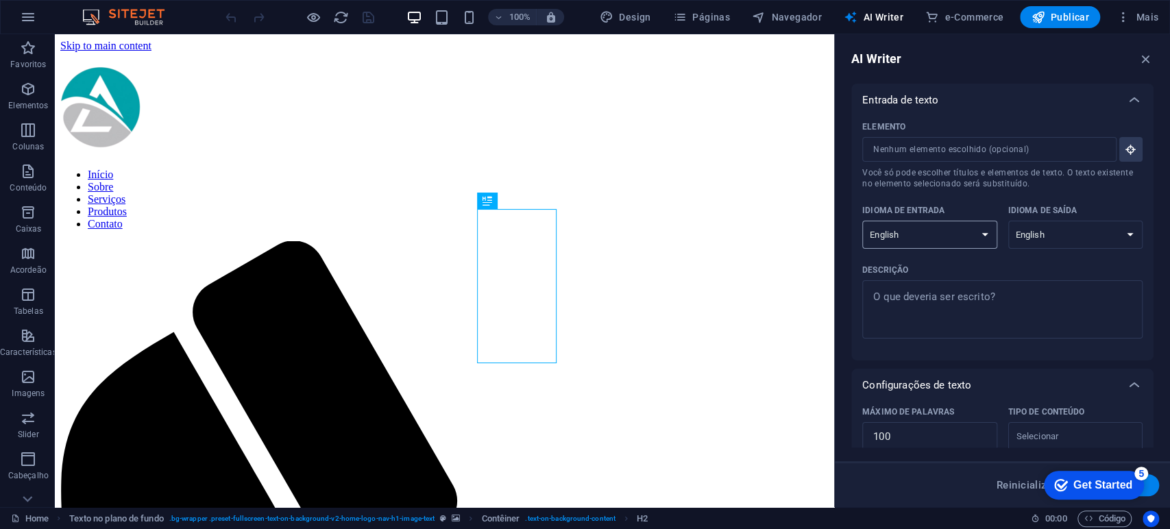
click at [981, 236] on select "Albanian Arabic Armenian Awadhi Azerbaijani Bashkir Basque Belarusian Bengali B…" at bounding box center [929, 235] width 135 height 28
select select "Brazilian Portuguese"
click at [862, 221] on select "Albanian Arabic Armenian Awadhi Azerbaijani Bashkir Basque Belarusian Bengali B…" at bounding box center [929, 235] width 135 height 28
click at [1096, 232] on select "Albanian Arabic Armenian Awadhi Azerbaijani Bashkir Basque Belarusian Bengali B…" at bounding box center [1075, 235] width 135 height 28
select select "Brazilian Portuguese"
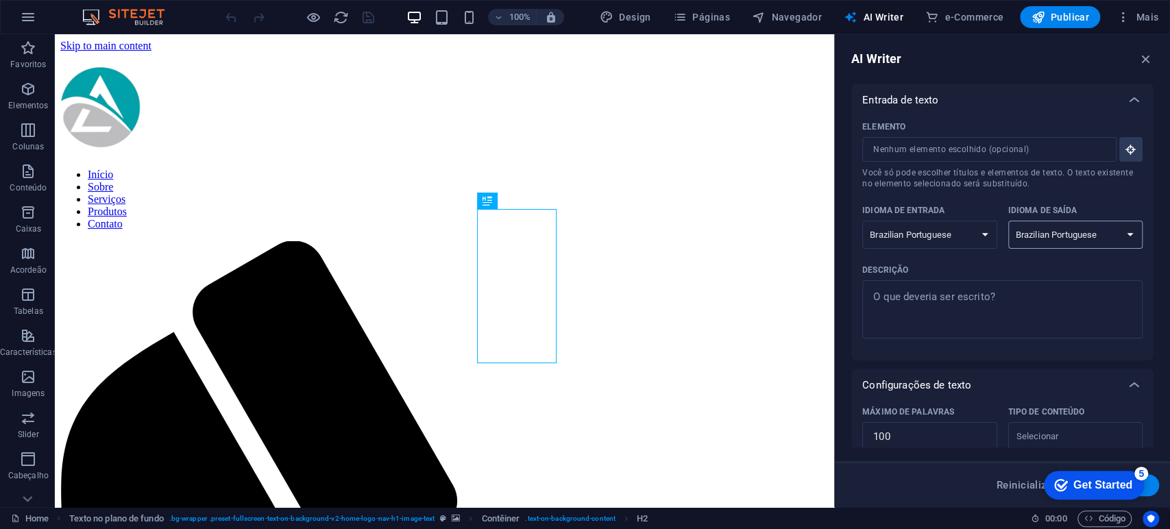
click at [1008, 221] on select "Albanian Arabic Armenian Awadhi Azerbaijani Bashkir Basque Belarusian Bengali B…" at bounding box center [1075, 235] width 135 height 28
click at [1142, 14] on span "Mais" at bounding box center [1137, 17] width 42 height 14
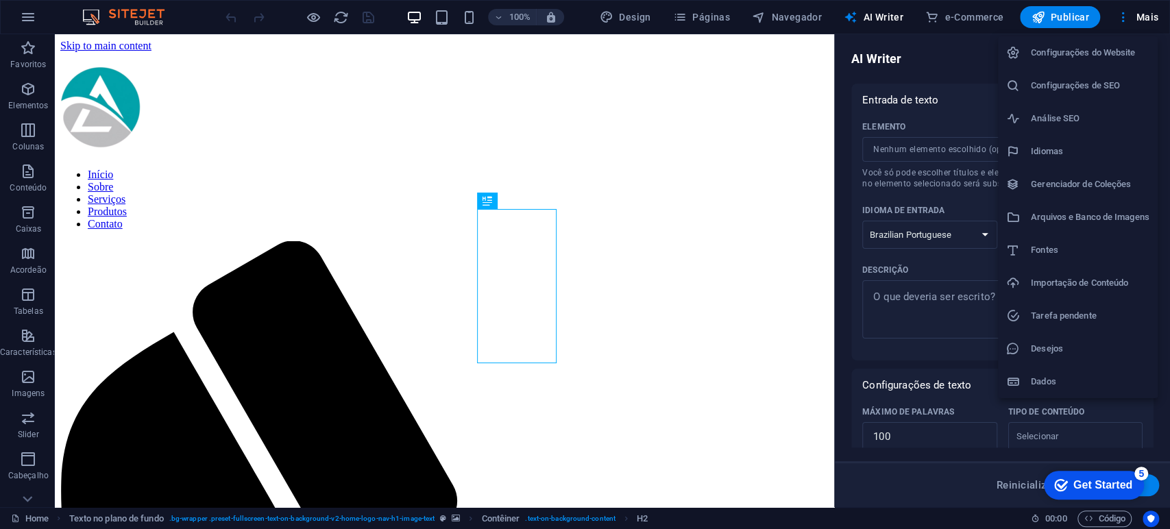
click at [262, 515] on div at bounding box center [585, 264] width 1170 height 529
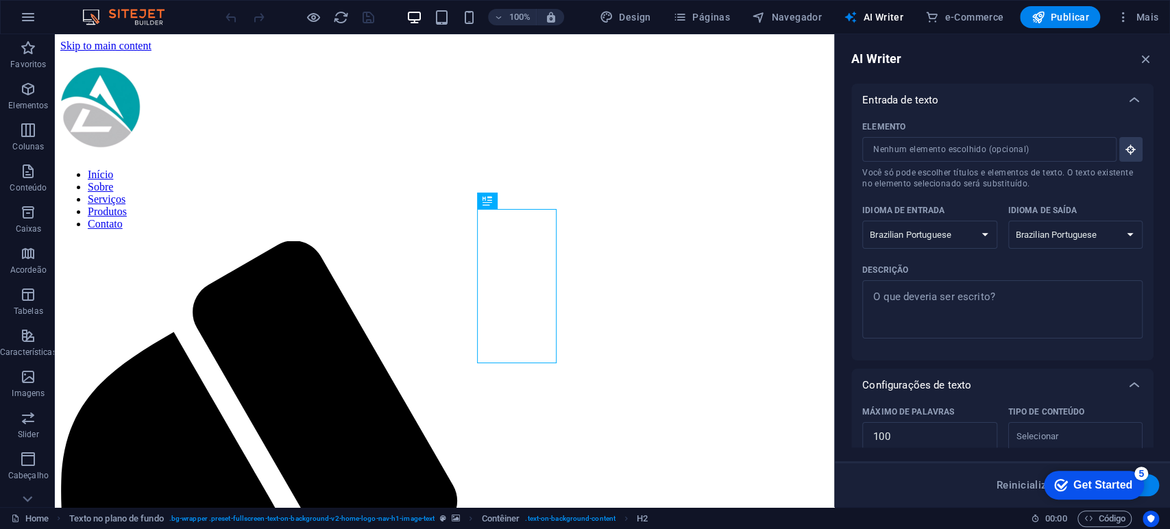
click at [258, 522] on span ". bg-wrapper .preset-fullscreen-text-on-background-v2-home-logo-nav-h1-image-te…" at bounding box center [301, 518] width 265 height 16
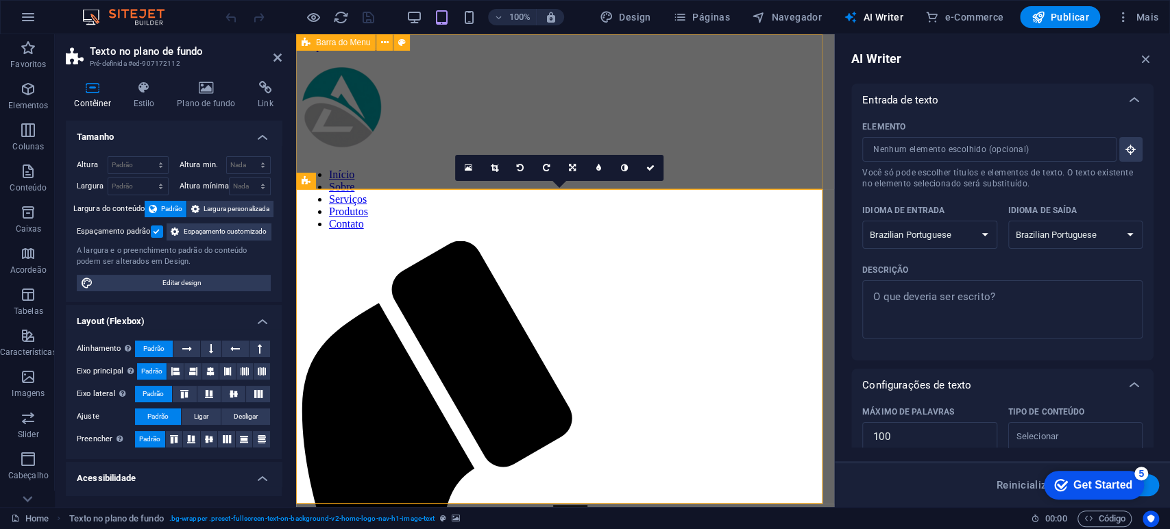
click at [738, 95] on div "Início Sobre Serviços Produtos Contato" at bounding box center [564, 531] width 527 height 931
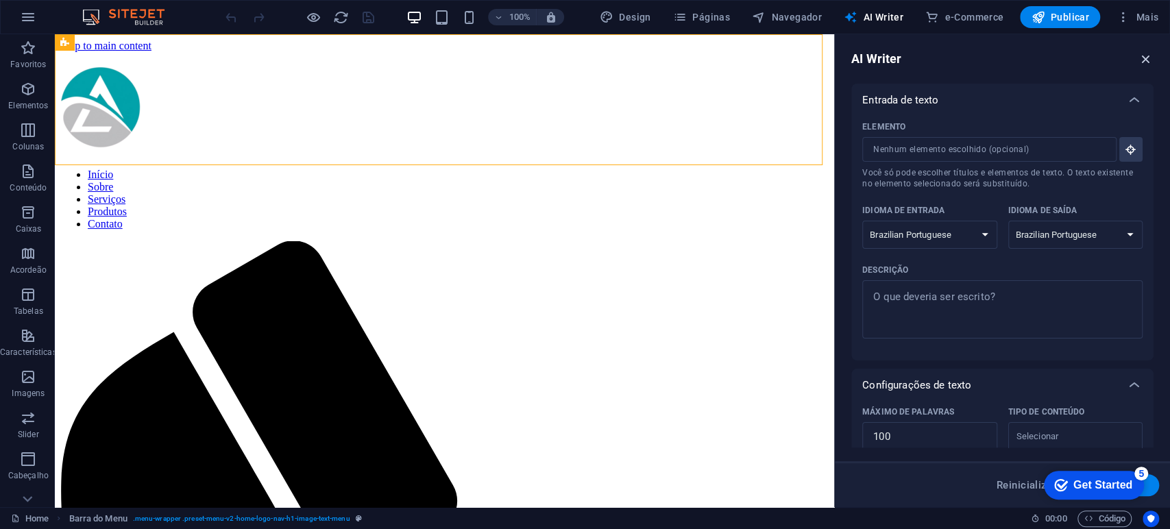
click at [1142, 58] on icon "button" at bounding box center [1145, 58] width 15 height 15
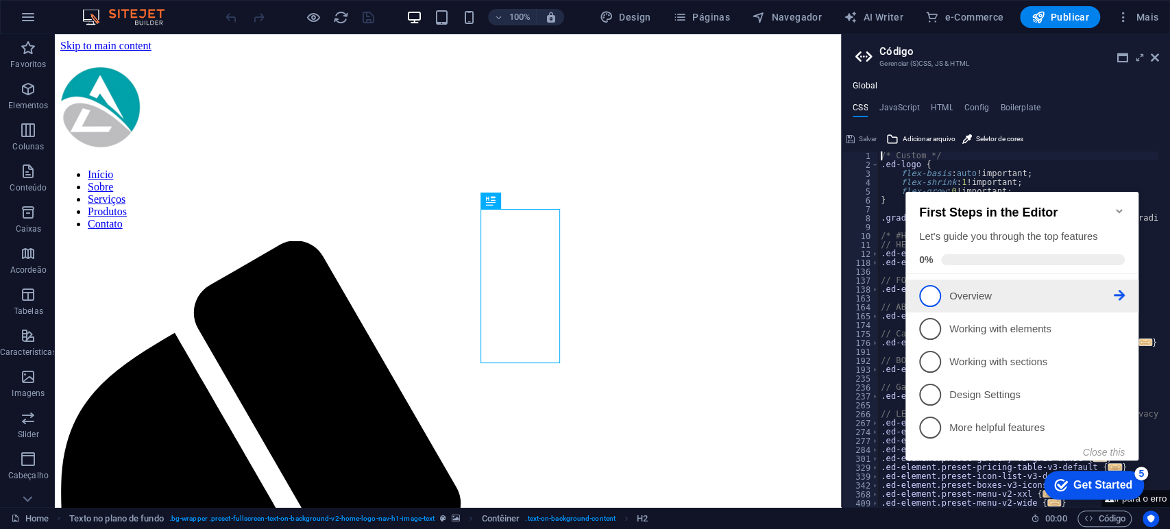
click at [928, 293] on span "1" at bounding box center [930, 296] width 22 height 22
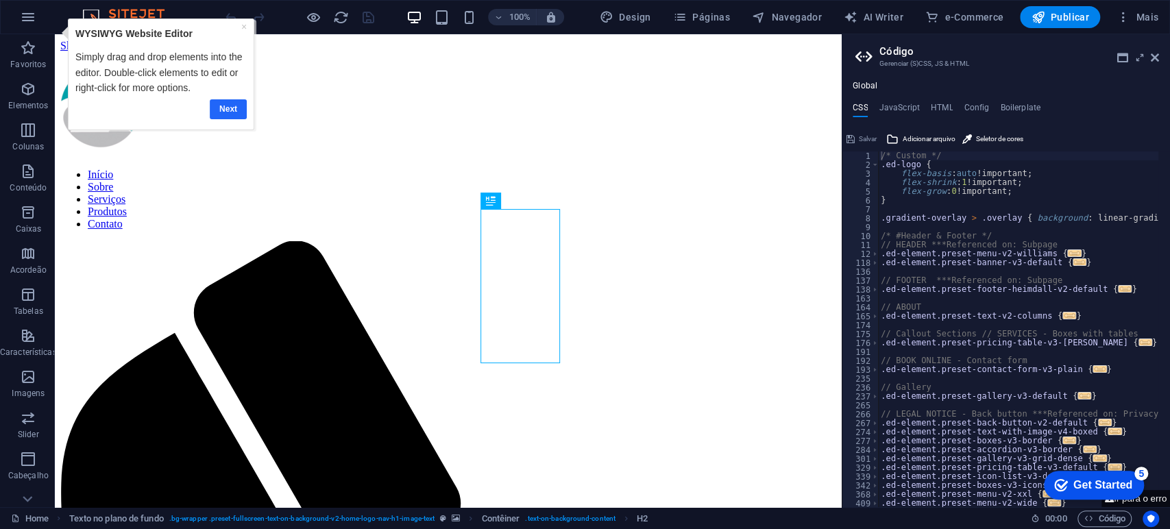
click at [230, 105] on link "Next" at bounding box center [228, 109] width 37 height 20
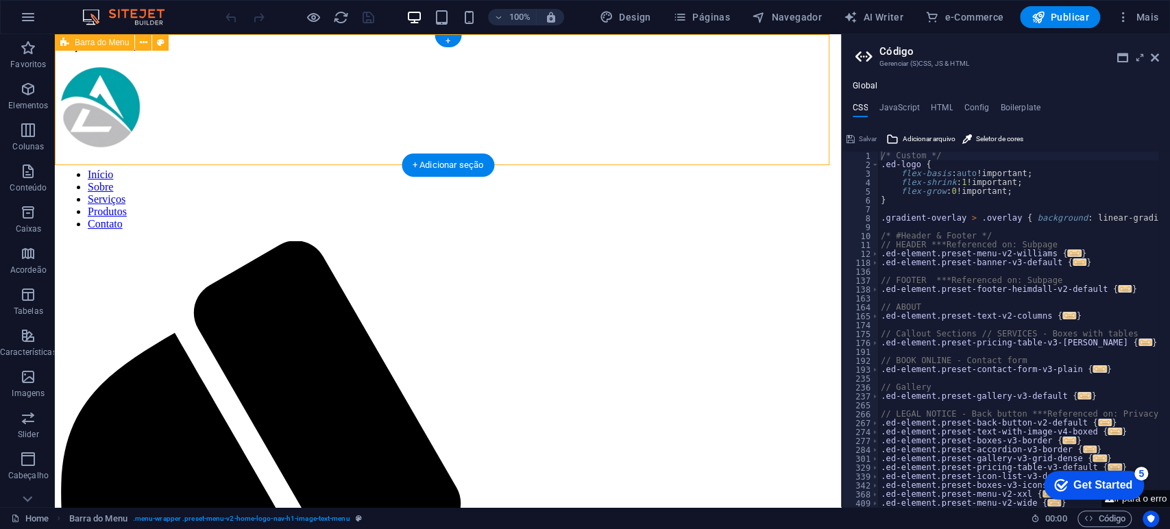
select select "header"
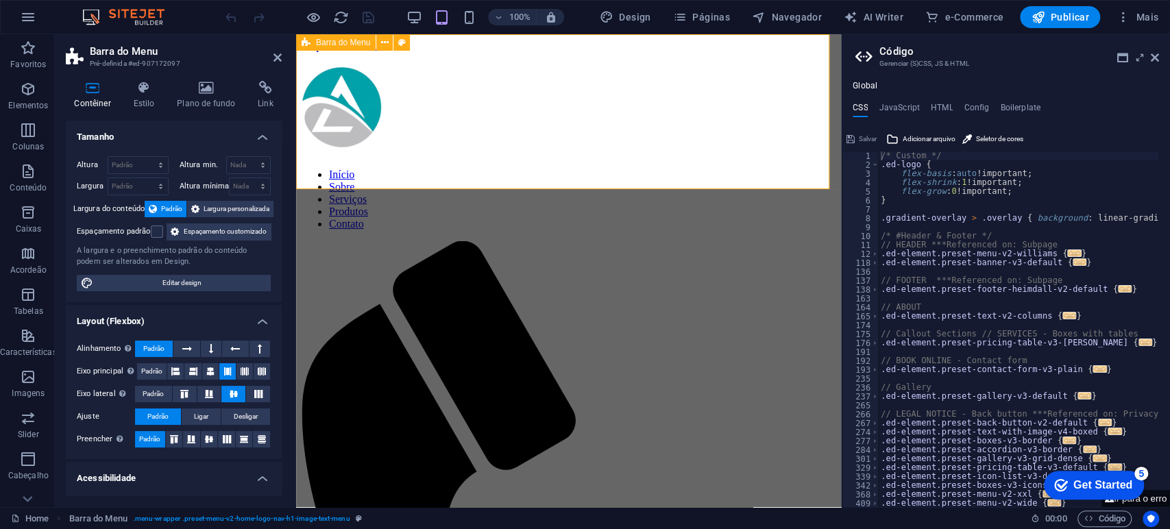
click at [475, 172] on div "Início Sobre Serviços Produtos Contato" at bounding box center [568, 536] width 534 height 940
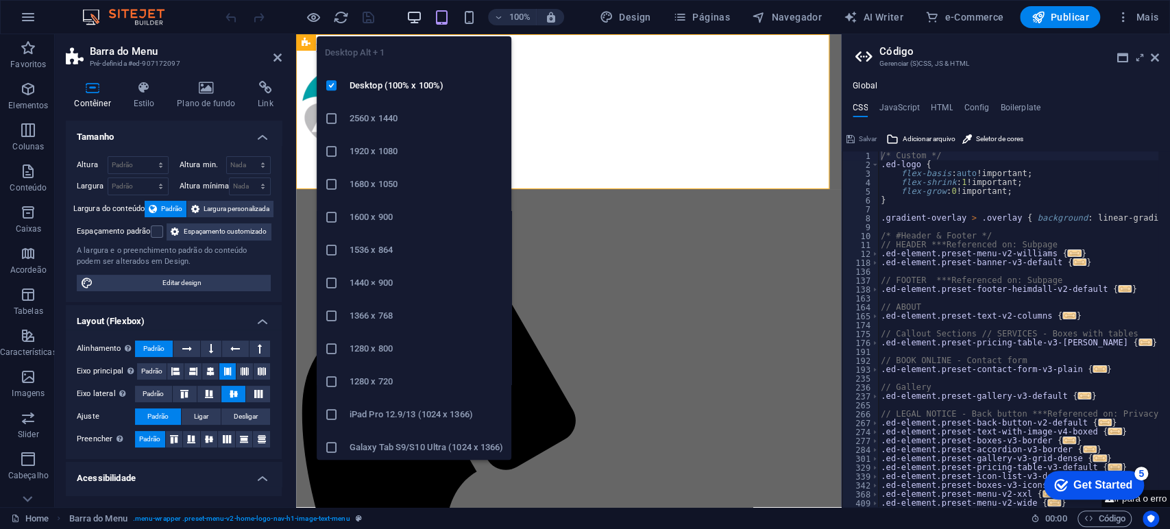
click at [420, 10] on icon "button" at bounding box center [414, 18] width 16 height 16
click at [421, 15] on icon "button" at bounding box center [414, 18] width 16 height 16
click at [422, 19] on icon "button" at bounding box center [414, 18] width 16 height 16
click at [420, 15] on icon "button" at bounding box center [414, 18] width 16 height 16
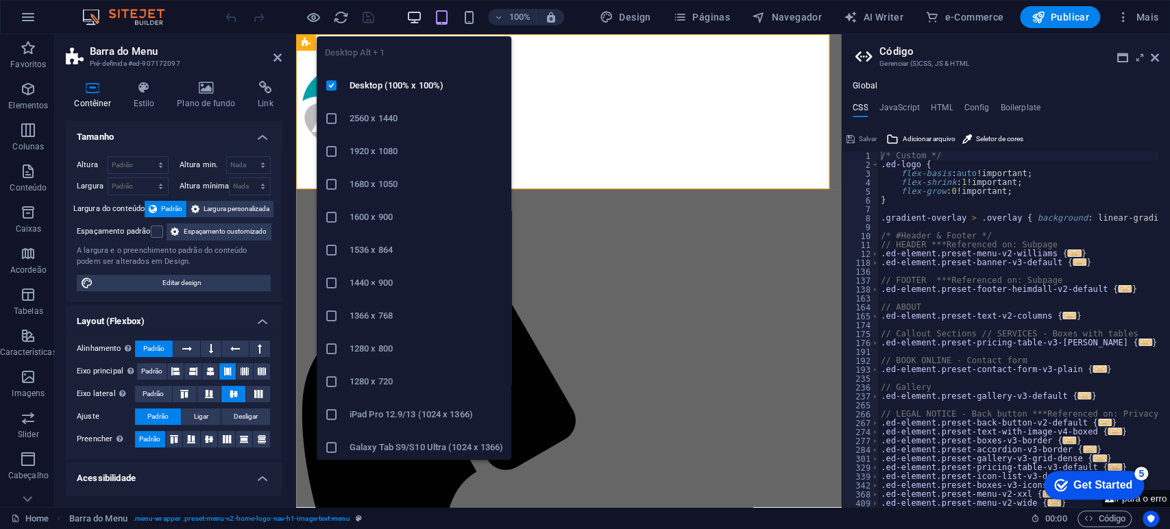
click at [419, 15] on icon "button" at bounding box center [414, 18] width 16 height 16
